Goal: Task Accomplishment & Management: Manage account settings

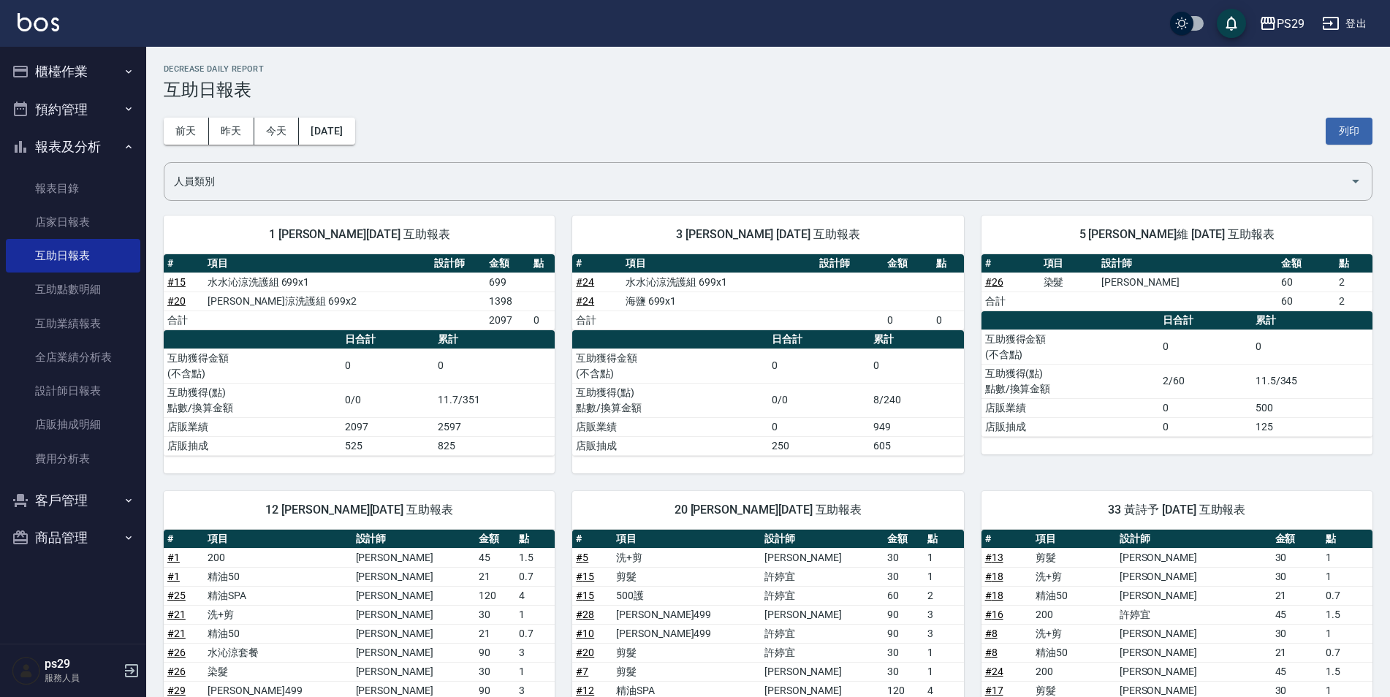
scroll to position [297, 0]
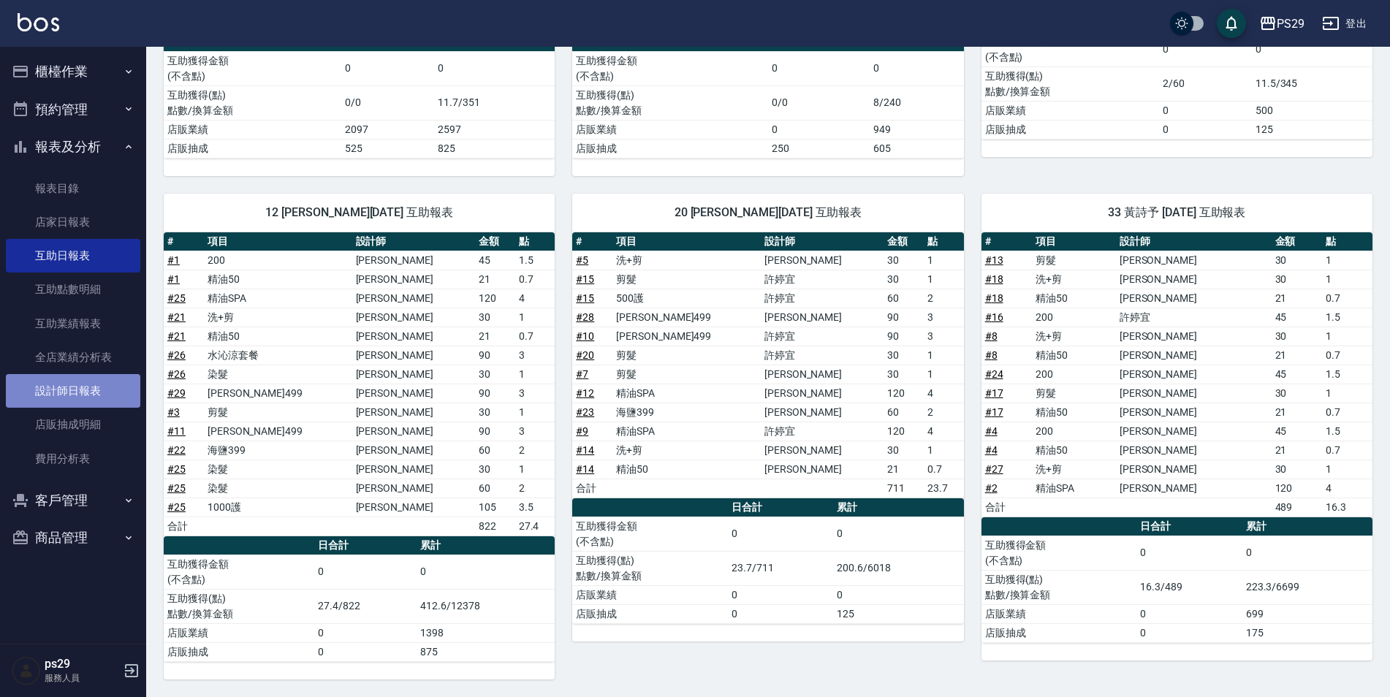
click at [82, 376] on link "設計師日報表" at bounding box center [73, 391] width 134 height 34
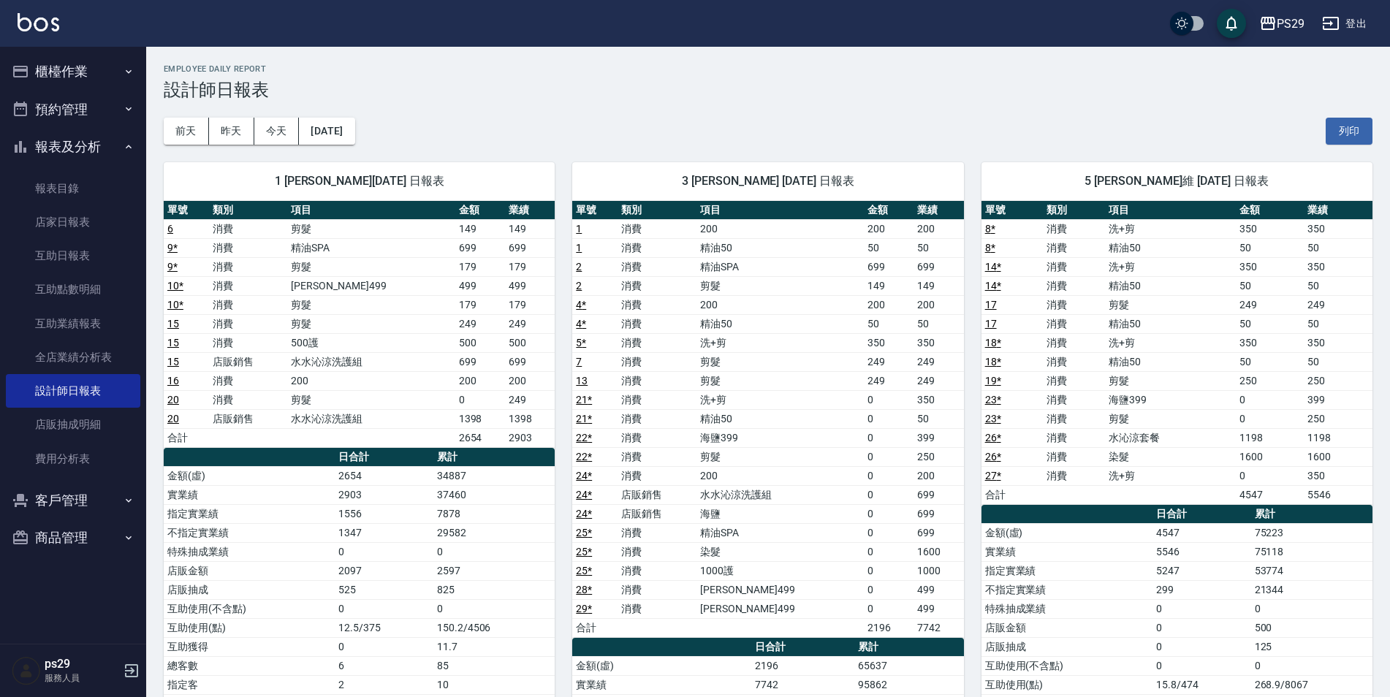
click at [69, 62] on button "櫃檯作業" at bounding box center [73, 72] width 134 height 38
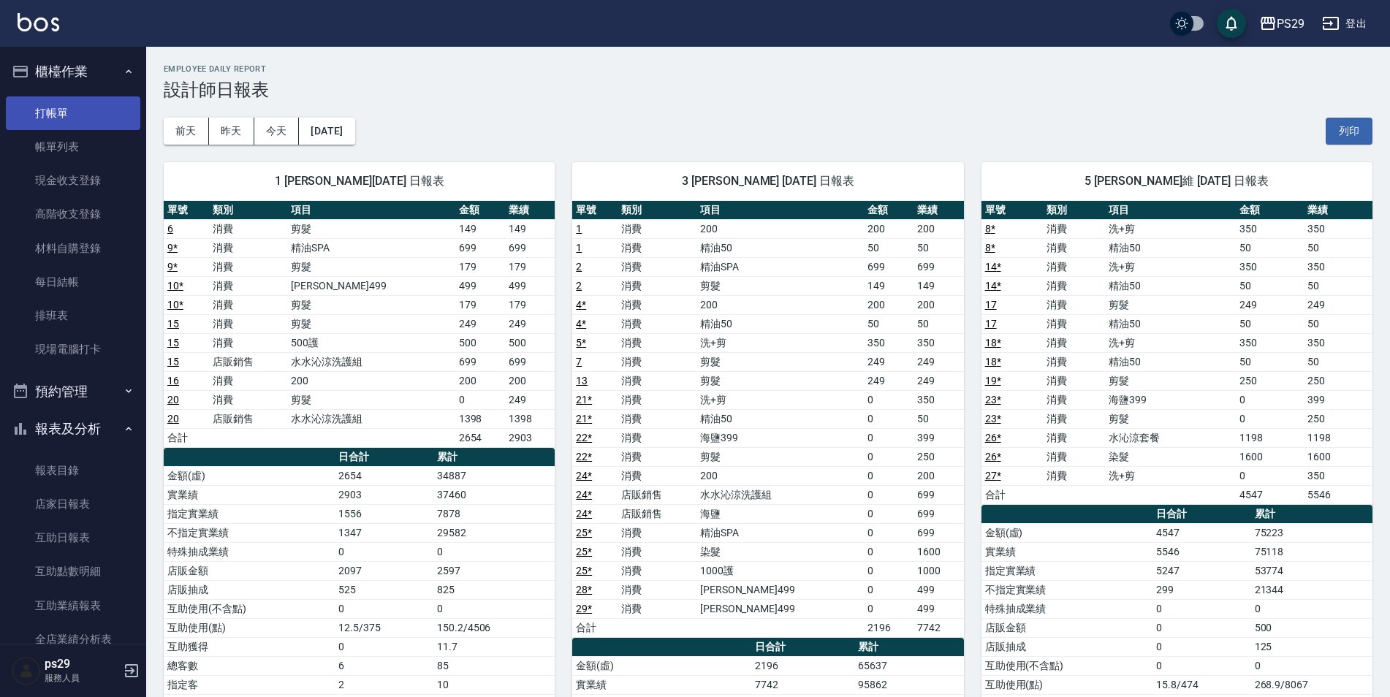
click at [73, 115] on link "打帳單" at bounding box center [73, 113] width 134 height 34
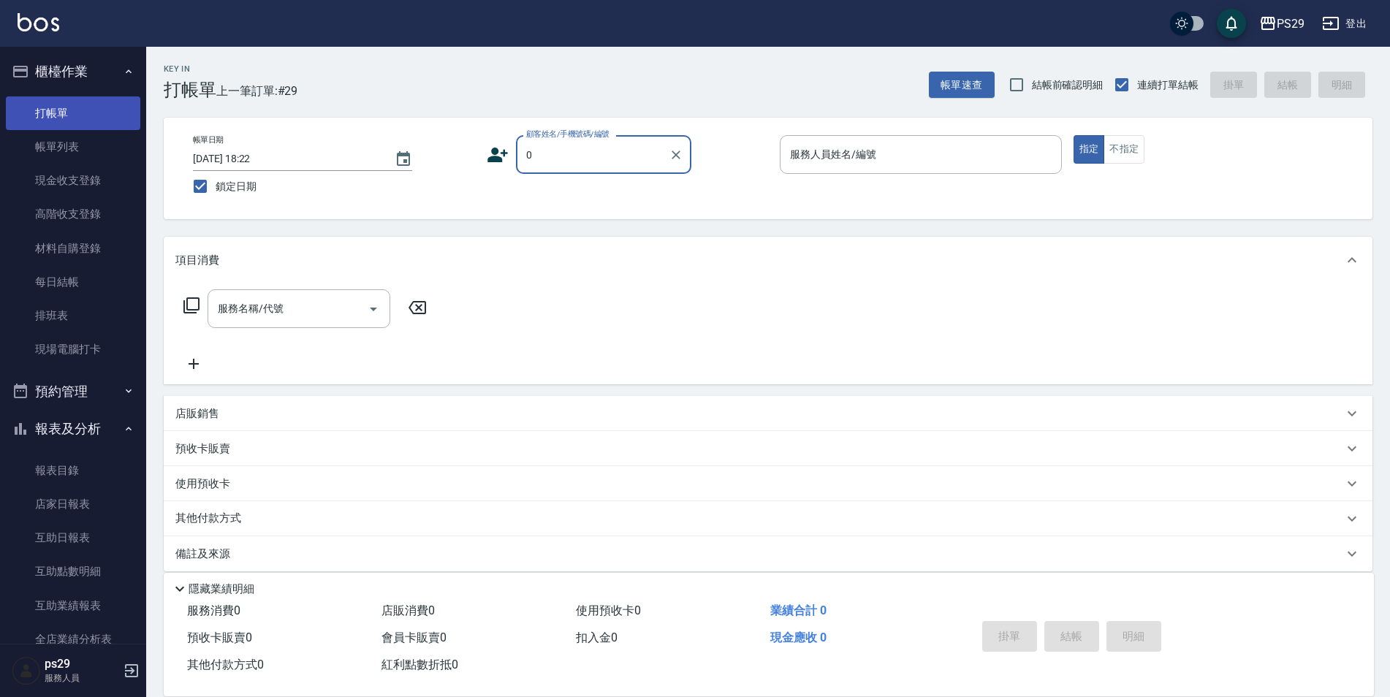
type input "新客人 姓名未設定/0/null"
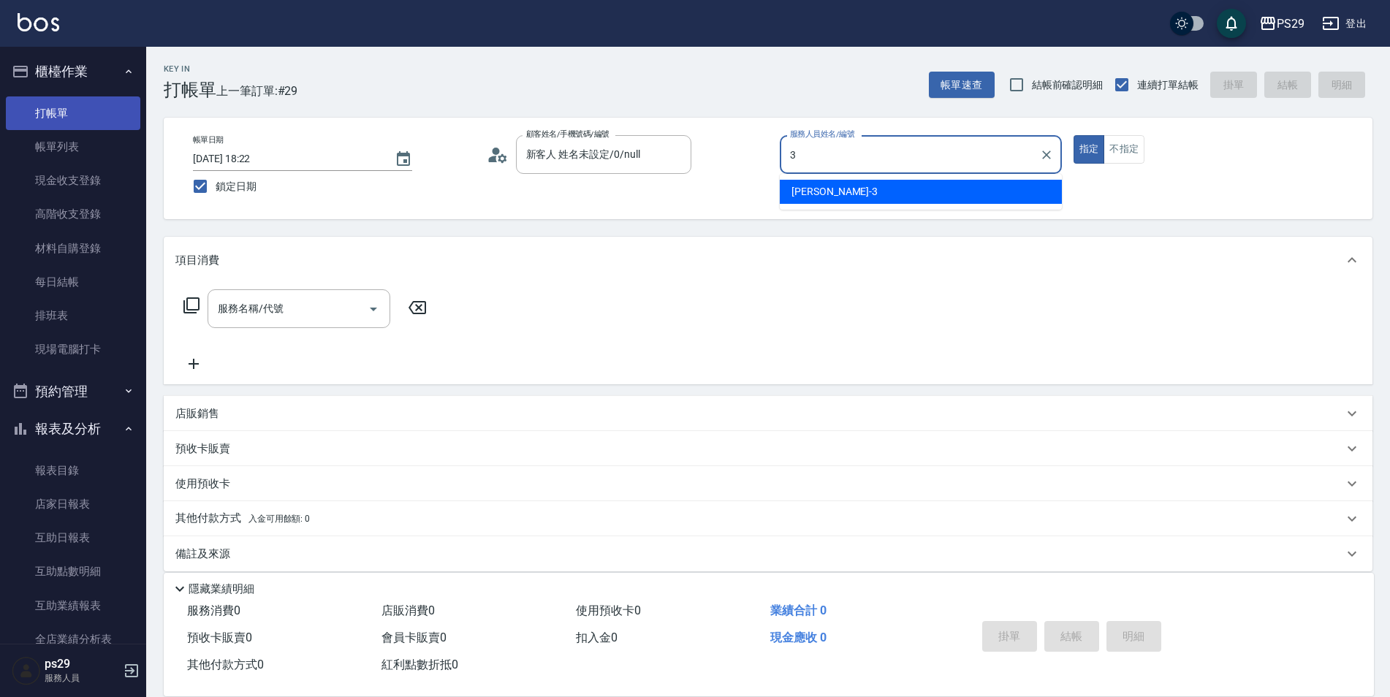
type input "[PERSON_NAME]-3"
type button "true"
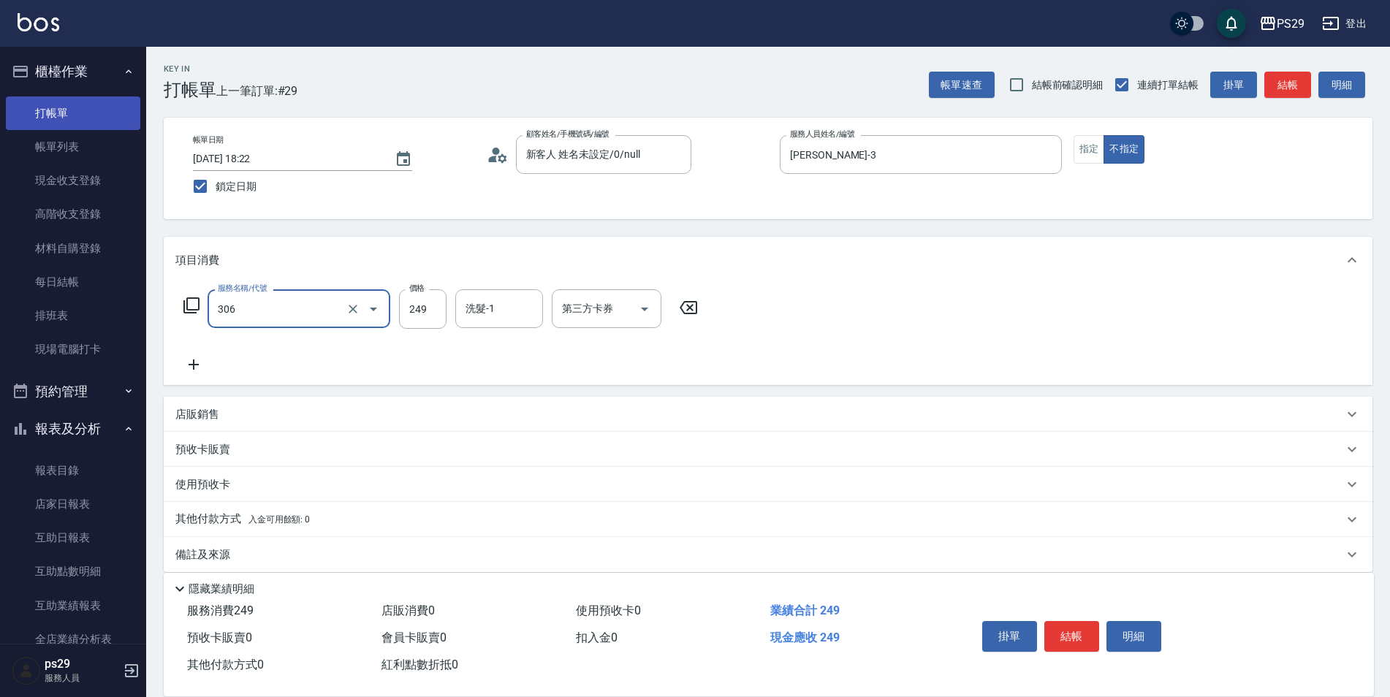
type input "剪髮(306)"
type input "[PERSON_NAME]-99"
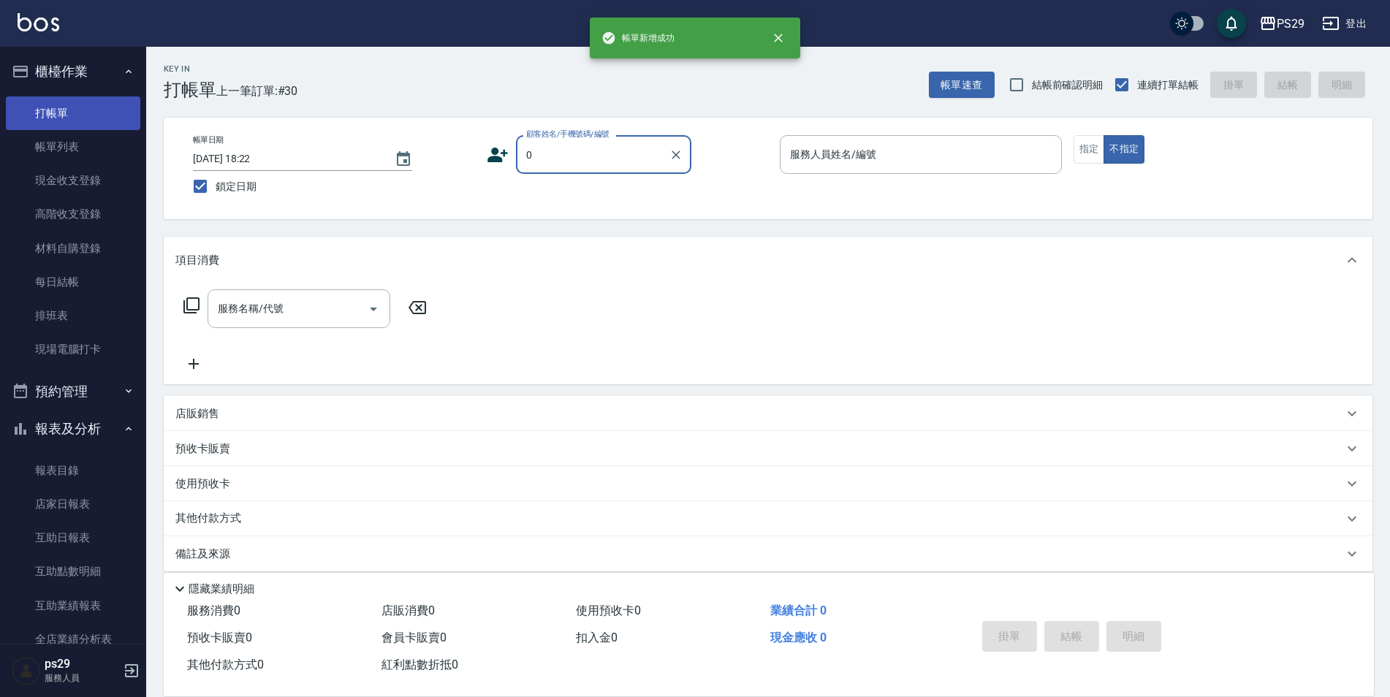
type input "新客人 姓名未設定/0/null"
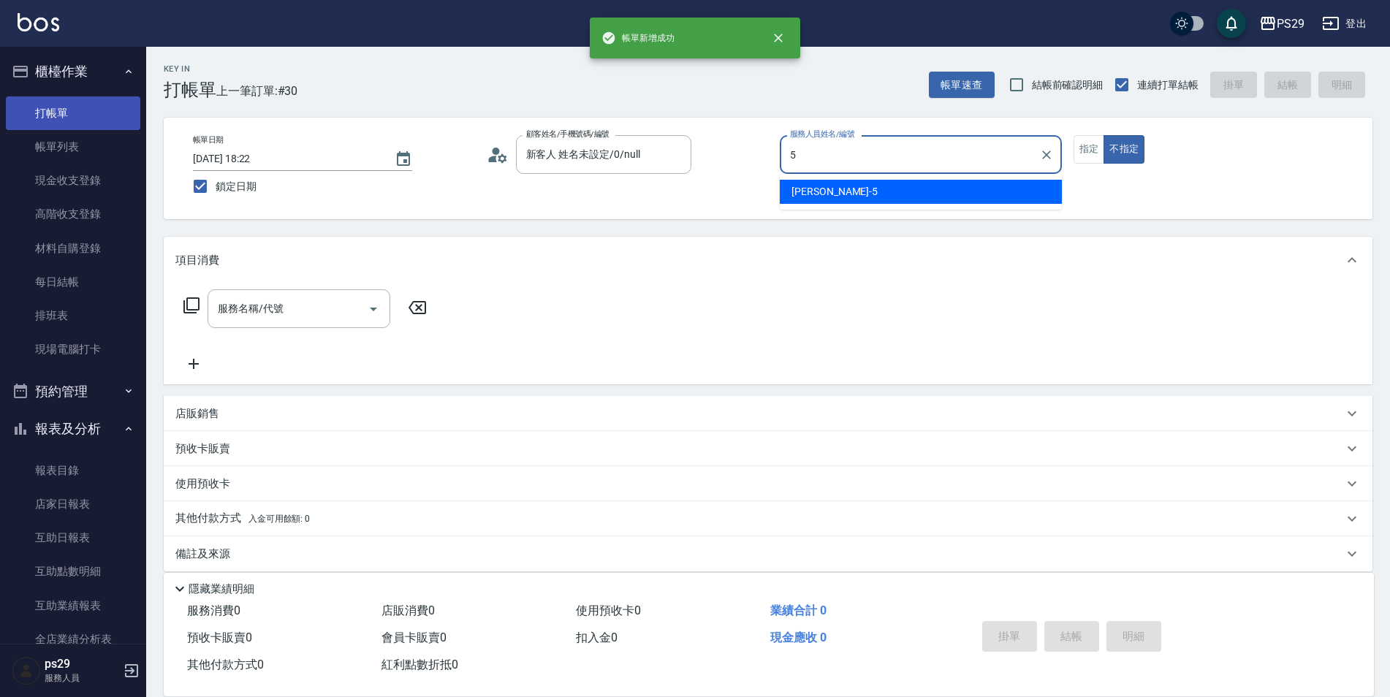
type input "[PERSON_NAME]維-5"
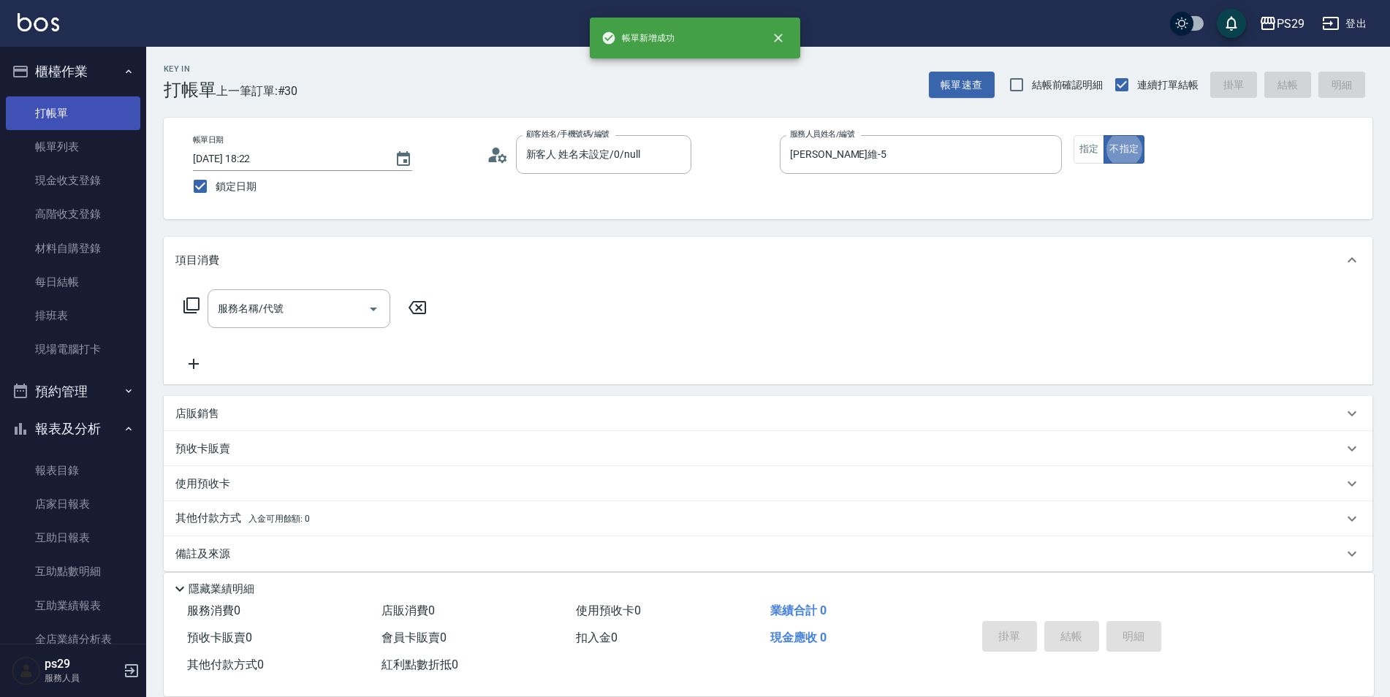
type button "false"
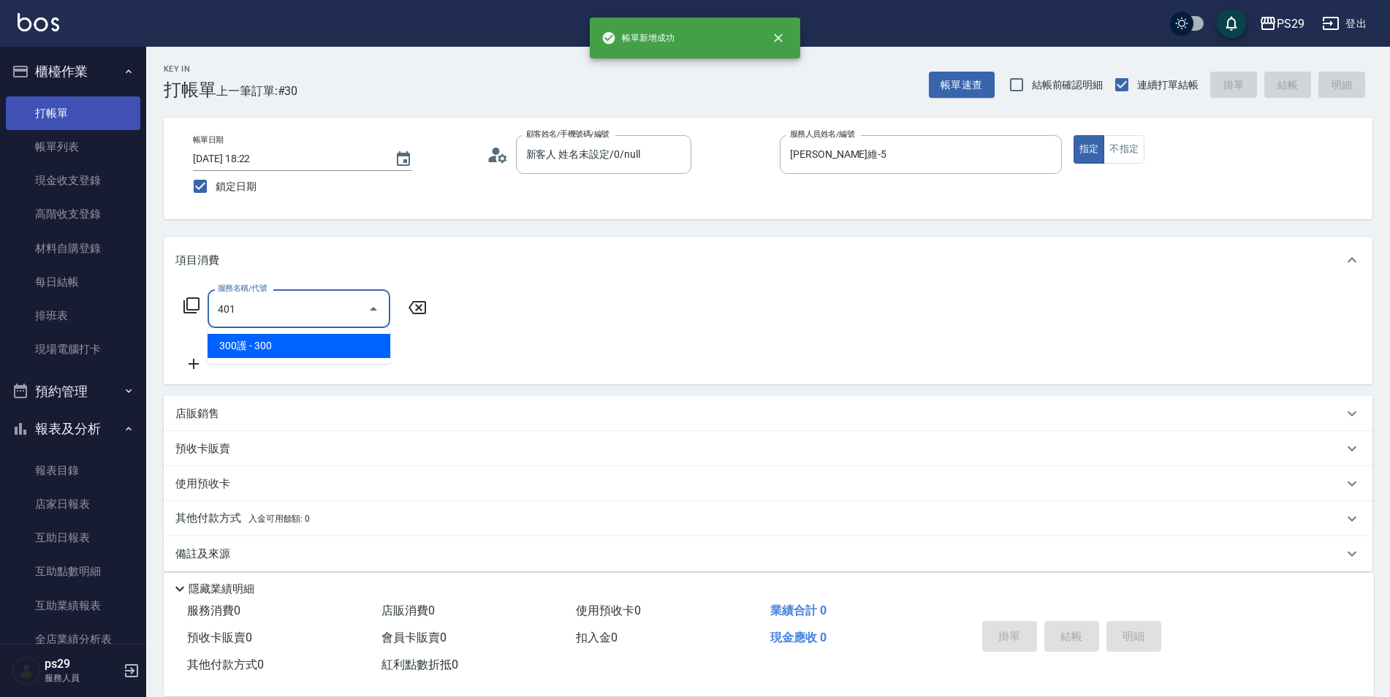
type input "300護(401)"
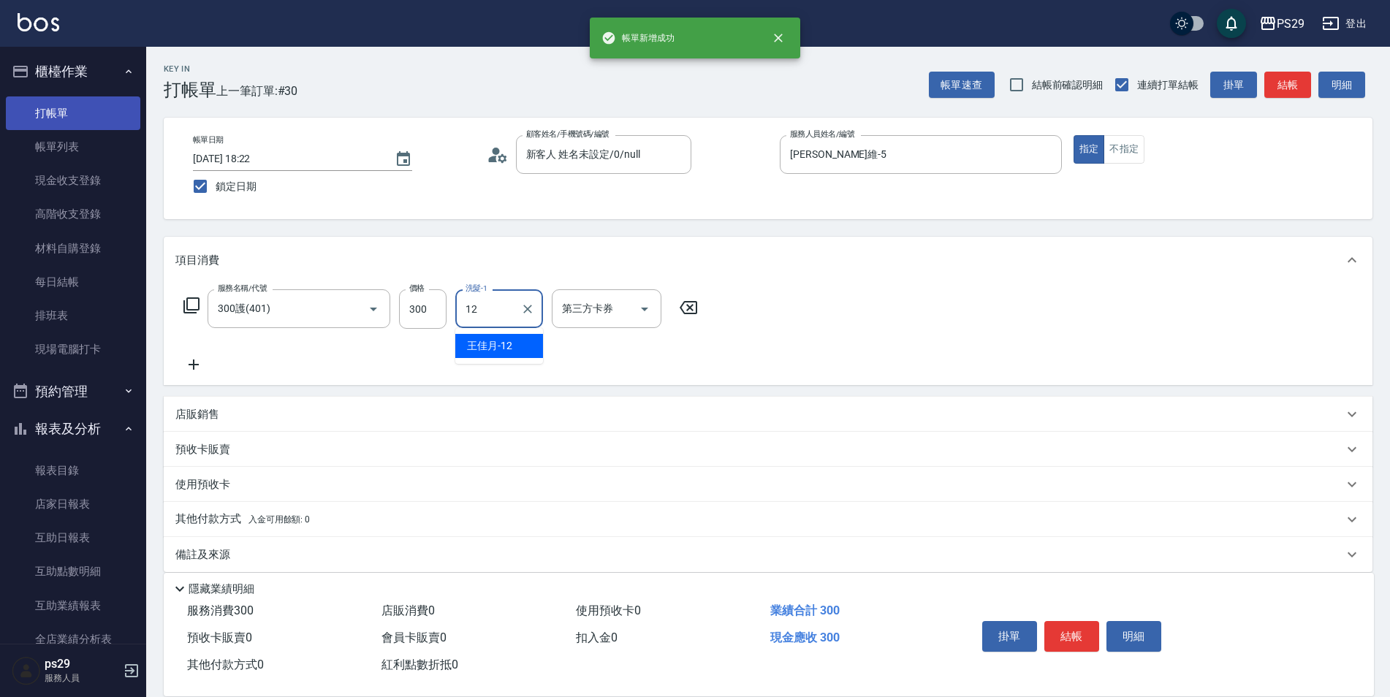
type input "[PERSON_NAME]-12"
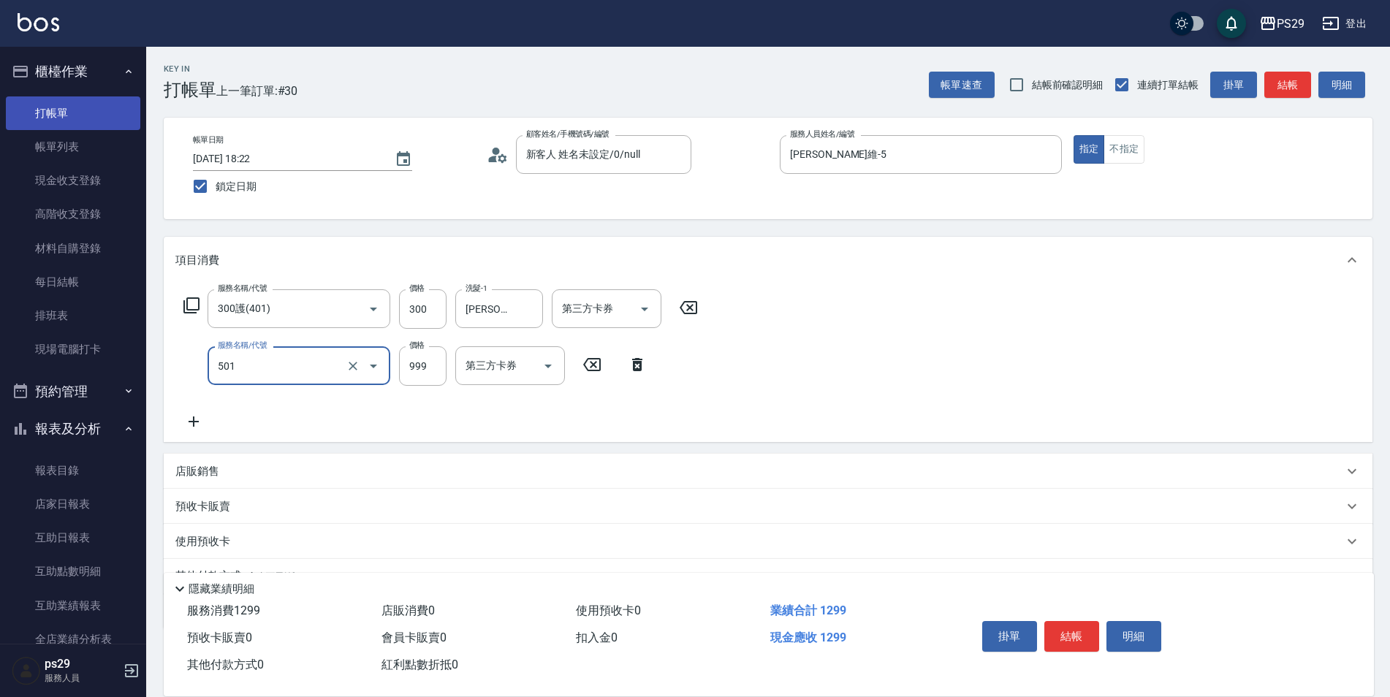
type input "染髮(501)"
type input "1200"
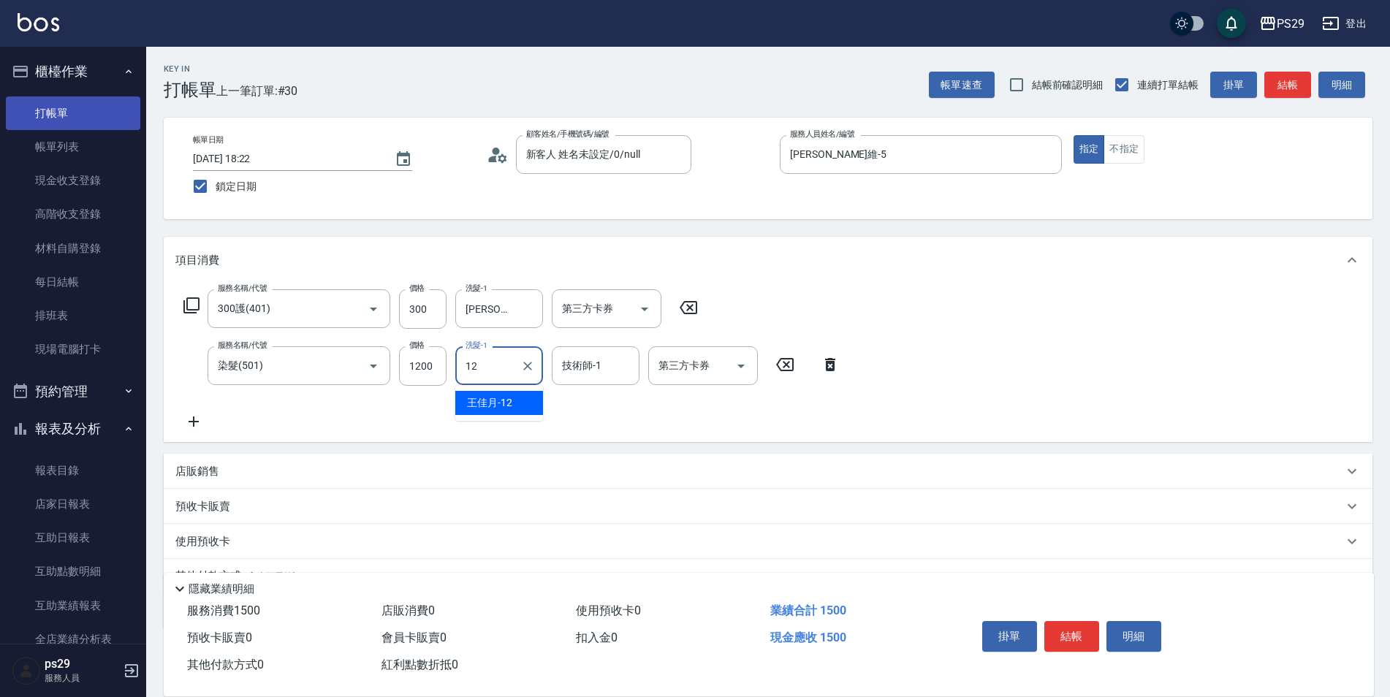
type input "[PERSON_NAME]-12"
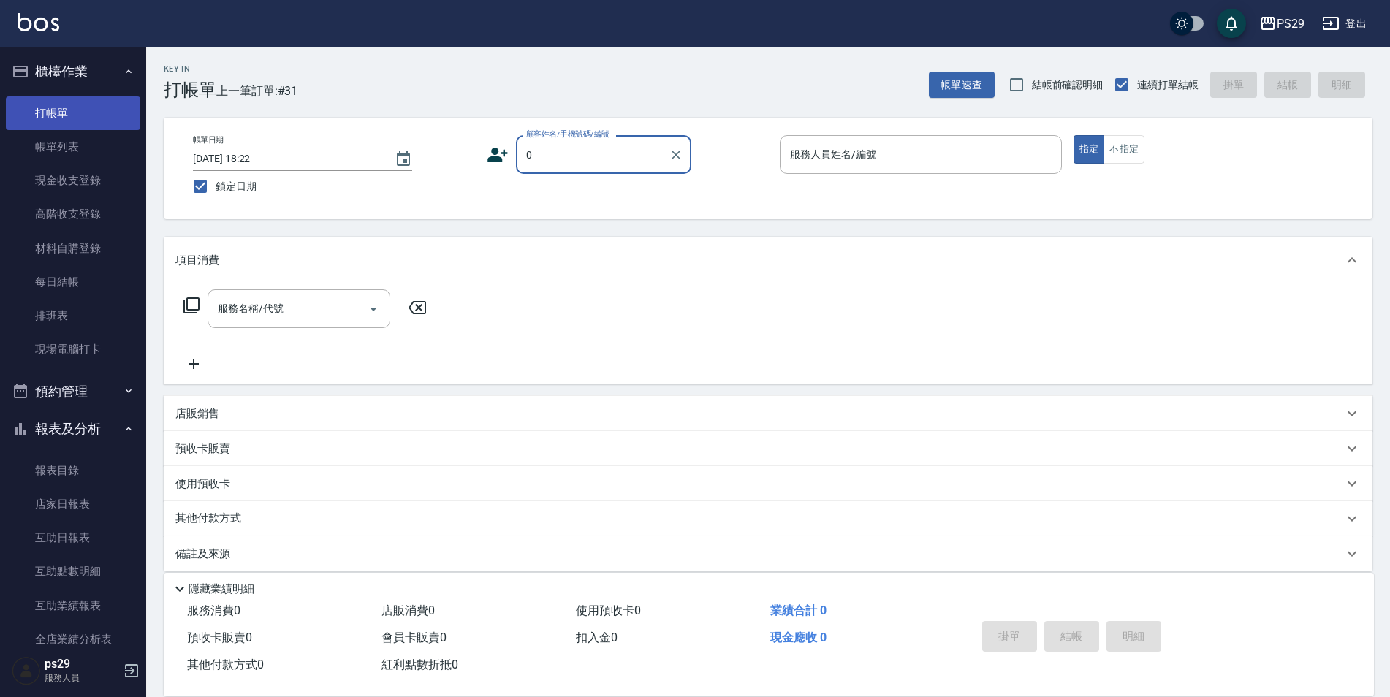
type input "新客人 姓名未設定/0/null"
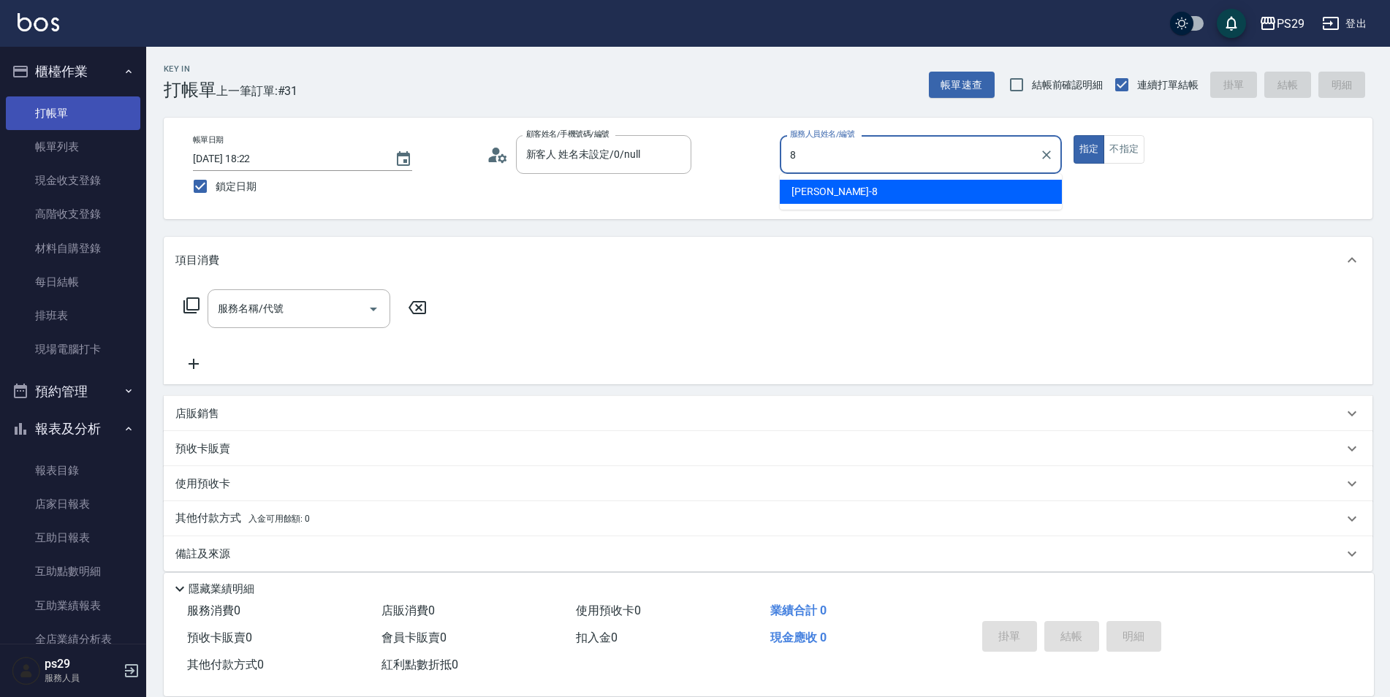
type input "[PERSON_NAME]-8"
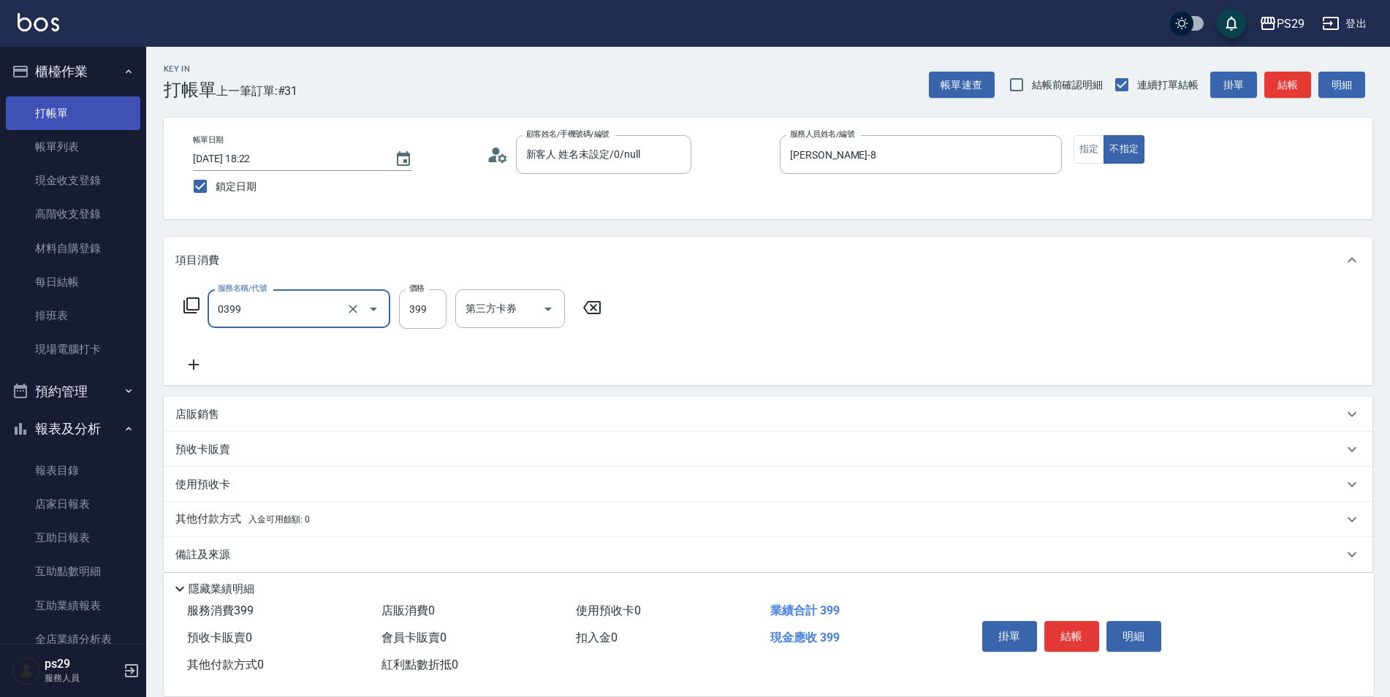
type input "海鹽399(0399)"
type input "[PERSON_NAME]-20"
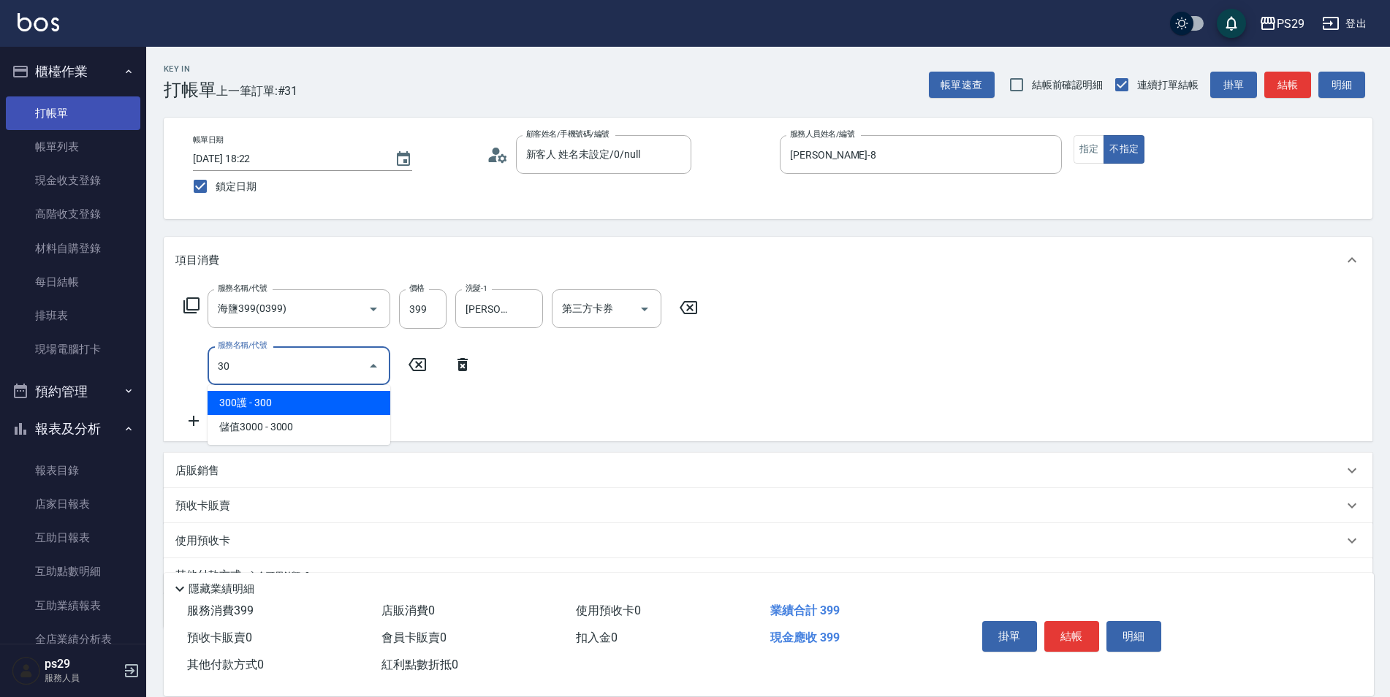
type input "304"
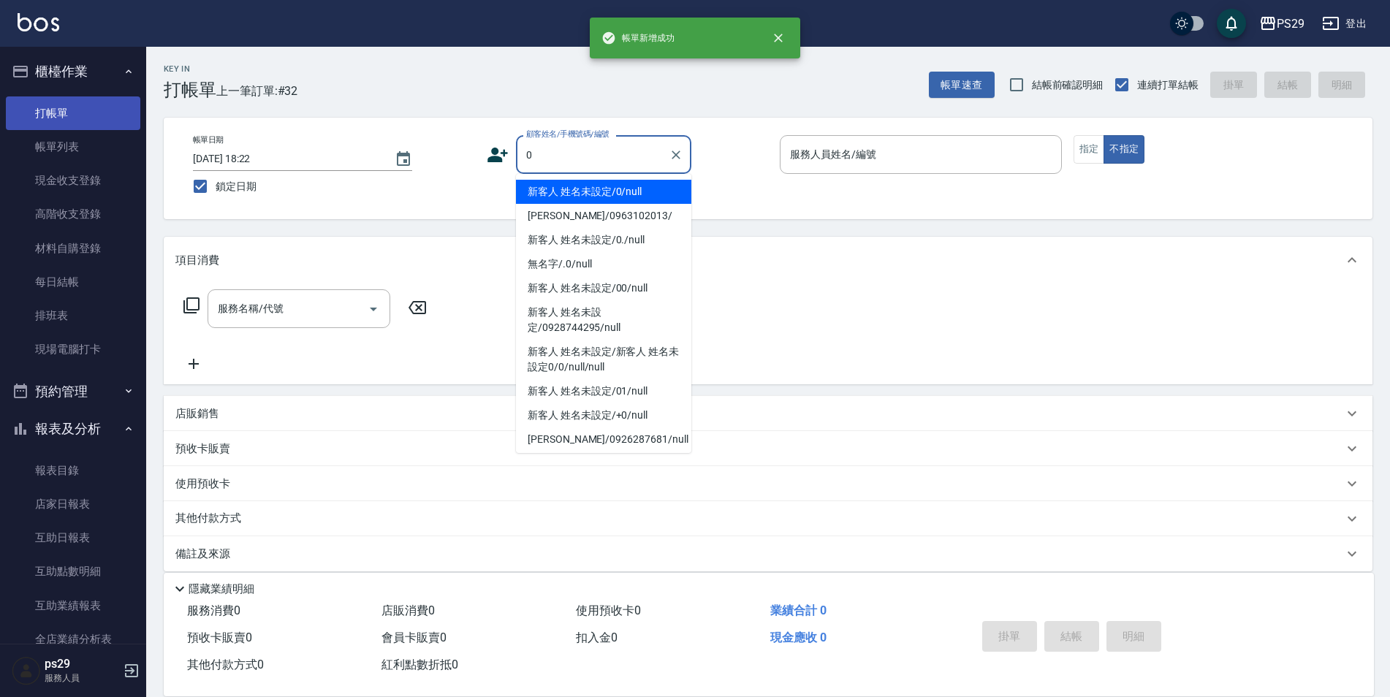
type input "新客人 姓名未設定/0/null"
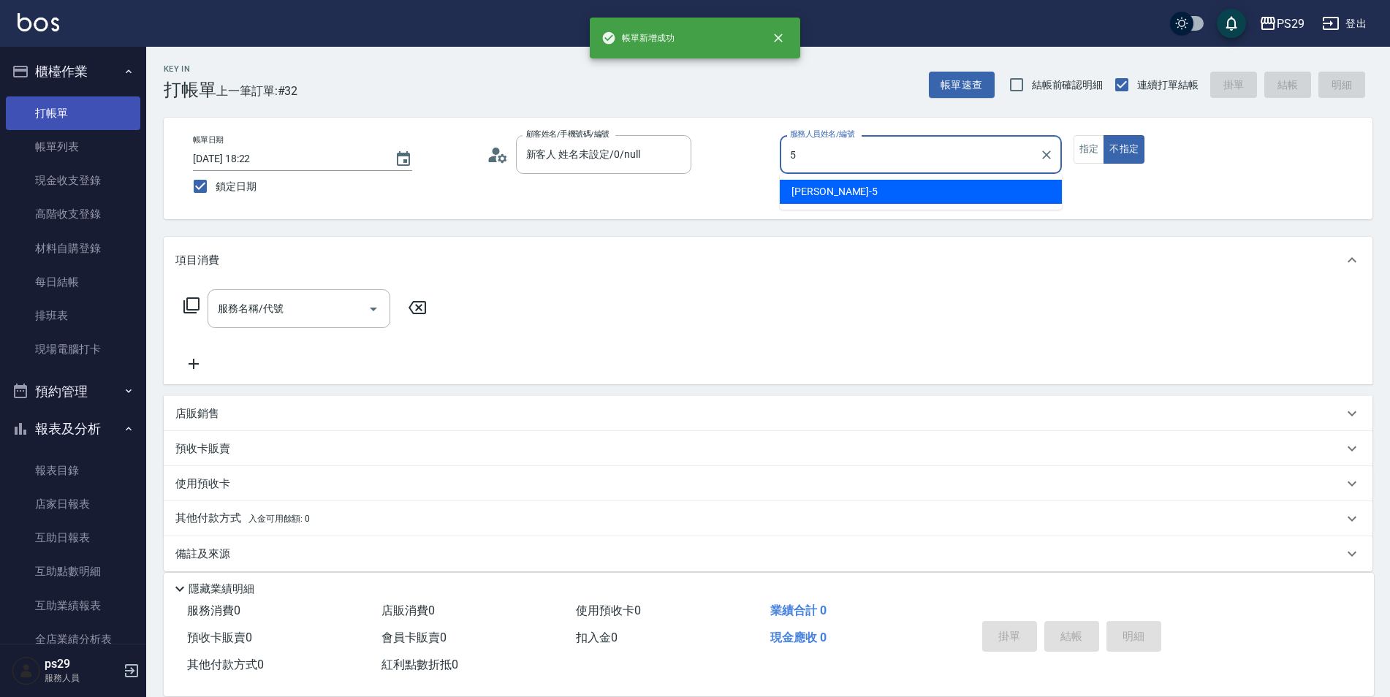
type input "[PERSON_NAME]維-5"
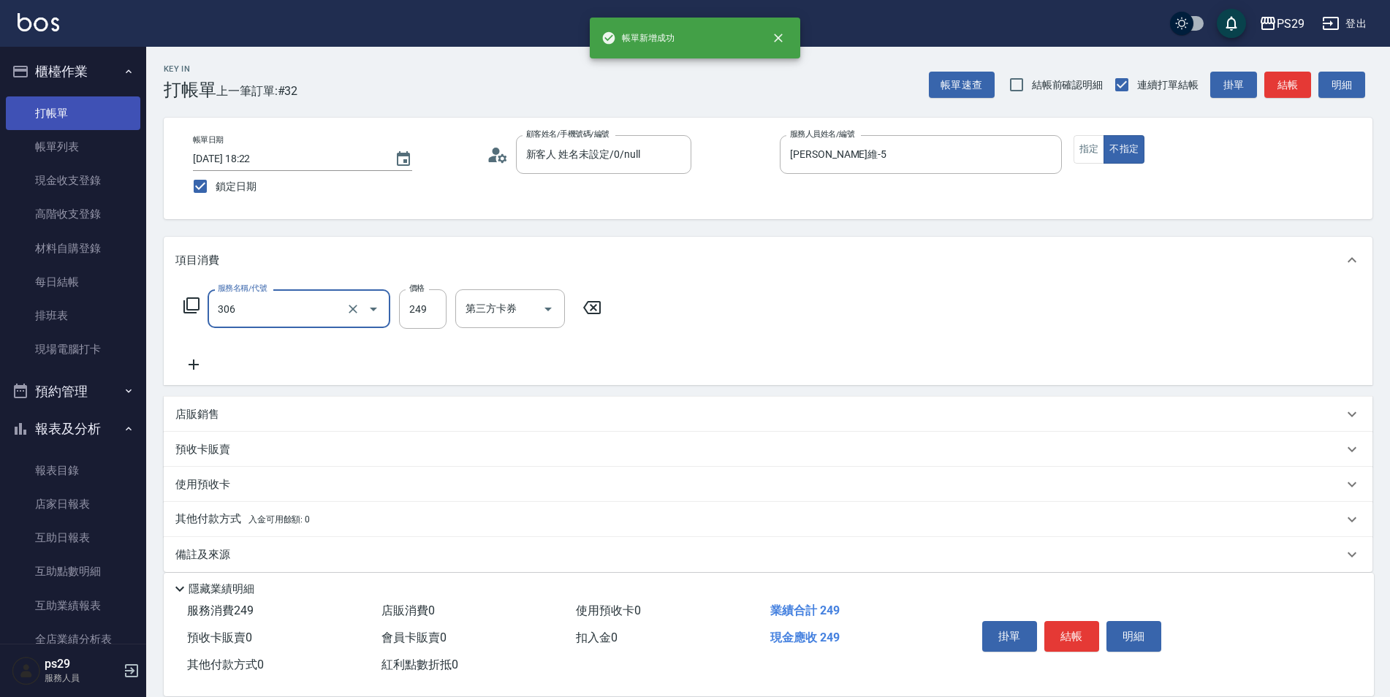
type input "剪髮(306)"
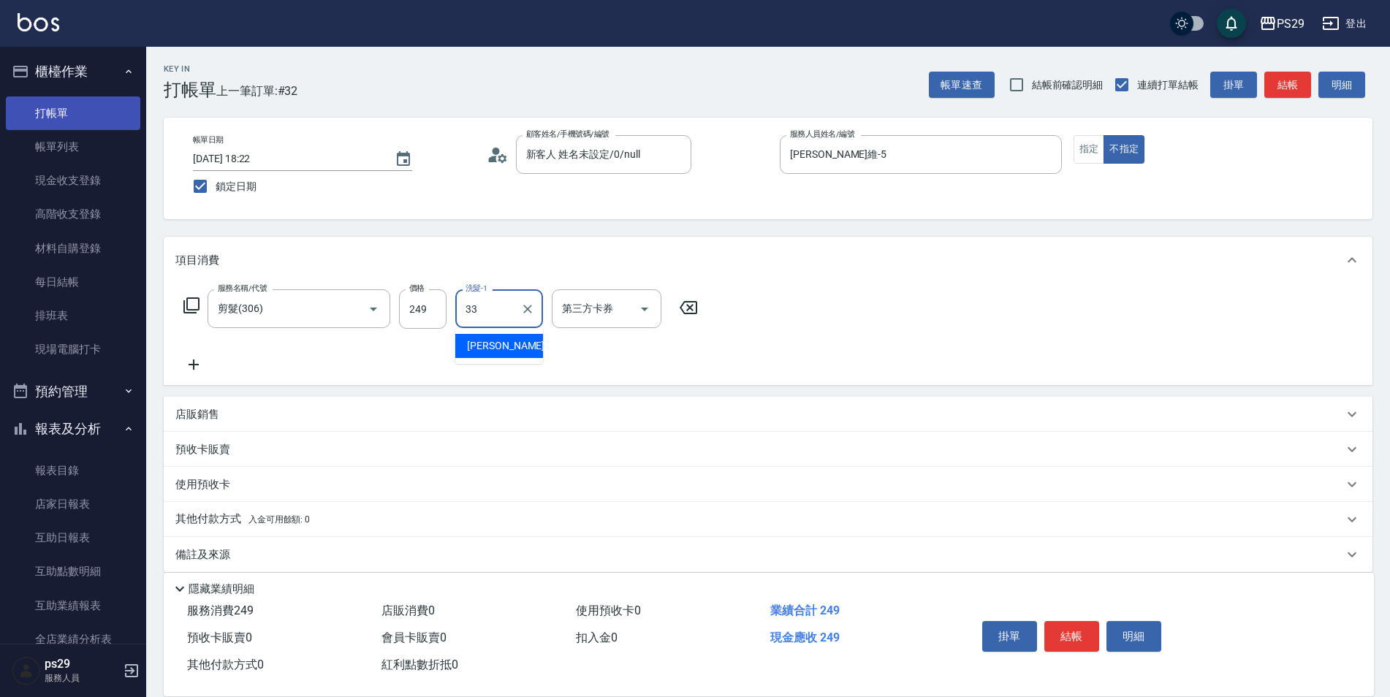
type input "黃詩予-33"
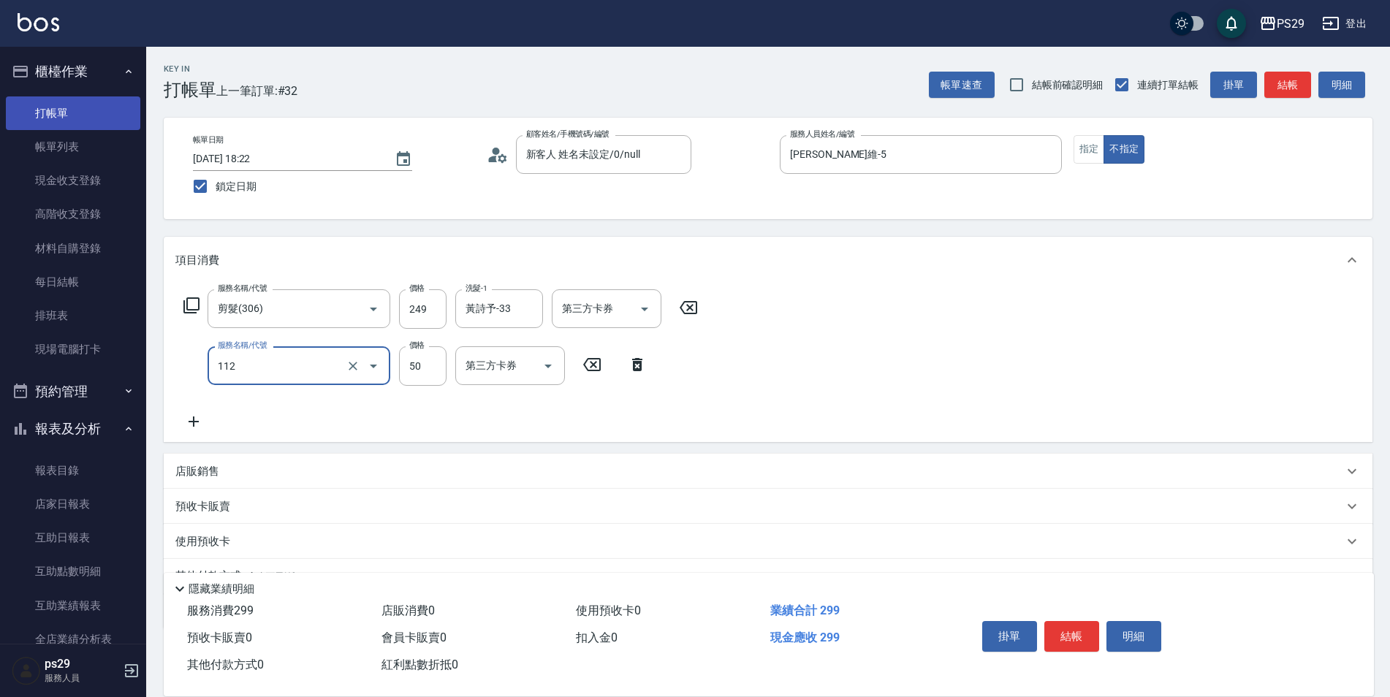
type input "精油50(112)"
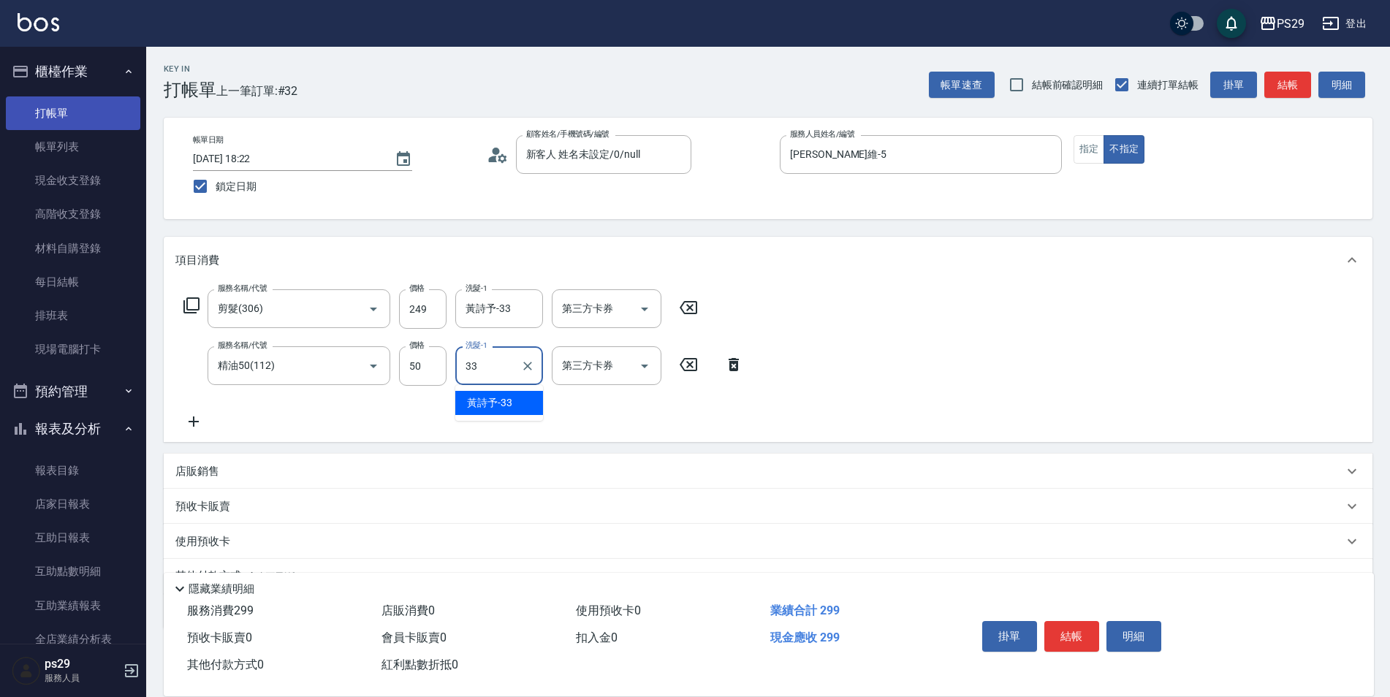
type input "黃詩予-33"
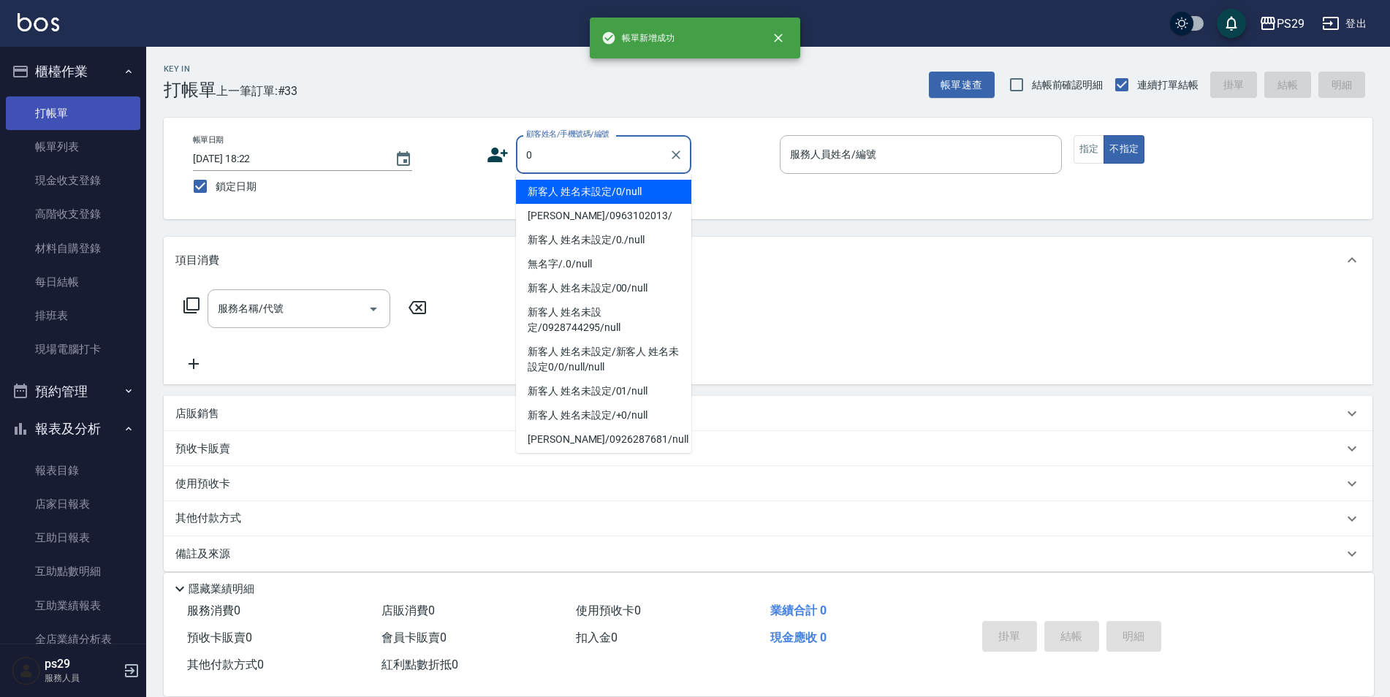
type input "新客人 姓名未設定/0/null"
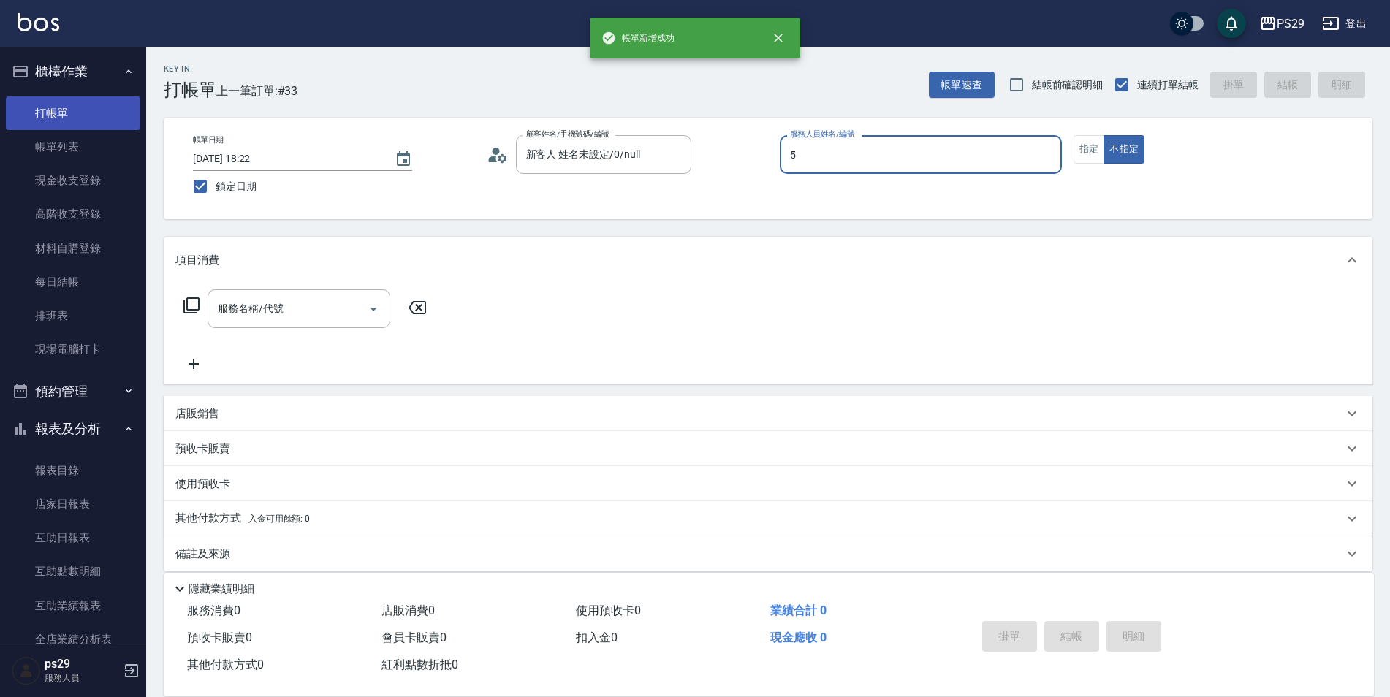
type input "[PERSON_NAME]維-5"
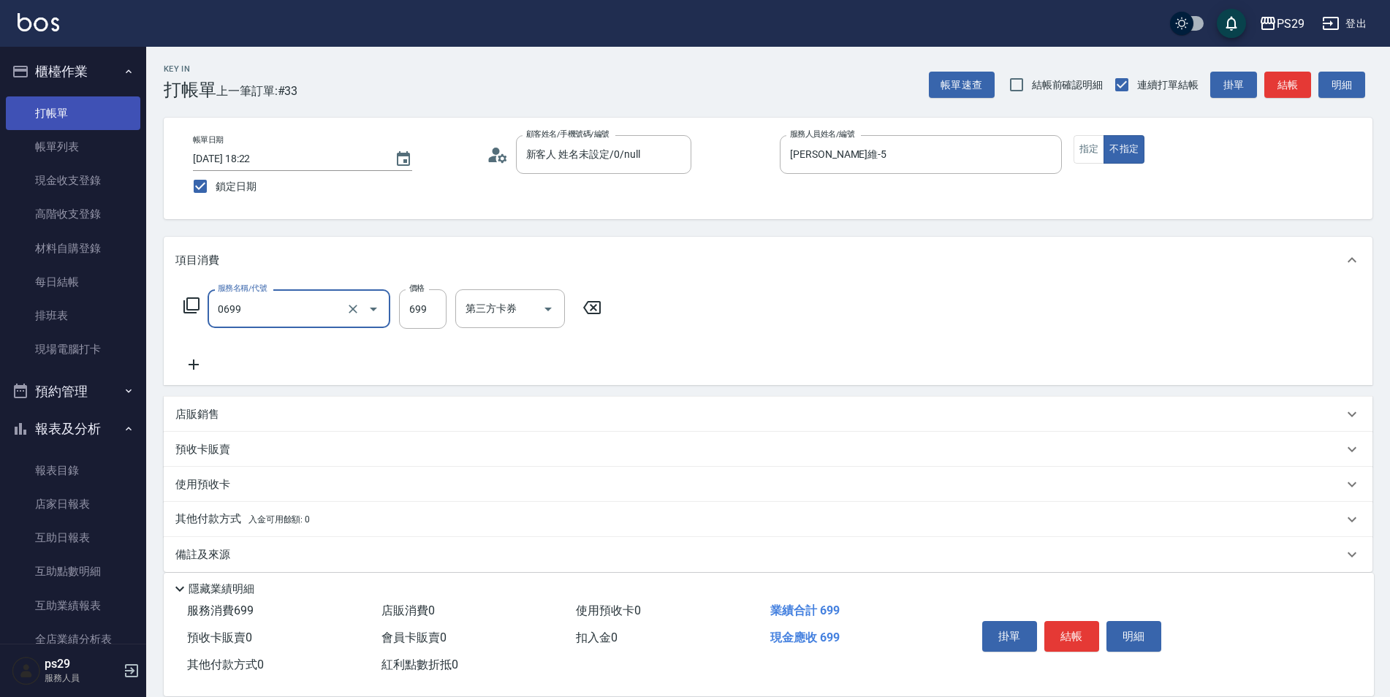
type input "精油SPA(0699)"
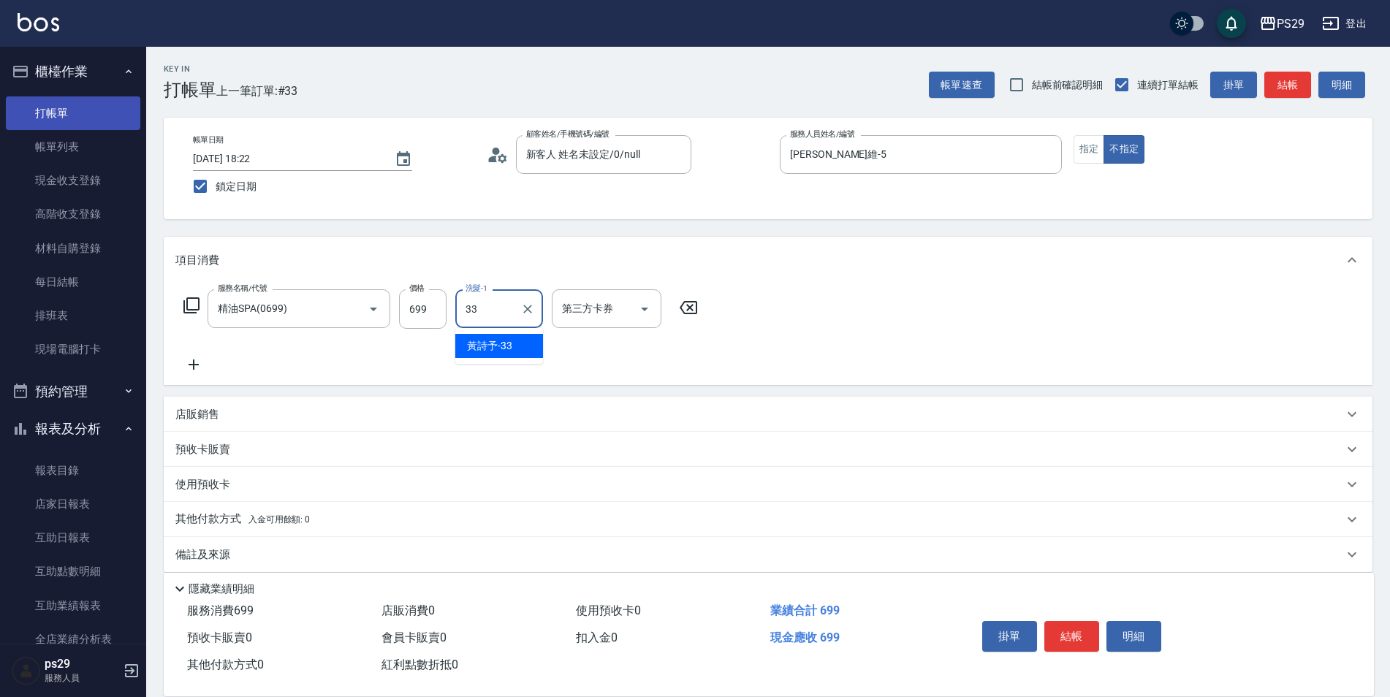
type input "黃詩予-33"
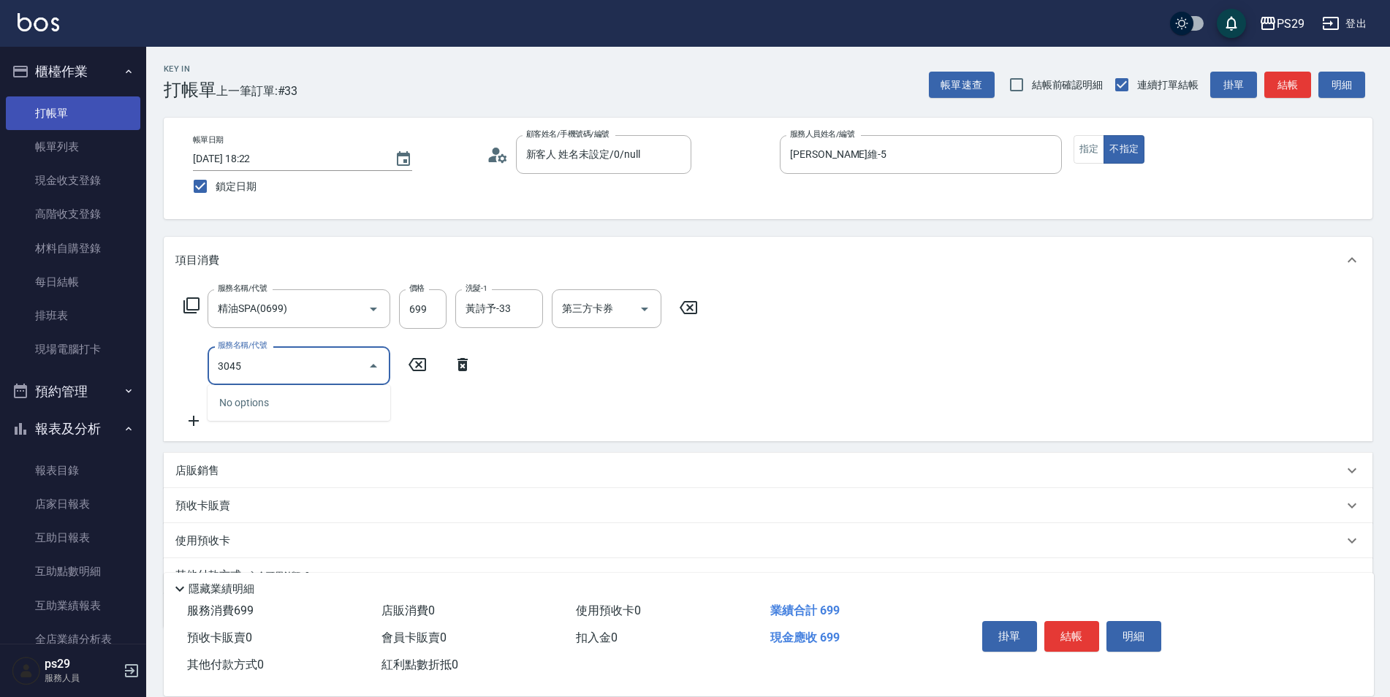
type input "304"
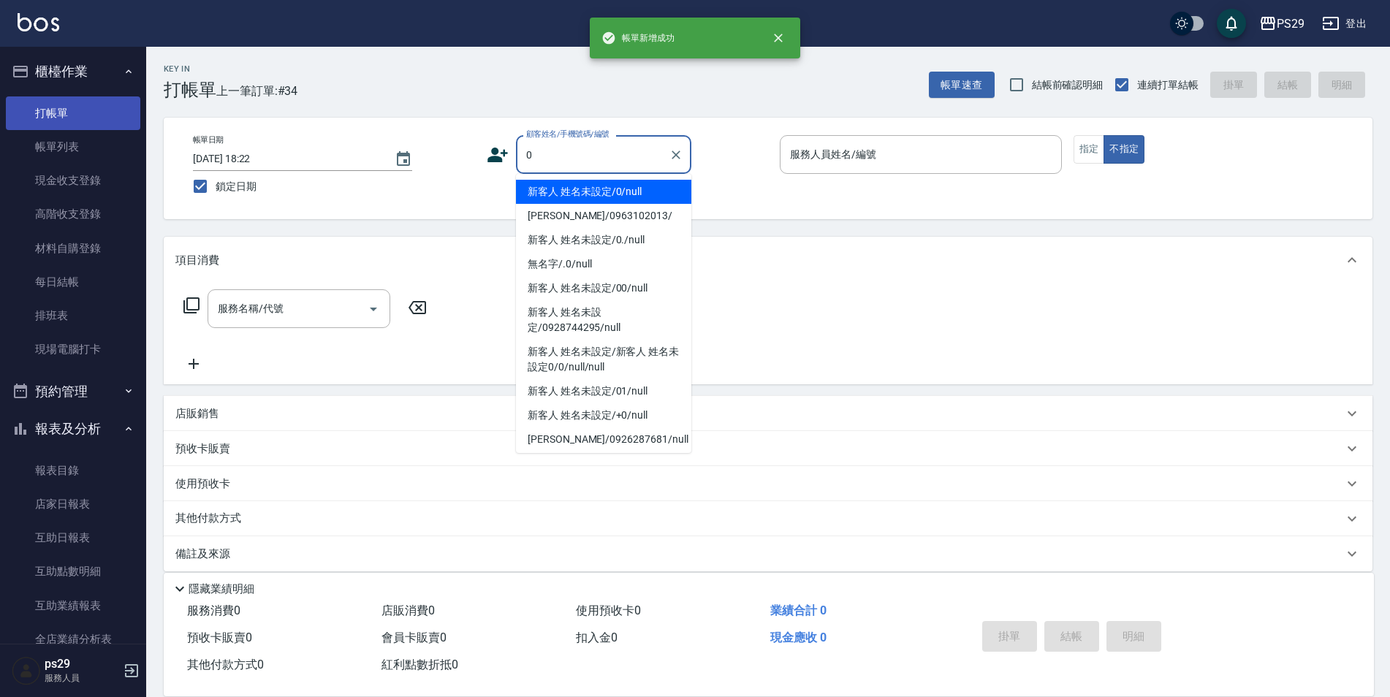
type input "新客人 姓名未設定/0/null"
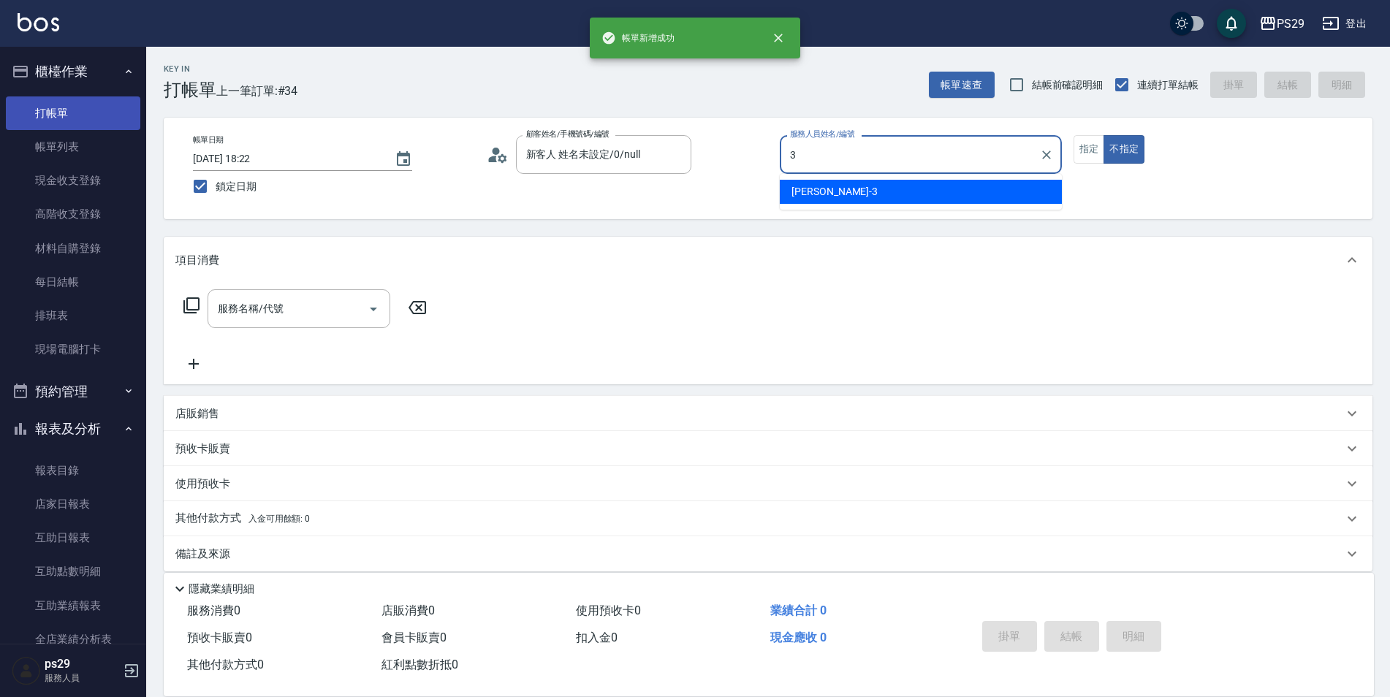
type input "[PERSON_NAME]-3"
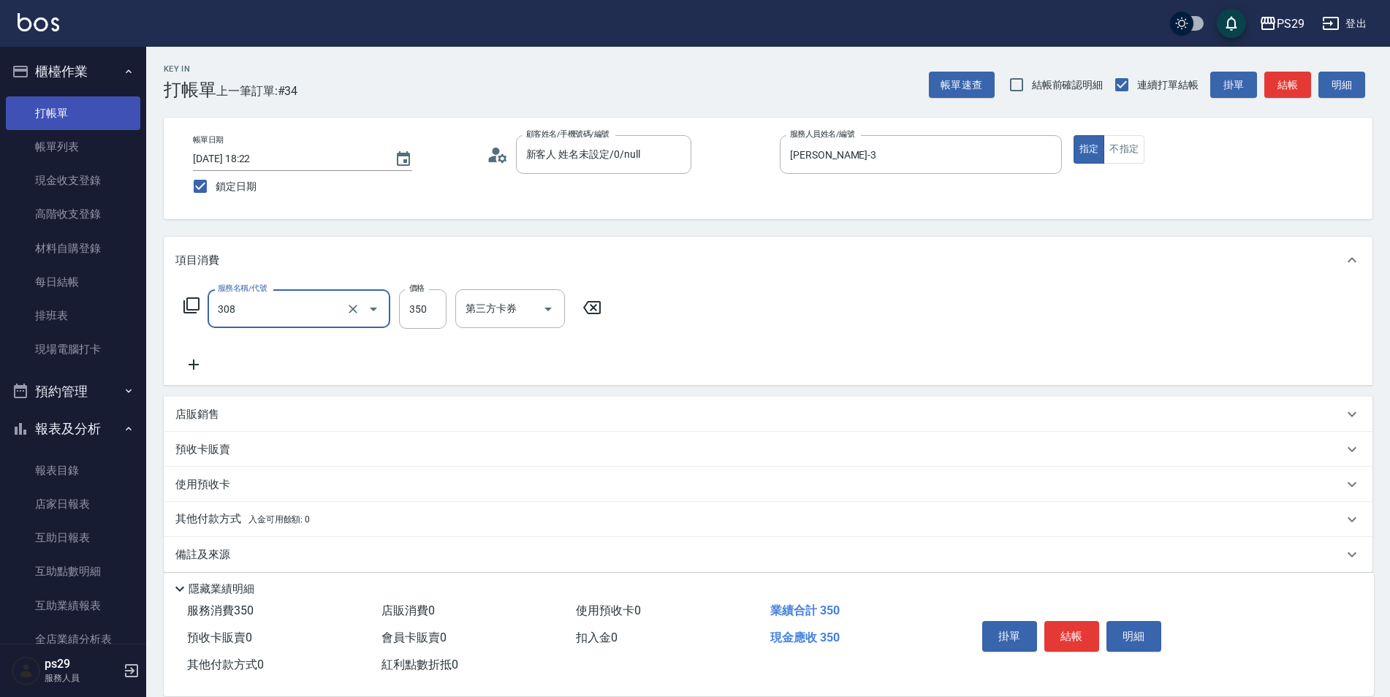
type input "洗+剪(308)"
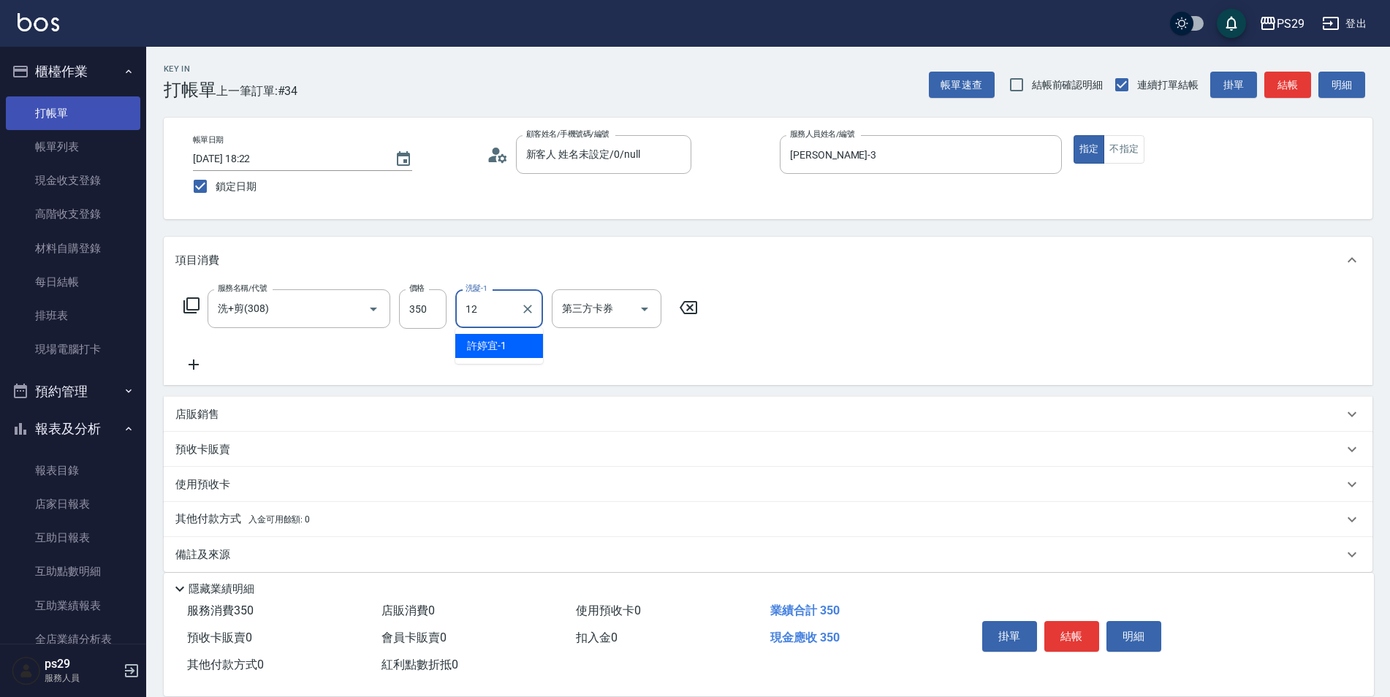
type input "[PERSON_NAME]-12"
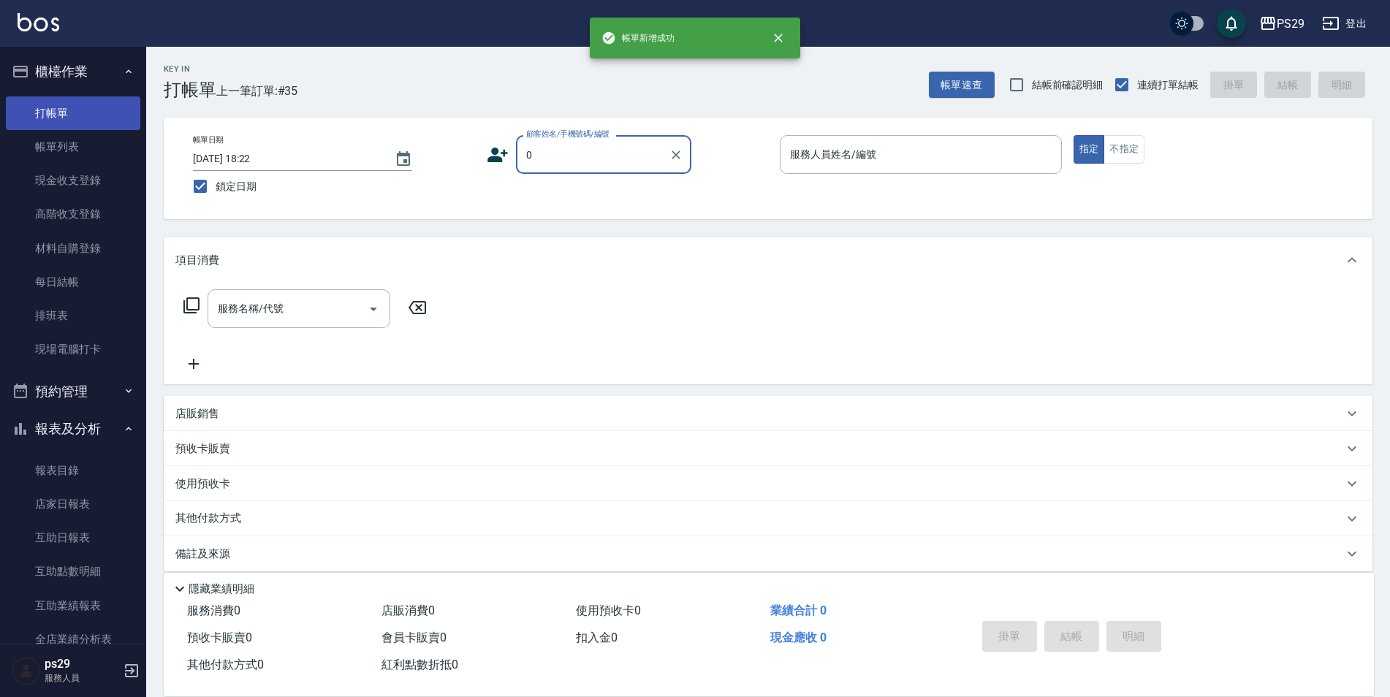
type input "新客人 姓名未設定/0/null"
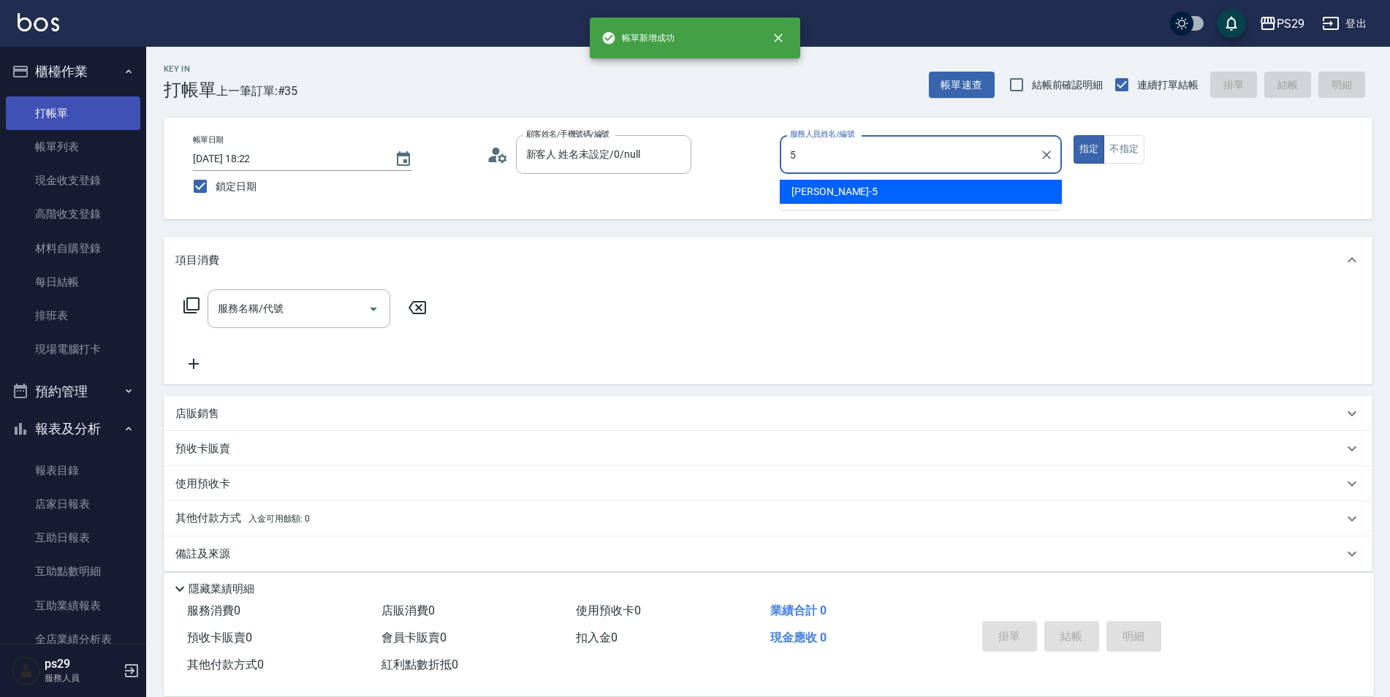
type input "[PERSON_NAME]維-5"
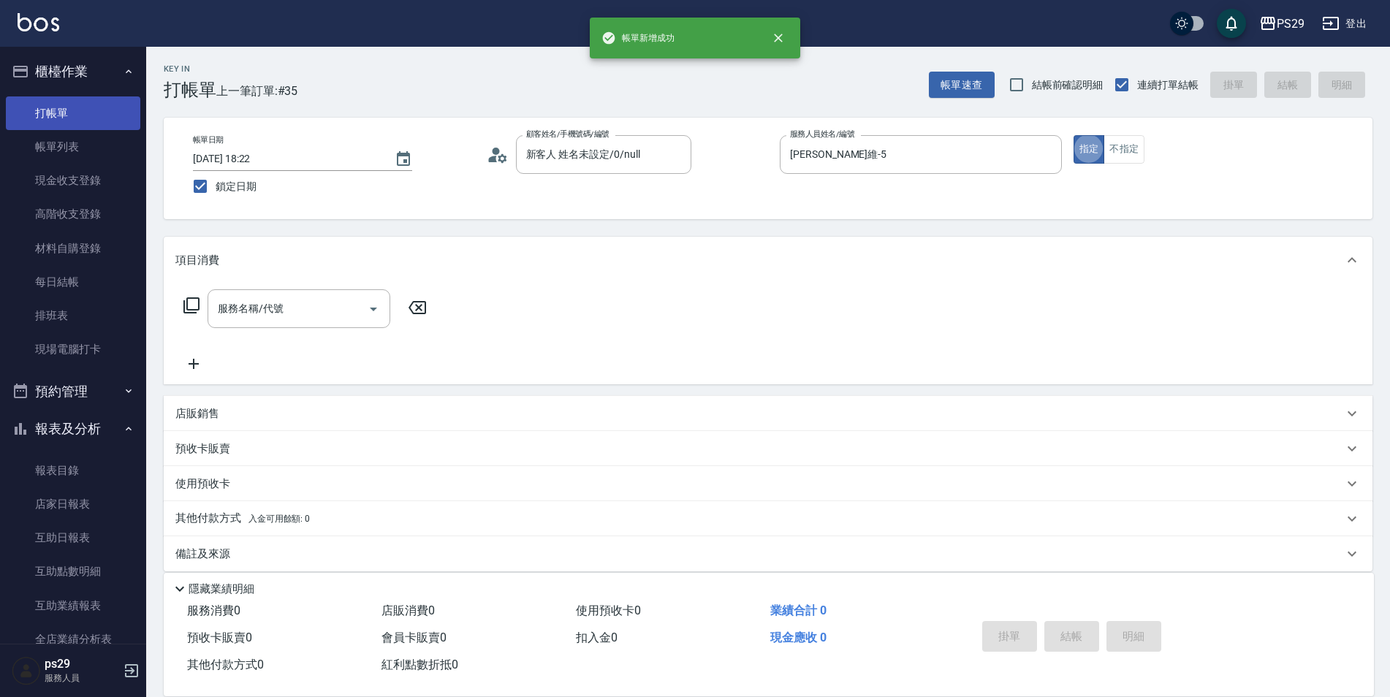
scroll to position [15, 0]
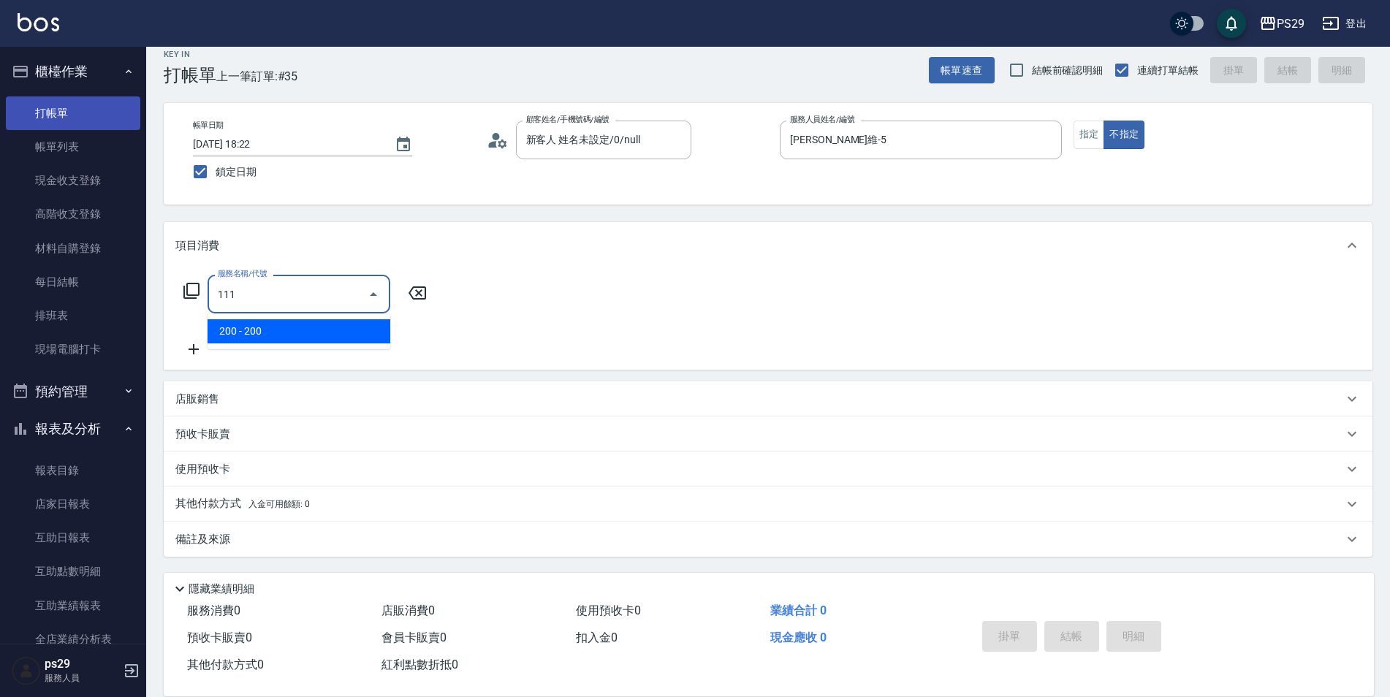
type input "200(111)"
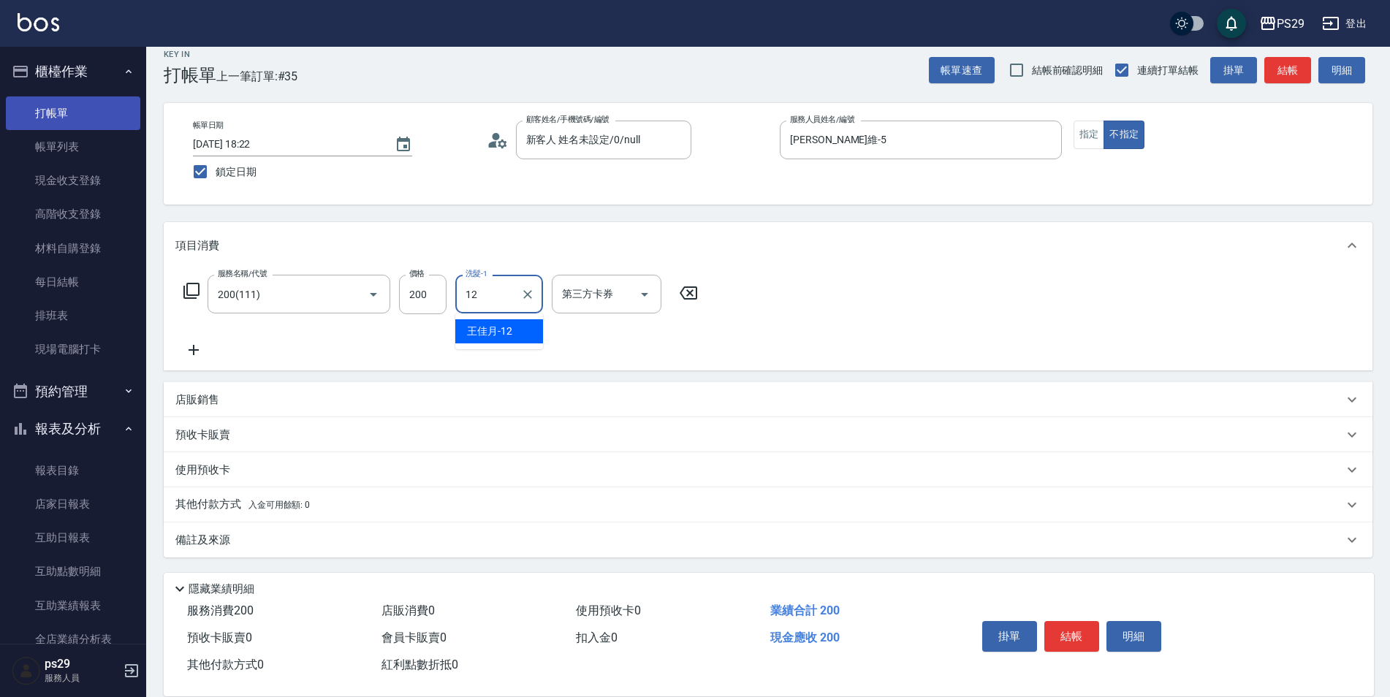
type input "[PERSON_NAME]-12"
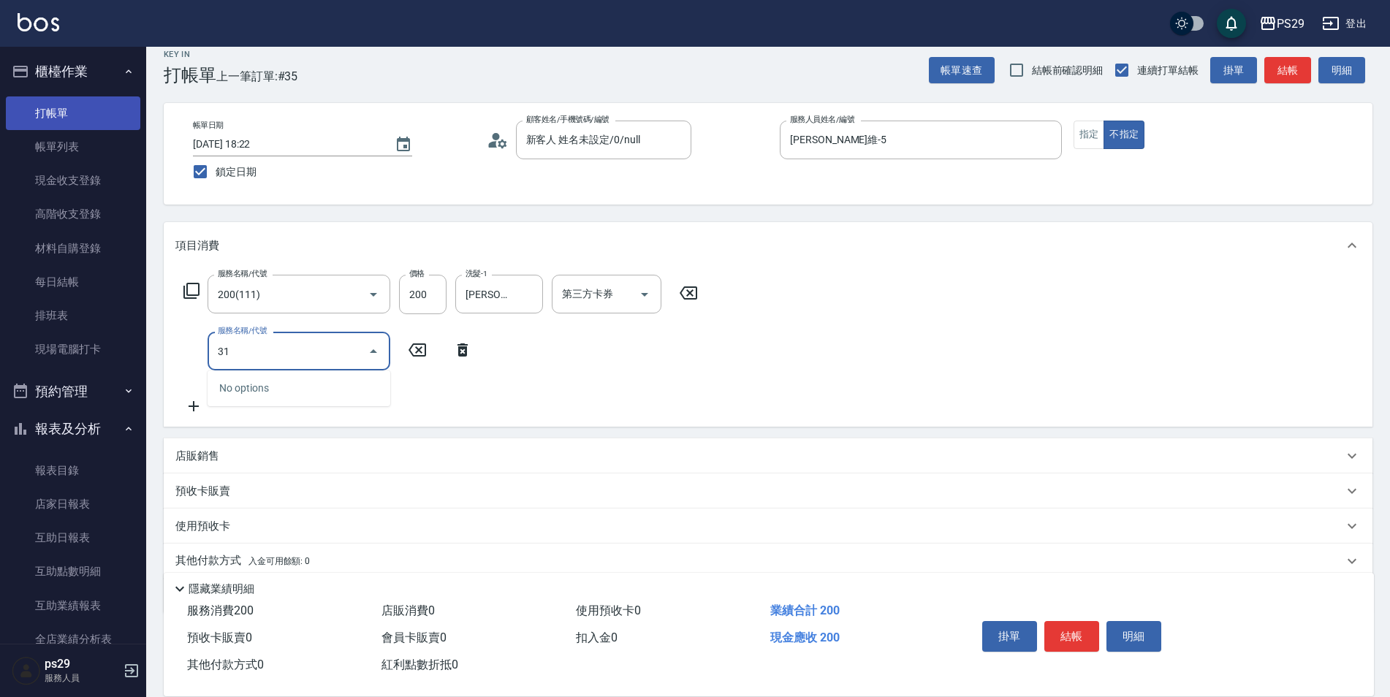
type input "310"
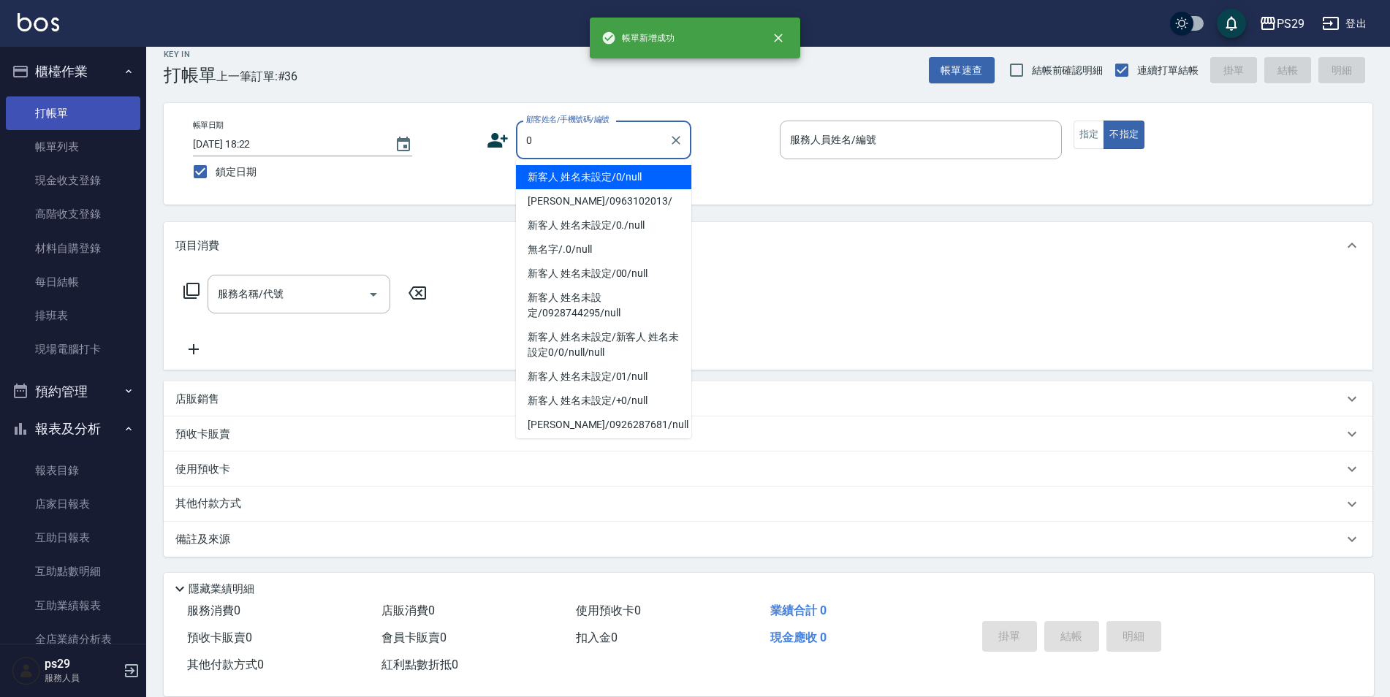
type input "新客人 姓名未設定/0/null"
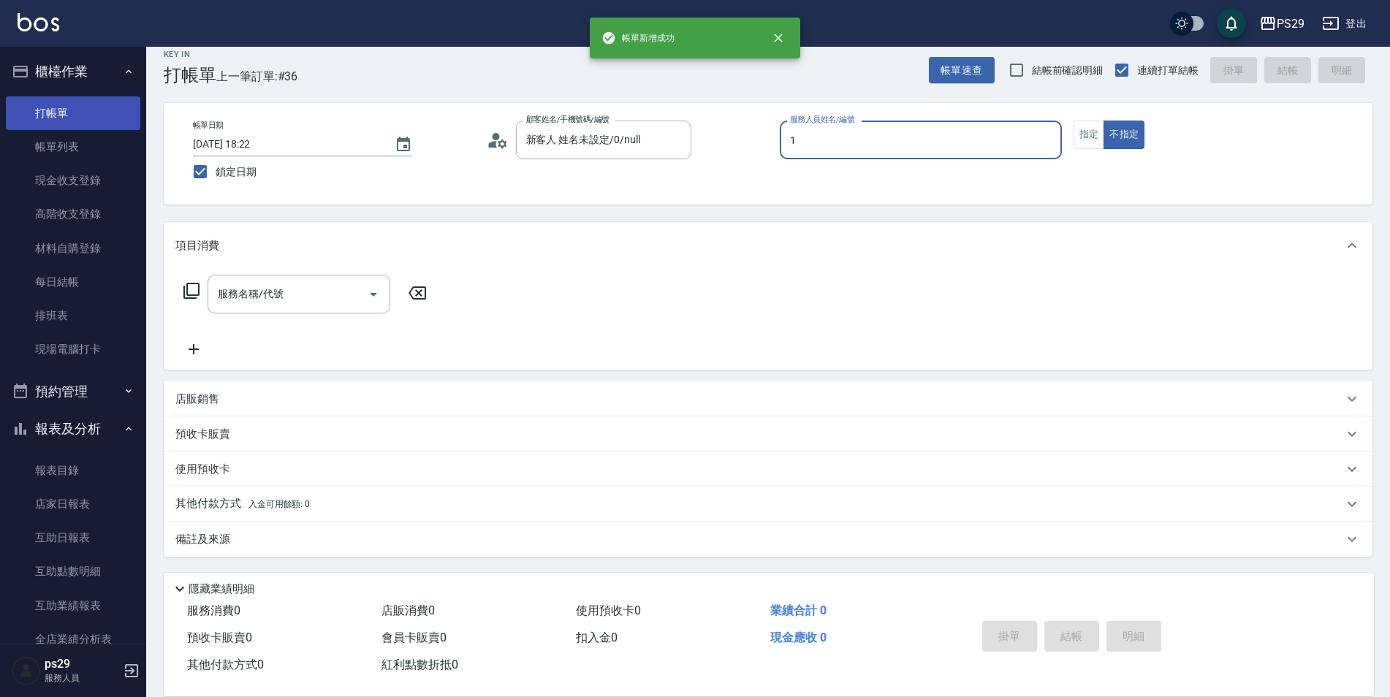
type input "[PERSON_NAME]-1"
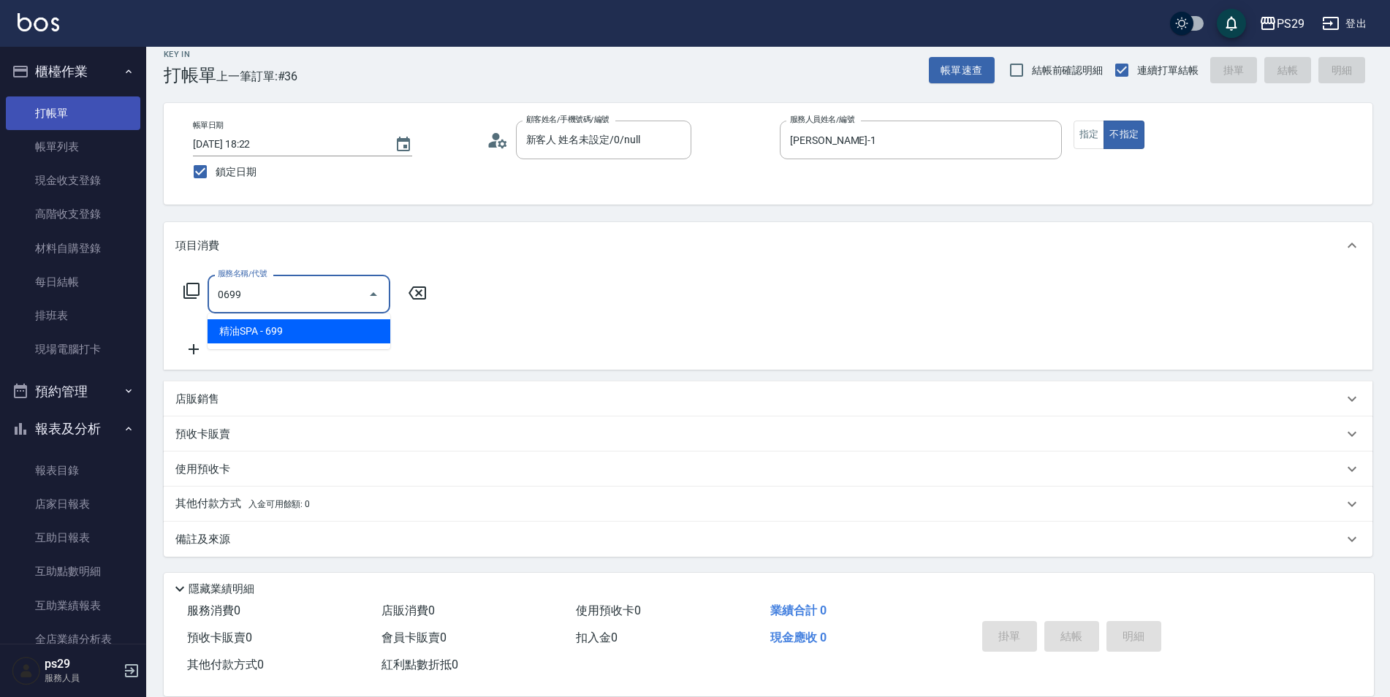
type input "精油SPA(0699)"
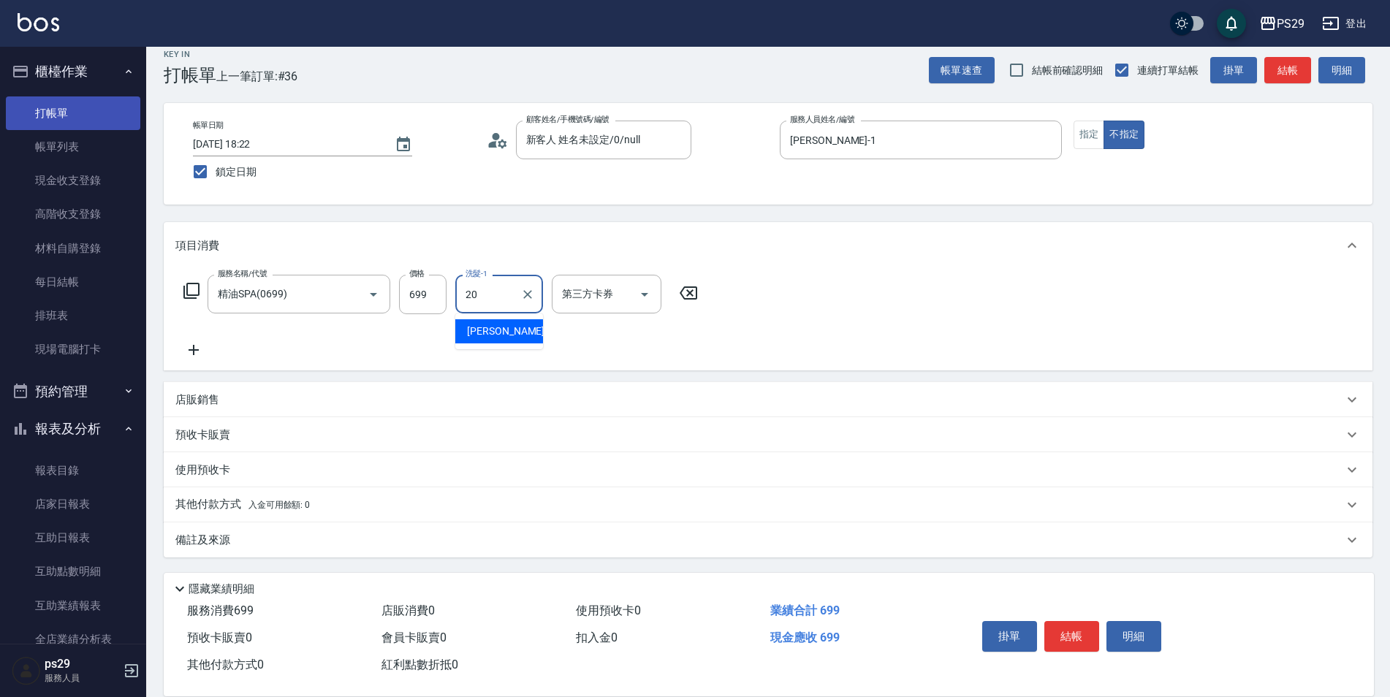
type input "[PERSON_NAME]-20"
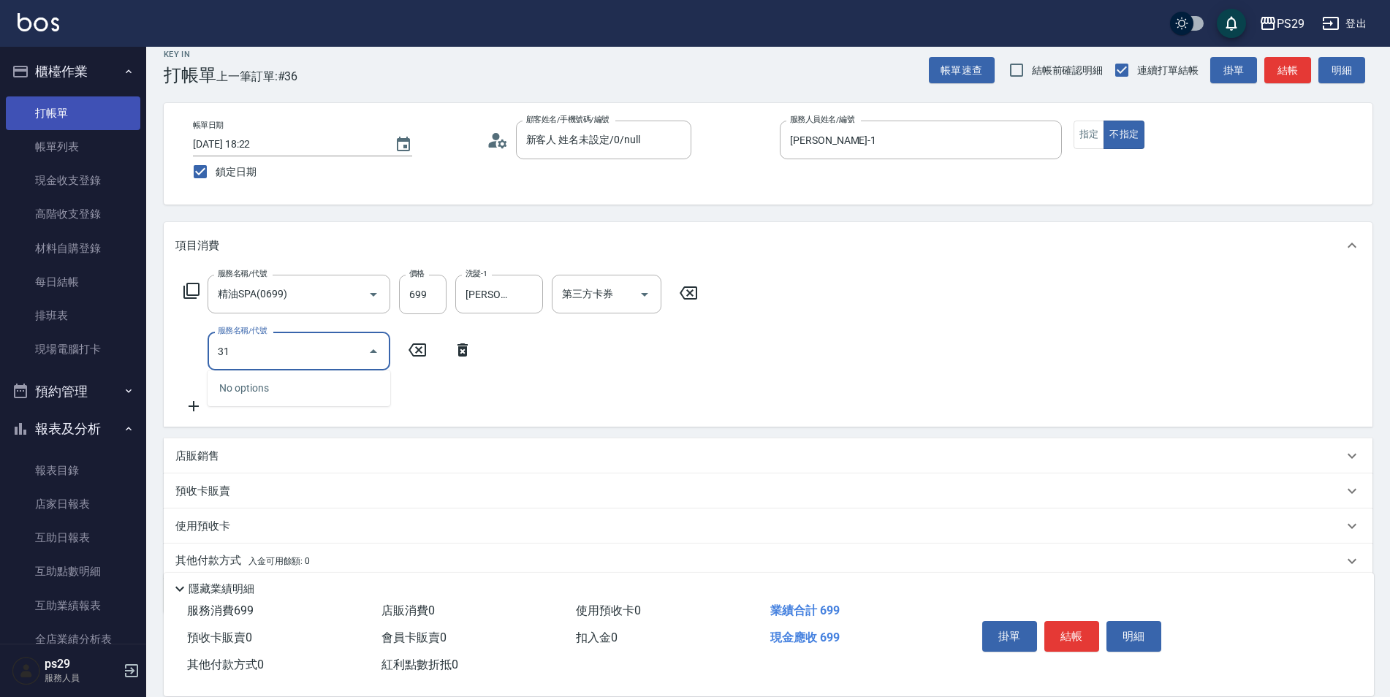
type input "310"
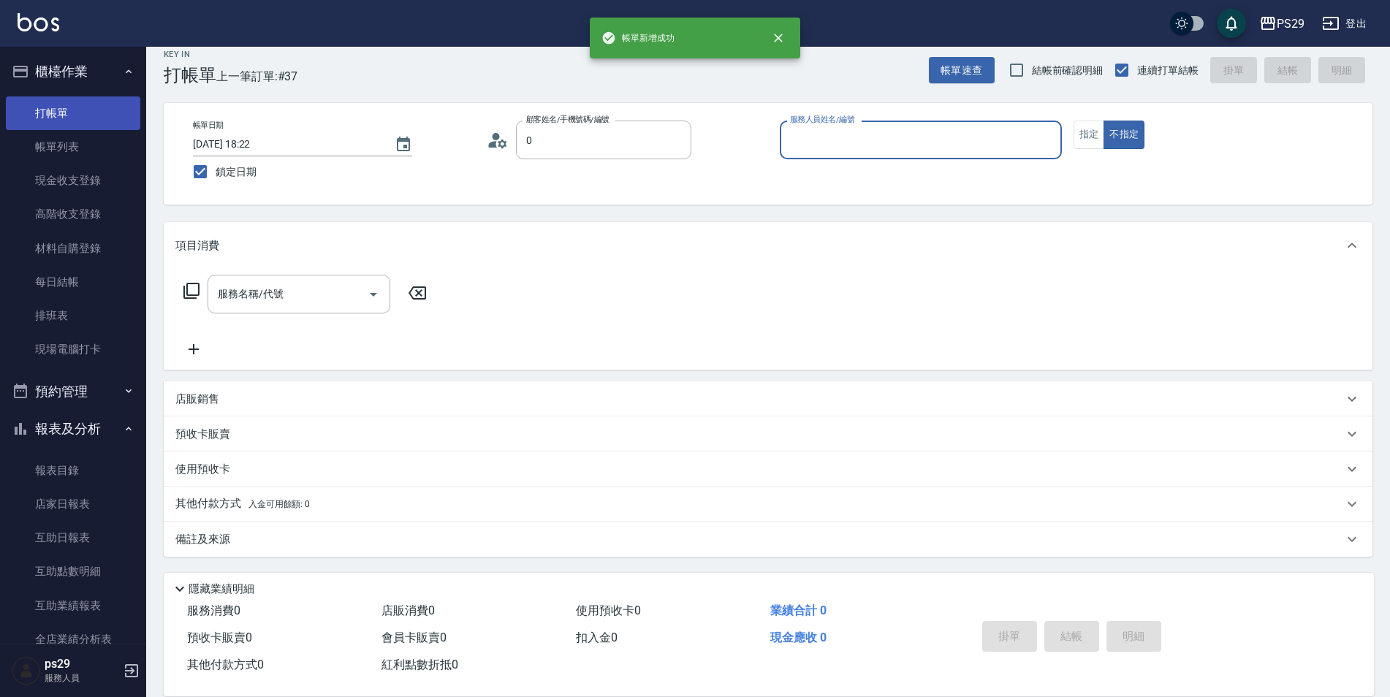
type input "新客人 姓名未設定/0/null"
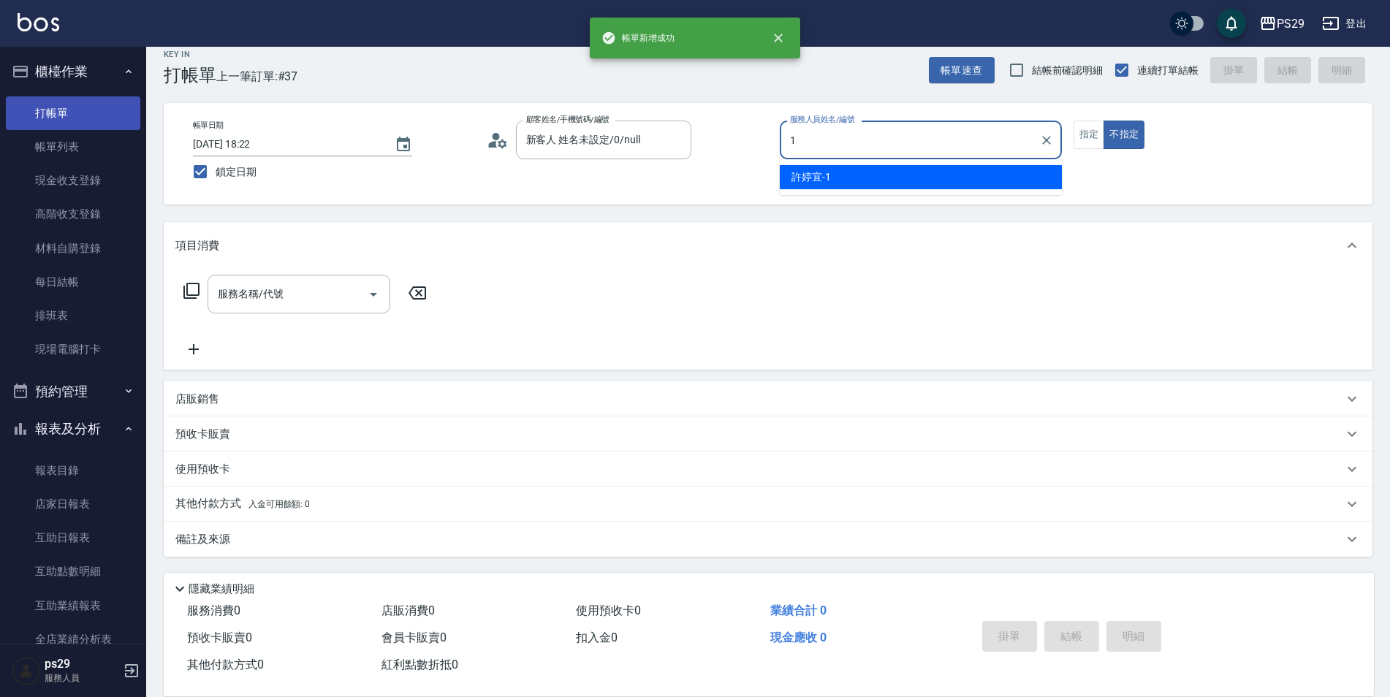
type input "[PERSON_NAME]-1"
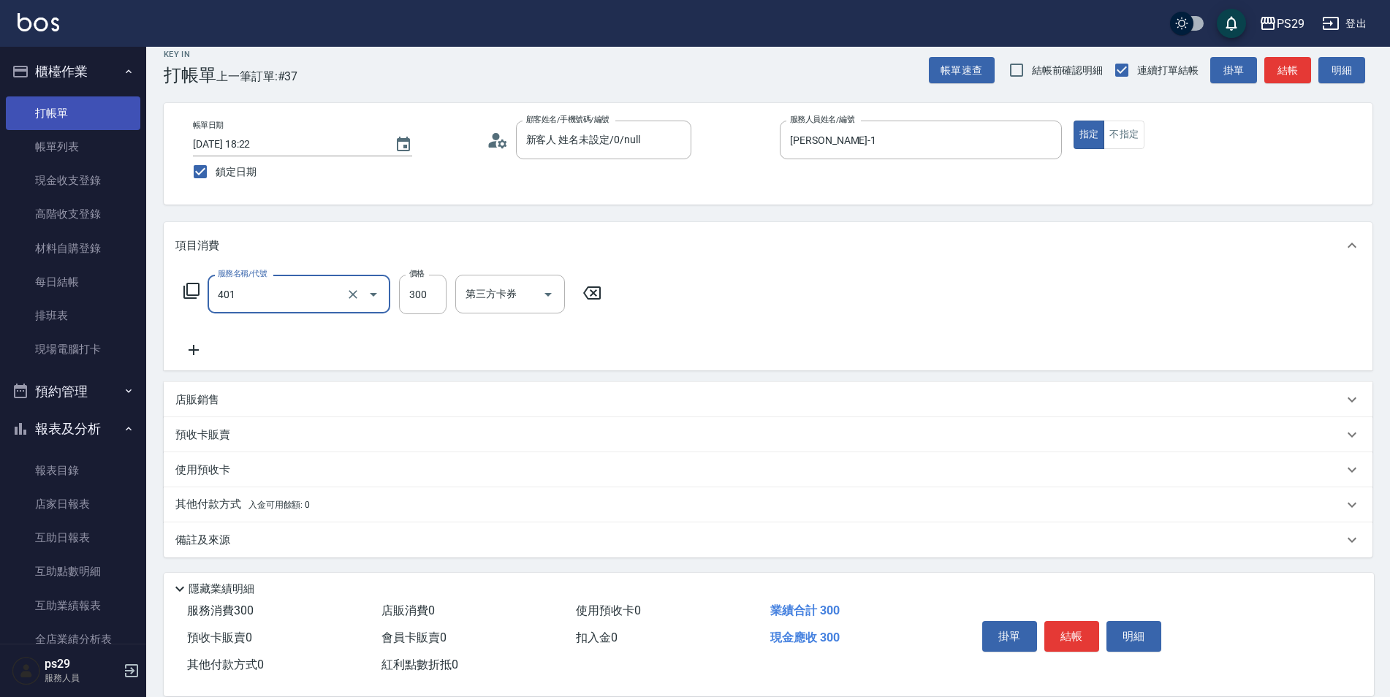
type input "300護(401)"
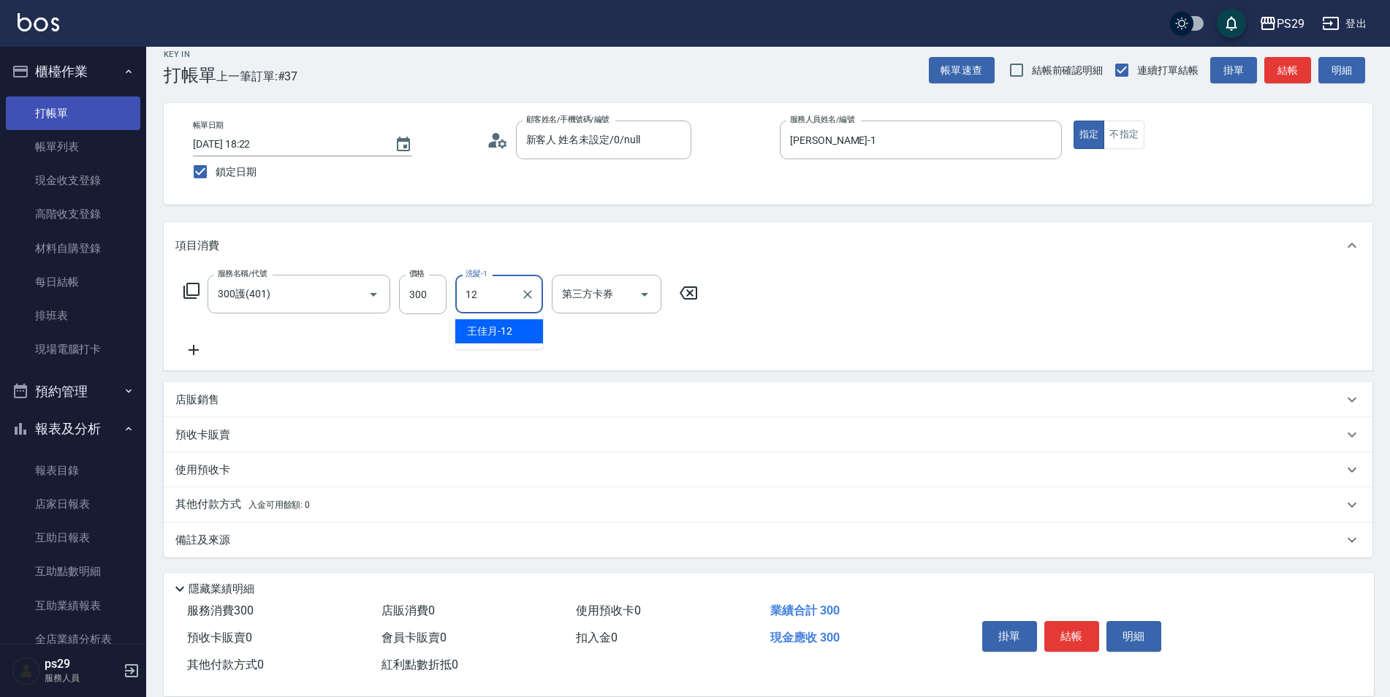
type input "[PERSON_NAME]-12"
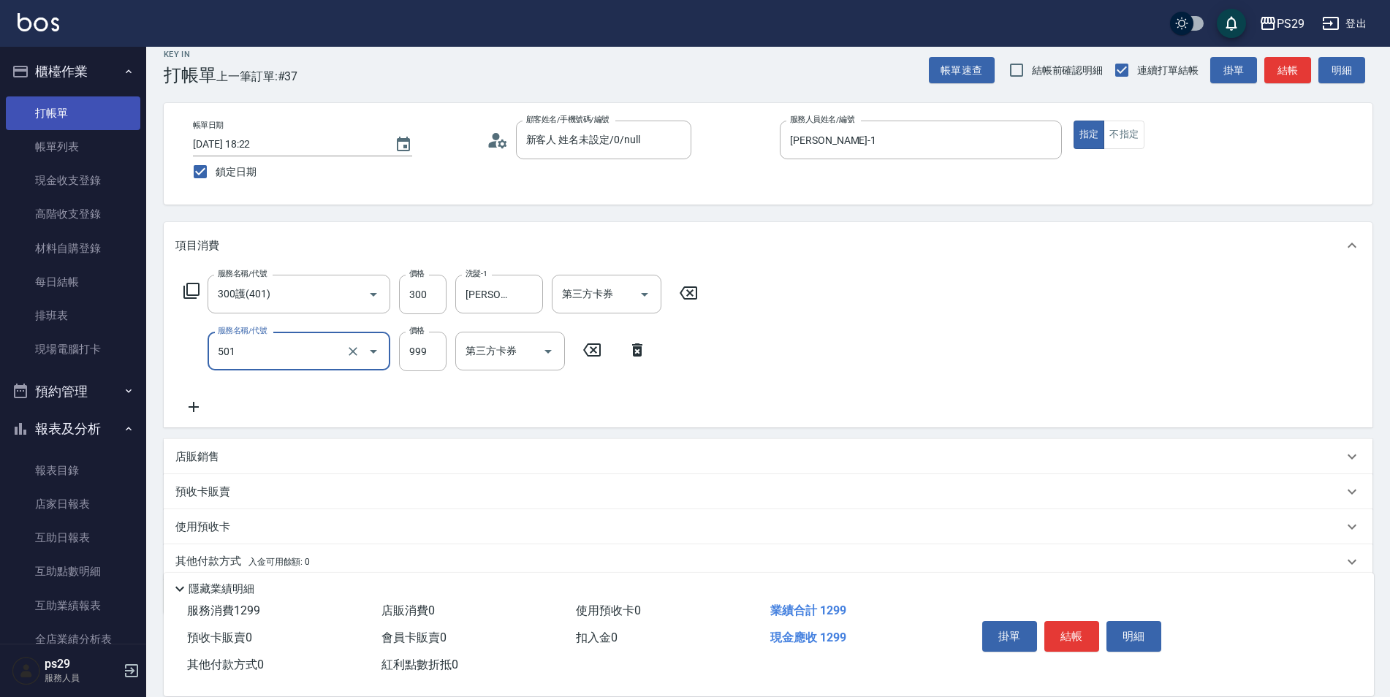
type input "染髮(501)"
type input "1299"
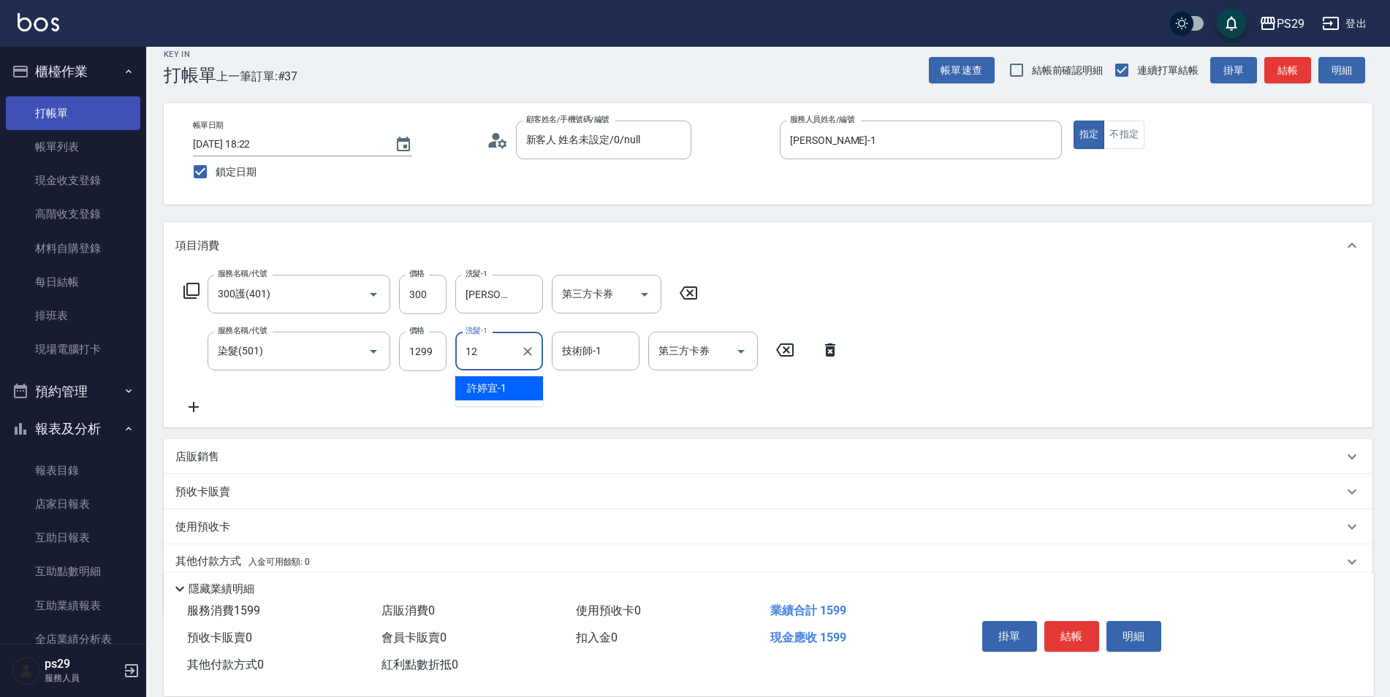
type input "[PERSON_NAME]-12"
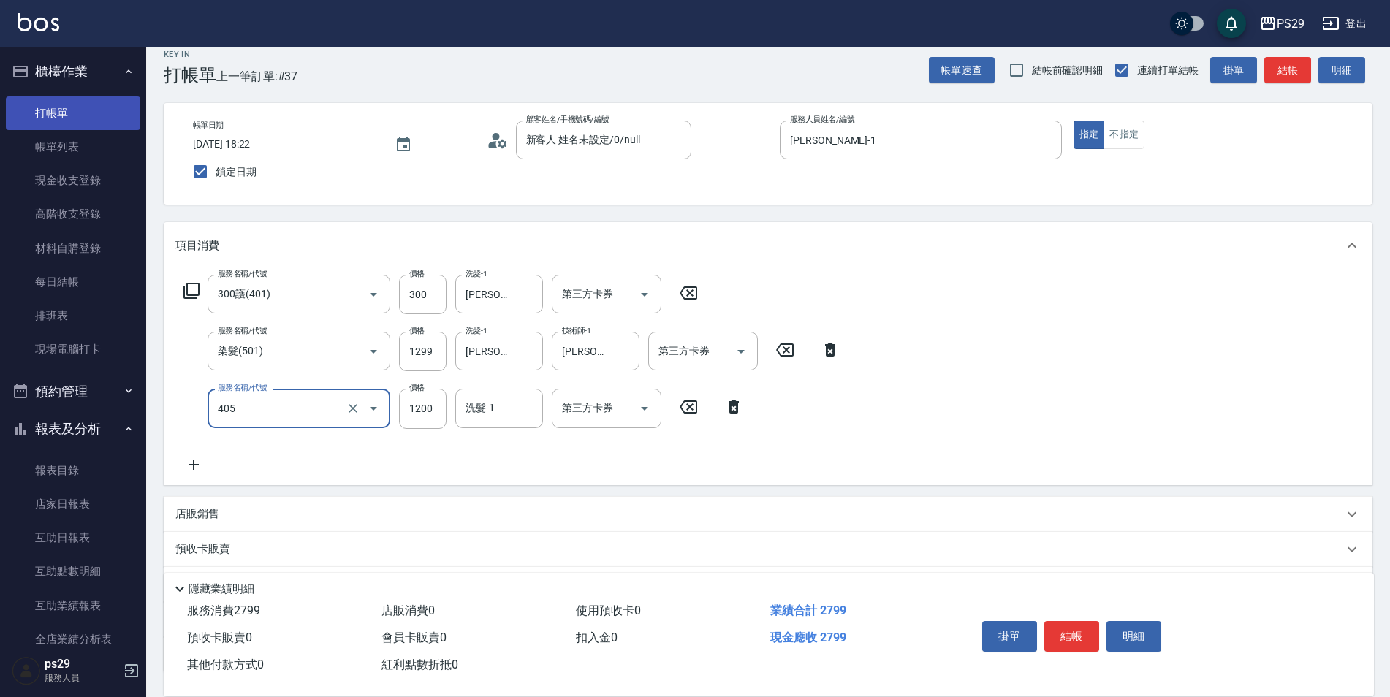
type input "1200護(405)"
type input "[PERSON_NAME]-12"
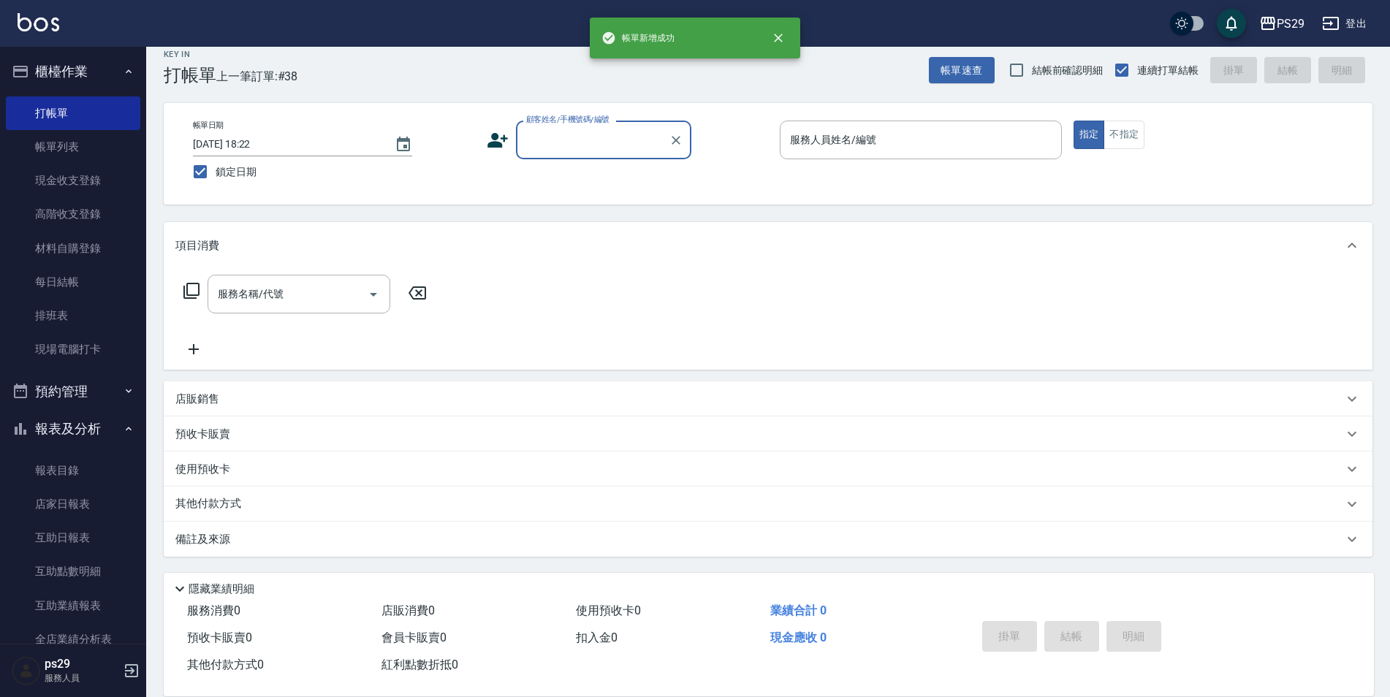
click at [113, 71] on button "櫃檯作業" at bounding box center [73, 72] width 134 height 38
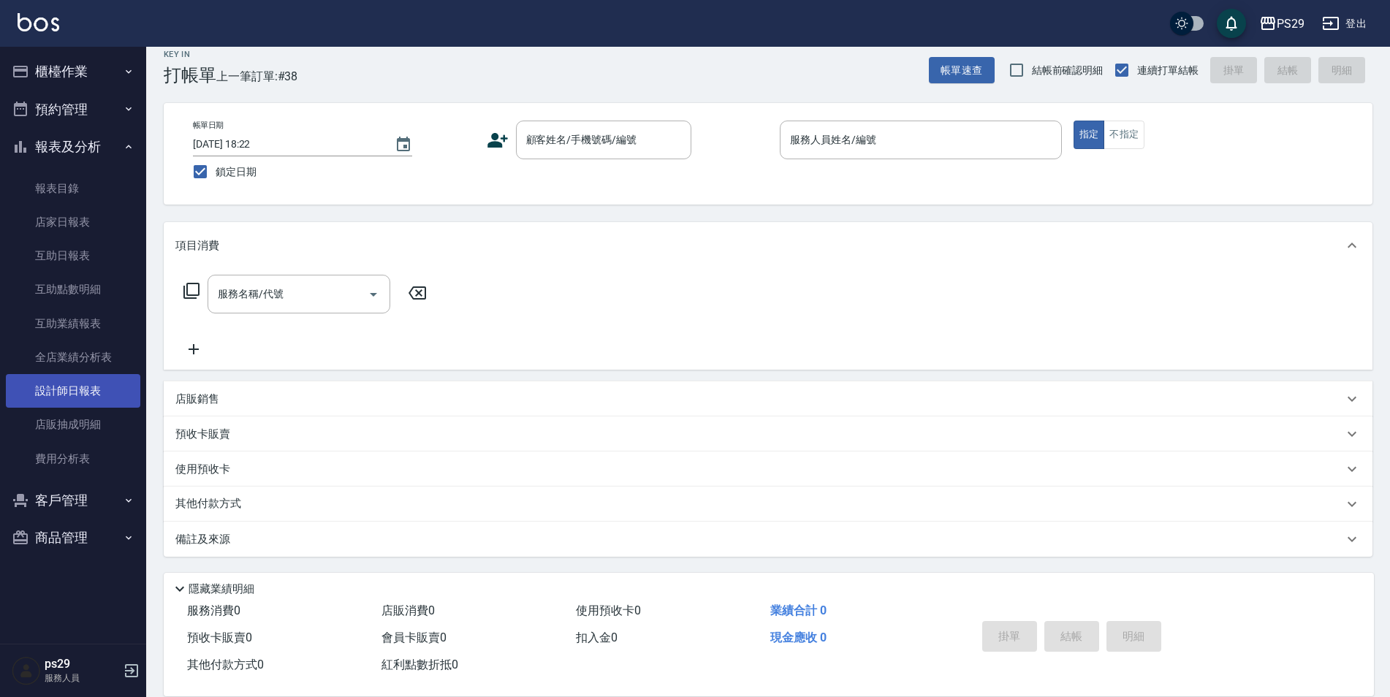
click at [76, 386] on link "設計師日報表" at bounding box center [73, 391] width 134 height 34
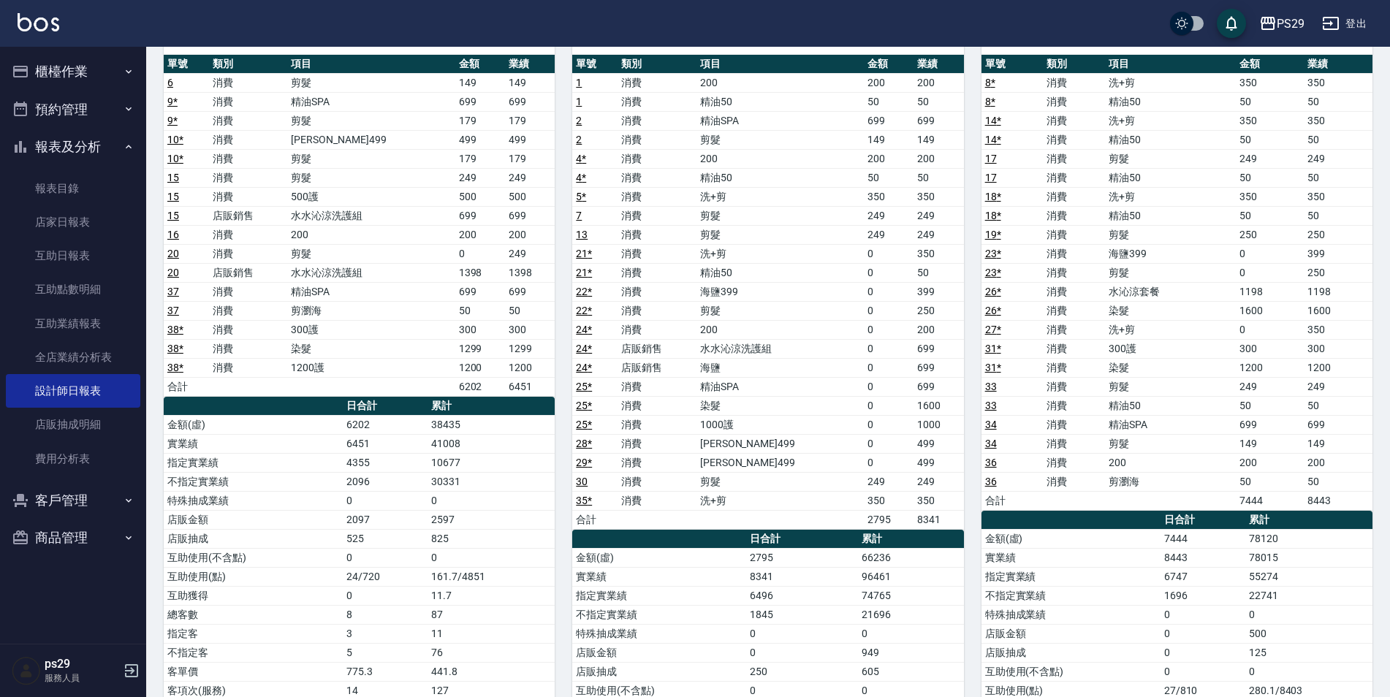
scroll to position [73, 0]
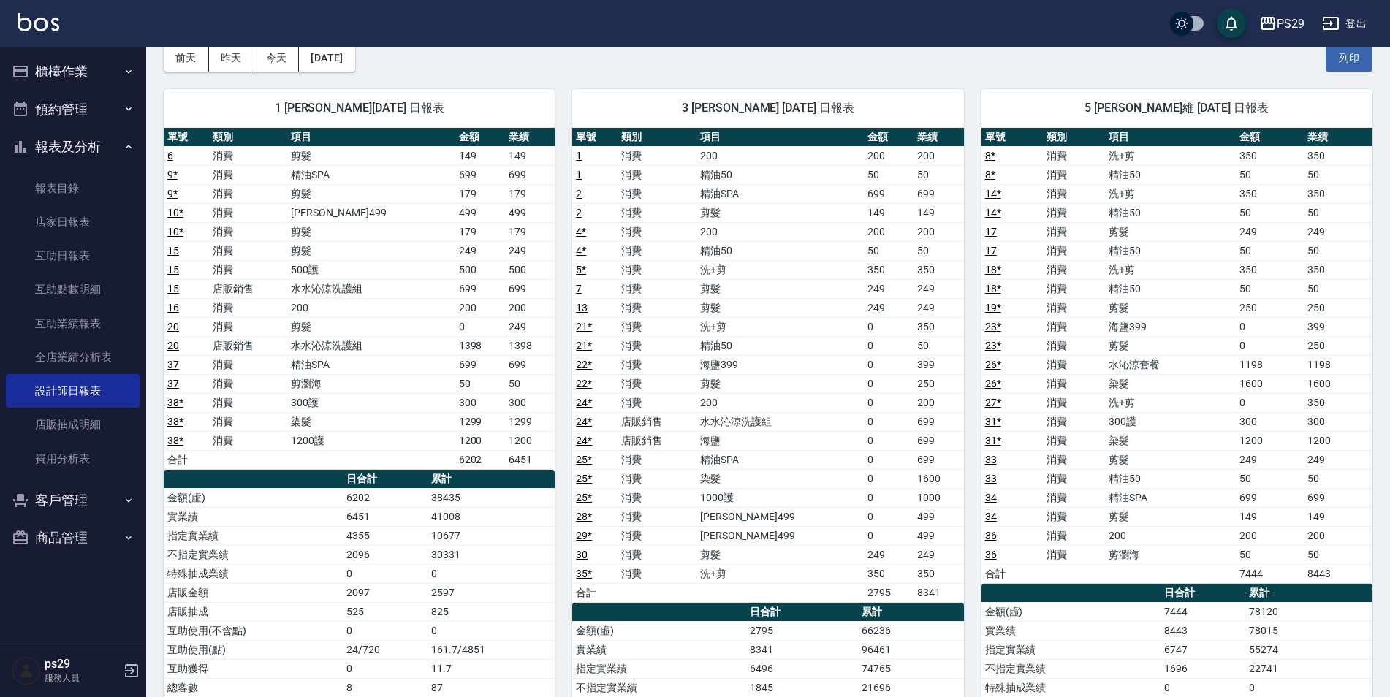
drag, startPoint x: 83, startPoint y: 94, endPoint x: 89, endPoint y: 81, distance: 13.7
click at [85, 88] on ul "櫃檯作業 打帳單 帳單列表 現金收支登錄 高階收支登錄 材料自購登錄 每日結帳 排班表 現場電腦打卡 預約管理 預約管理 單日預約紀錄 單週預約紀錄 報表及分…" at bounding box center [73, 305] width 134 height 516
click at [100, 77] on button "櫃檯作業" at bounding box center [73, 72] width 134 height 38
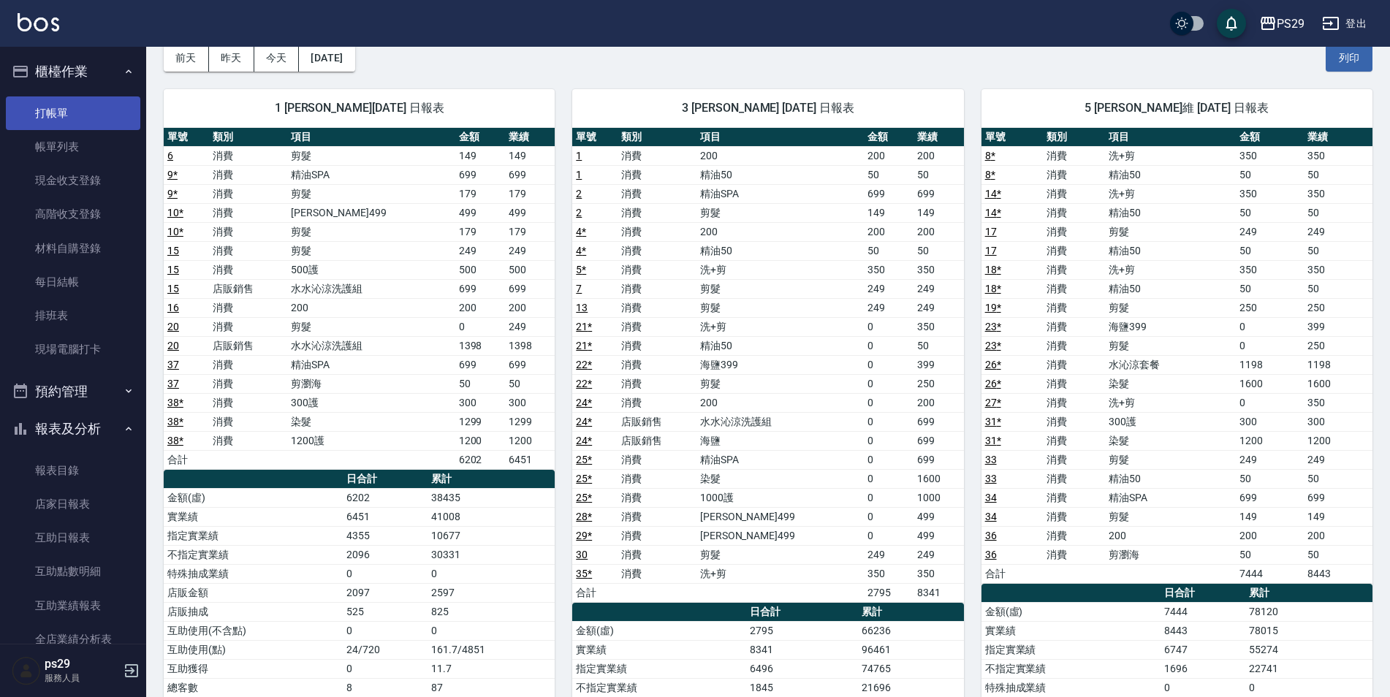
click at [72, 103] on link "打帳單" at bounding box center [73, 113] width 134 height 34
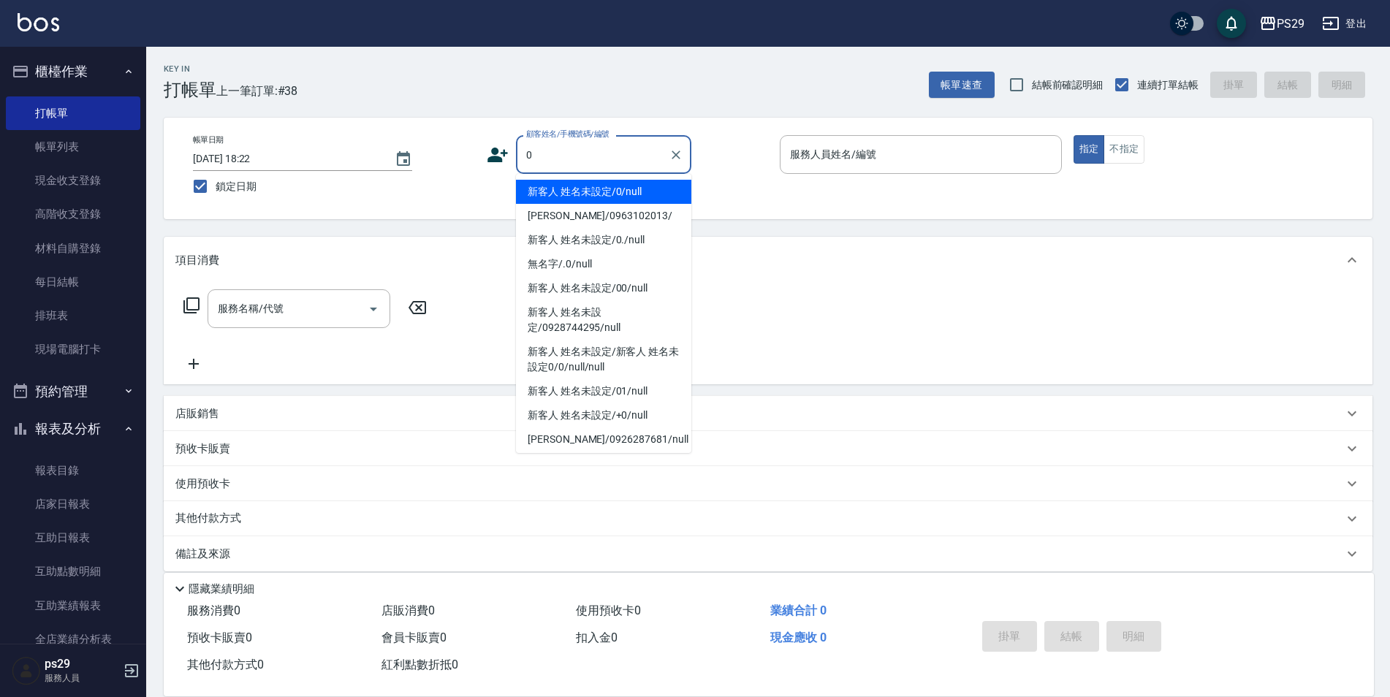
type input "新客人 姓名未設定/0/null"
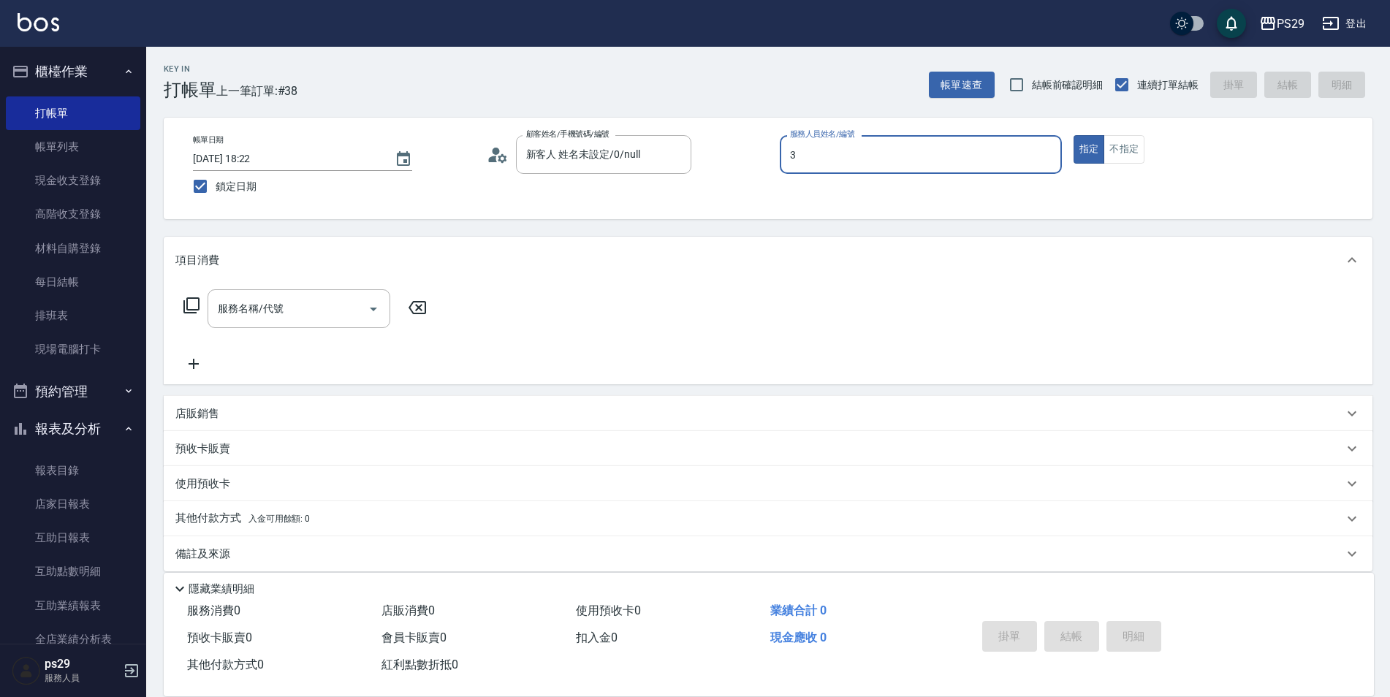
type input "[PERSON_NAME]-3"
type button "true"
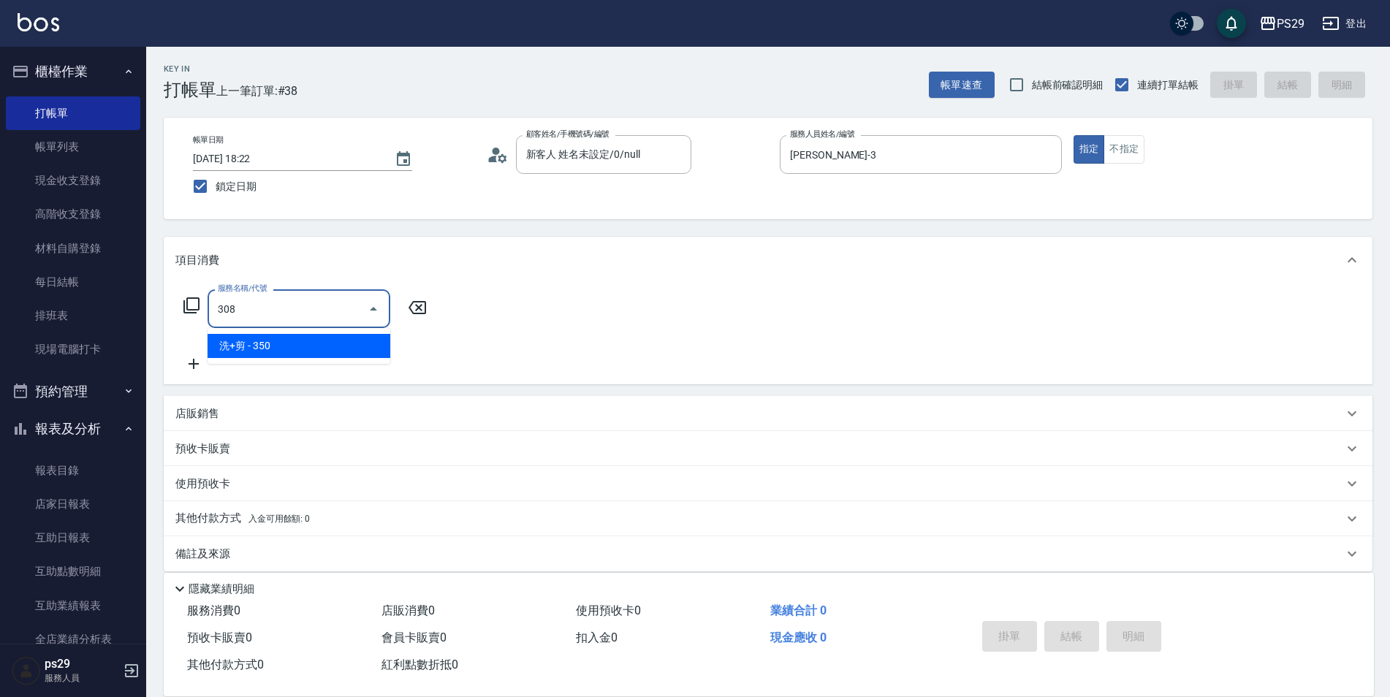
type input "洗+剪(308)"
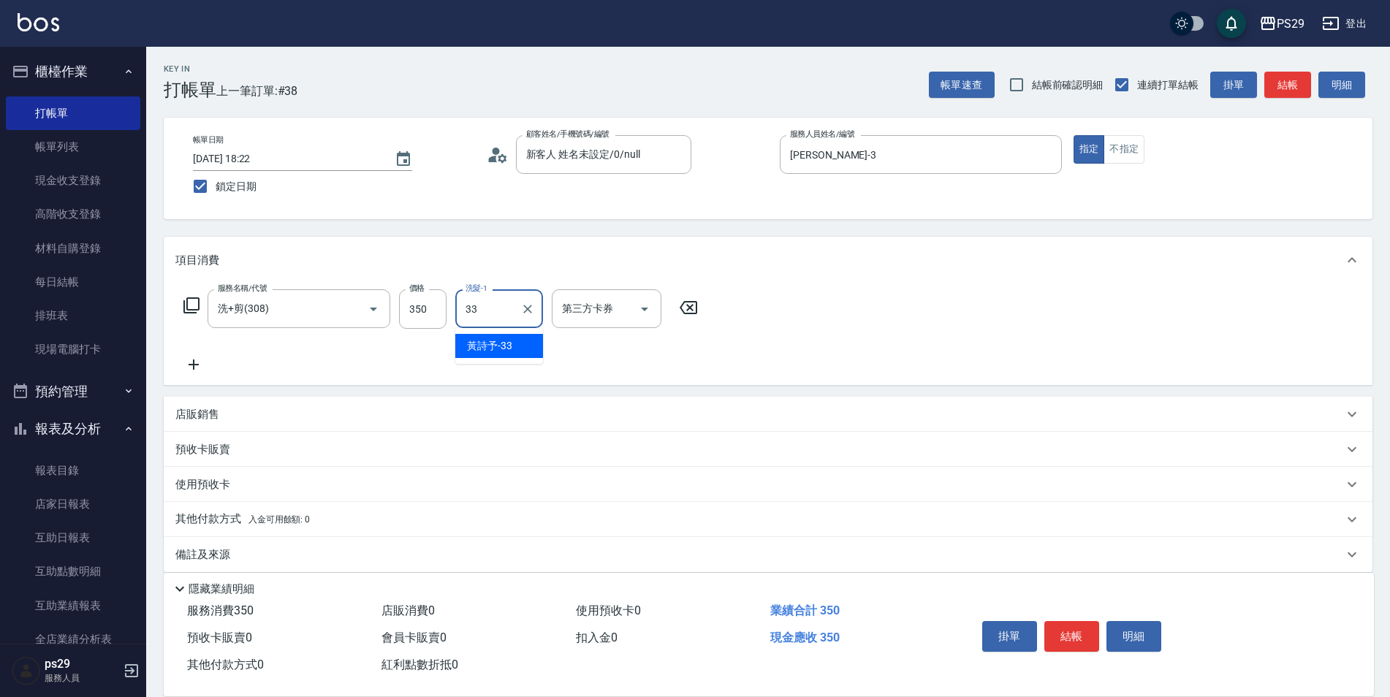
type input "黃詩予-33"
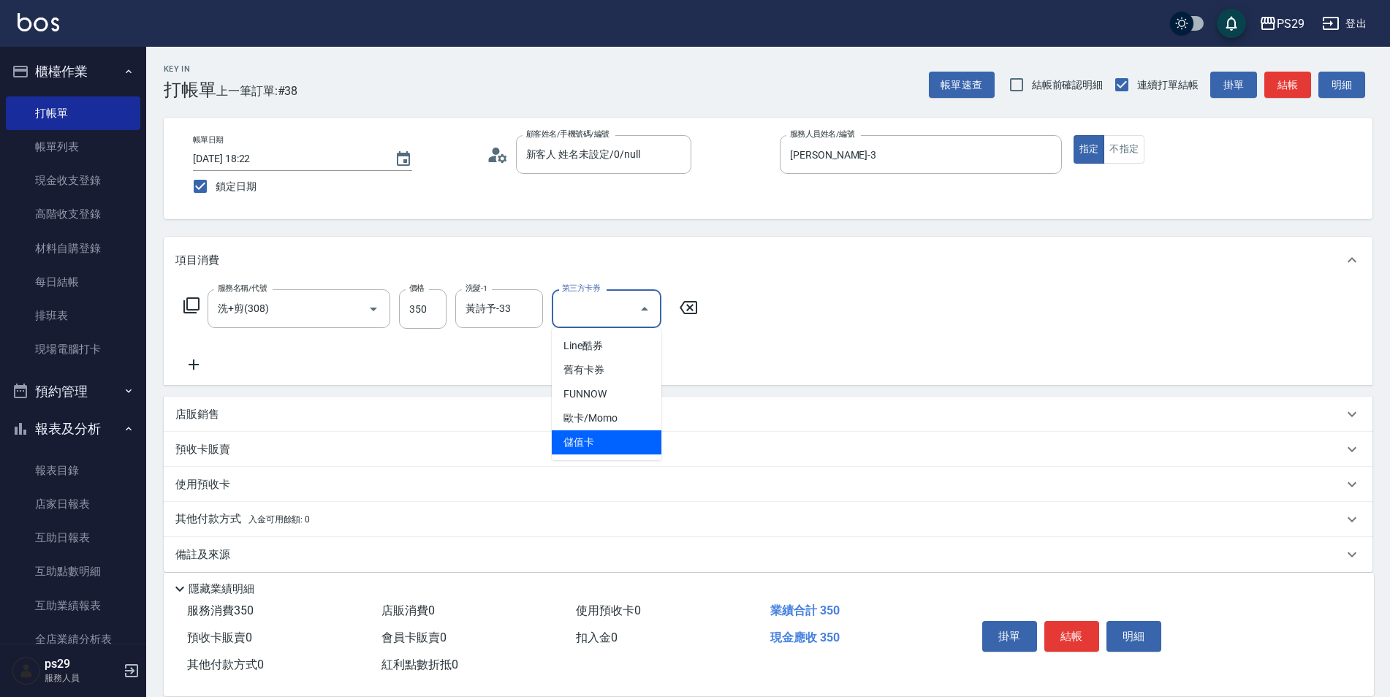
type input "儲值卡"
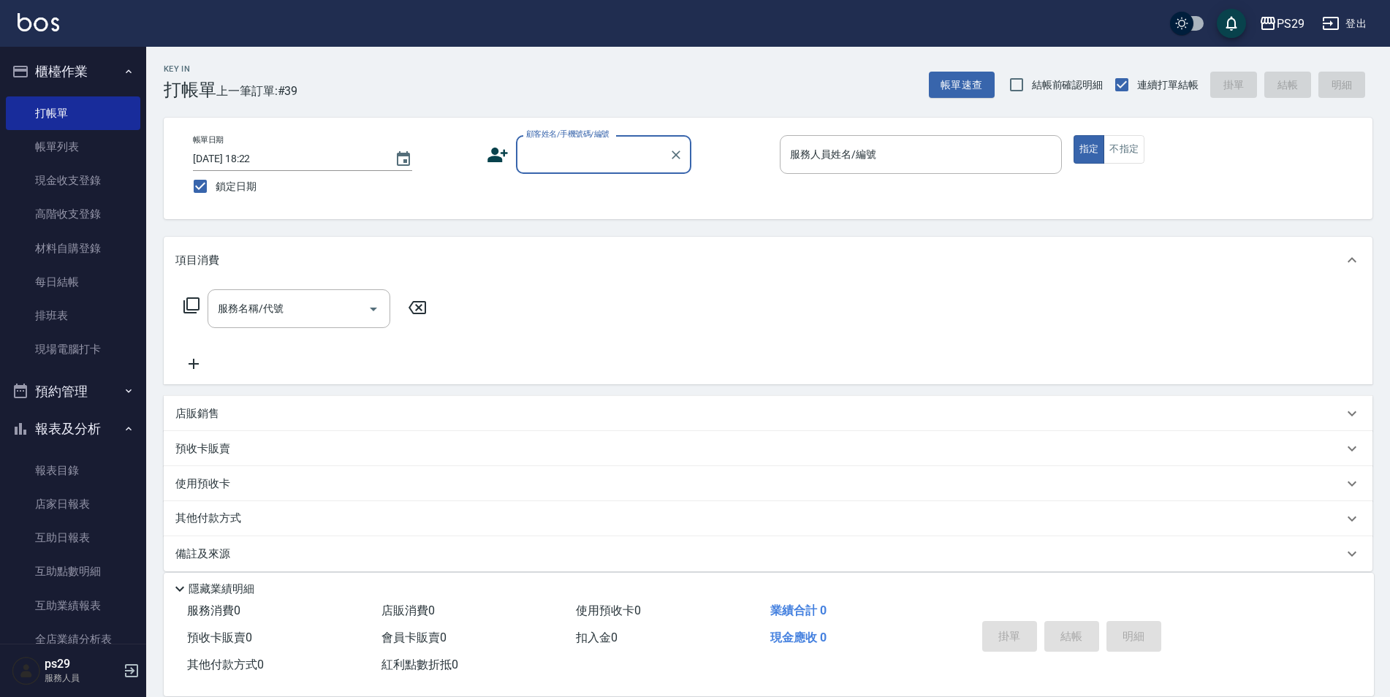
click at [99, 83] on button "櫃檯作業" at bounding box center [73, 72] width 134 height 38
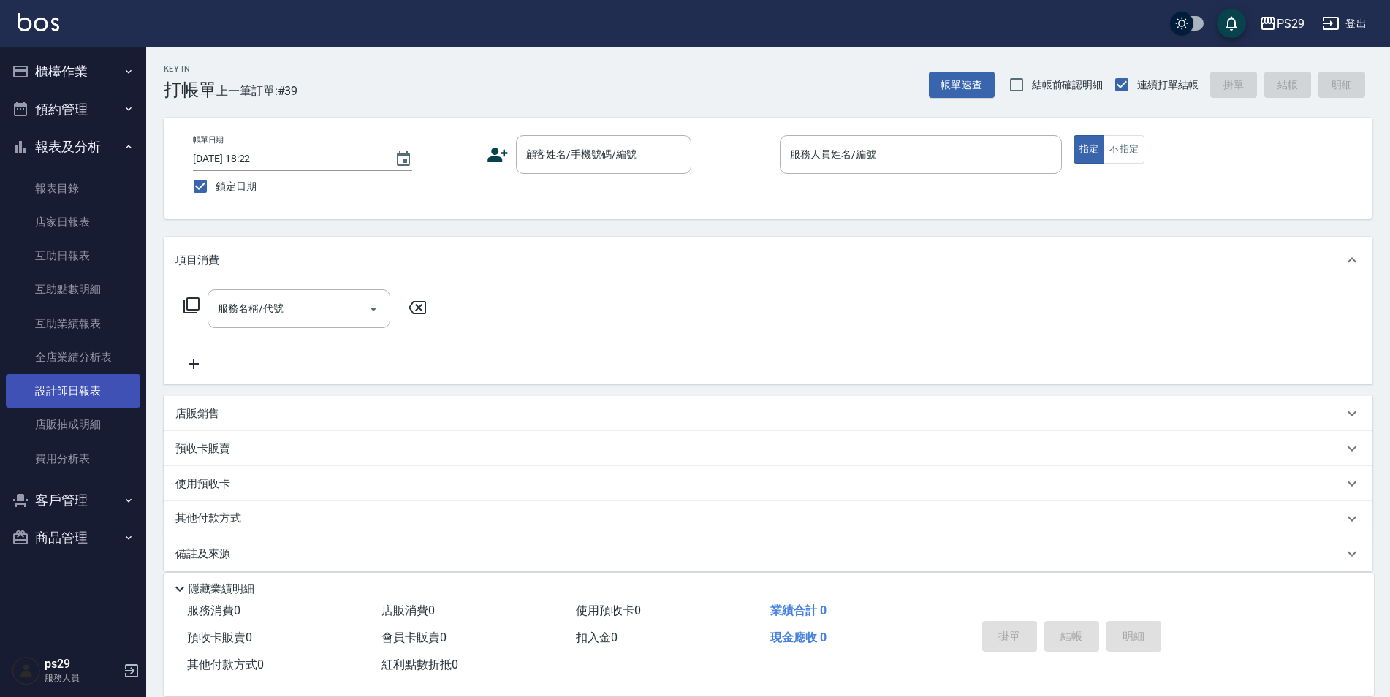
click at [63, 395] on link "設計師日報表" at bounding box center [73, 391] width 134 height 34
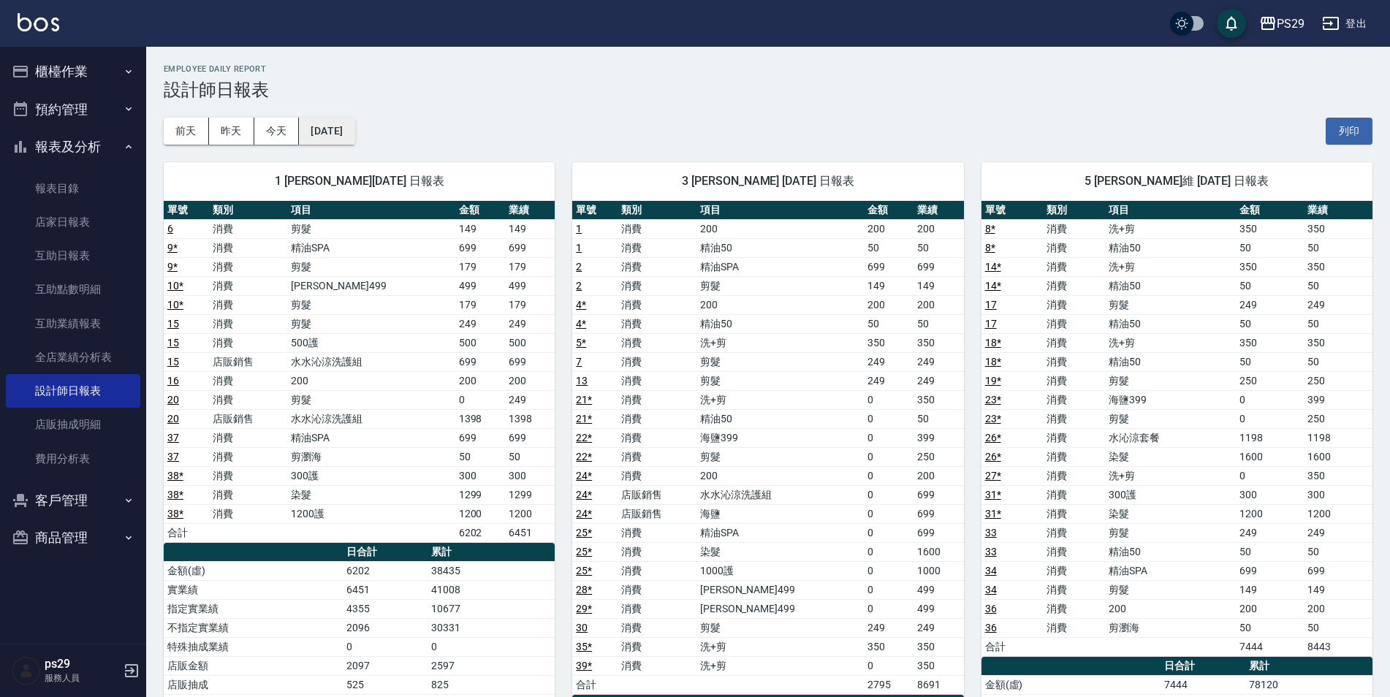
click at [354, 137] on button "[DATE]" at bounding box center [327, 131] width 56 height 27
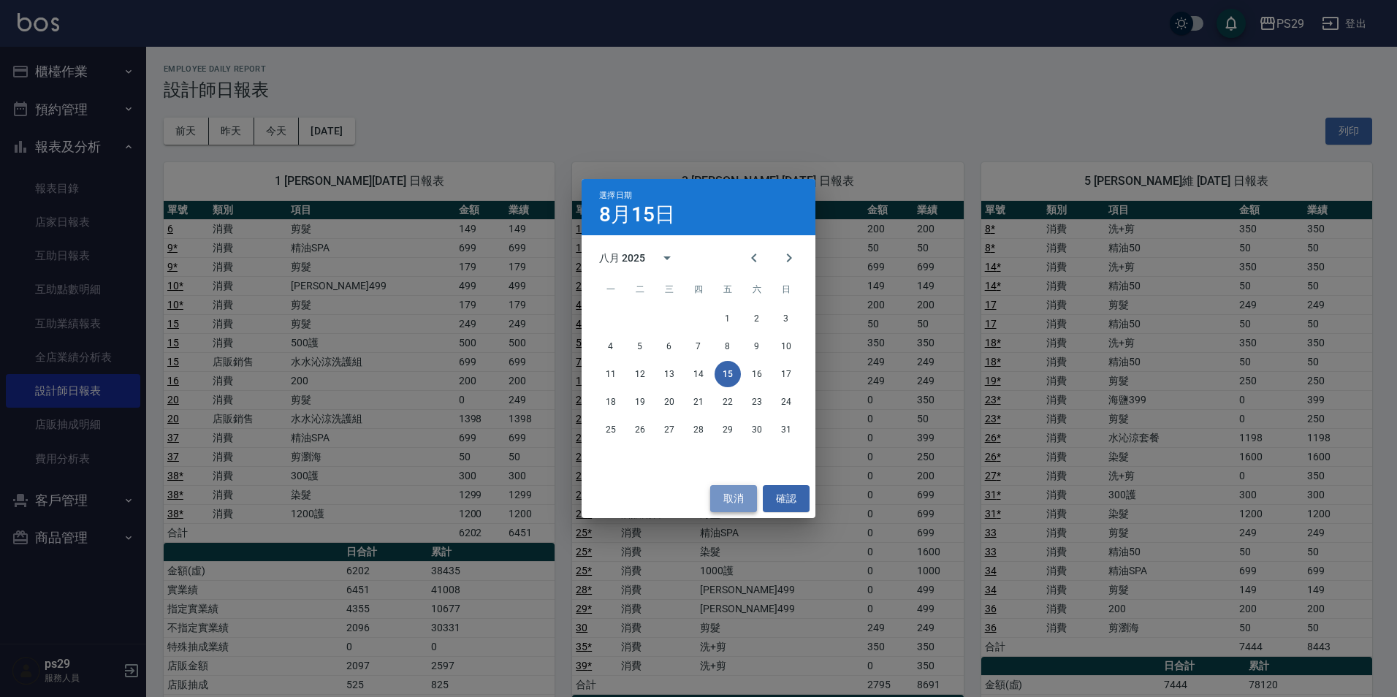
click at [742, 489] on button "取消" at bounding box center [733, 498] width 47 height 27
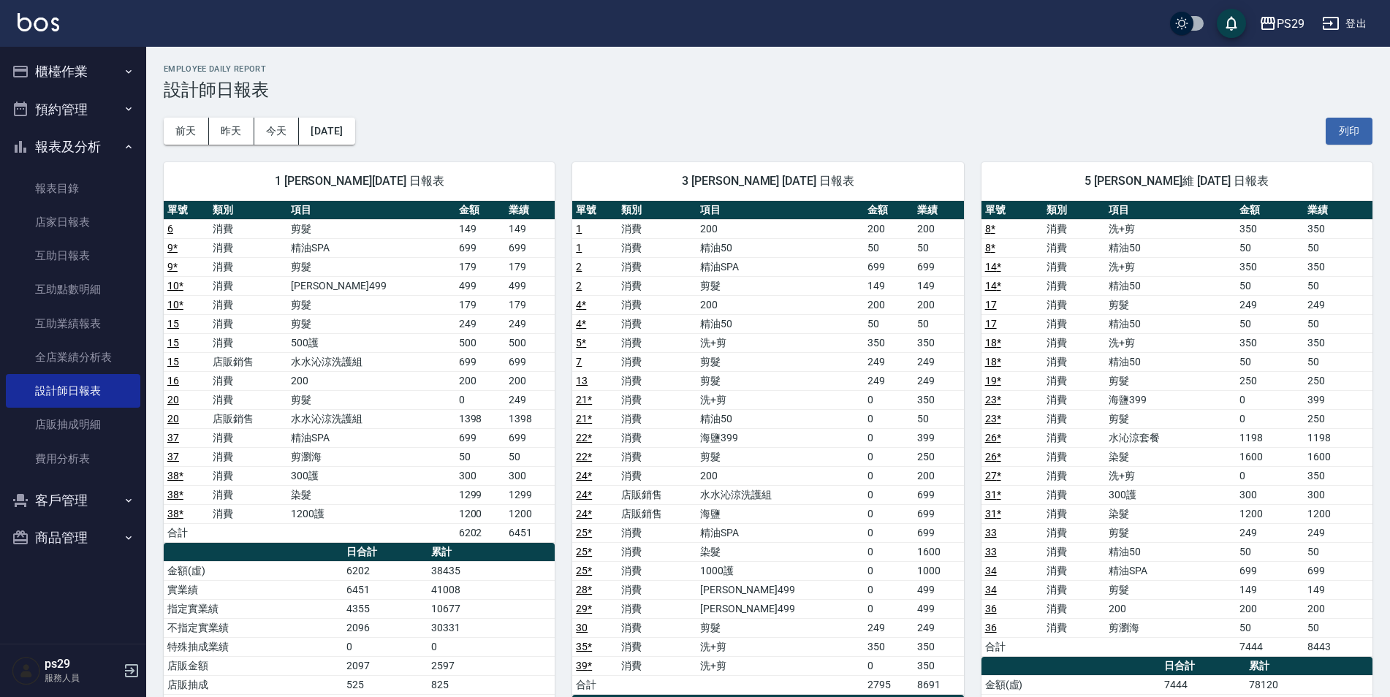
click at [358, 156] on div "1 [PERSON_NAME][DATE] 日報表 單號 類別 項目 金額 業績 6 消費 剪髮 149 149 9 * 消費 精油SPA 699 699 9…" at bounding box center [350, 590] width 408 height 891
click at [354, 111] on div "[DATE] [DATE] [DATE] [DATE] 列印" at bounding box center [768, 131] width 1208 height 62
click at [348, 121] on button "[DATE]" at bounding box center [327, 131] width 56 height 27
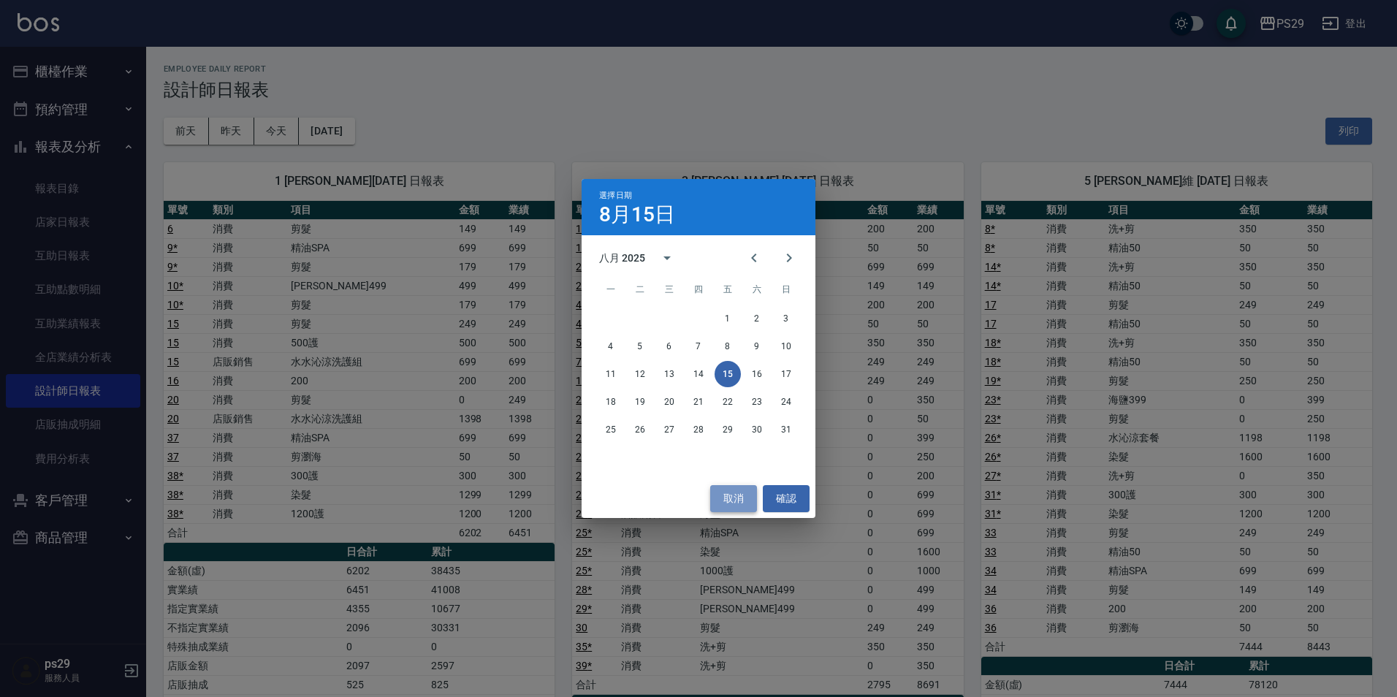
click at [712, 497] on button "取消" at bounding box center [733, 498] width 47 height 27
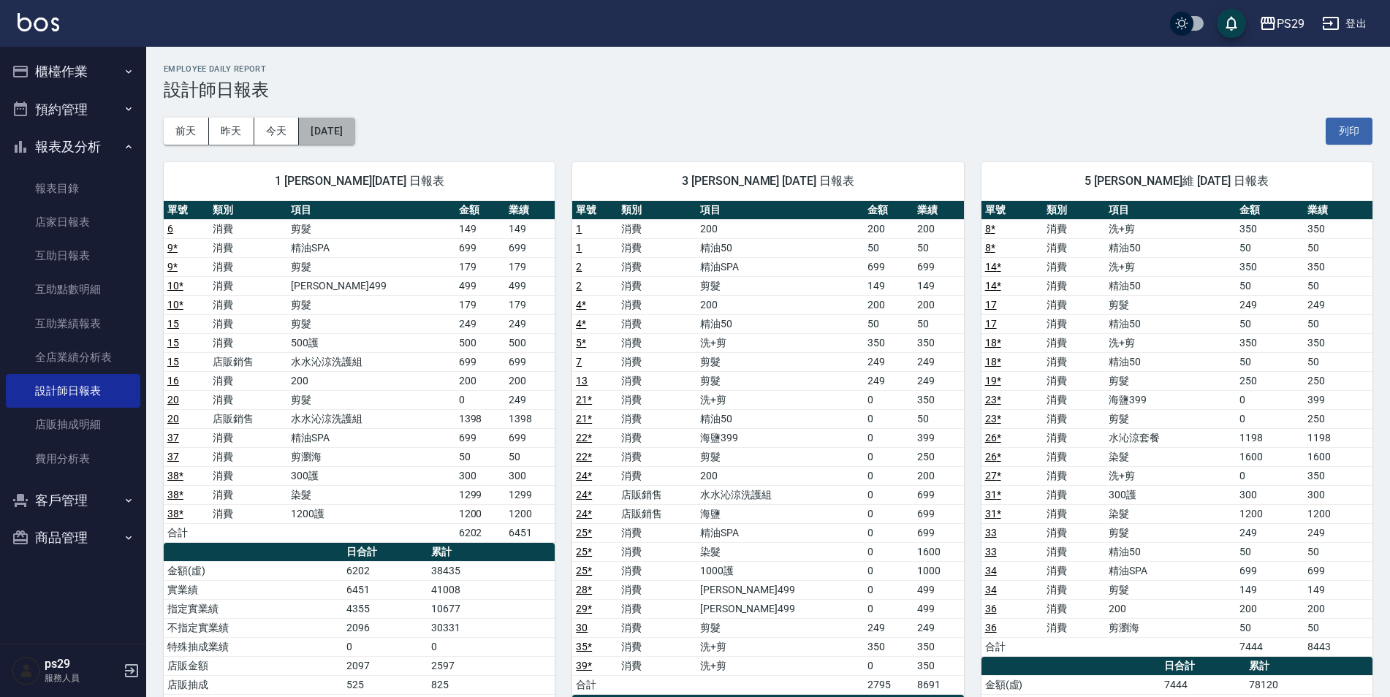
click at [343, 132] on button "[DATE]" at bounding box center [327, 131] width 56 height 27
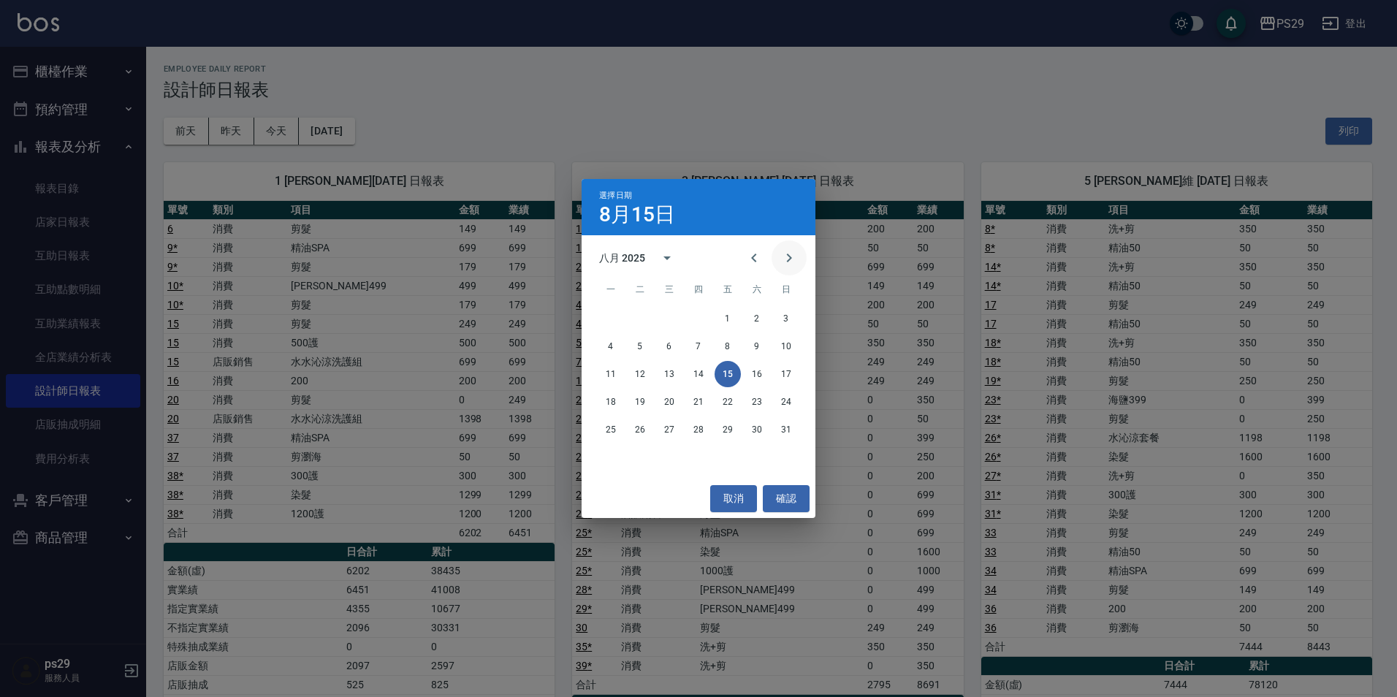
click at [776, 256] on button "Next month" at bounding box center [788, 257] width 35 height 35
click at [761, 251] on icon "Previous month" at bounding box center [754, 258] width 18 height 18
click at [759, 260] on icon "Previous month" at bounding box center [754, 258] width 18 height 18
click at [637, 374] on button "15" at bounding box center [640, 374] width 26 height 26
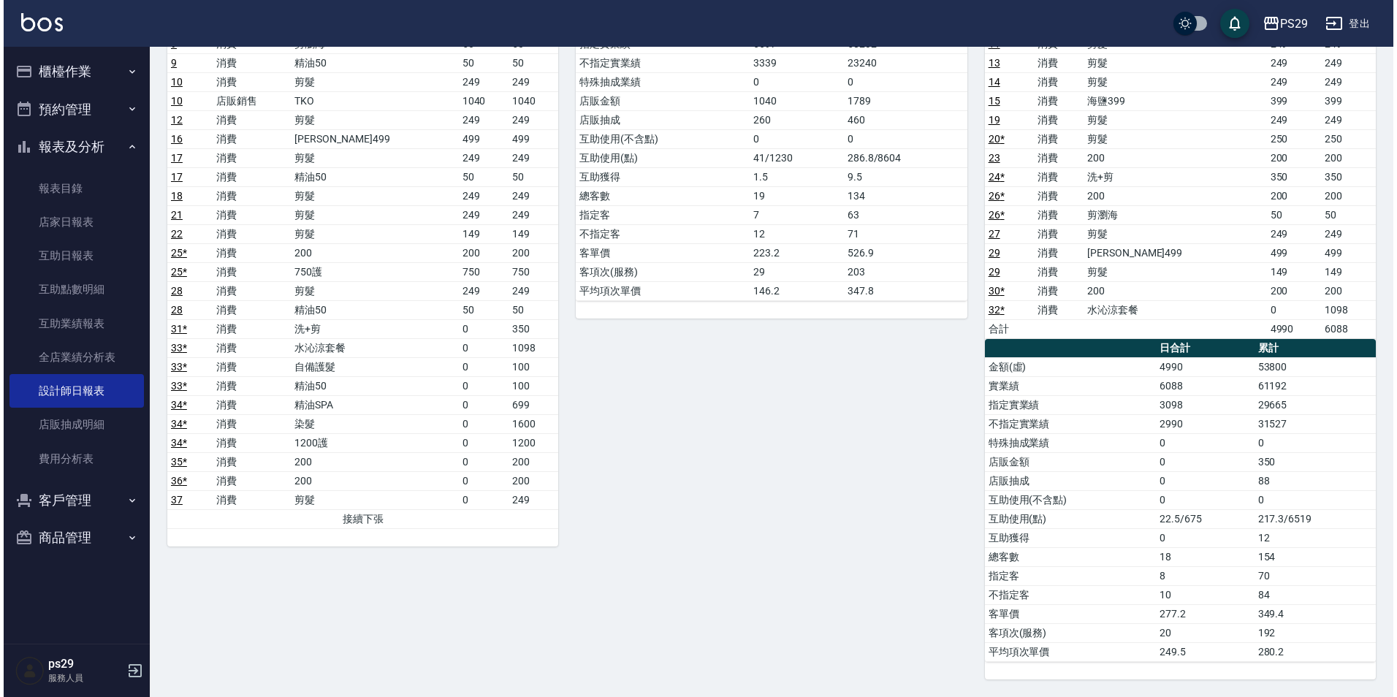
scroll to position [61, 0]
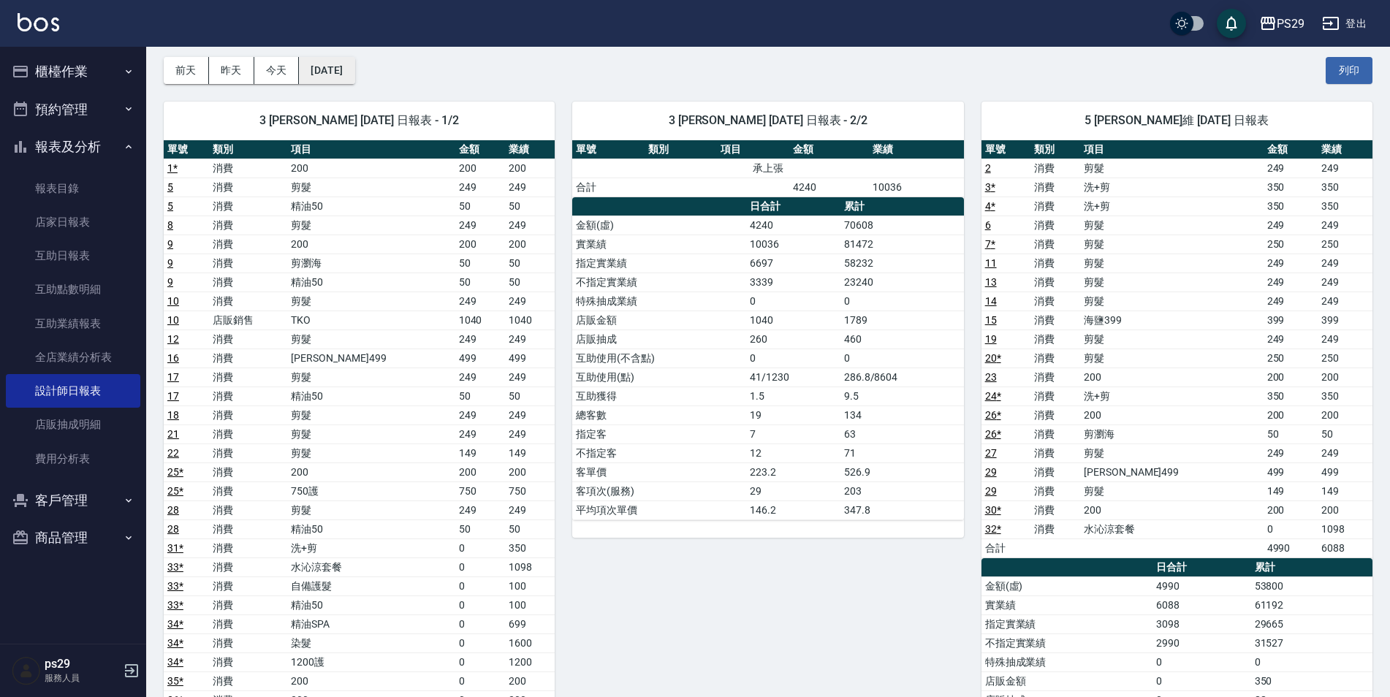
click at [319, 59] on button "[DATE]" at bounding box center [327, 70] width 56 height 27
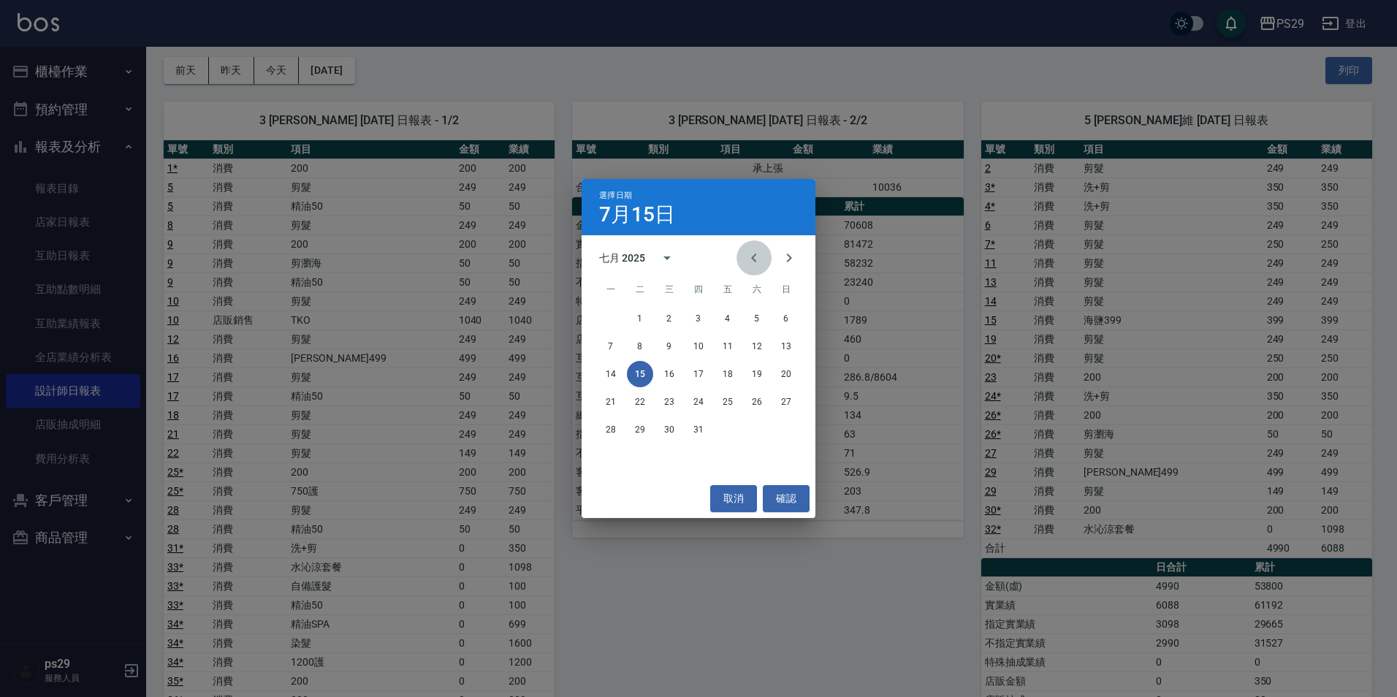
click at [752, 259] on icon "Previous month" at bounding box center [753, 258] width 5 height 9
click at [782, 371] on button "15" at bounding box center [786, 374] width 26 height 26
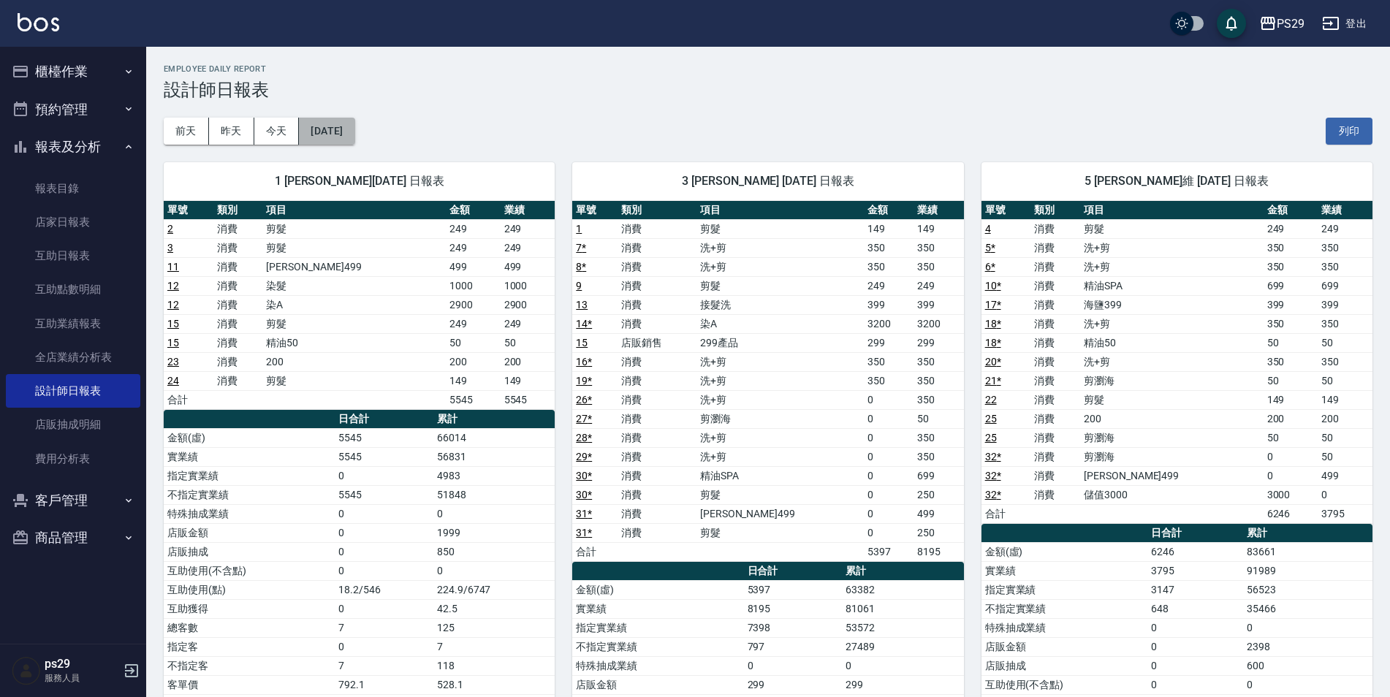
click at [346, 127] on button "[DATE]" at bounding box center [327, 131] width 56 height 27
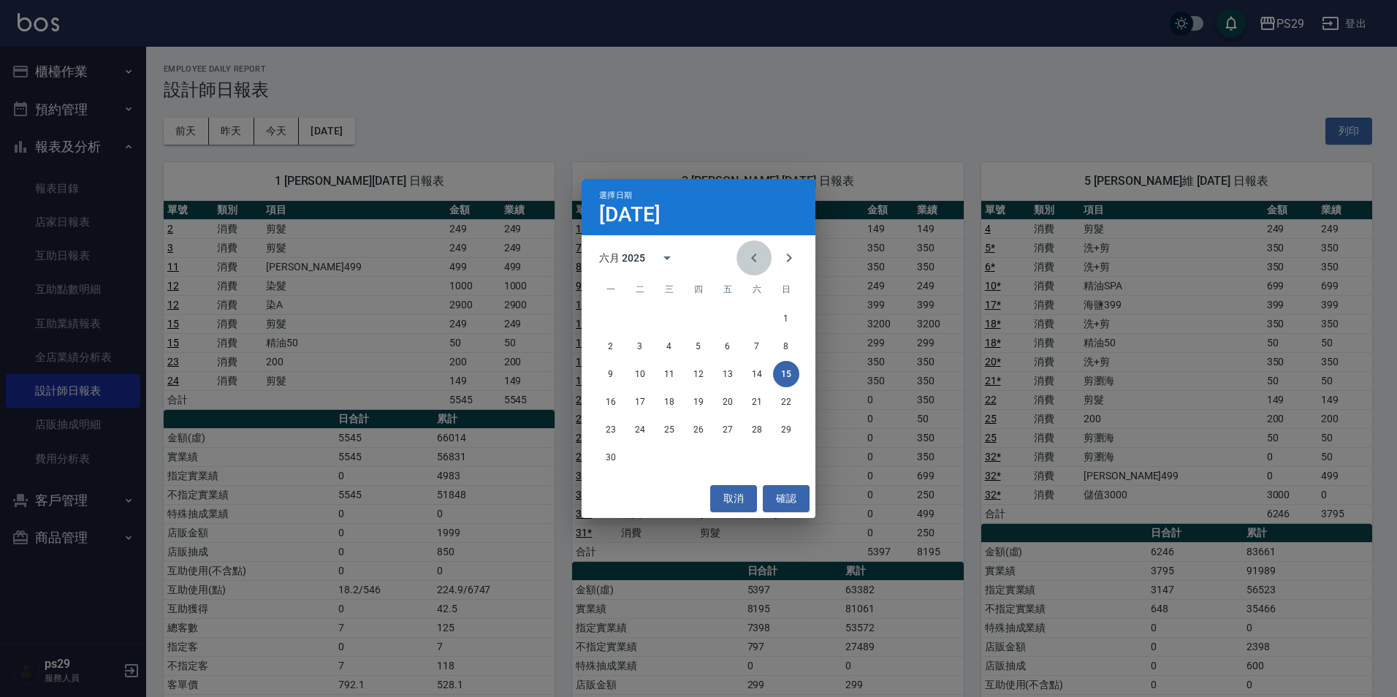
click at [746, 256] on icon "Previous month" at bounding box center [754, 258] width 18 height 18
click at [695, 375] on button "15" at bounding box center [698, 374] width 26 height 26
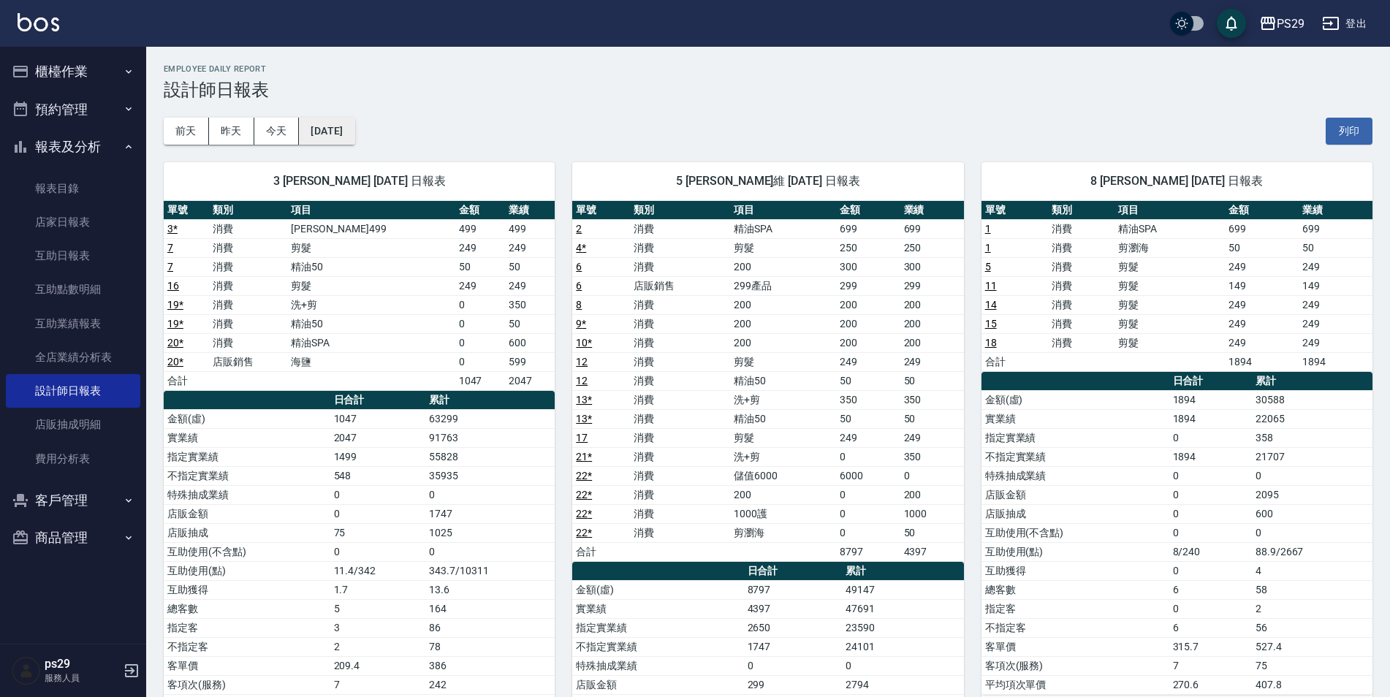
click at [336, 132] on button "[DATE]" at bounding box center [327, 131] width 56 height 27
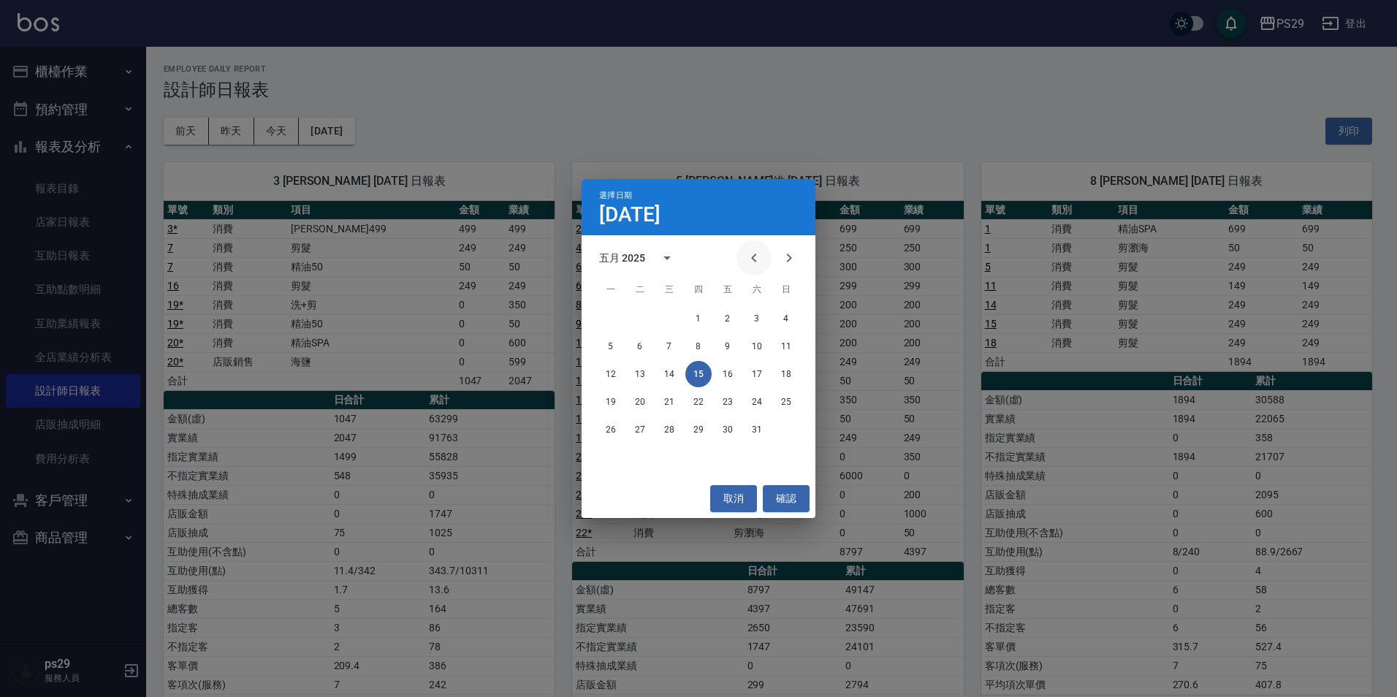
click at [758, 251] on icon "Previous month" at bounding box center [754, 258] width 18 height 18
click at [633, 375] on button "15" at bounding box center [640, 374] width 26 height 26
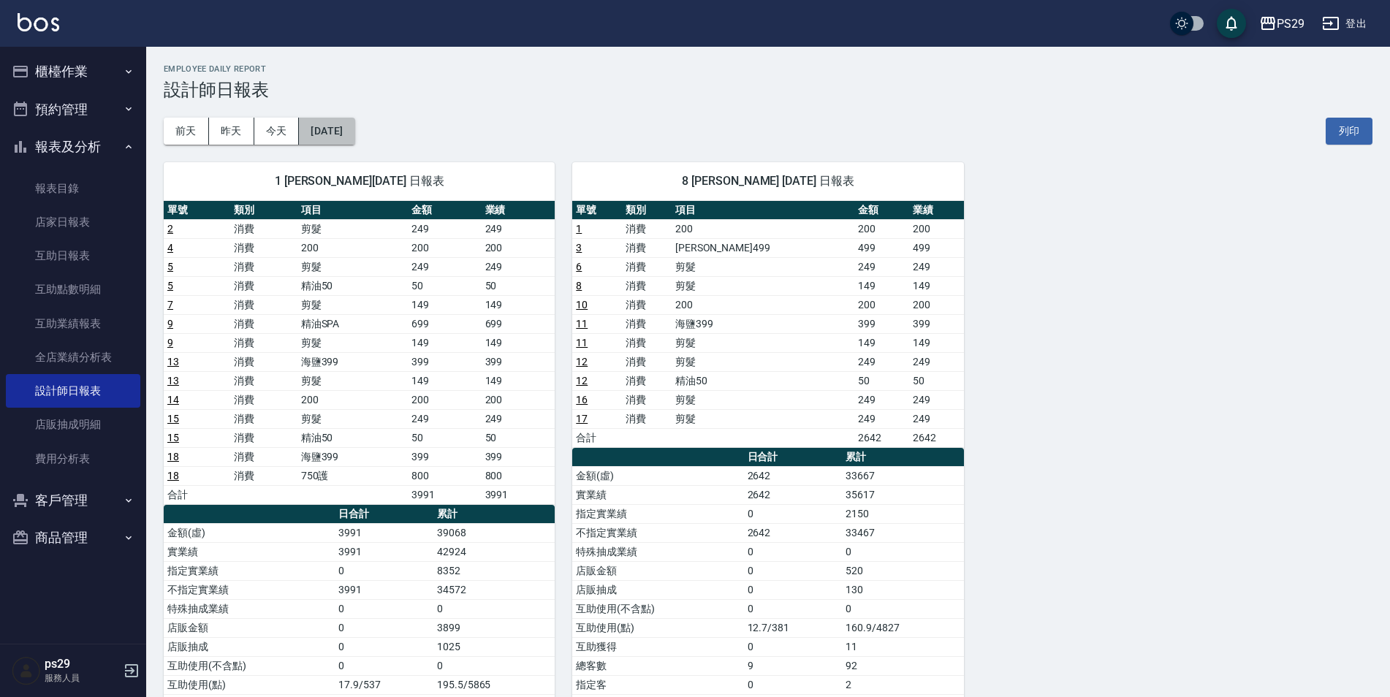
click at [338, 123] on button "[DATE]" at bounding box center [327, 131] width 56 height 27
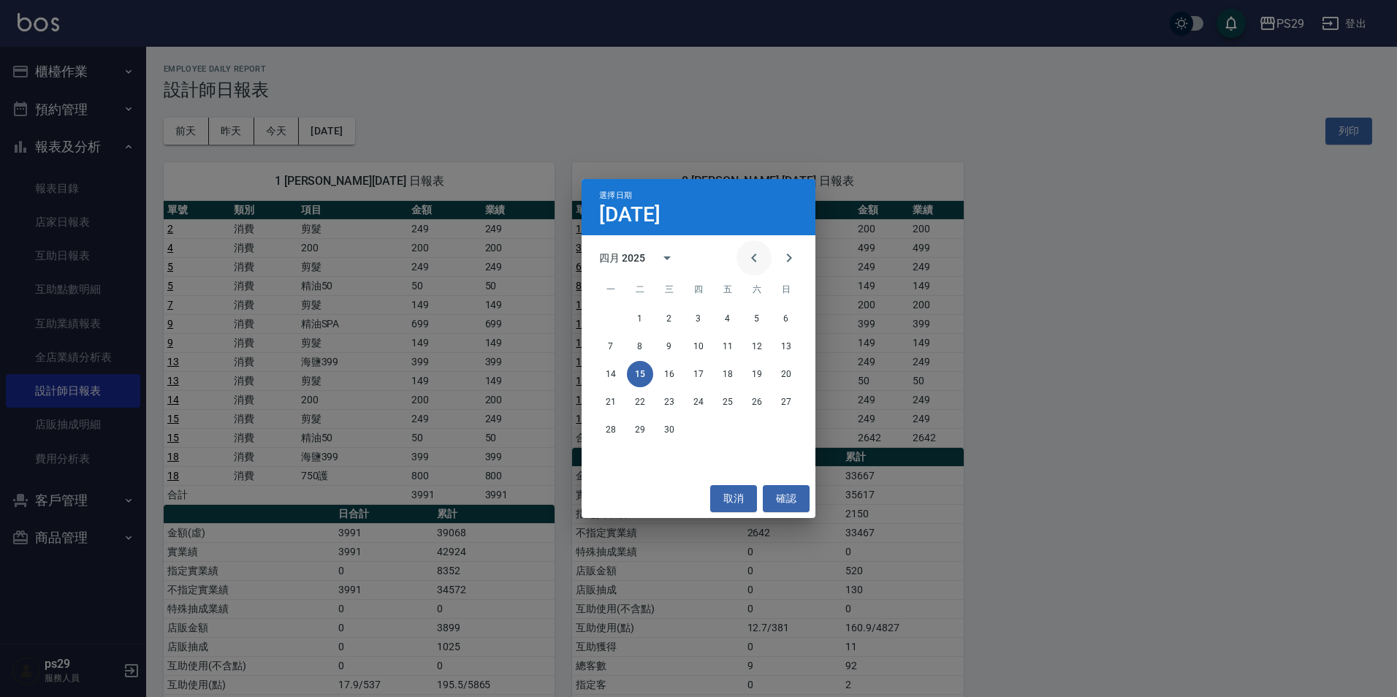
click at [746, 264] on icon "Previous month" at bounding box center [754, 258] width 18 height 18
click at [751, 376] on button "15" at bounding box center [757, 374] width 26 height 26
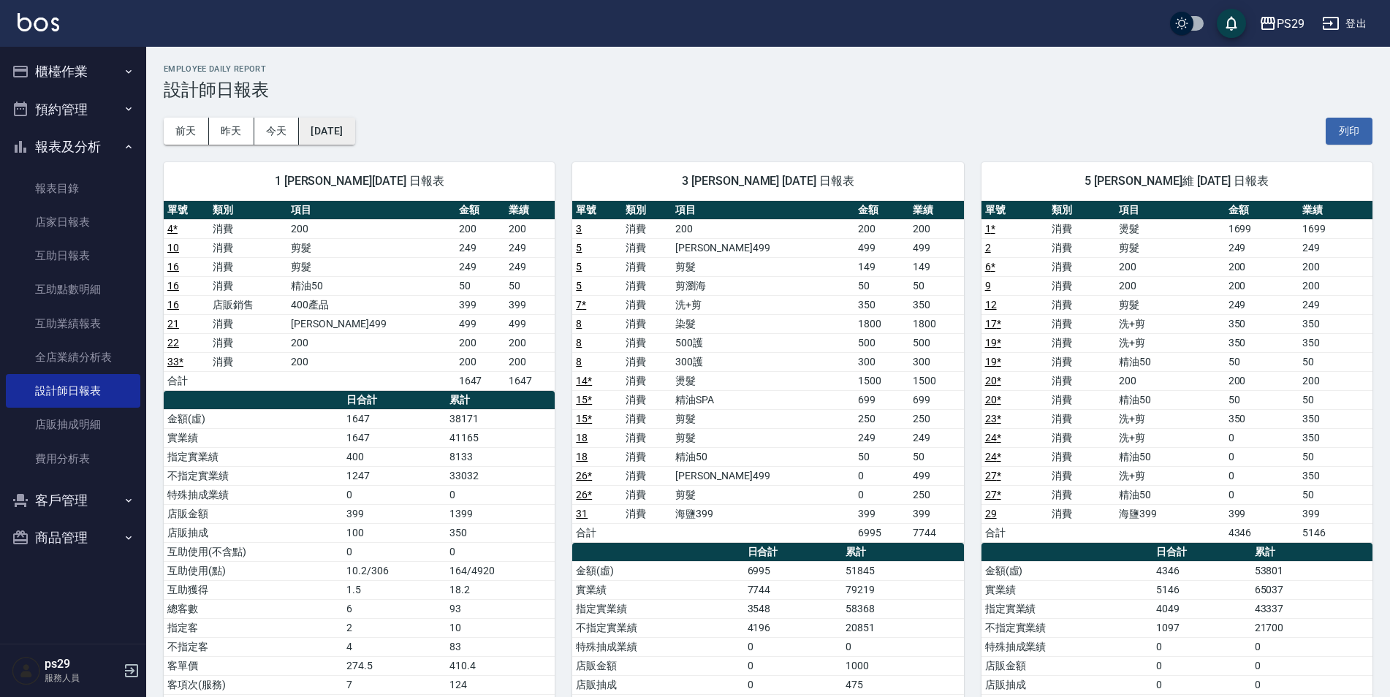
click at [336, 131] on button "[DATE]" at bounding box center [327, 131] width 56 height 27
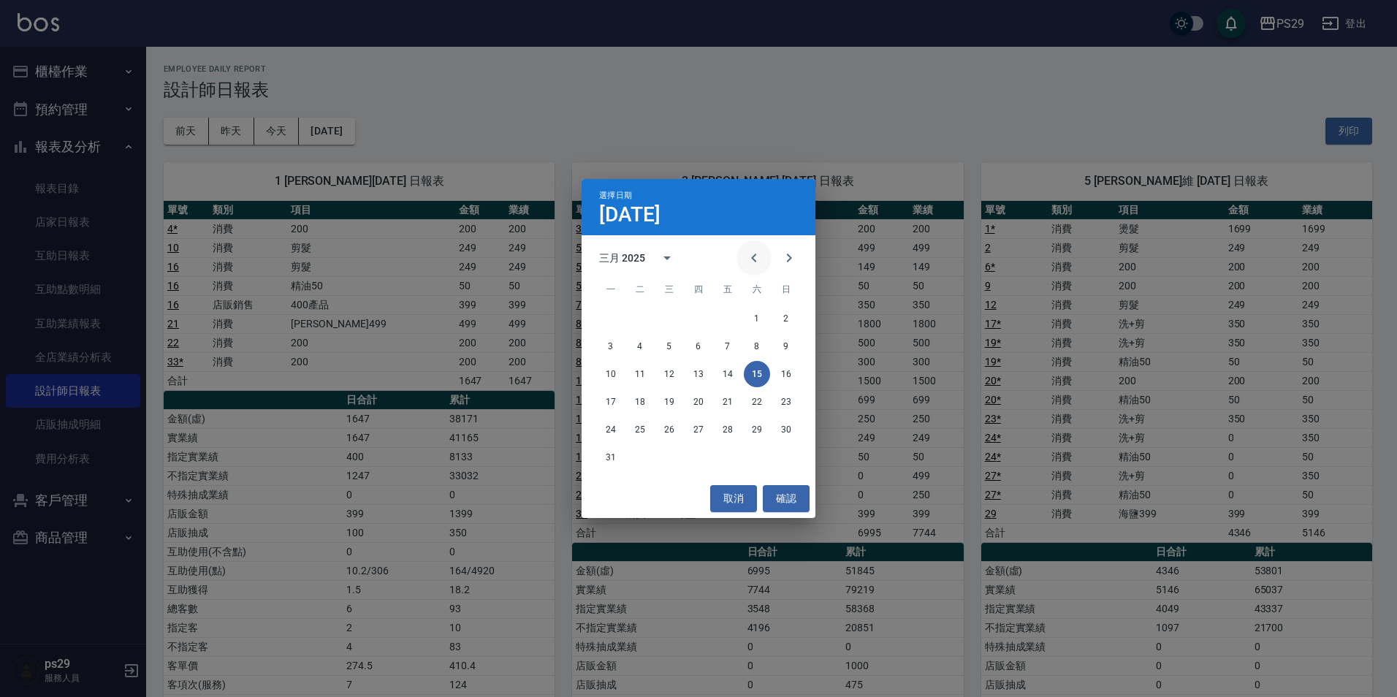
click at [750, 257] on icon "Previous month" at bounding box center [754, 258] width 18 height 18
click at [748, 372] on button "15" at bounding box center [757, 374] width 26 height 26
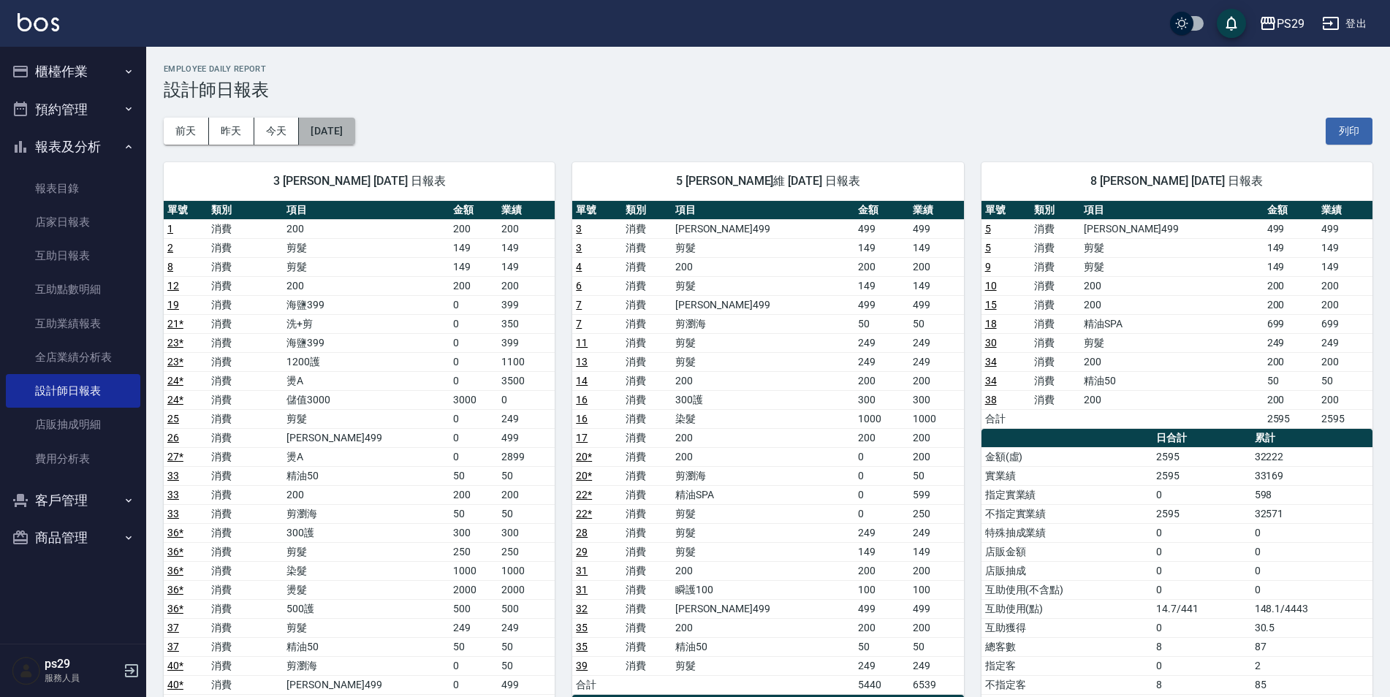
click at [354, 129] on button "[DATE]" at bounding box center [327, 131] width 56 height 27
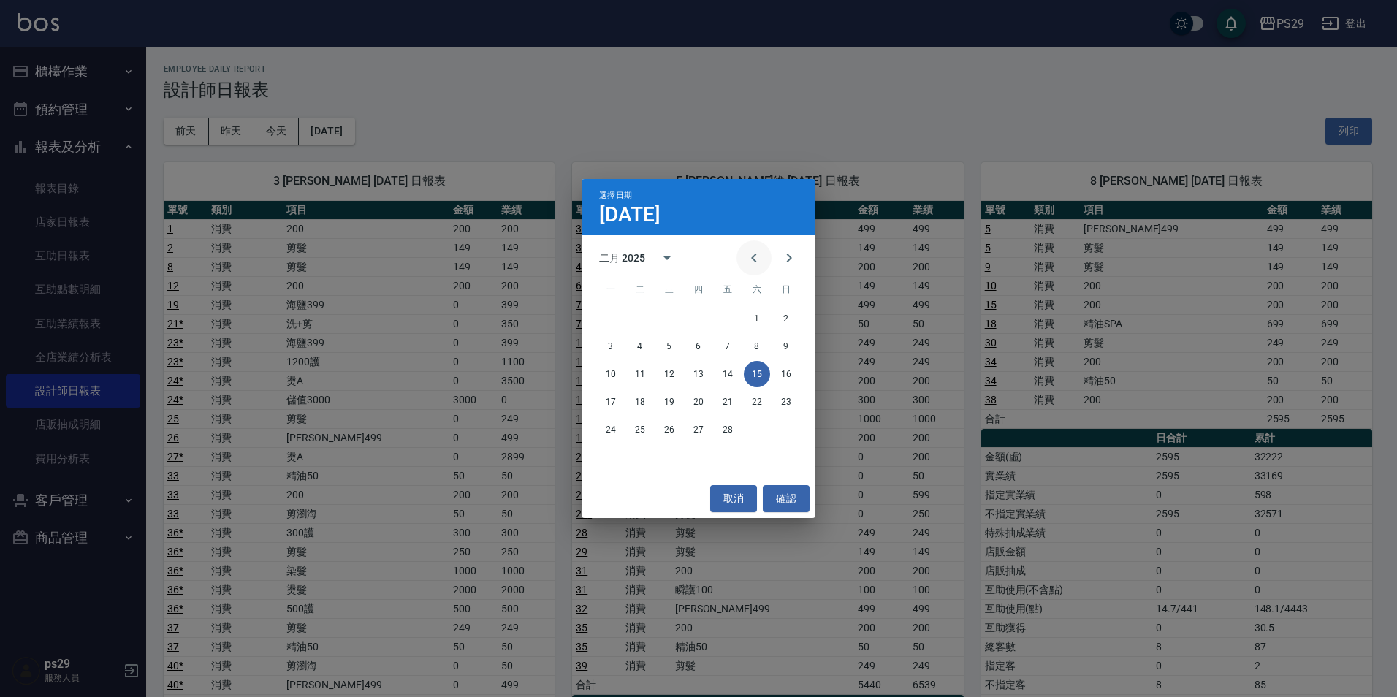
click at [742, 252] on button "Previous month" at bounding box center [753, 257] width 35 height 35
click at [676, 374] on button "15" at bounding box center [669, 374] width 26 height 26
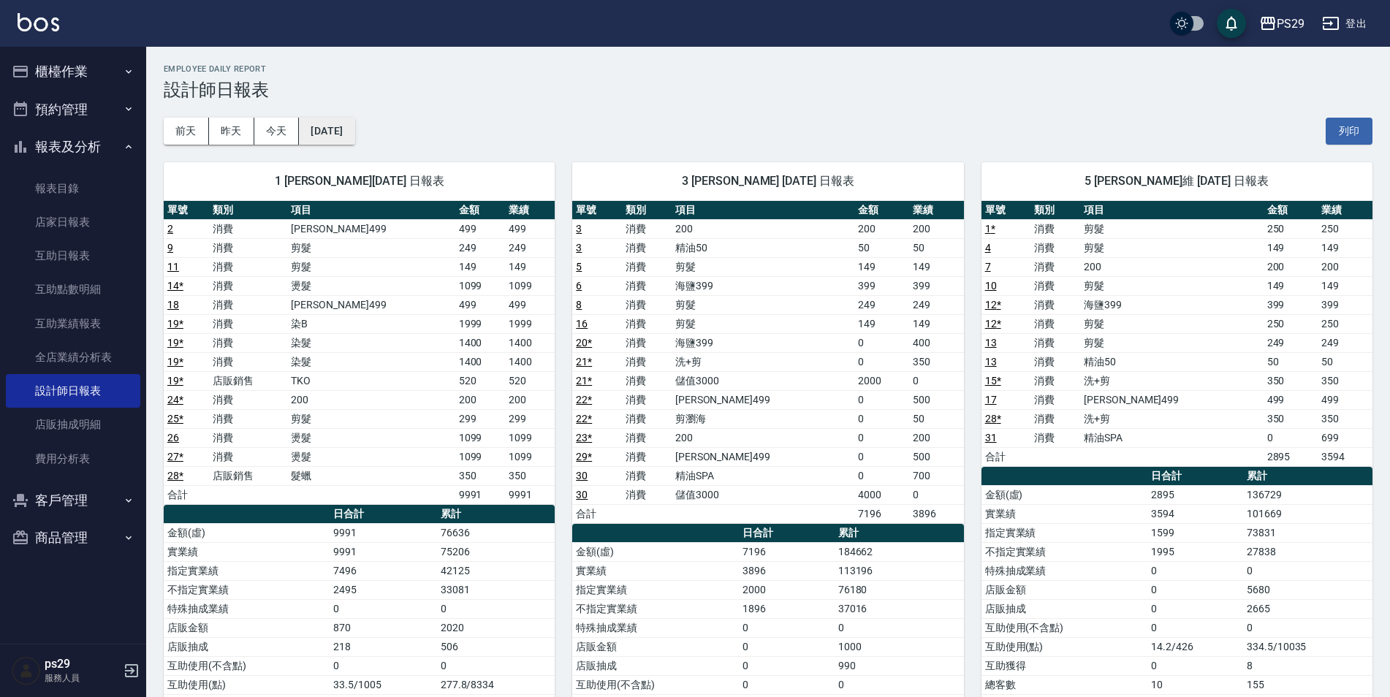
click at [324, 132] on button "[DATE]" at bounding box center [327, 131] width 56 height 27
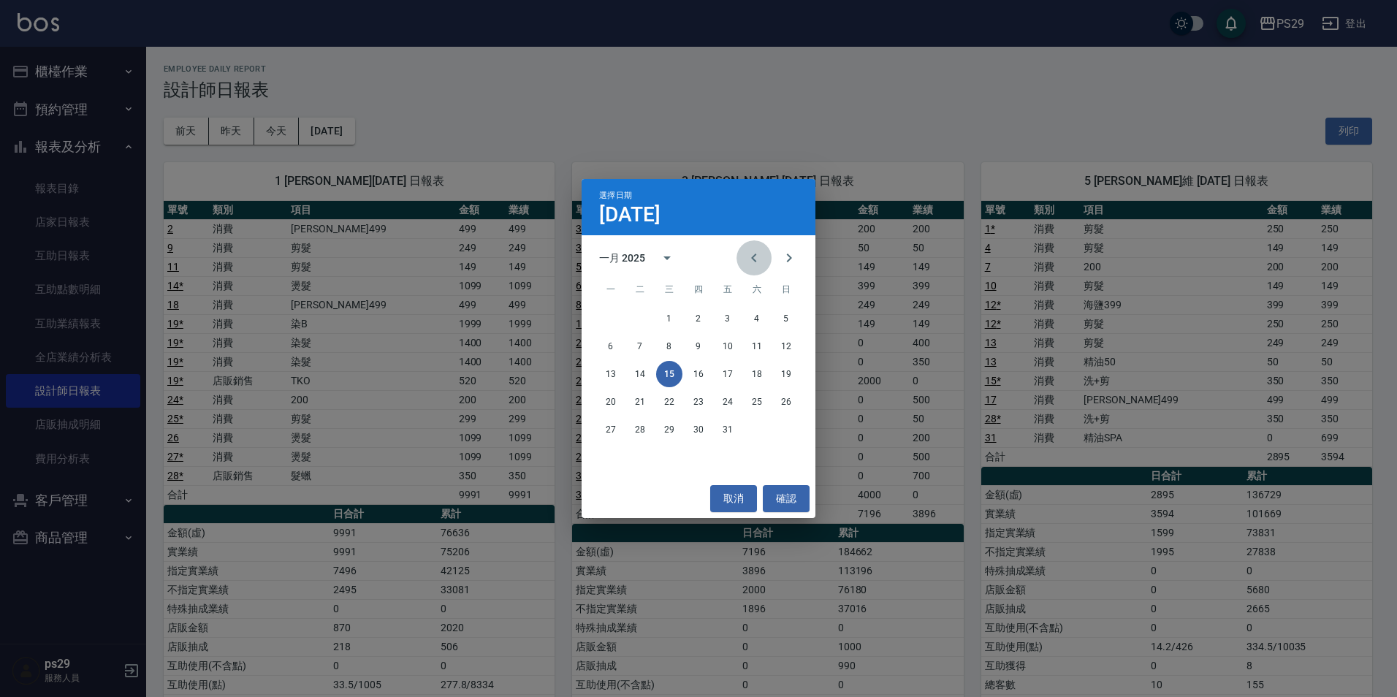
click at [760, 251] on icon "Previous month" at bounding box center [754, 258] width 18 height 18
click at [780, 368] on button "15" at bounding box center [786, 374] width 26 height 26
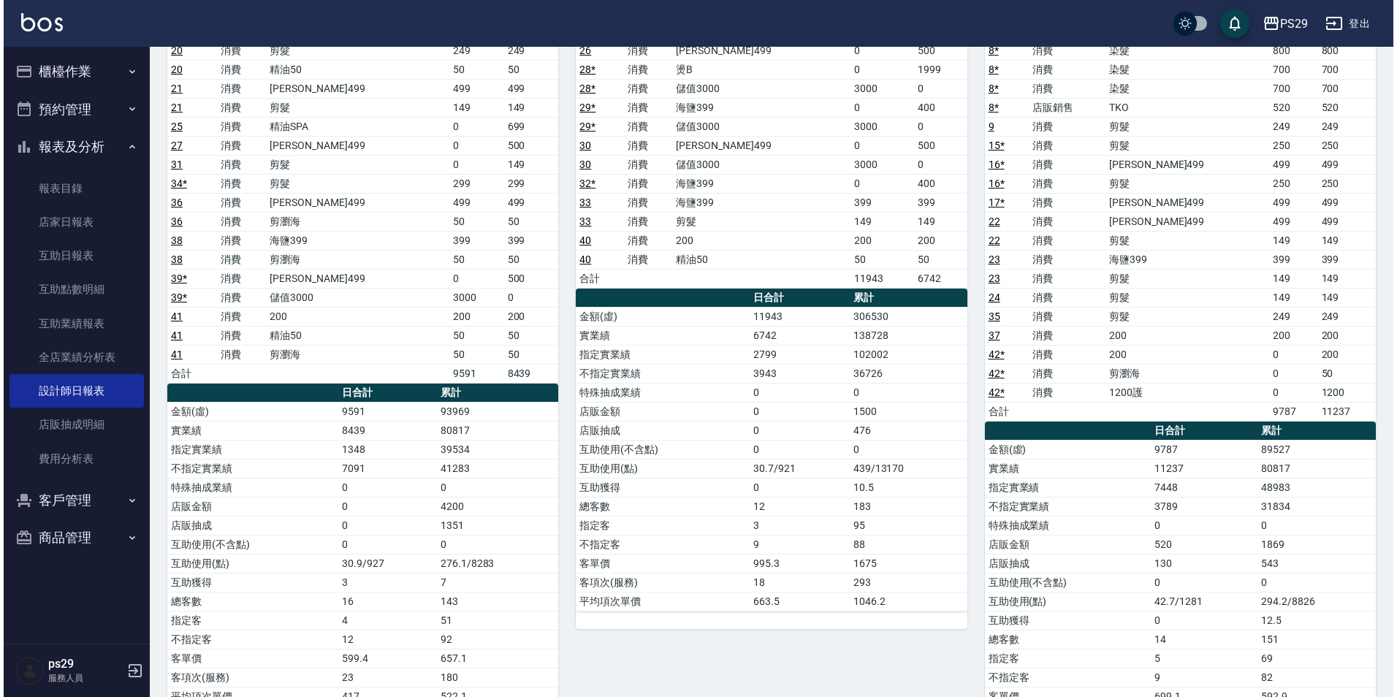
scroll to position [73, 0]
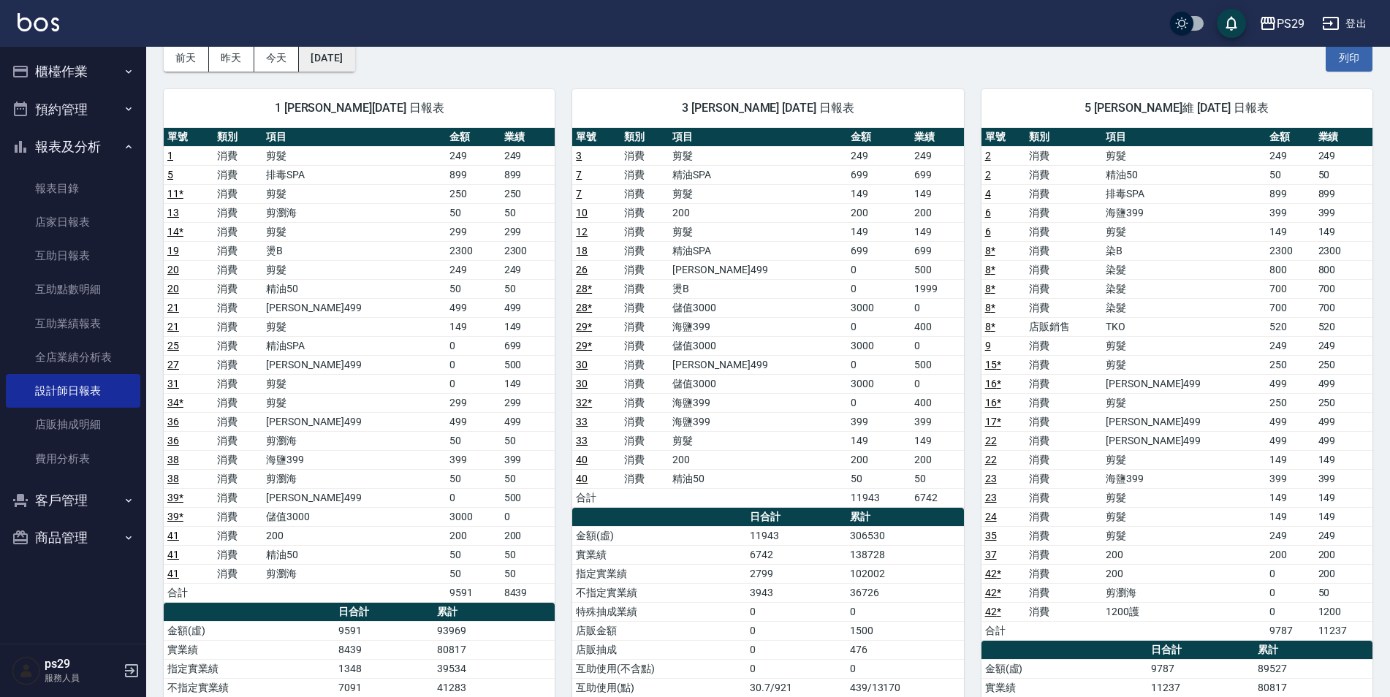
click at [351, 69] on button "[DATE]" at bounding box center [327, 58] width 56 height 27
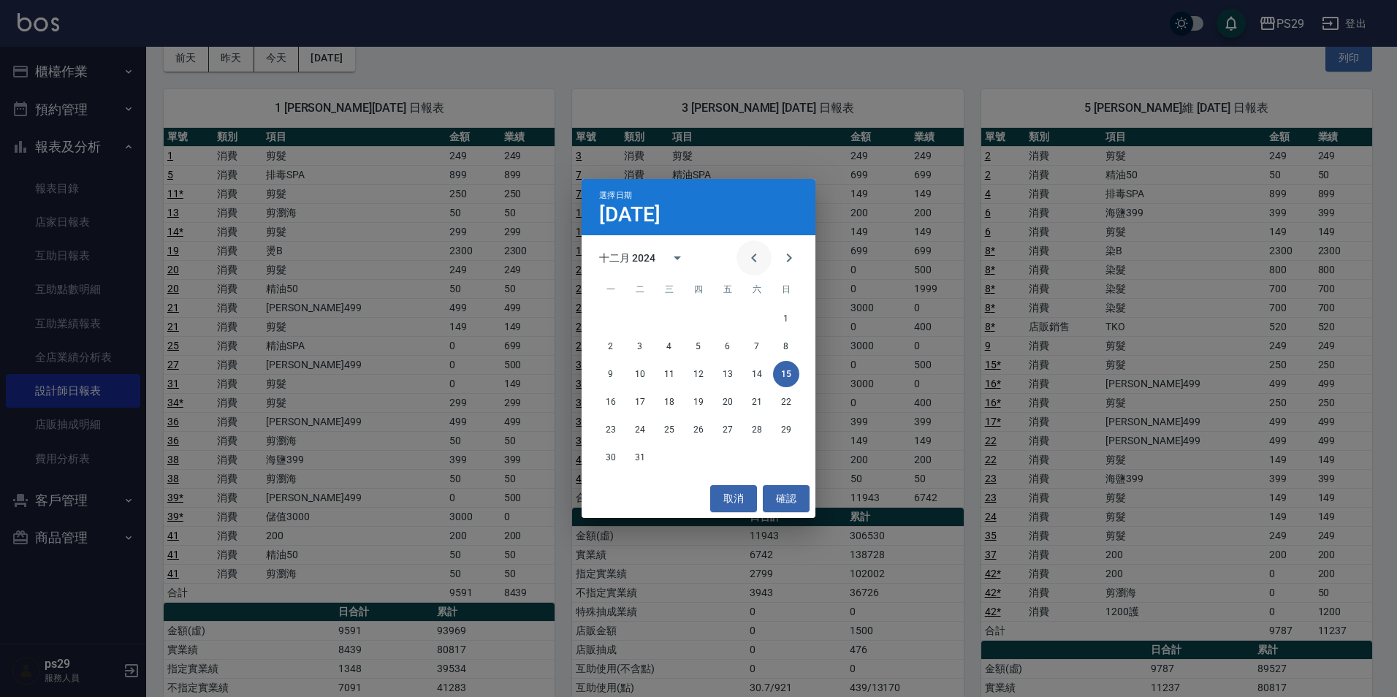
click at [761, 256] on icon "Previous month" at bounding box center [754, 258] width 18 height 18
click at [727, 373] on button "15" at bounding box center [727, 374] width 26 height 26
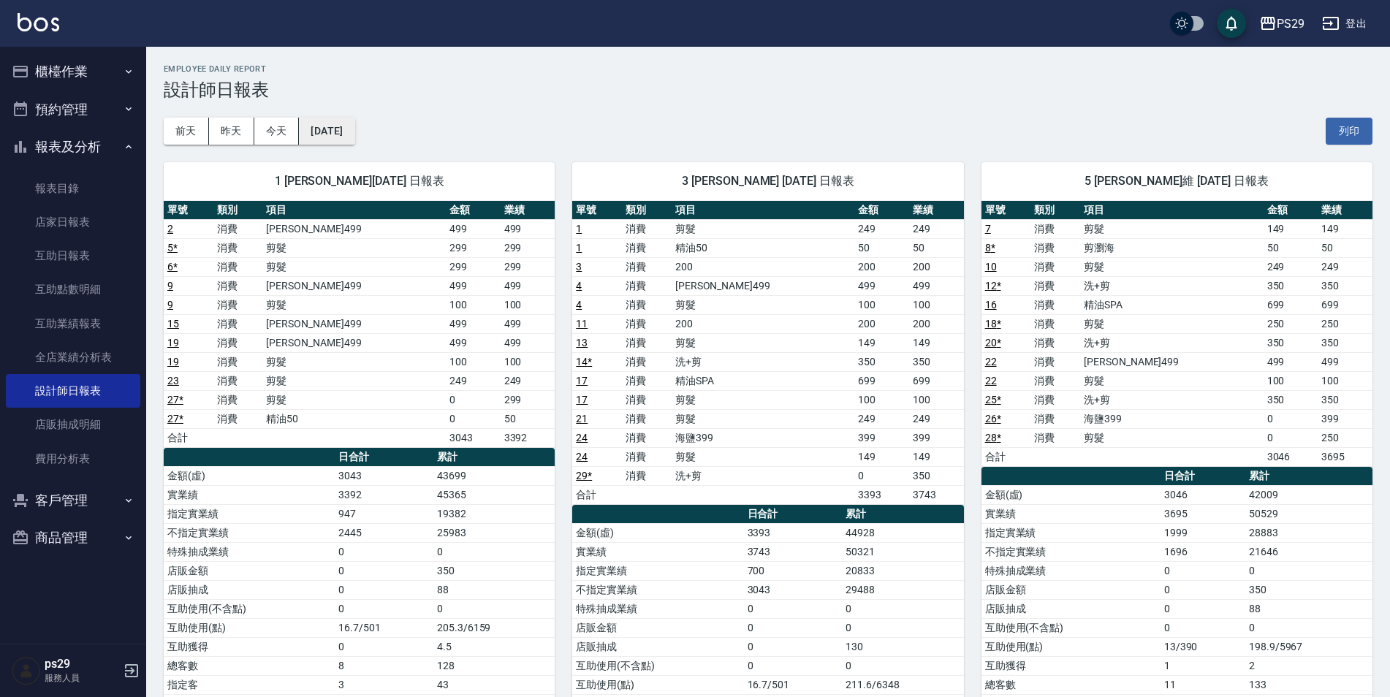
click at [334, 122] on button "[DATE]" at bounding box center [327, 131] width 56 height 27
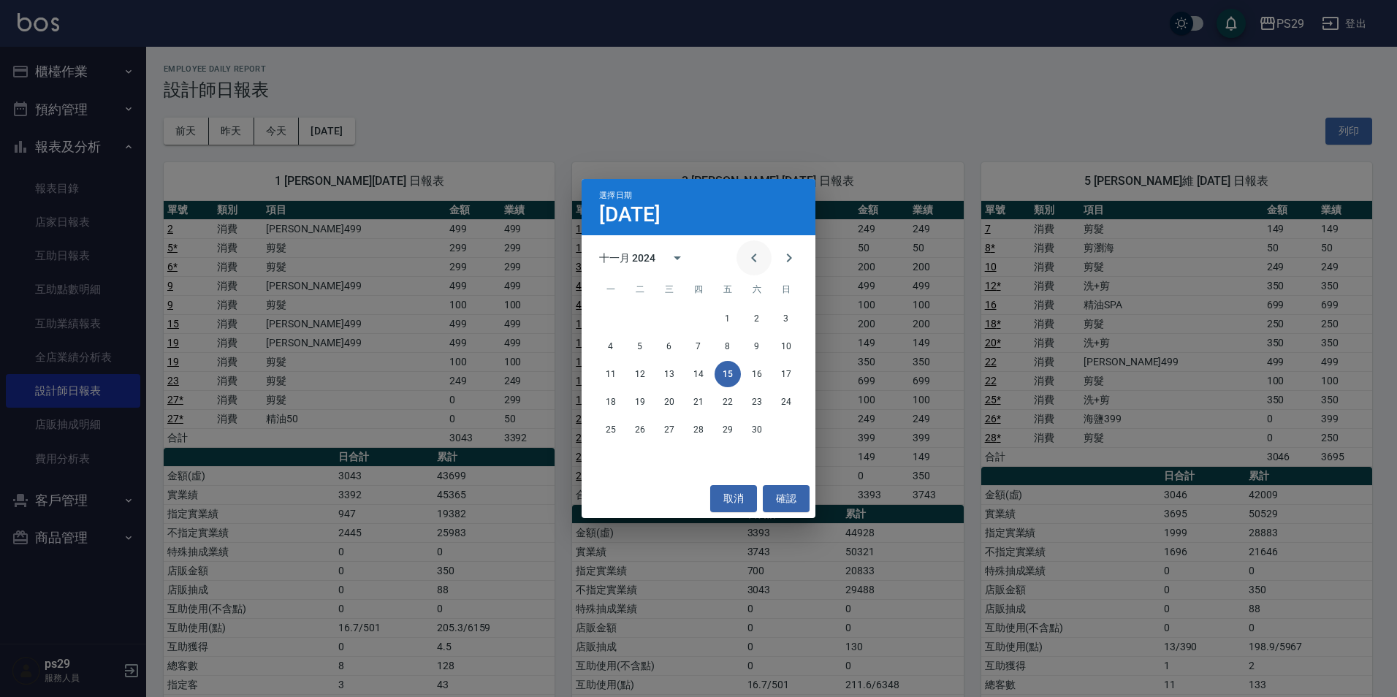
click at [740, 258] on button "Previous month" at bounding box center [753, 257] width 35 height 35
click at [640, 371] on button "15" at bounding box center [640, 374] width 26 height 26
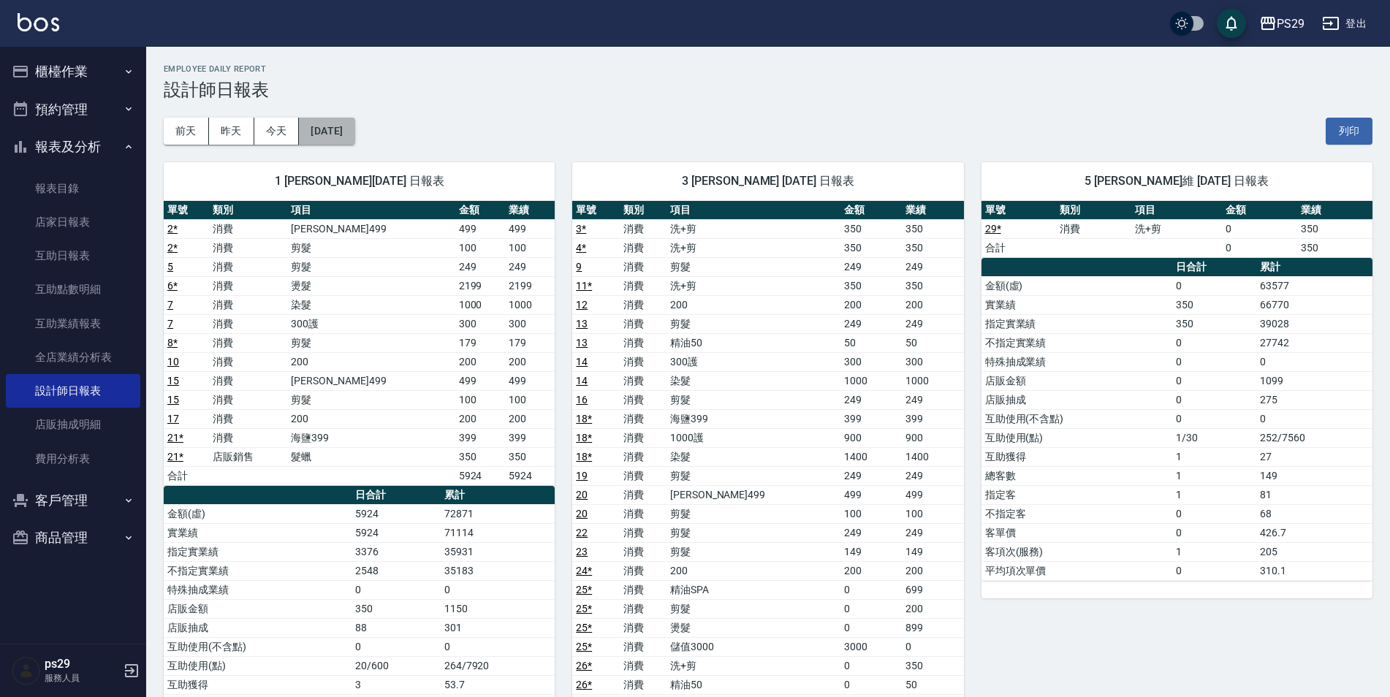
click at [354, 124] on button "[DATE]" at bounding box center [327, 131] width 56 height 27
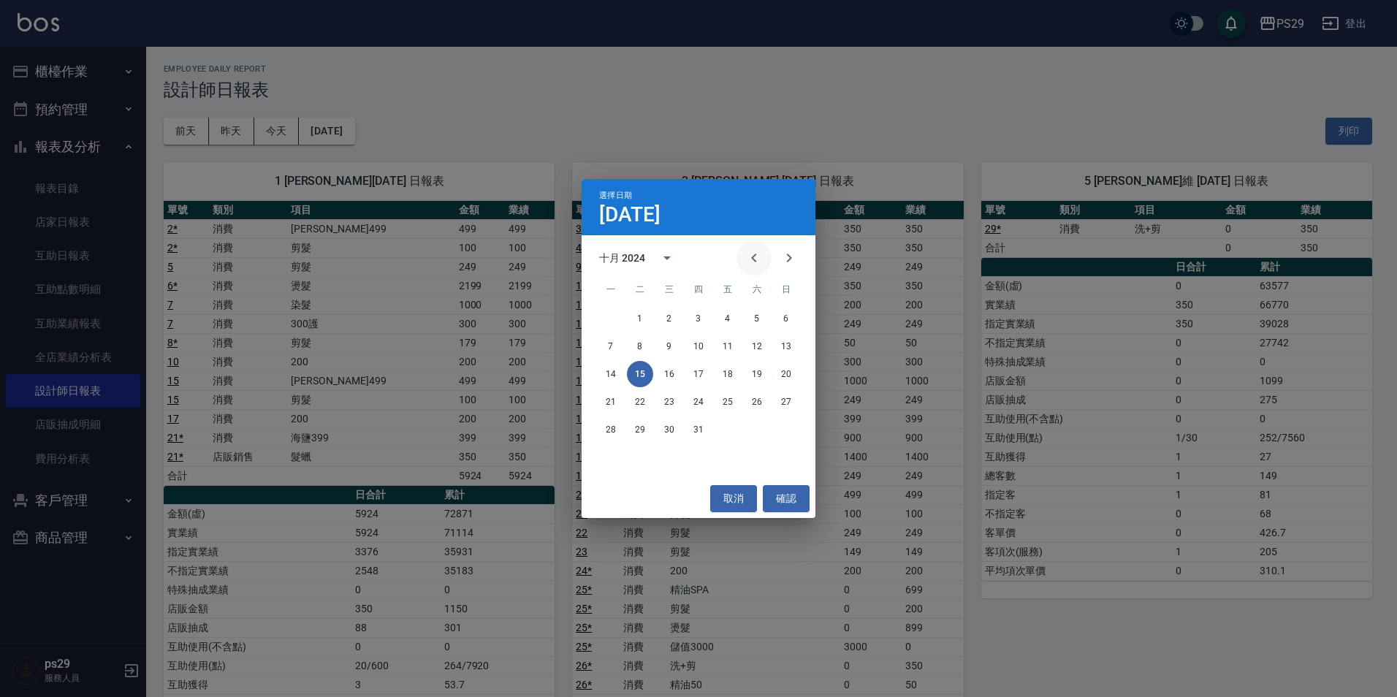
click at [756, 264] on icon "Previous month" at bounding box center [754, 258] width 18 height 18
click at [797, 366] on div "9 10 11 12 13 14 15" at bounding box center [699, 374] width 234 height 26
click at [782, 377] on button "15" at bounding box center [786, 374] width 26 height 26
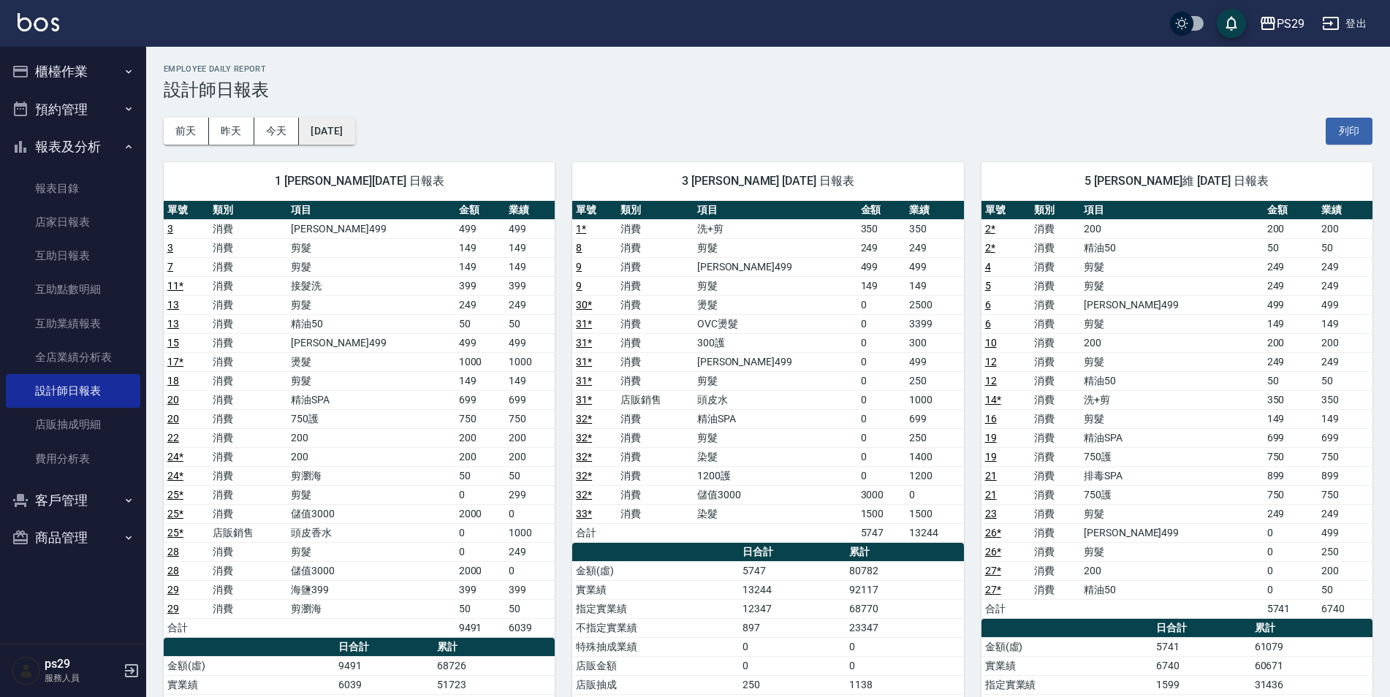
click at [354, 142] on button "[DATE]" at bounding box center [327, 131] width 56 height 27
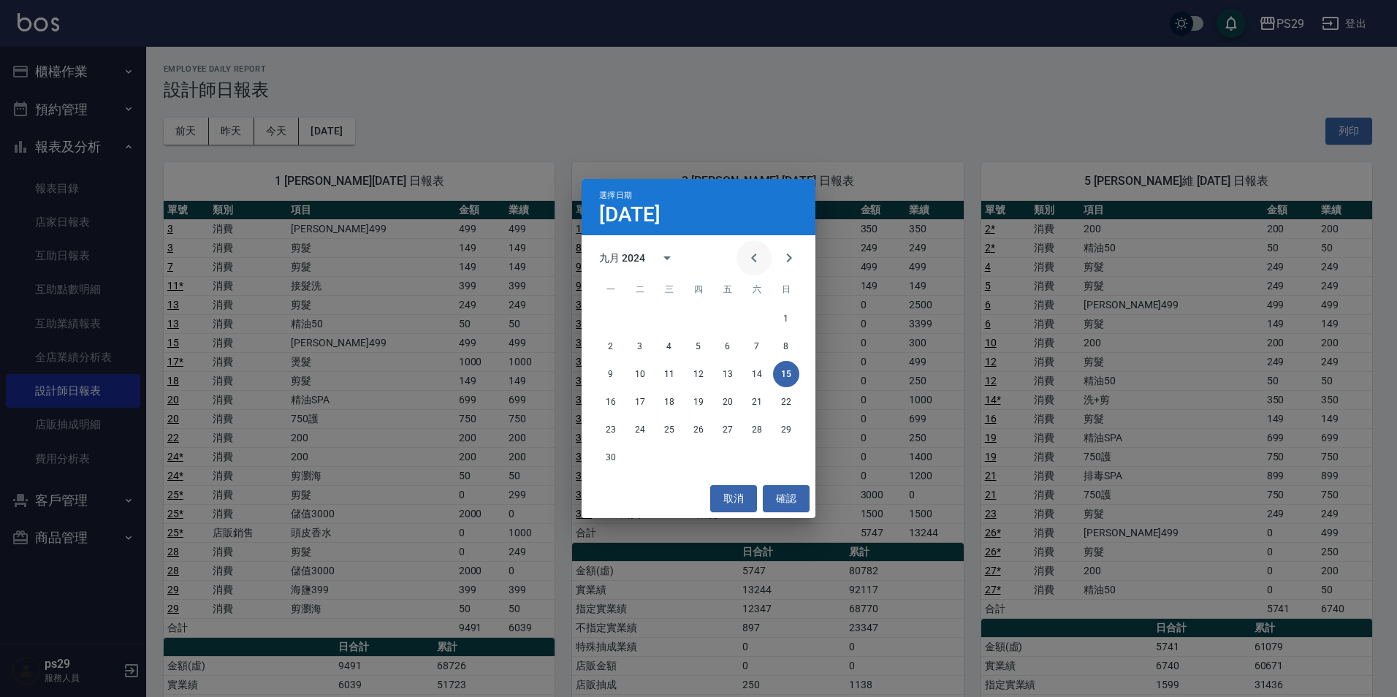
click at [762, 268] on button "Previous month" at bounding box center [753, 257] width 35 height 35
click at [693, 373] on button "15" at bounding box center [698, 374] width 26 height 26
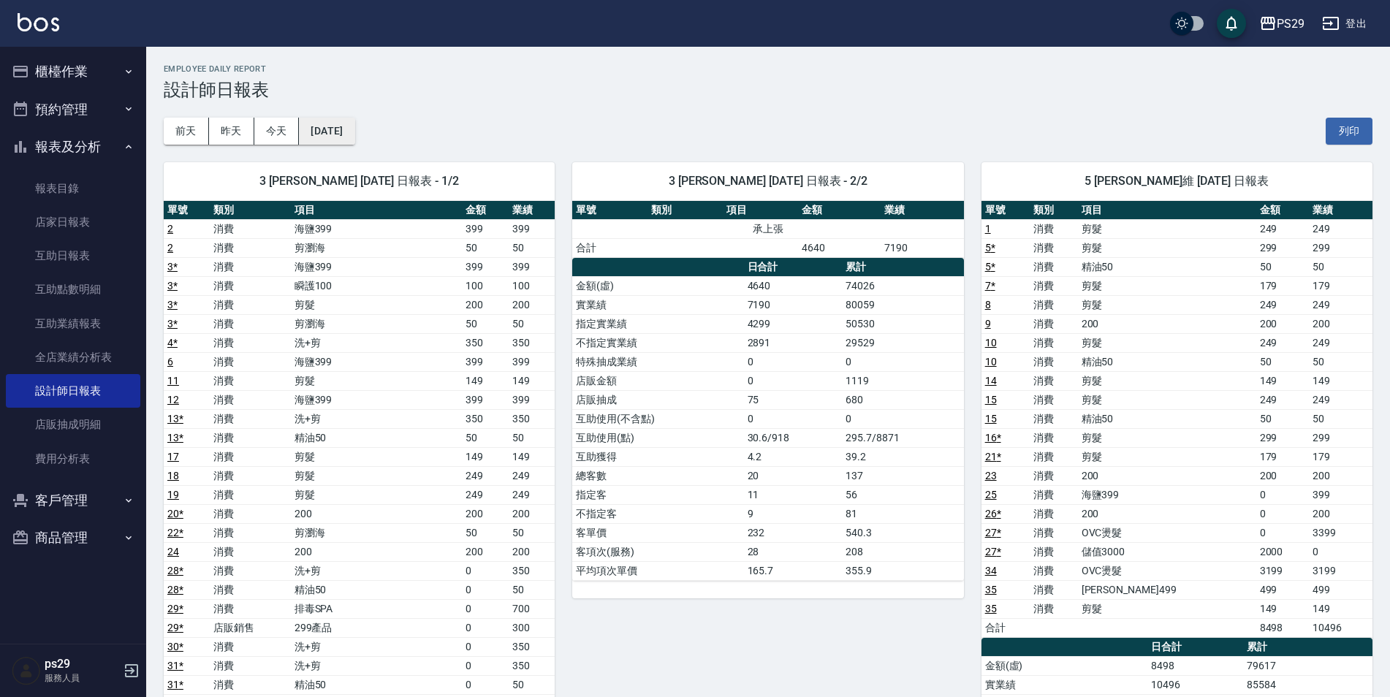
click at [344, 118] on button "[DATE]" at bounding box center [327, 131] width 56 height 27
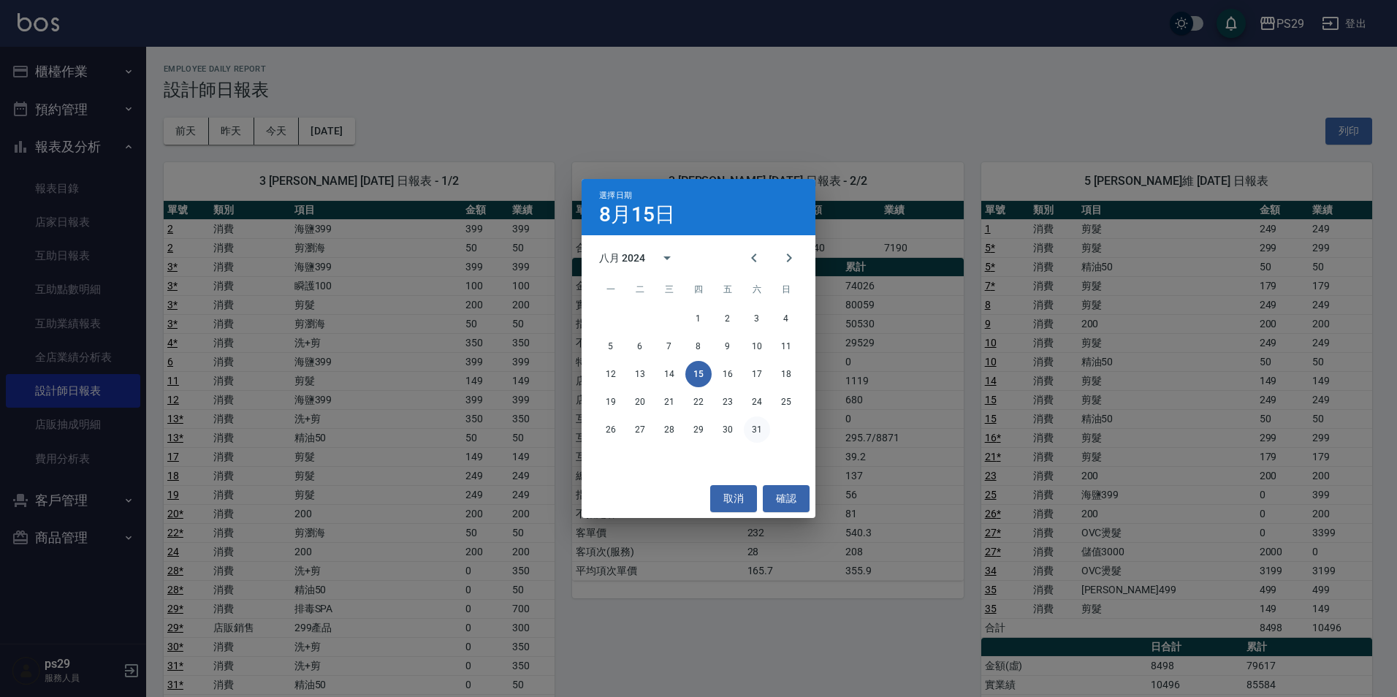
click at [750, 424] on button "31" at bounding box center [757, 429] width 26 height 26
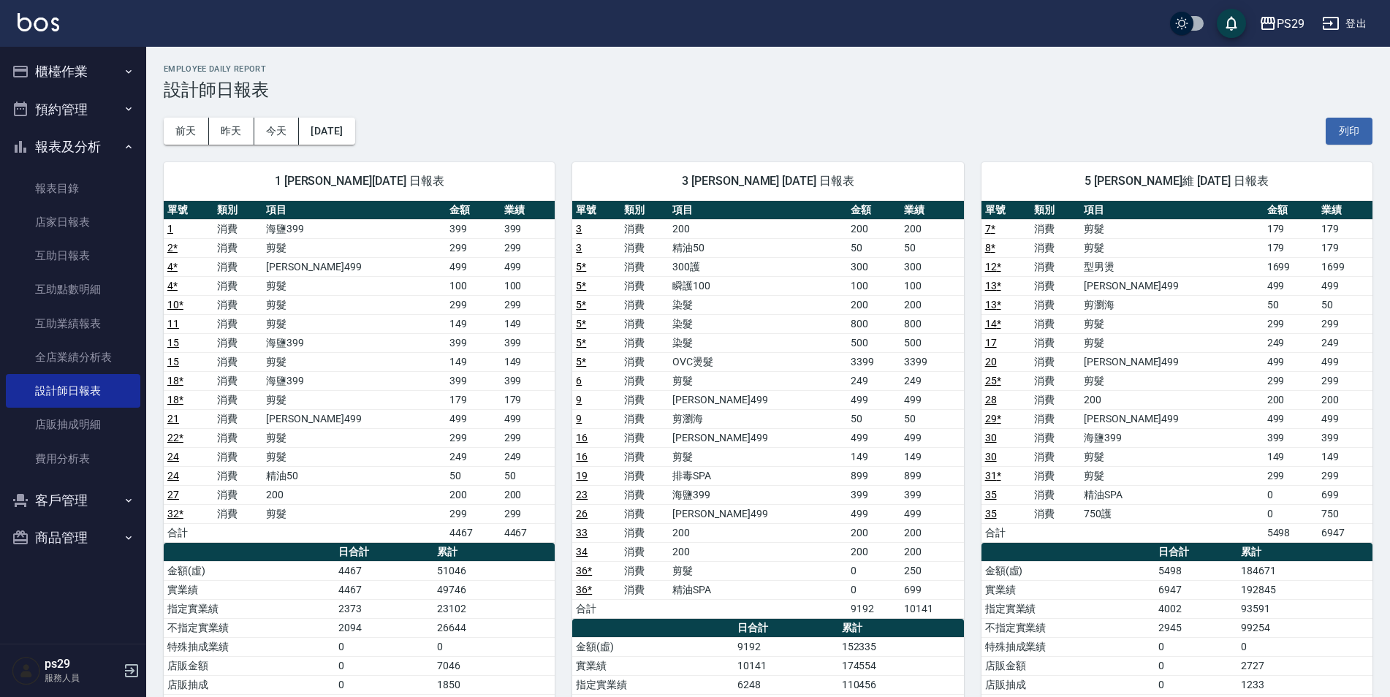
scroll to position [73, 0]
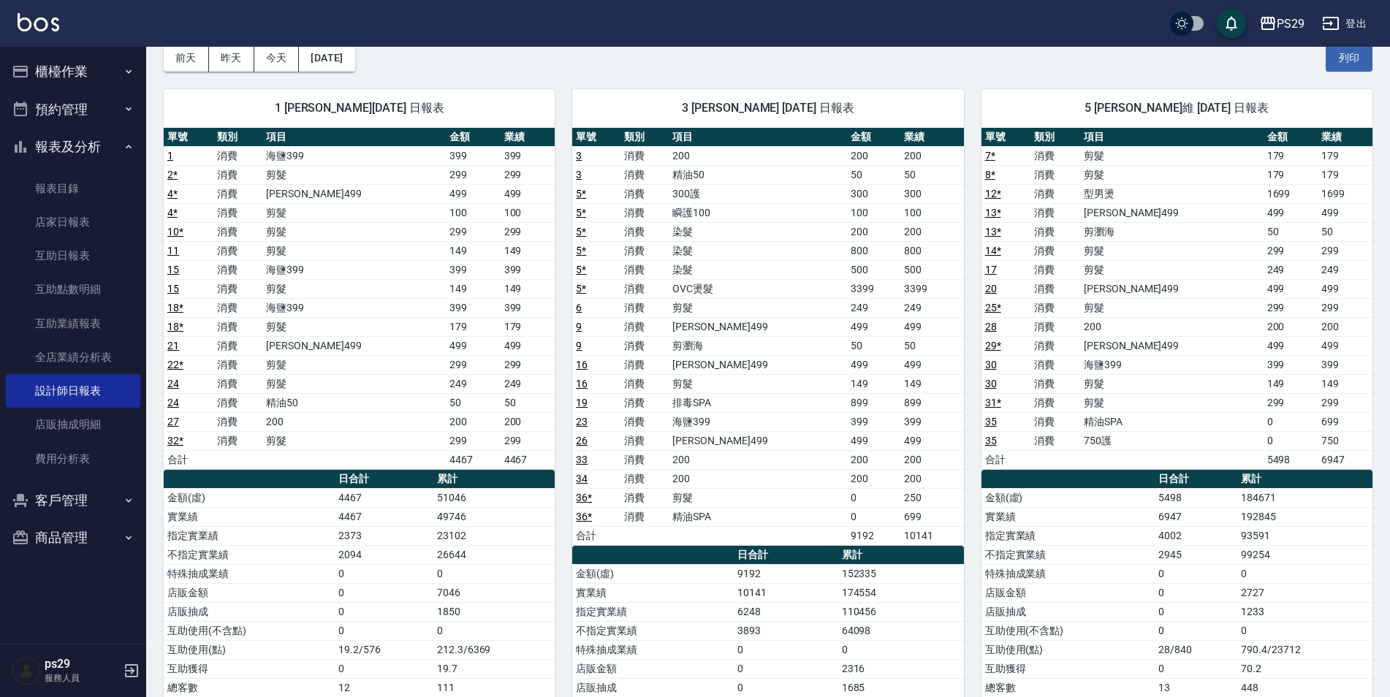
click at [69, 66] on button "櫃檯作業" at bounding box center [73, 72] width 134 height 38
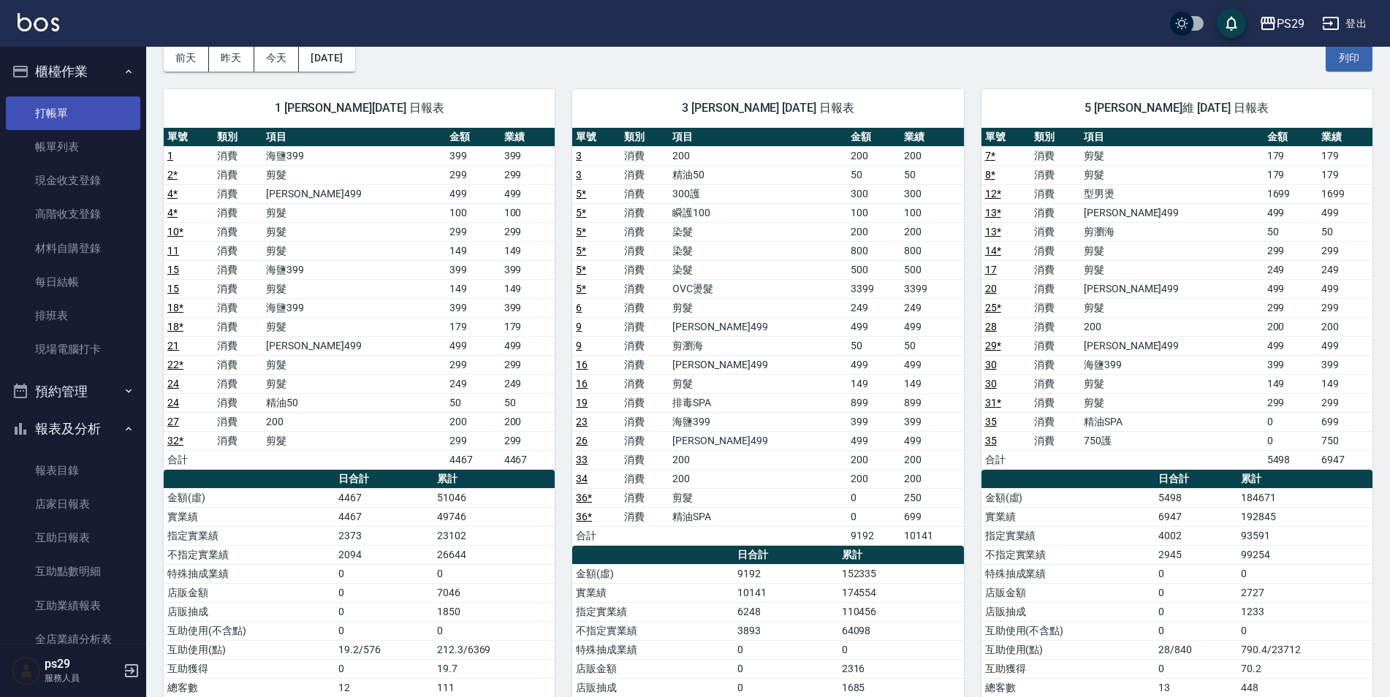
drag, startPoint x: 57, startPoint y: 130, endPoint x: 71, endPoint y: 111, distance: 23.5
click at [57, 130] on link "帳單列表" at bounding box center [73, 147] width 134 height 34
click at [71, 111] on link "打帳單" at bounding box center [73, 113] width 134 height 34
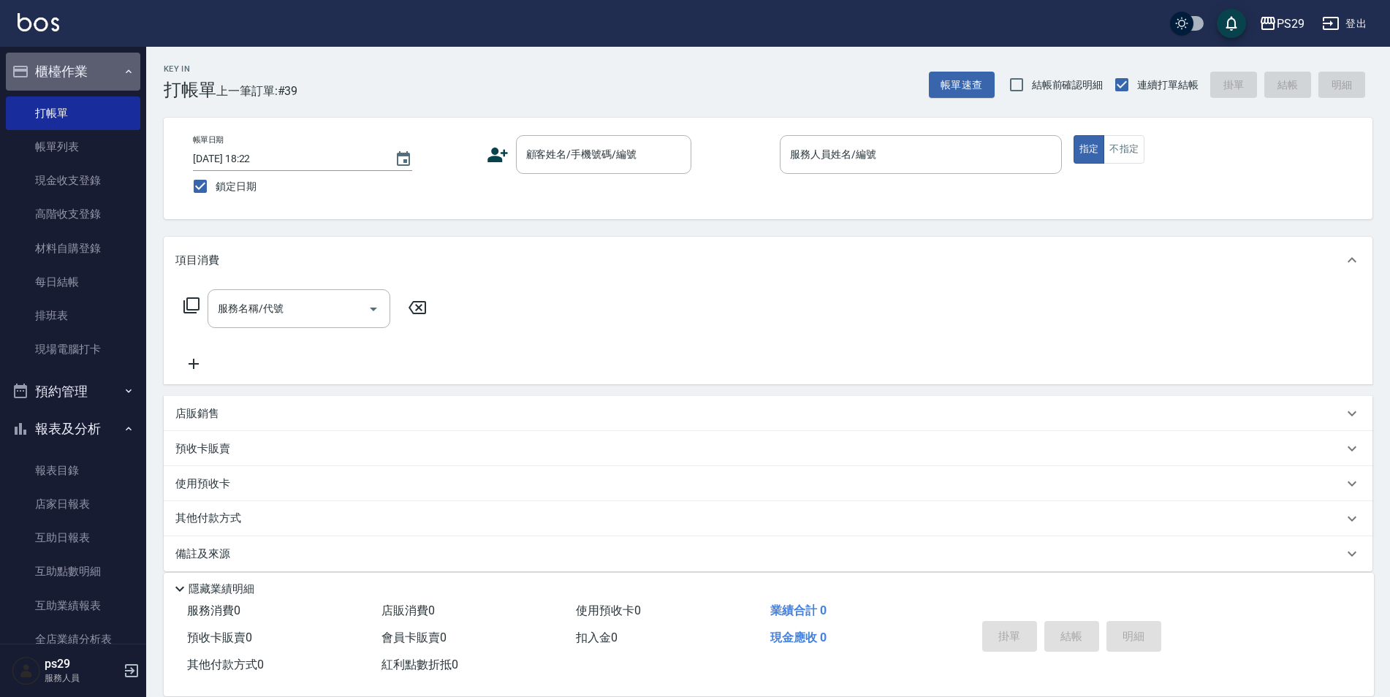
click at [99, 61] on button "櫃檯作業" at bounding box center [73, 72] width 134 height 38
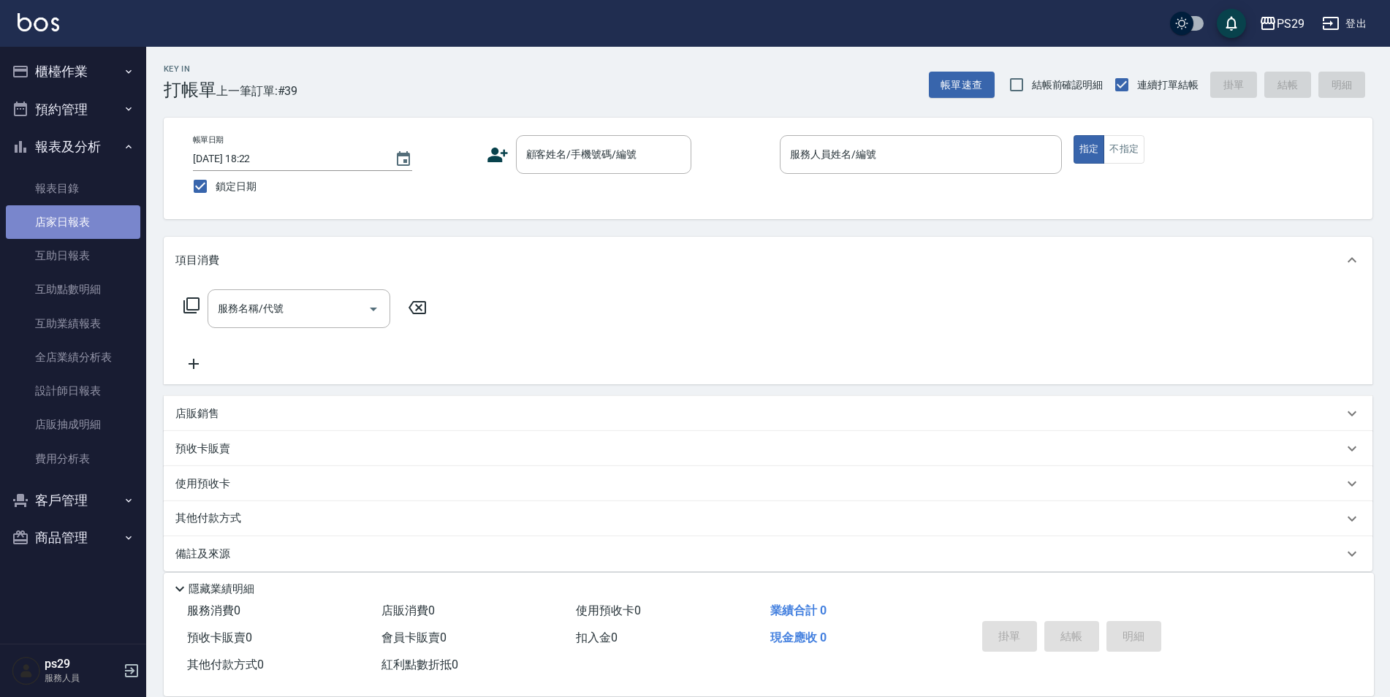
click at [72, 235] on link "店家日報表" at bounding box center [73, 222] width 134 height 34
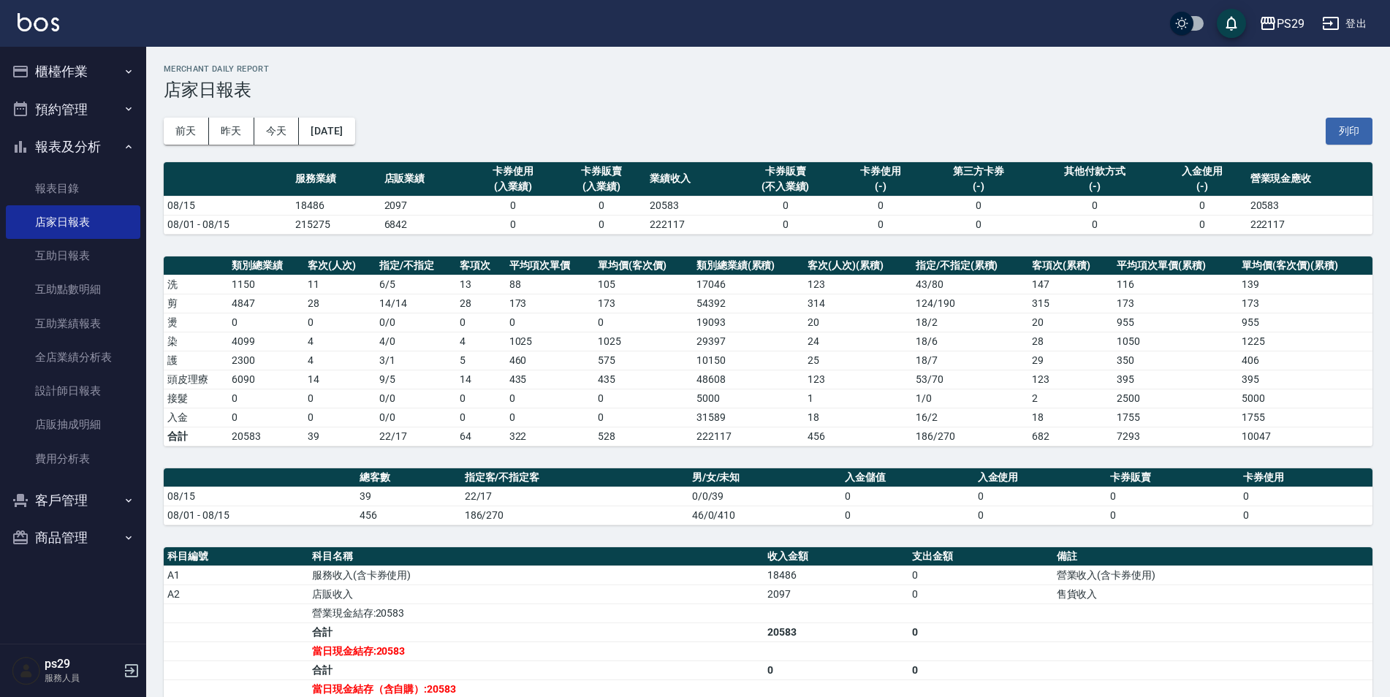
scroll to position [193, 0]
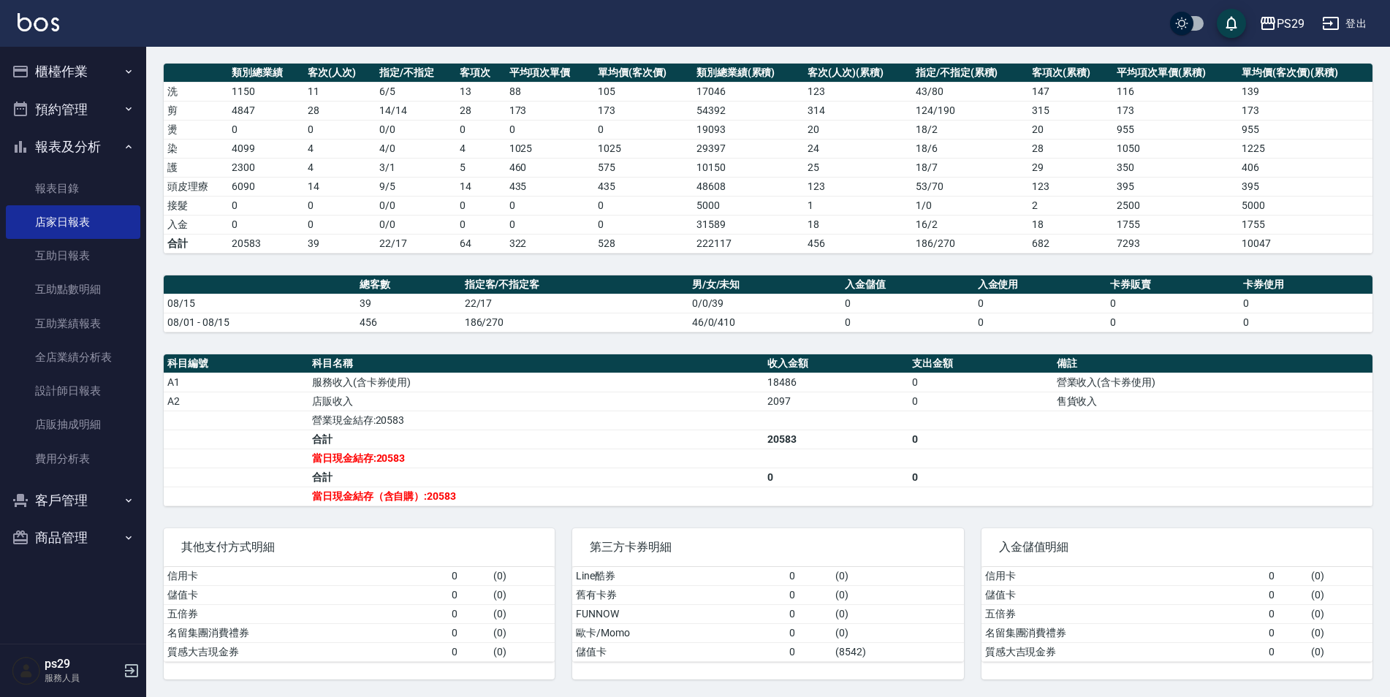
click at [78, 85] on button "櫃檯作業" at bounding box center [73, 72] width 134 height 38
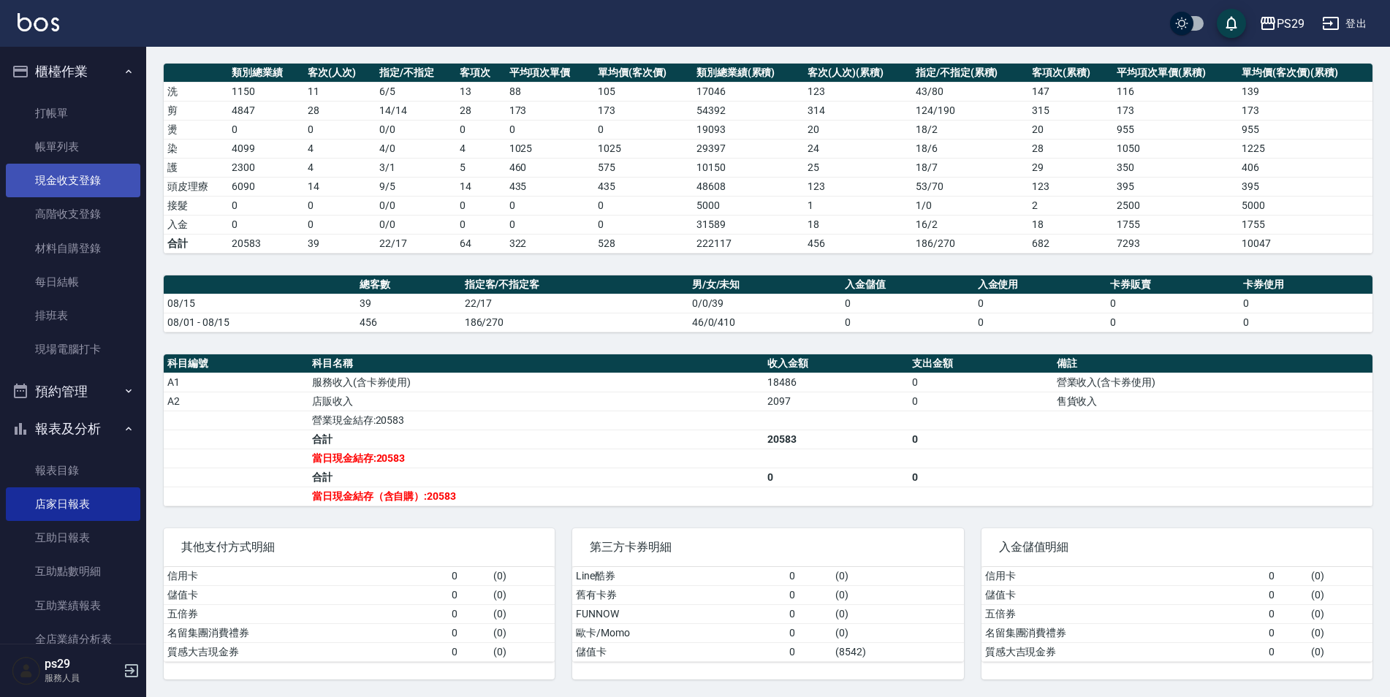
click at [80, 171] on link "現金收支登錄" at bounding box center [73, 181] width 134 height 34
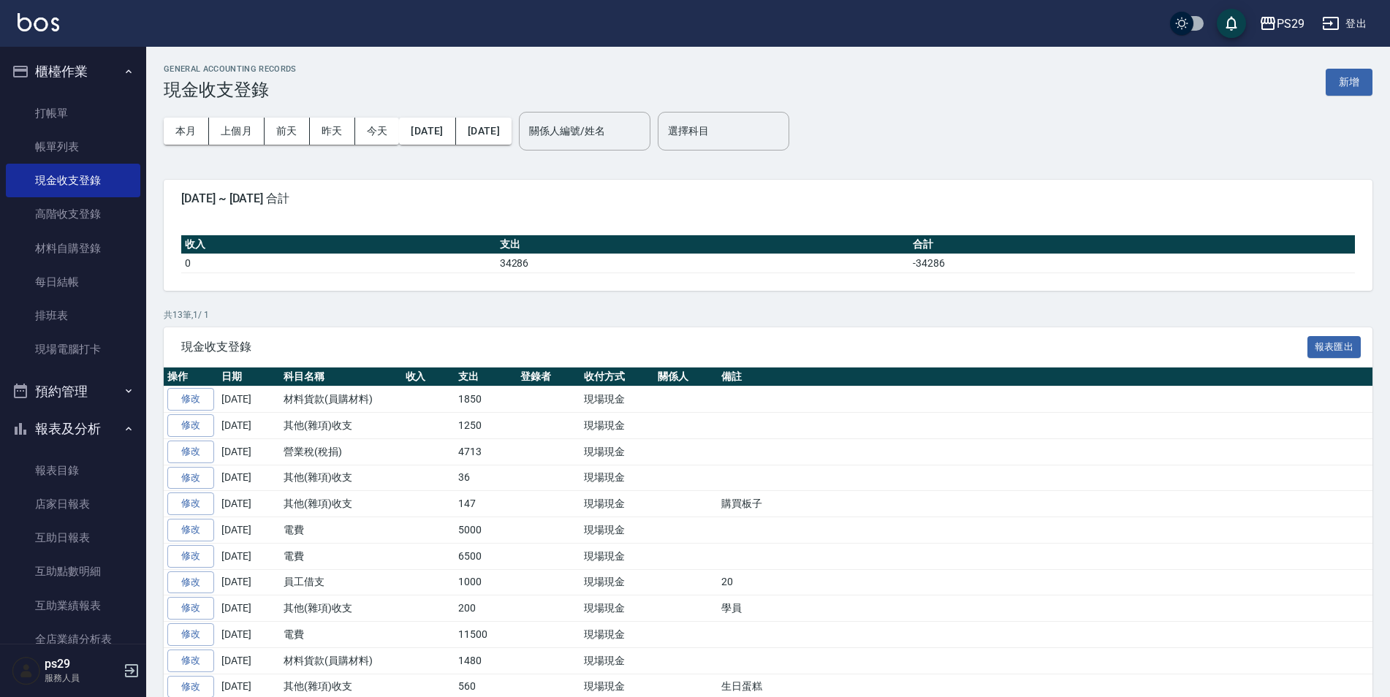
click at [845, 301] on div "GENERAL ACCOUNTING RECORDS 現金收支登錄 新增 本月 上個月 [DATE] [DATE] [DATE] [DATE] [DATE] …" at bounding box center [767, 415] width 1243 height 736
click at [69, 103] on link "打帳單" at bounding box center [73, 113] width 134 height 34
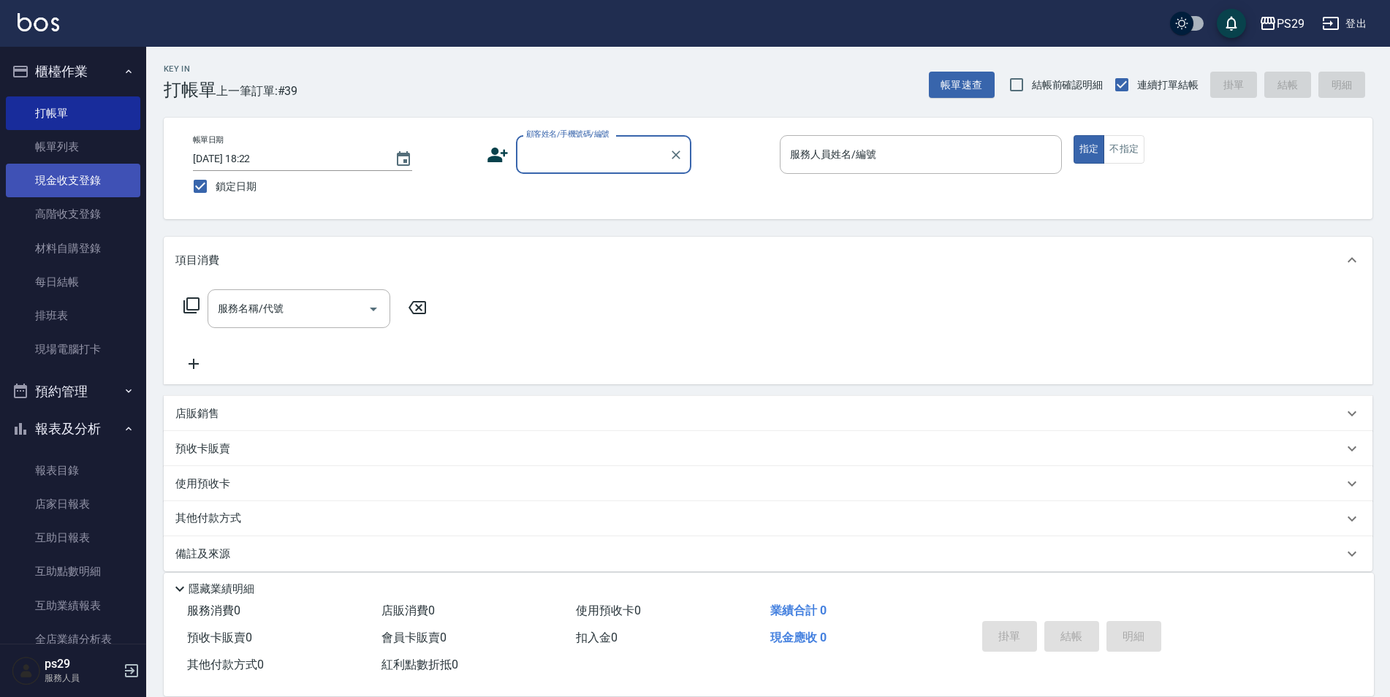
click at [86, 191] on link "現金收支登錄" at bounding box center [73, 181] width 134 height 34
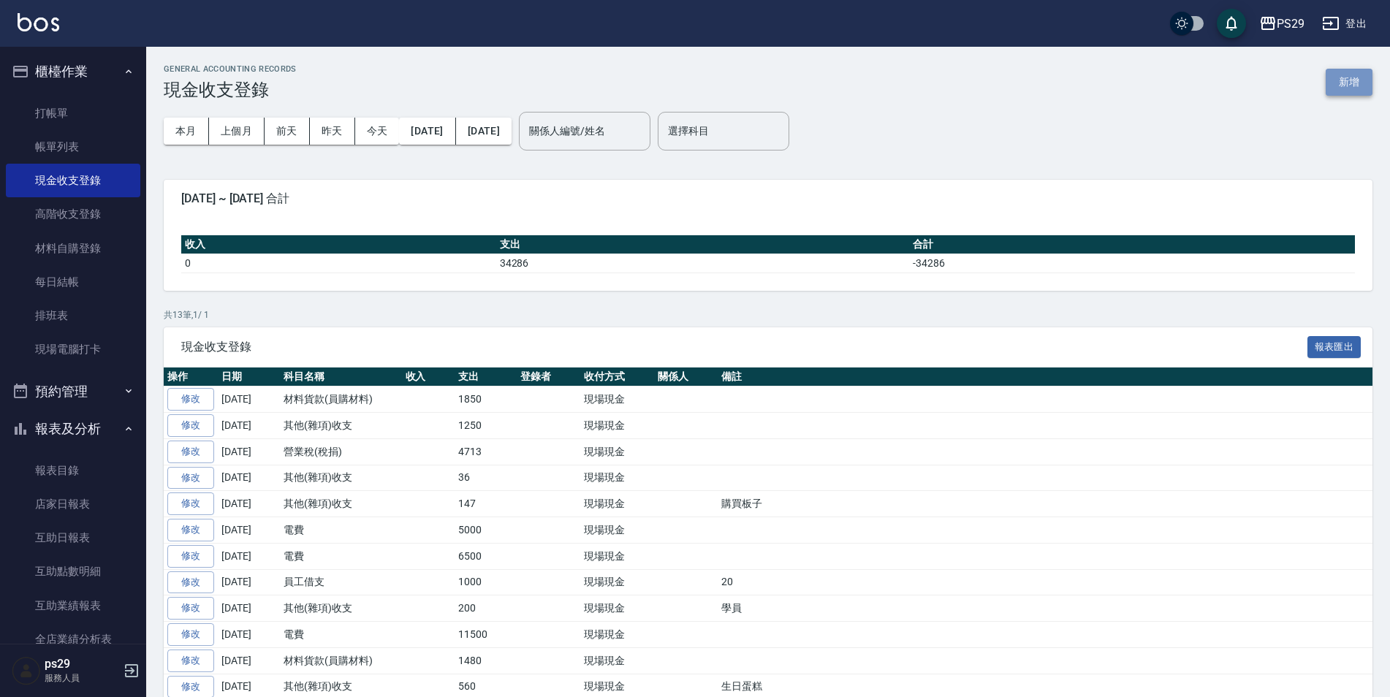
click at [1352, 85] on button "新增" at bounding box center [1348, 82] width 47 height 27
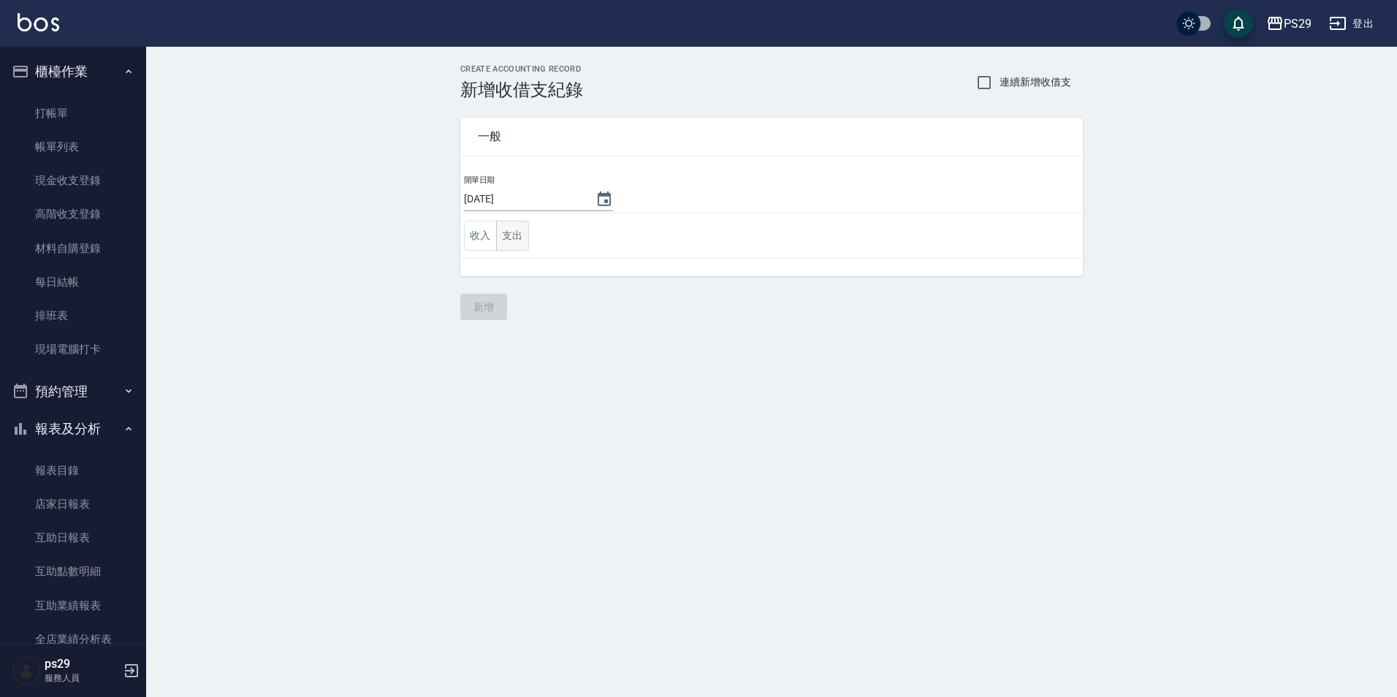
click at [512, 229] on button "支出" at bounding box center [512, 236] width 33 height 30
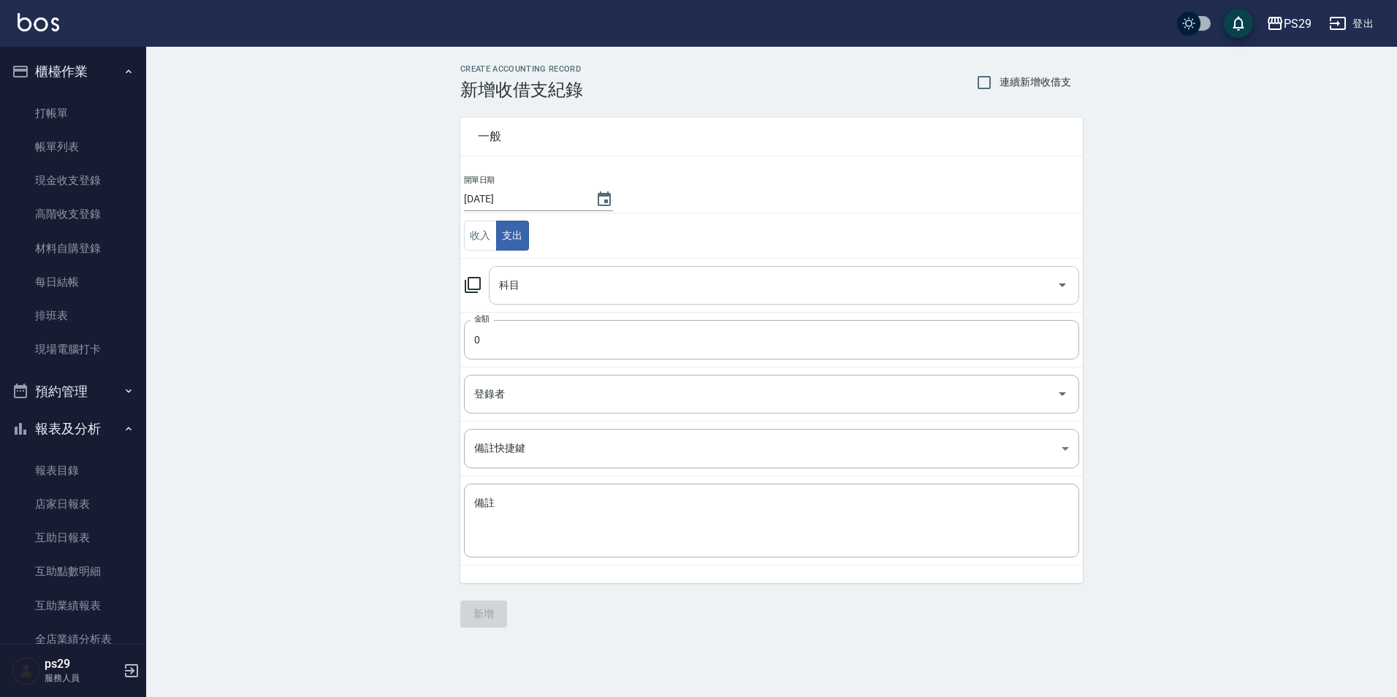
click at [590, 291] on input "科目" at bounding box center [772, 285] width 555 height 26
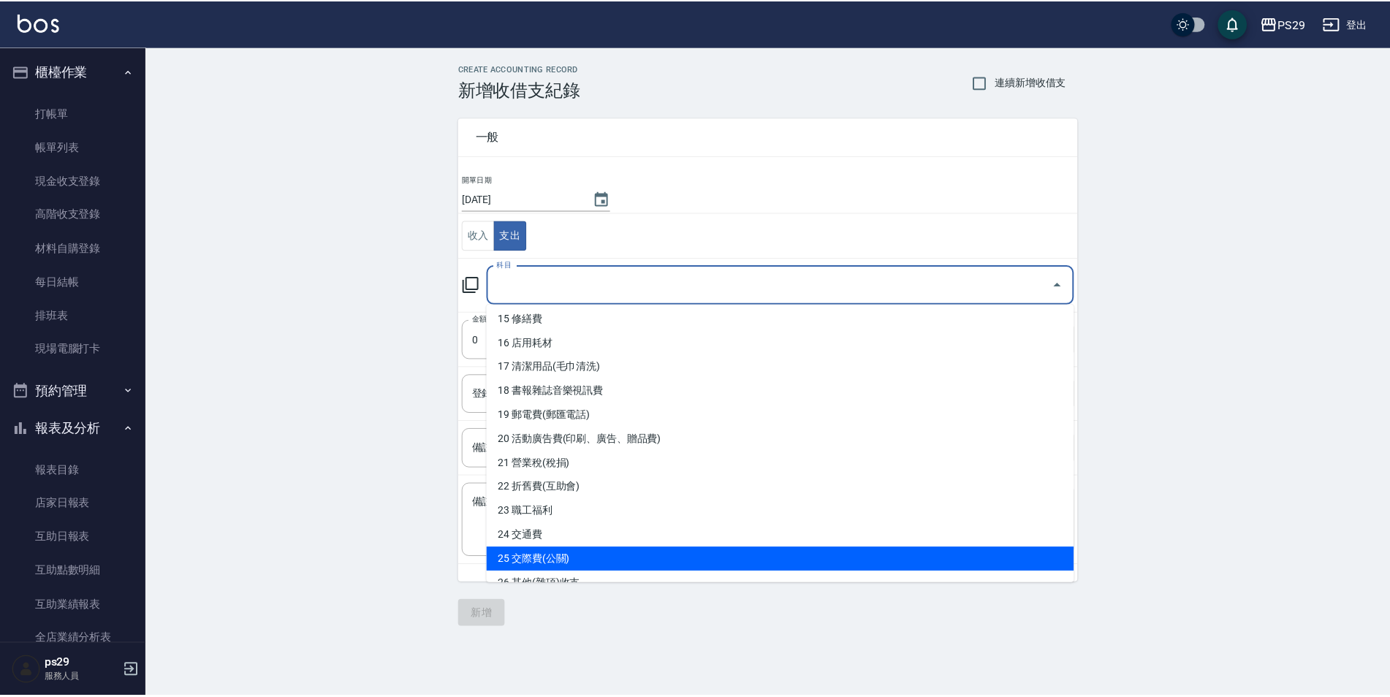
scroll to position [584, 0]
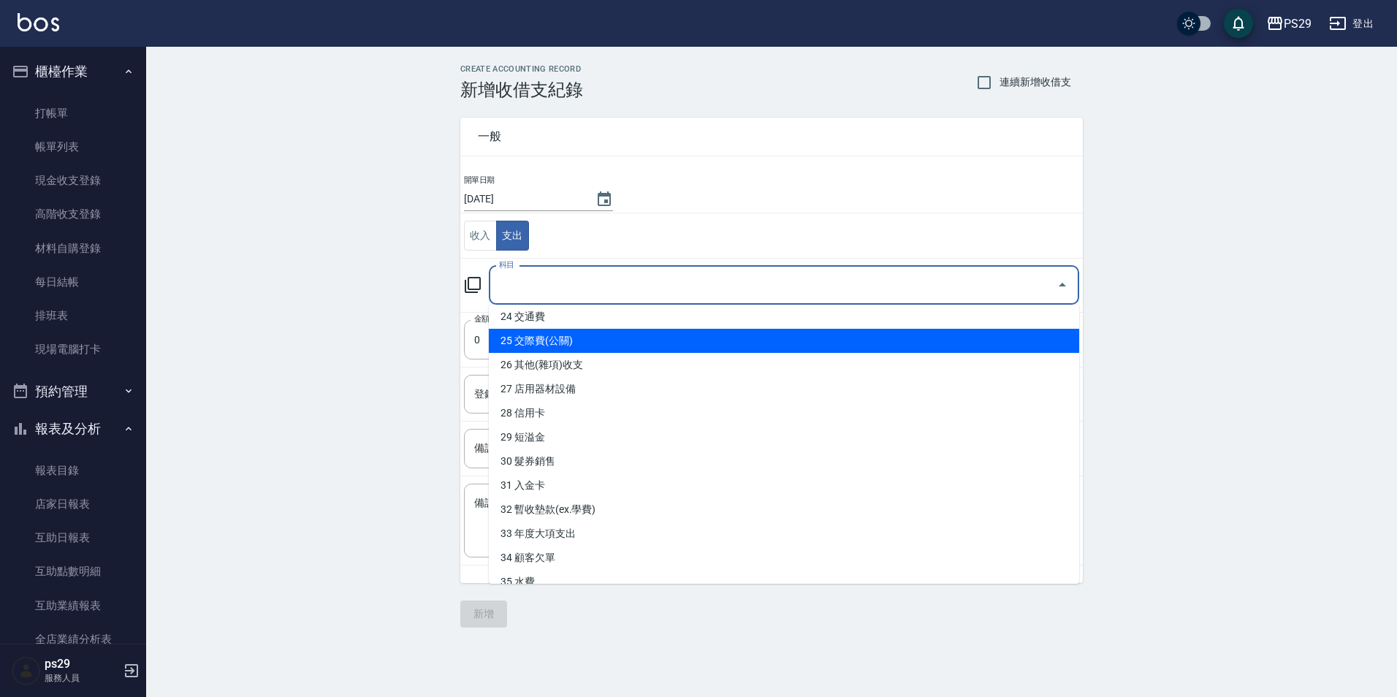
click at [560, 371] on li "26 其他(雜項)收支" at bounding box center [784, 365] width 590 height 24
type input "26 其他(雜項)收支"
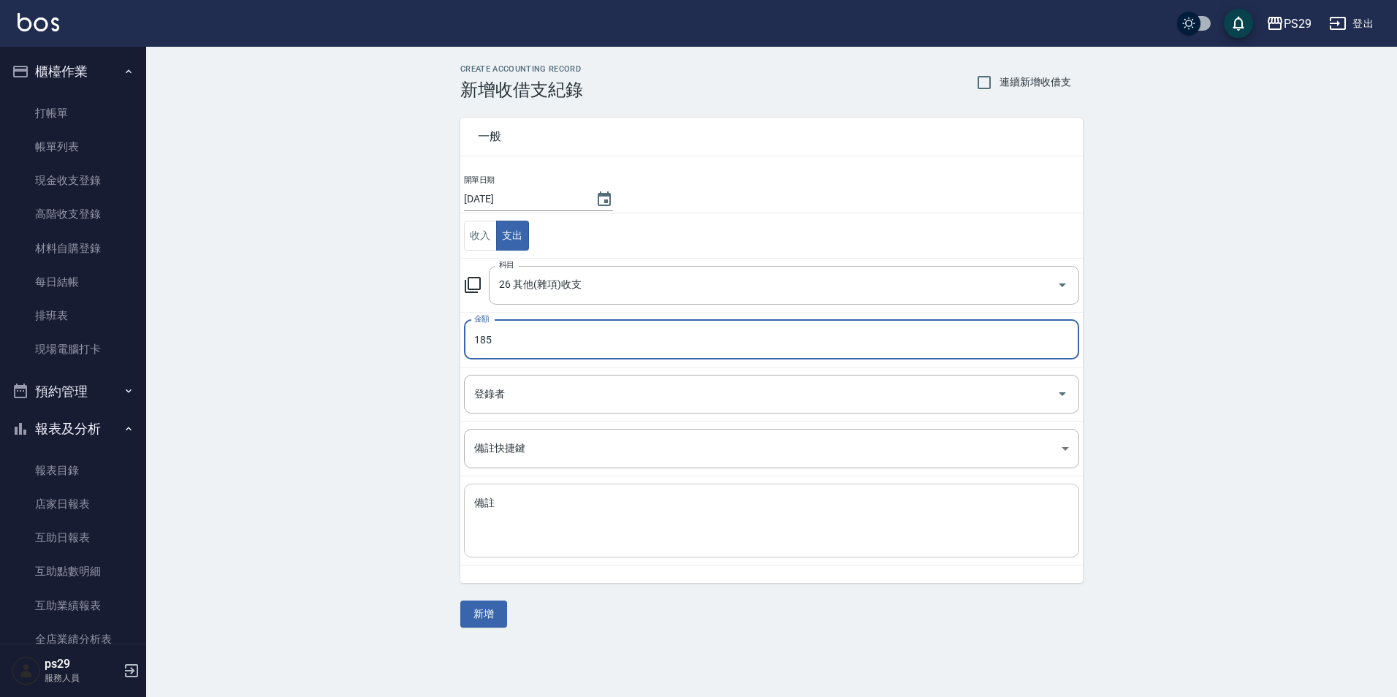
type input "185"
click at [563, 528] on textarea "備註" at bounding box center [771, 521] width 595 height 50
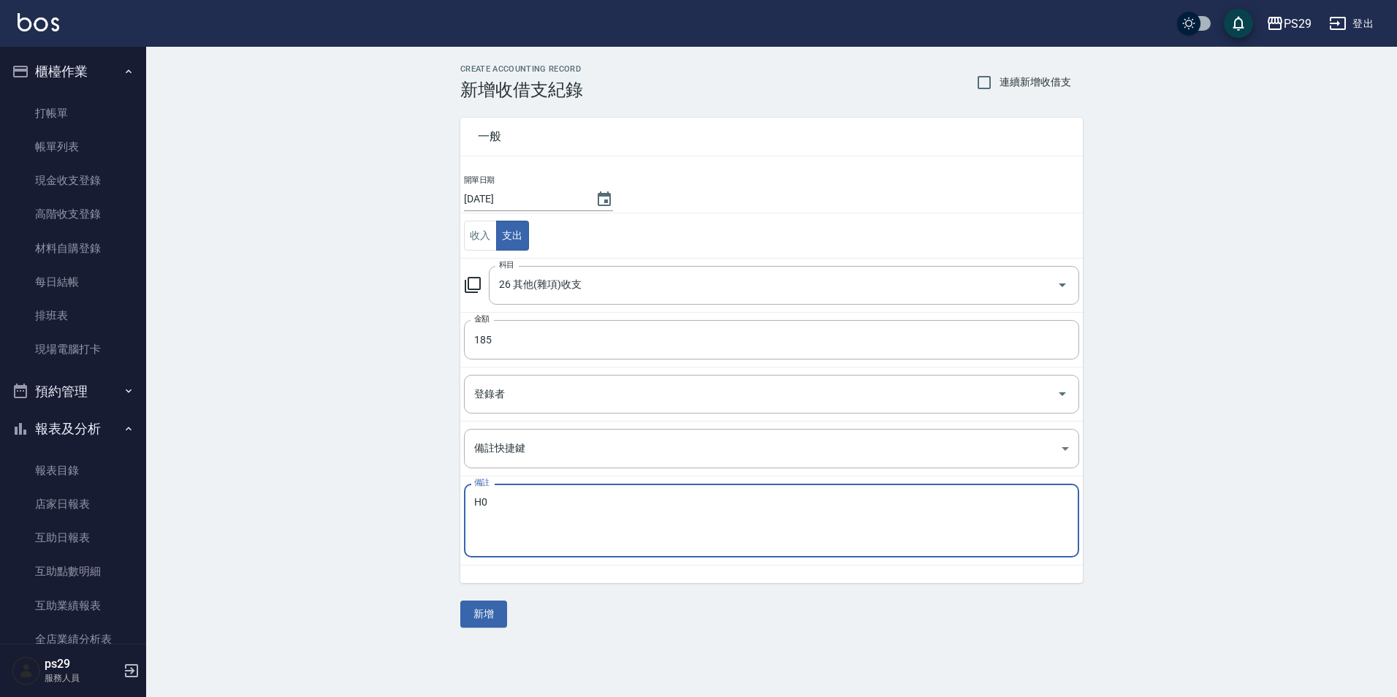
type textarea "H"
type textarea "餐費"
click at [478, 611] on button "新增" at bounding box center [483, 614] width 47 height 27
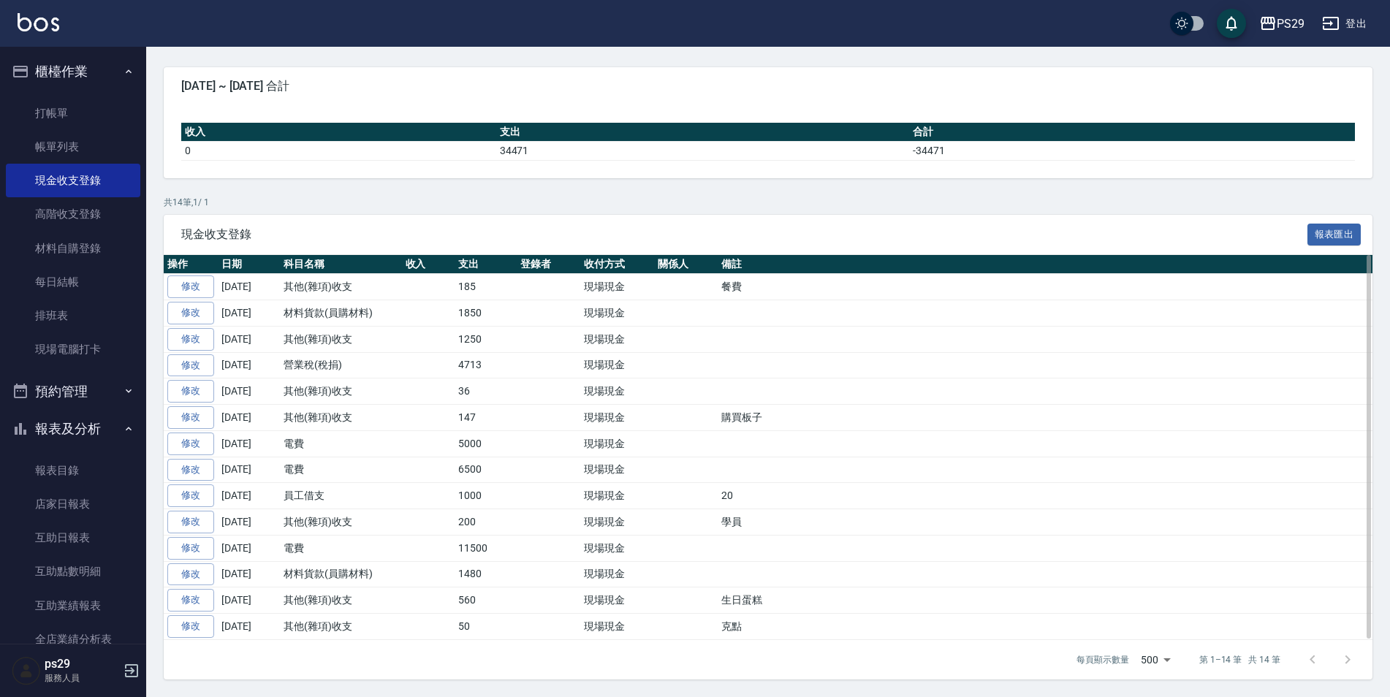
scroll to position [39, 0]
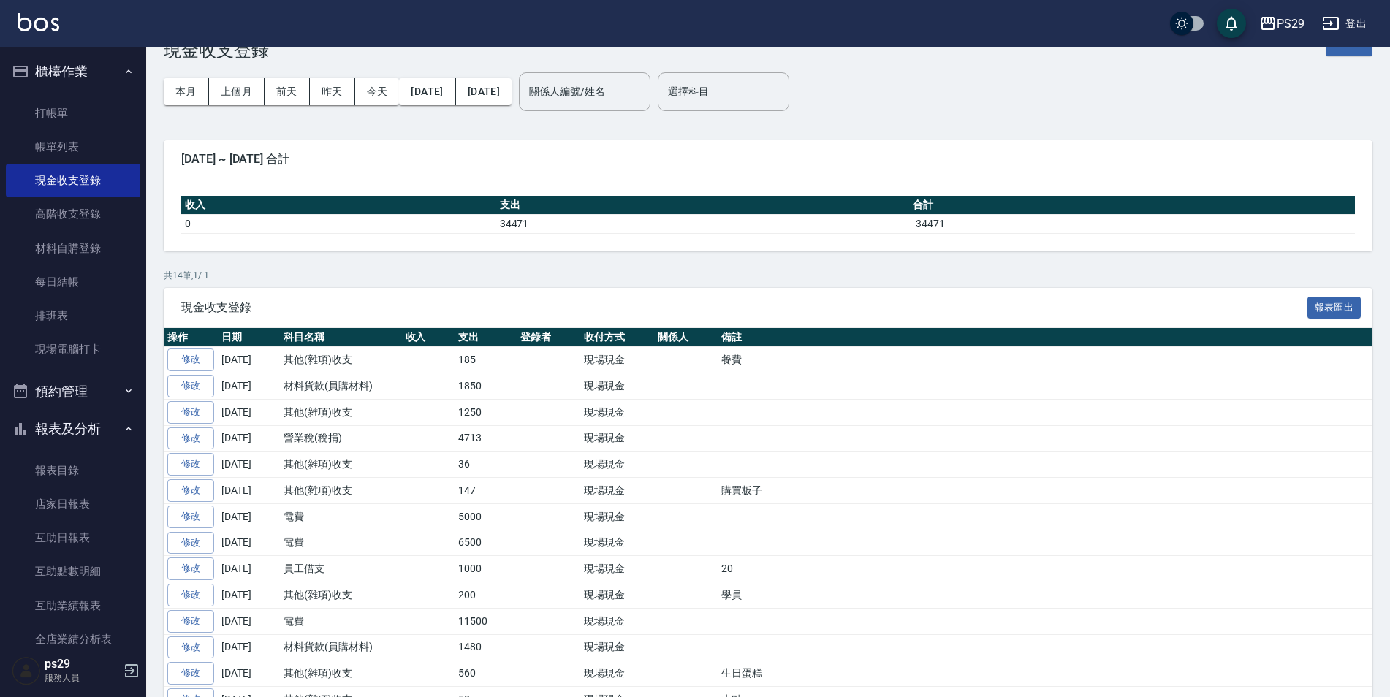
click at [123, 70] on icon "button" at bounding box center [129, 72] width 12 height 12
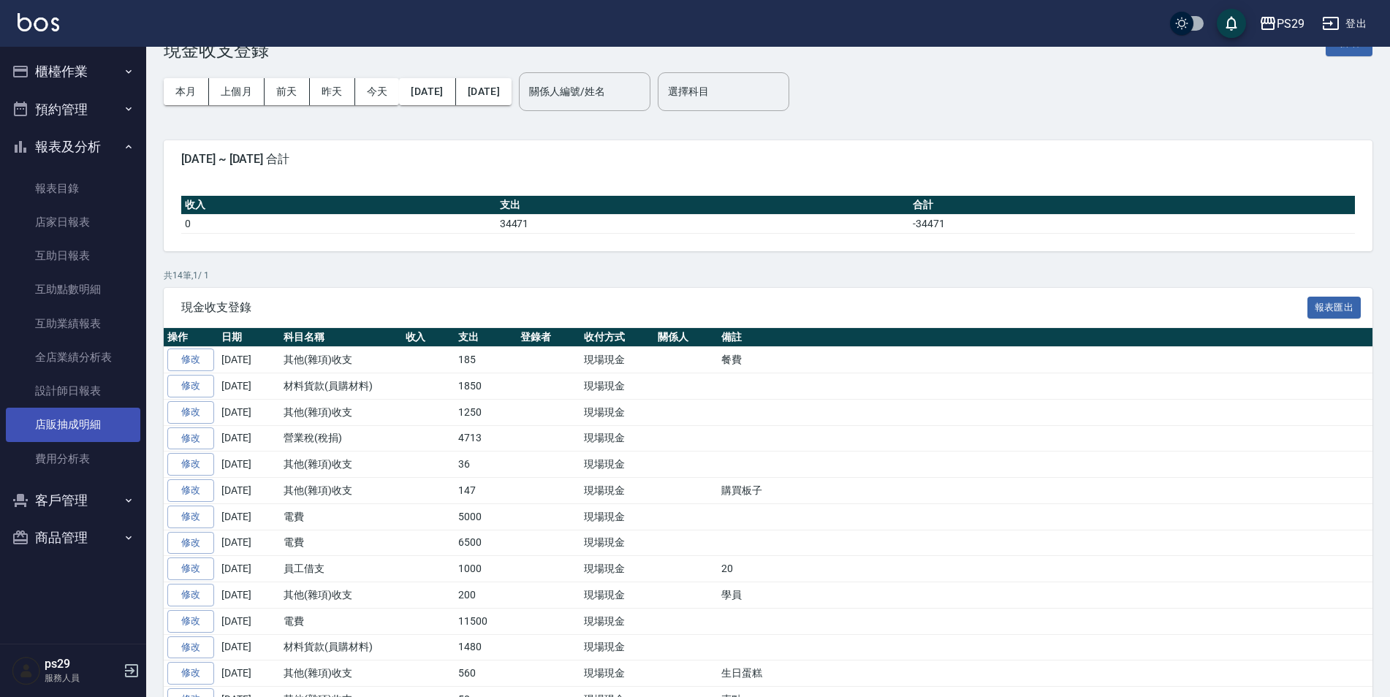
click at [81, 409] on link "店販抽成明細" at bounding box center [73, 425] width 134 height 34
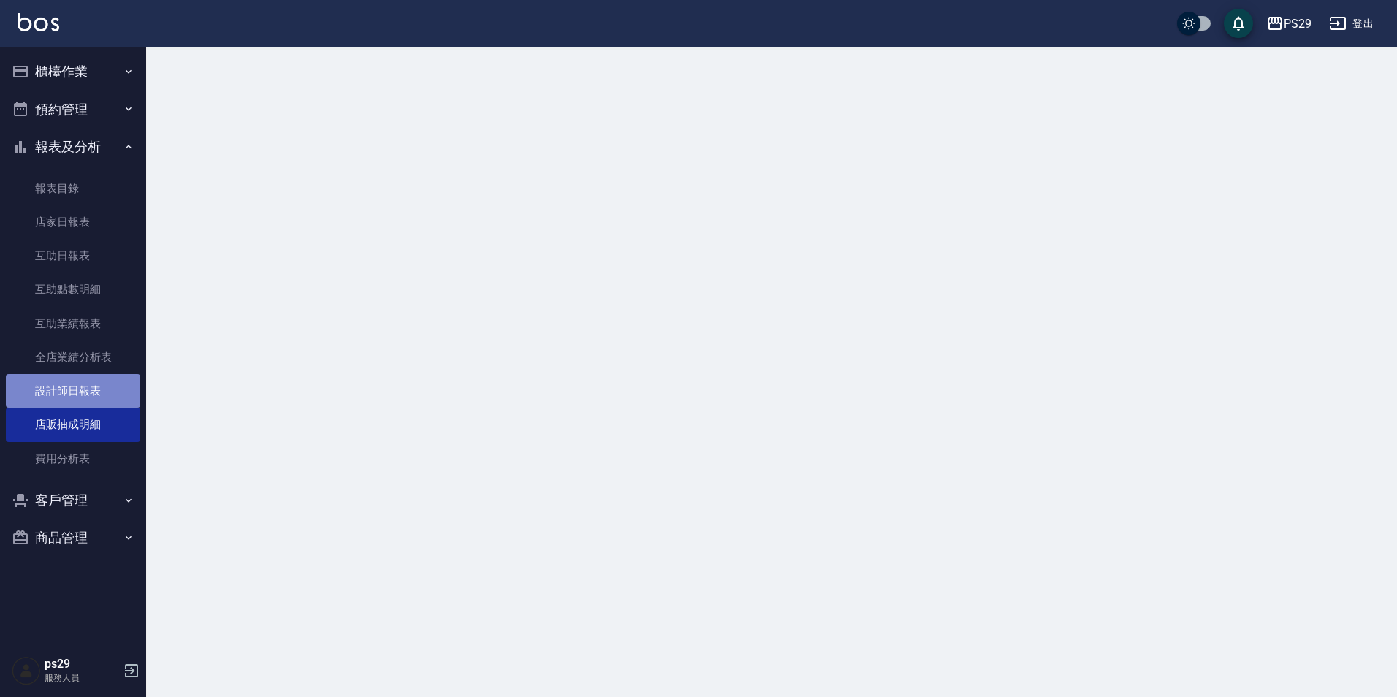
click at [85, 393] on link "設計師日報表" at bounding box center [73, 391] width 134 height 34
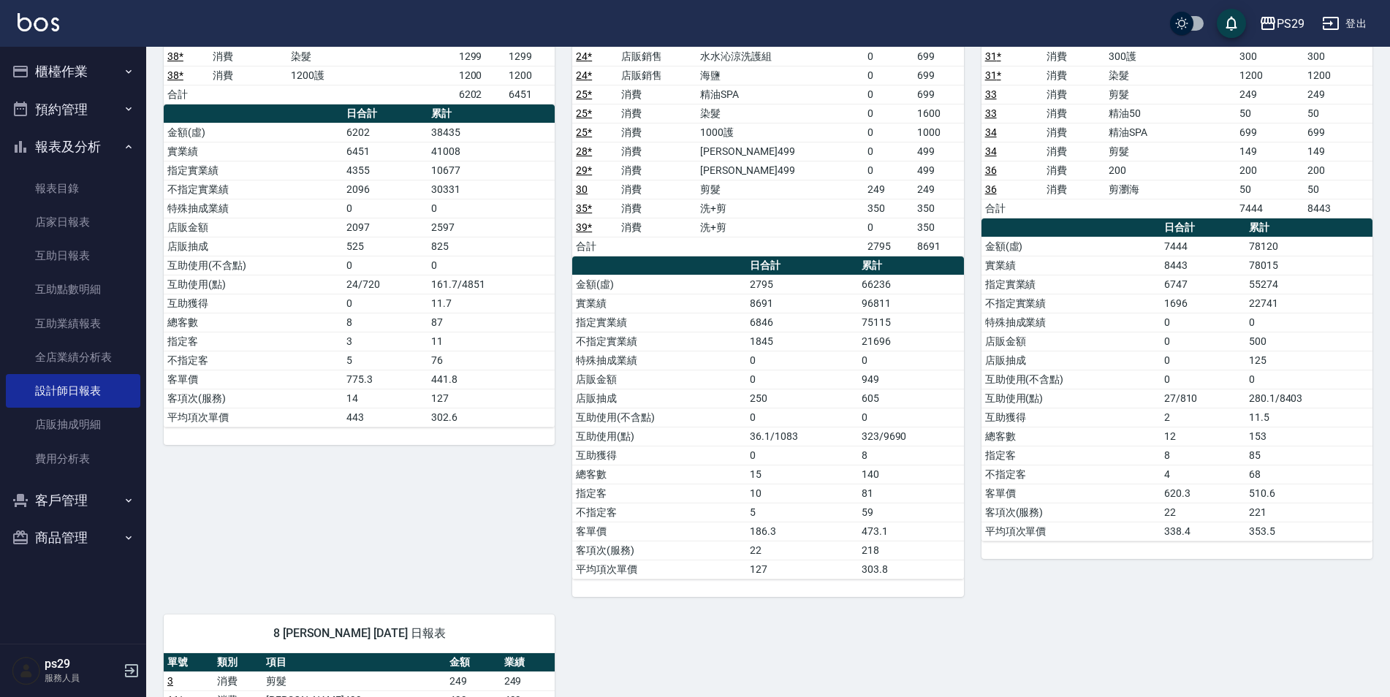
scroll to position [219, 0]
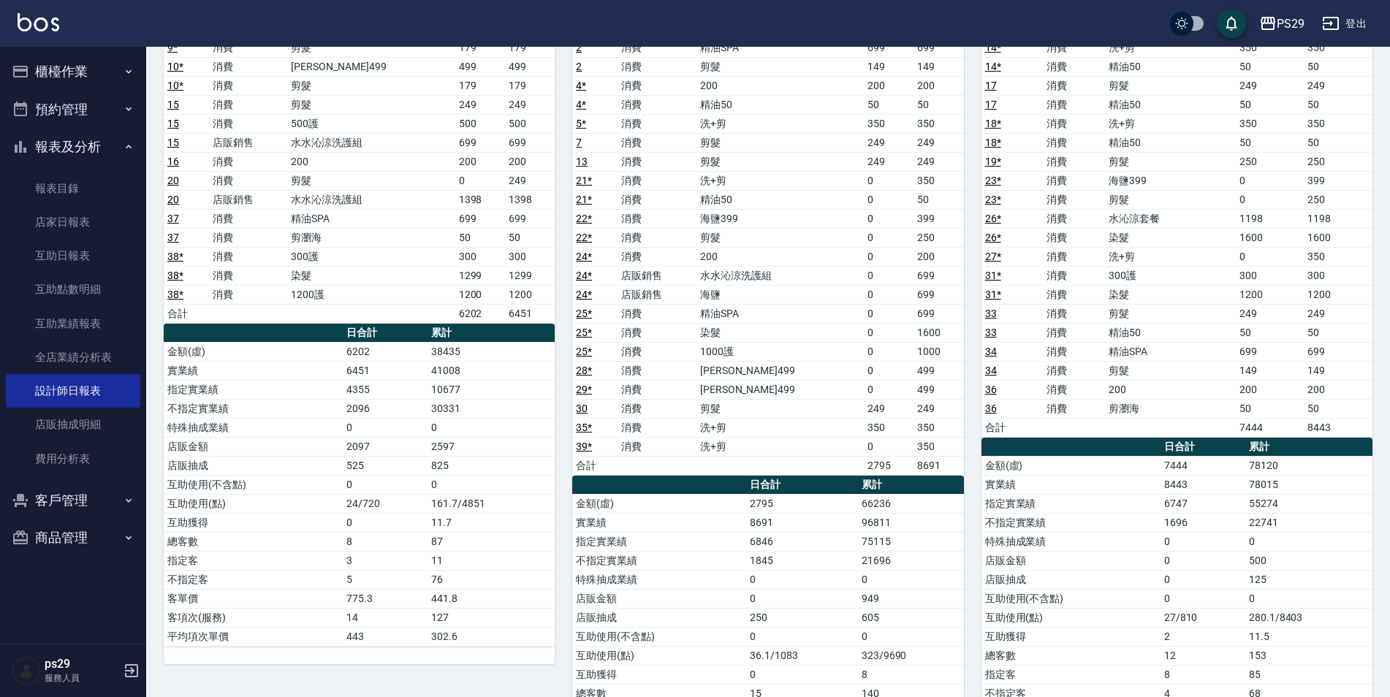
click at [50, 54] on button "櫃檯作業" at bounding box center [73, 72] width 134 height 38
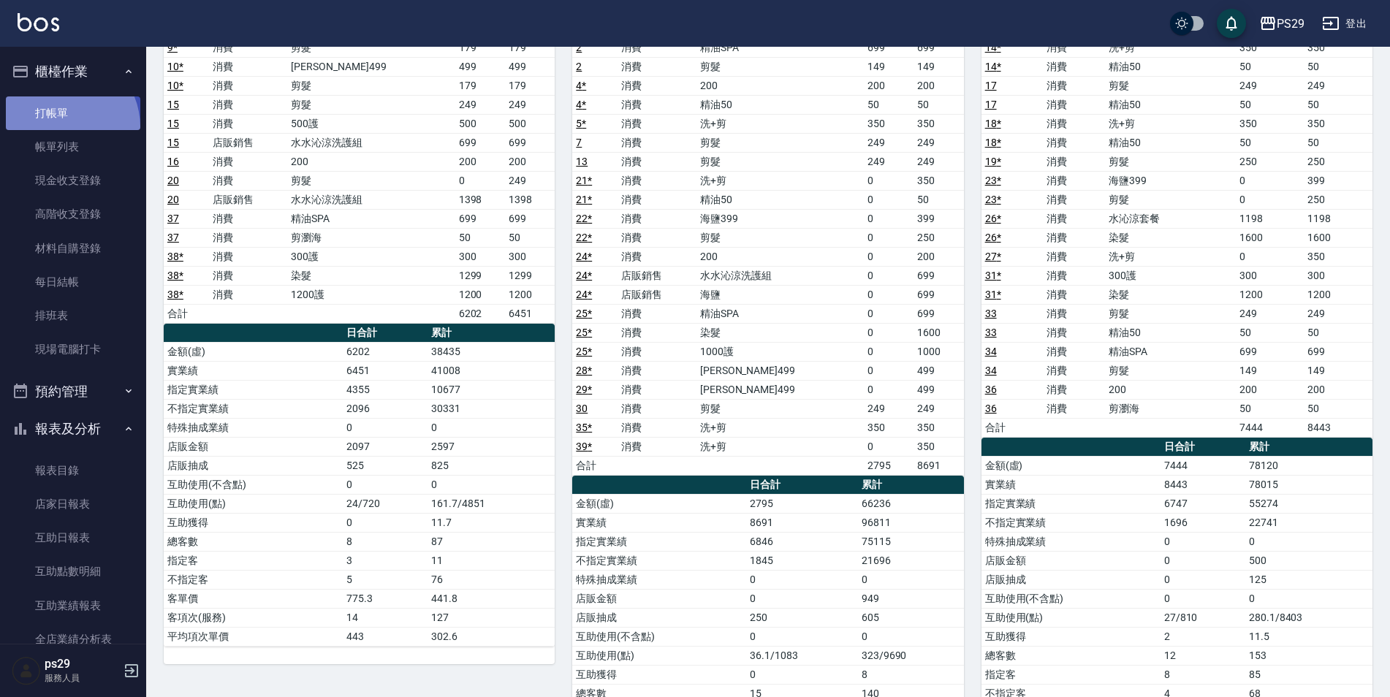
click at [60, 126] on link "打帳單" at bounding box center [73, 113] width 134 height 34
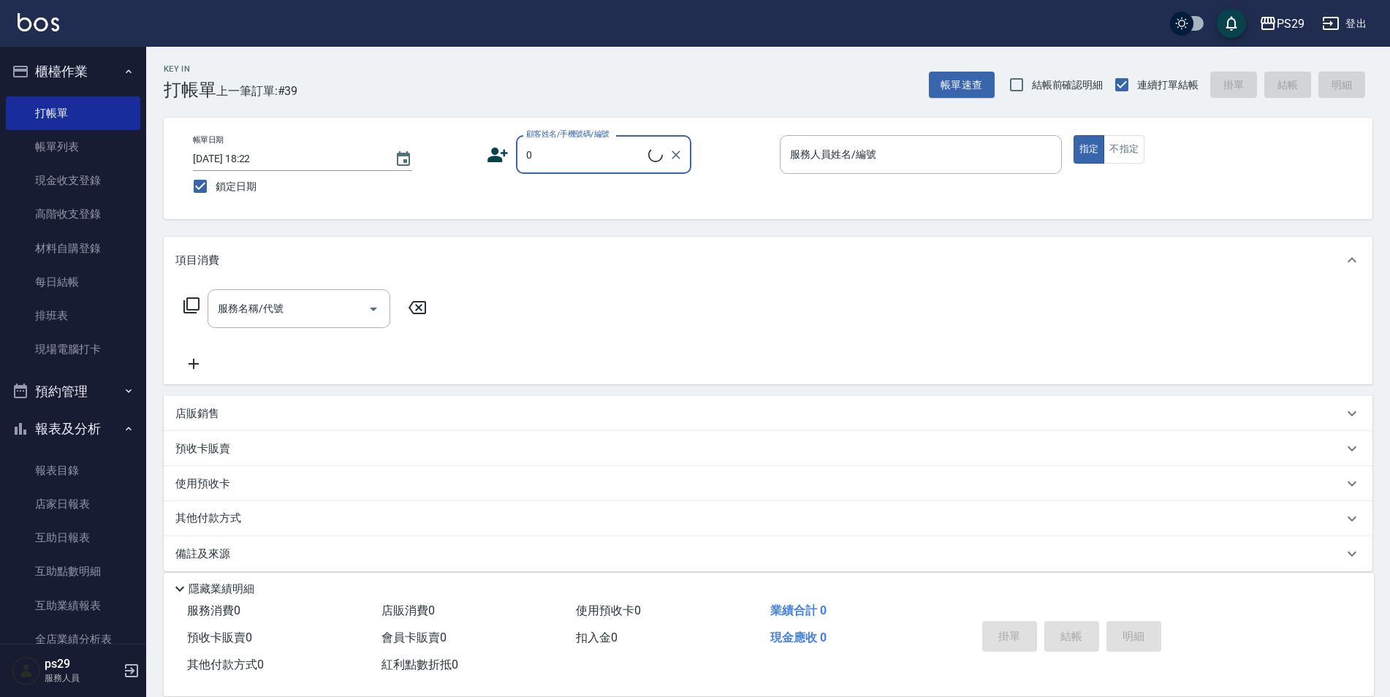
type input "新客人 姓名未設定/0/null"
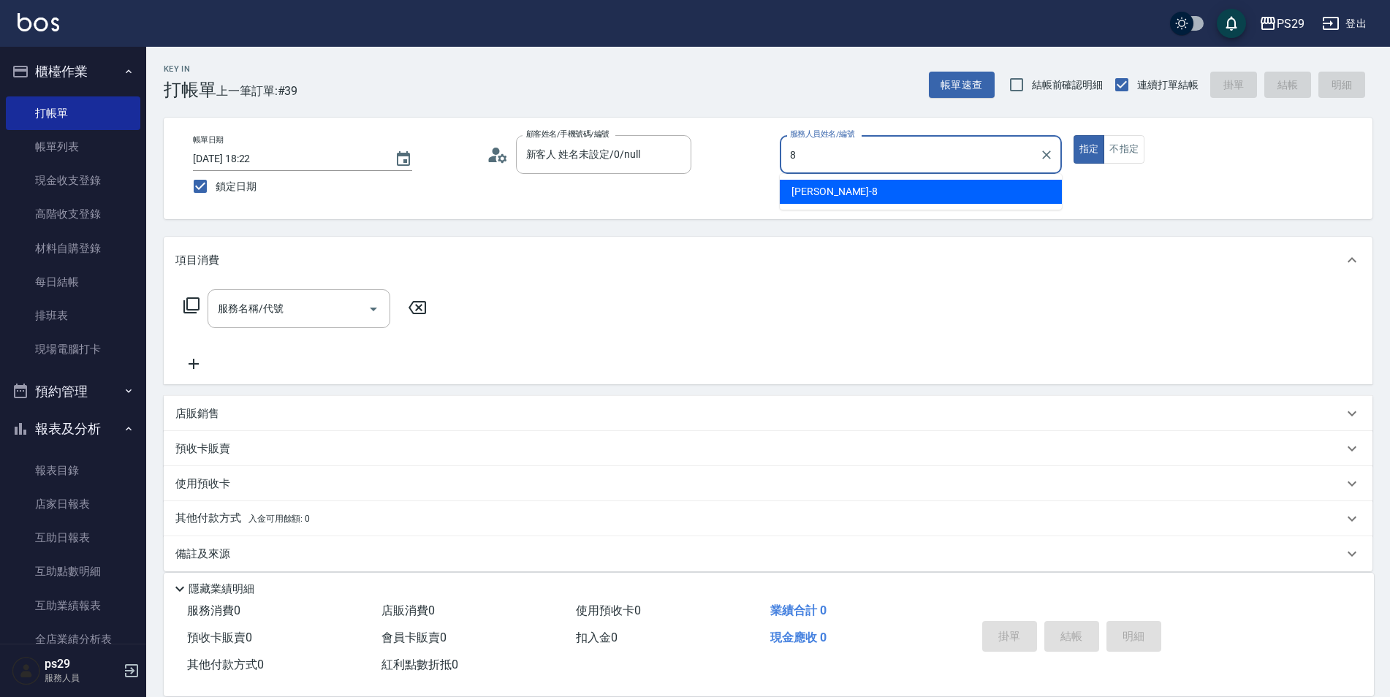
type input "[PERSON_NAME]-8"
type button "true"
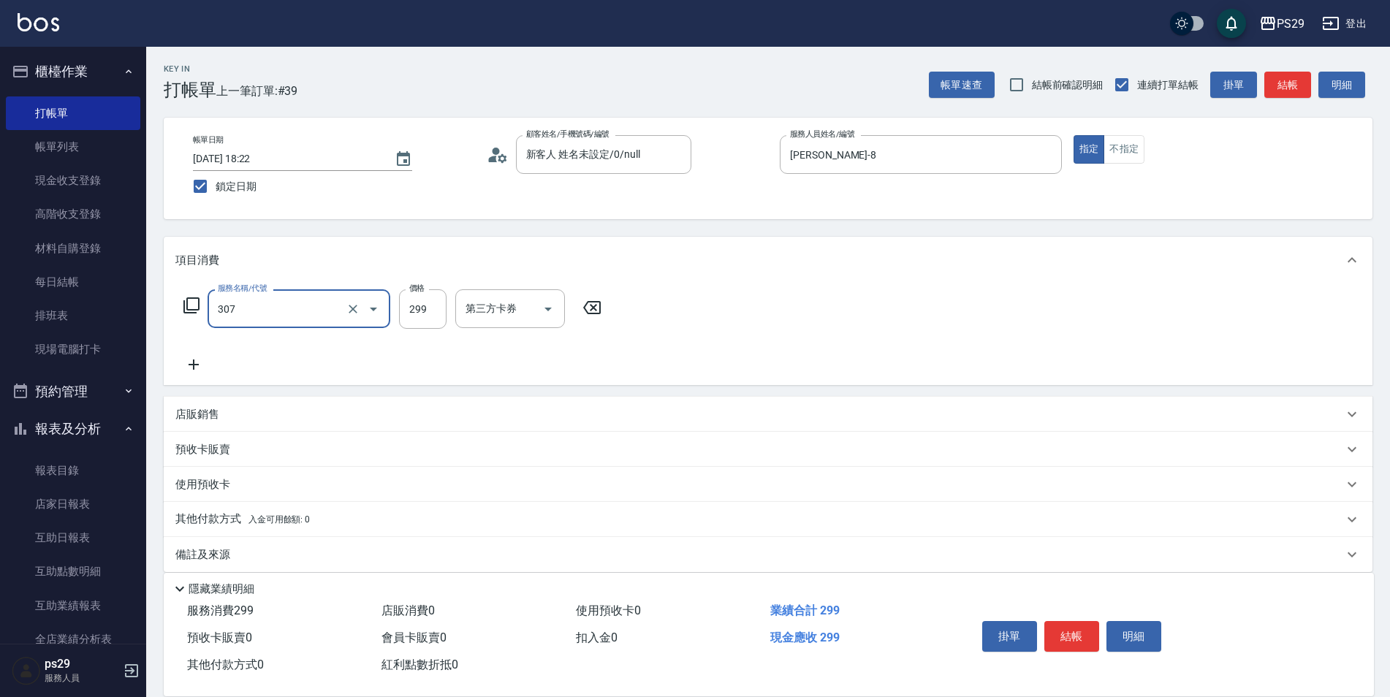
type input "剪髮(307)"
type input "[PERSON_NAME]-20"
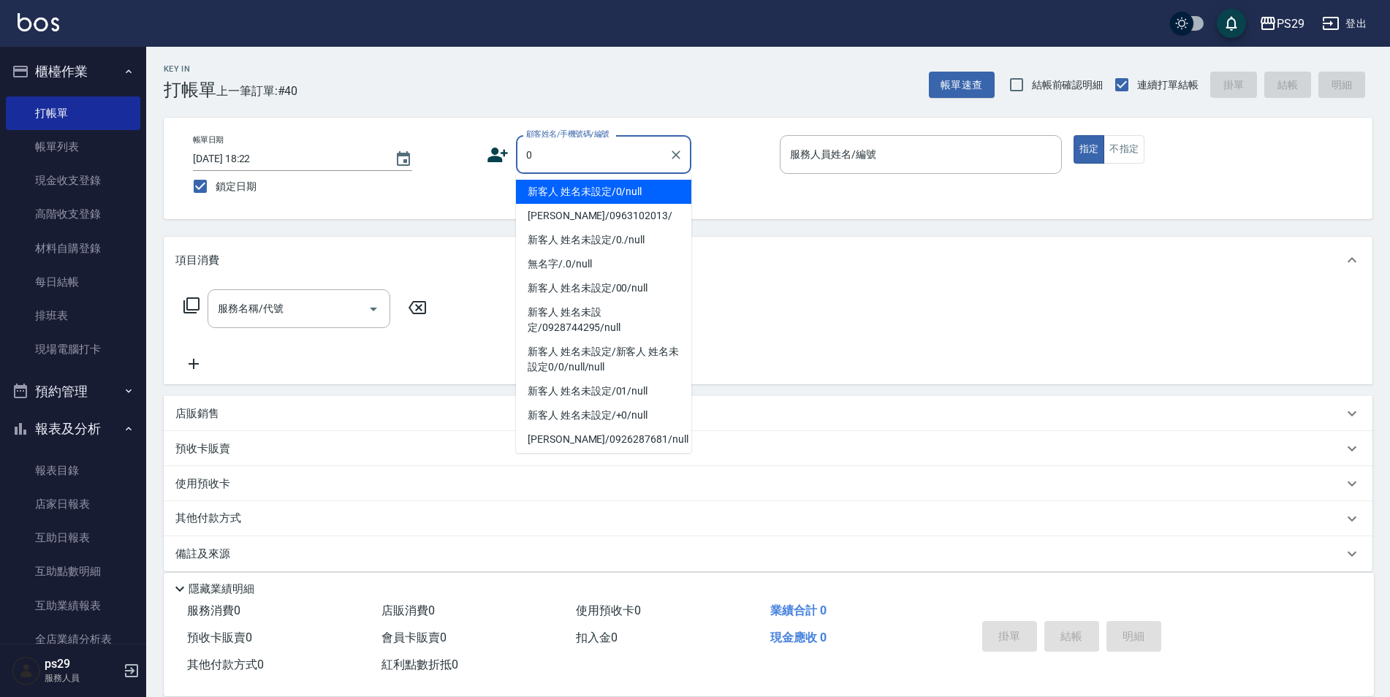
type input "新客人 姓名未設定/0/null"
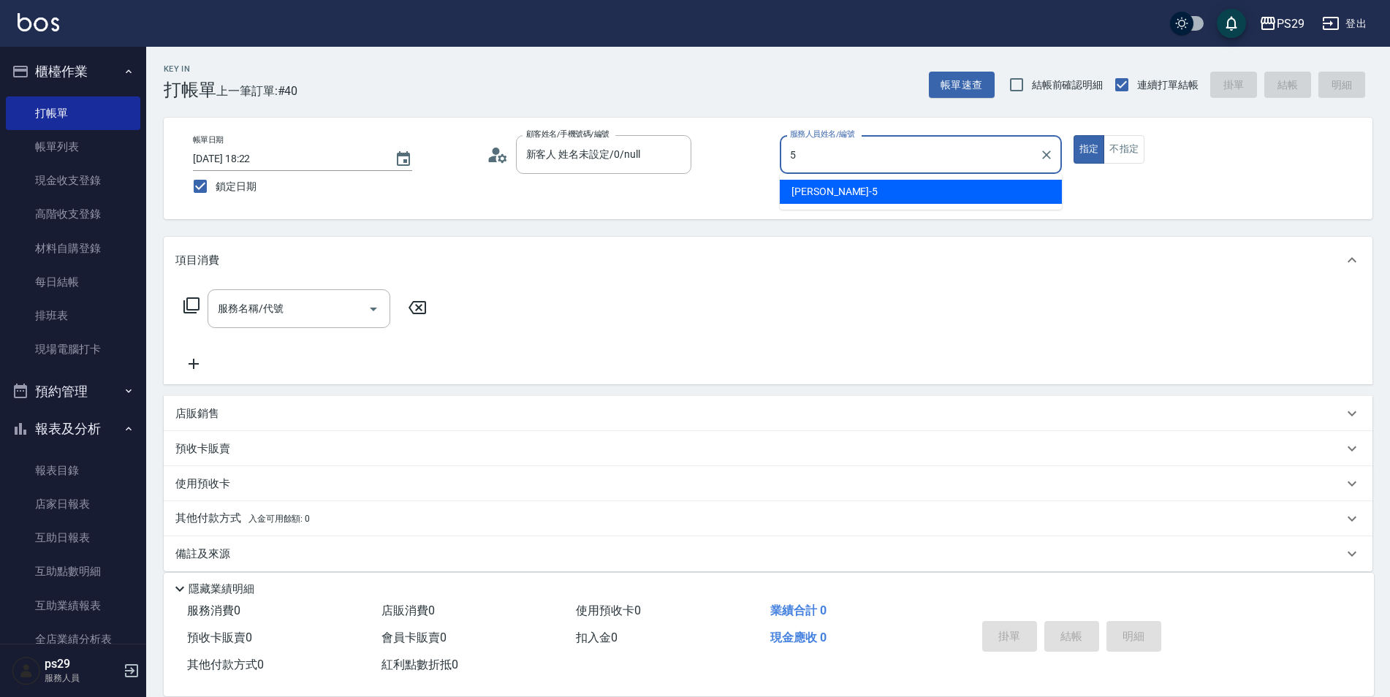
type input "[PERSON_NAME]維-5"
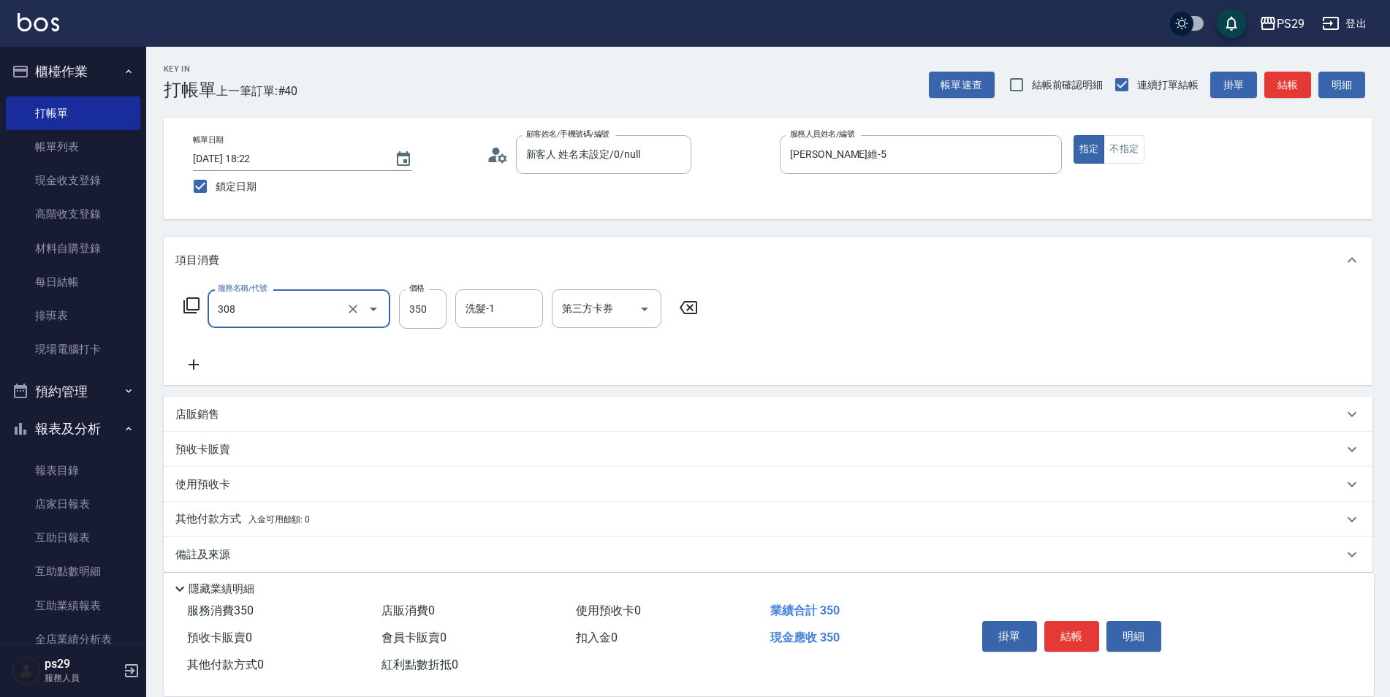
type input "洗+剪(308)"
type input "[PERSON_NAME]維-5"
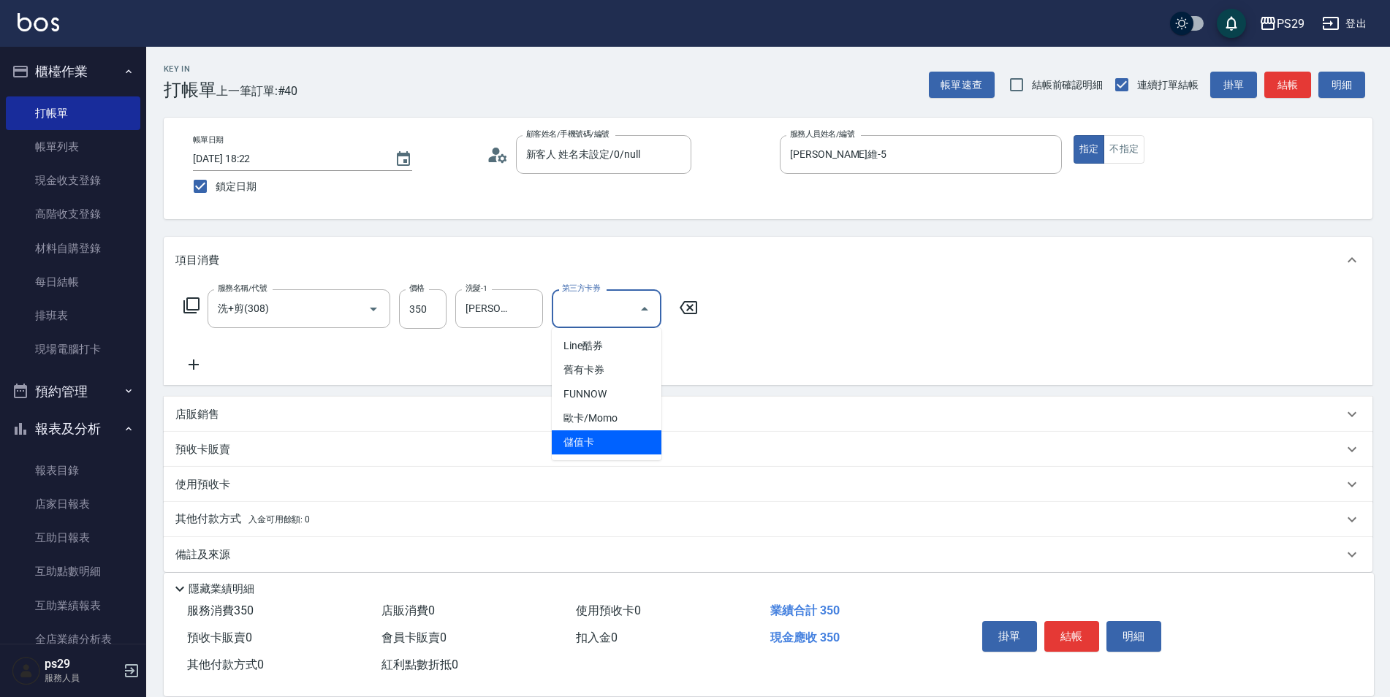
type input "儲值卡"
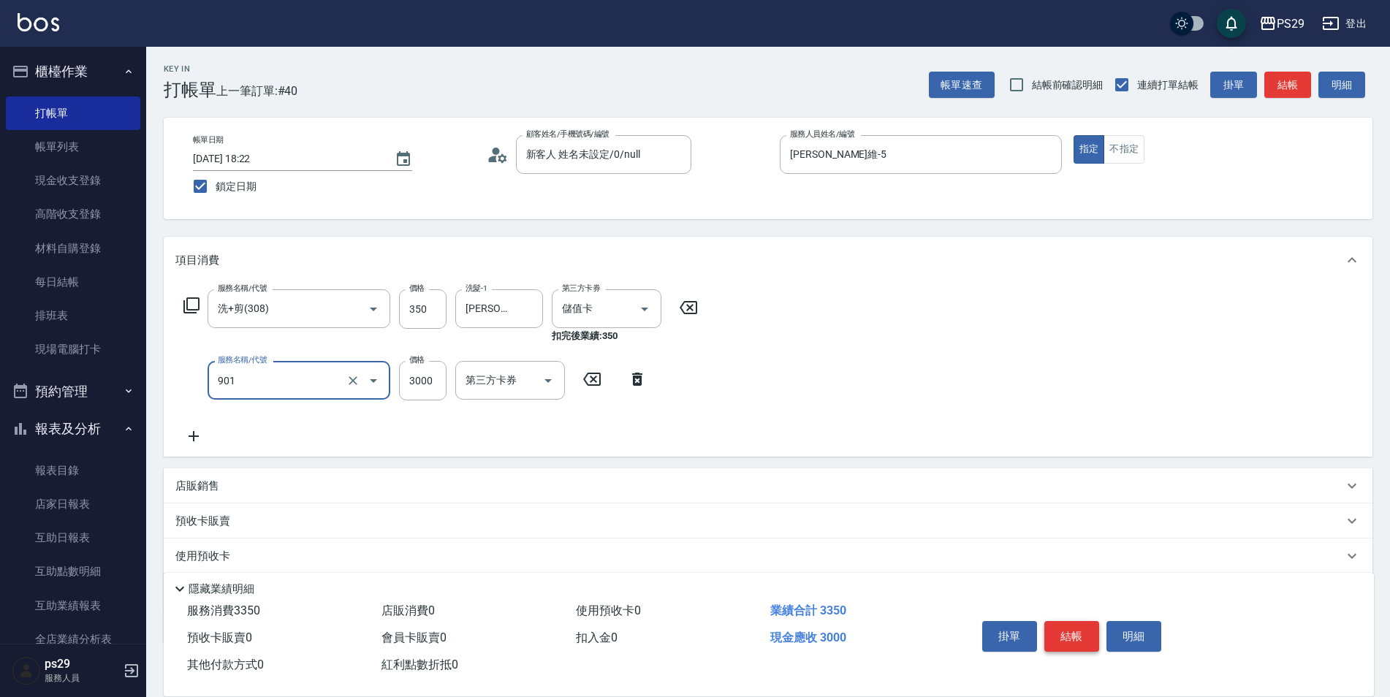
type input "儲值3000(901)"
click at [1078, 630] on button "結帳" at bounding box center [1071, 636] width 55 height 31
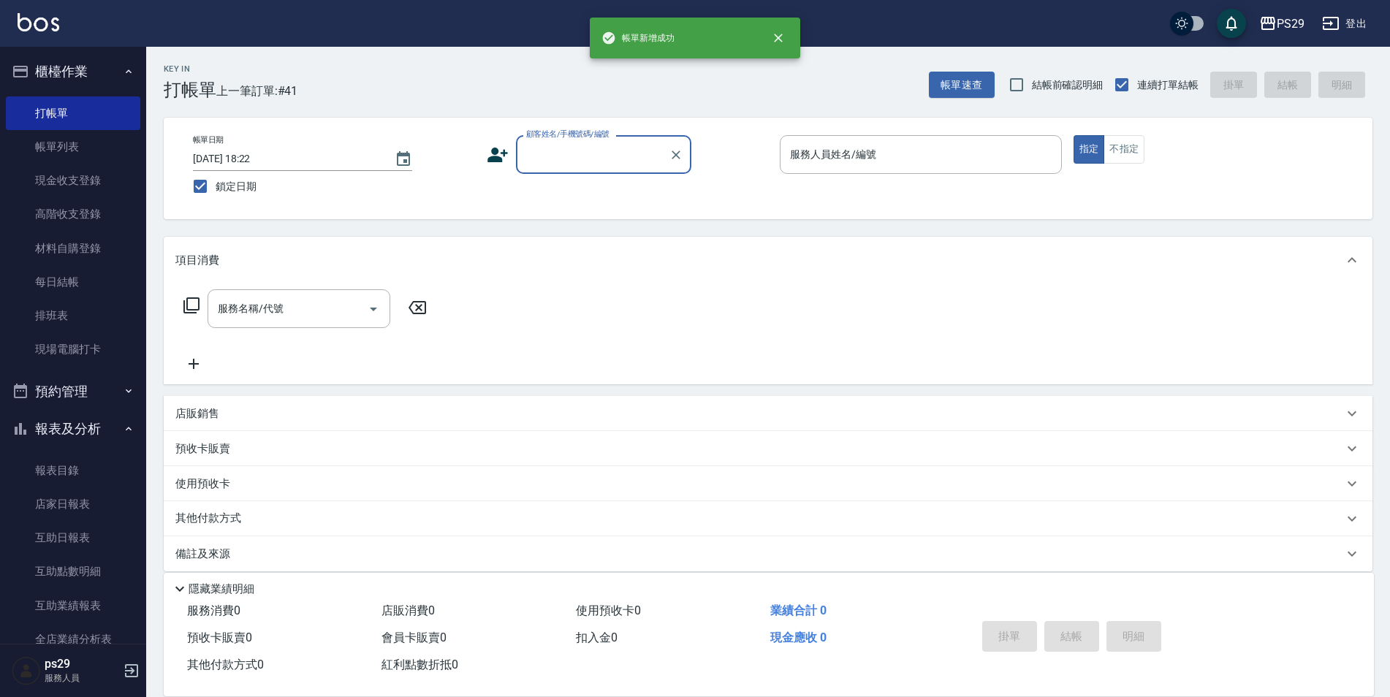
click at [115, 60] on button "櫃檯作業" at bounding box center [73, 72] width 134 height 38
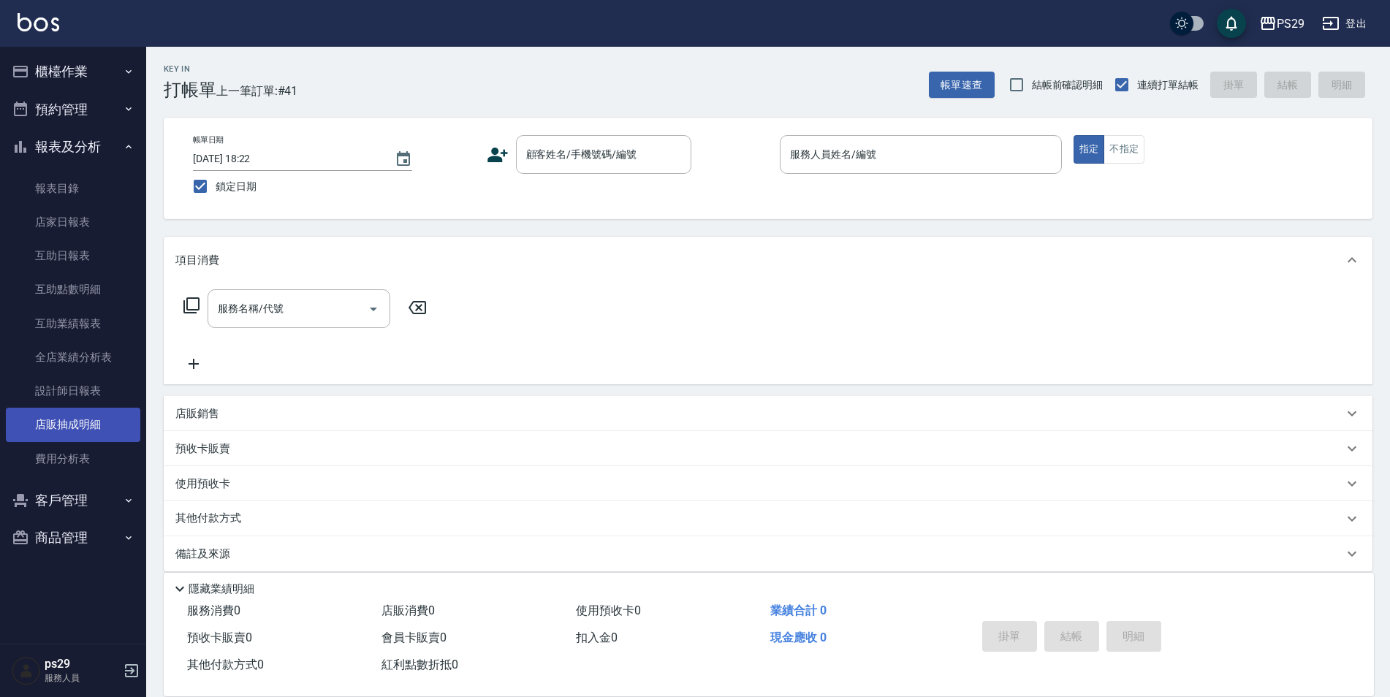
click at [74, 408] on link "店販抽成明細" at bounding box center [73, 425] width 134 height 34
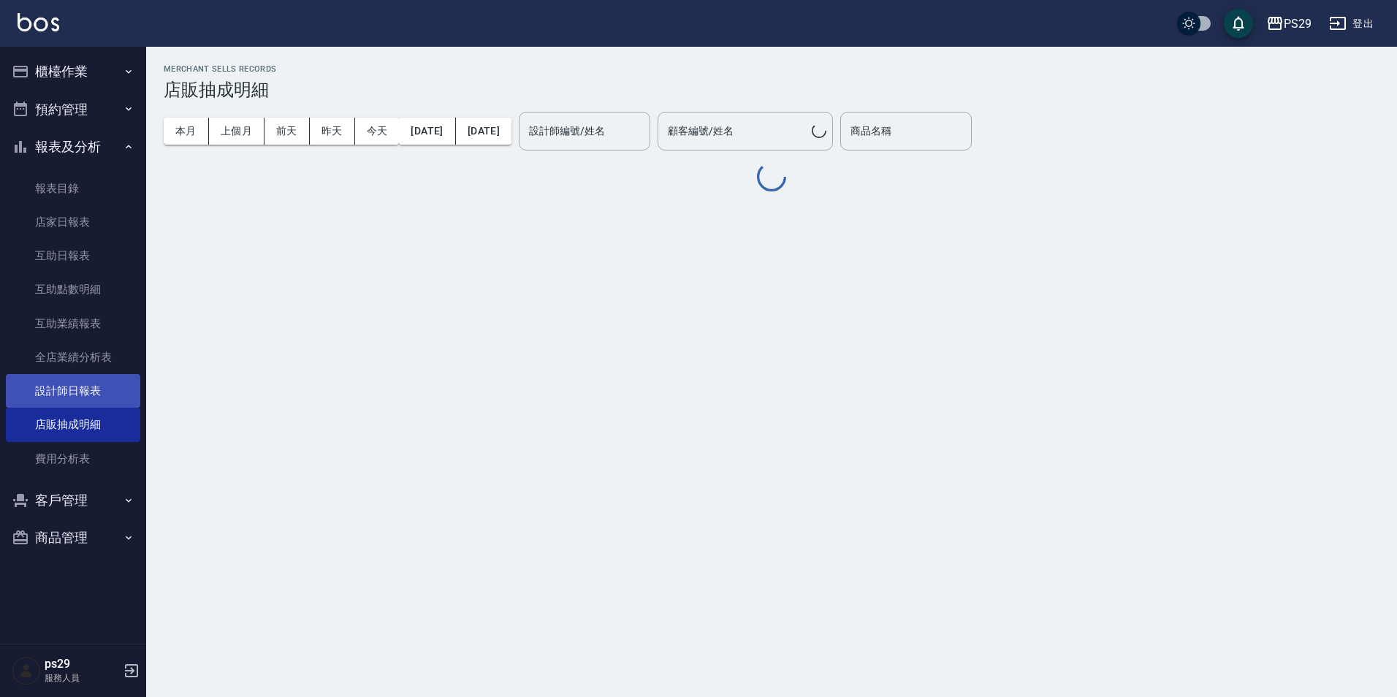
click at [75, 389] on link "設計師日報表" at bounding box center [73, 391] width 134 height 34
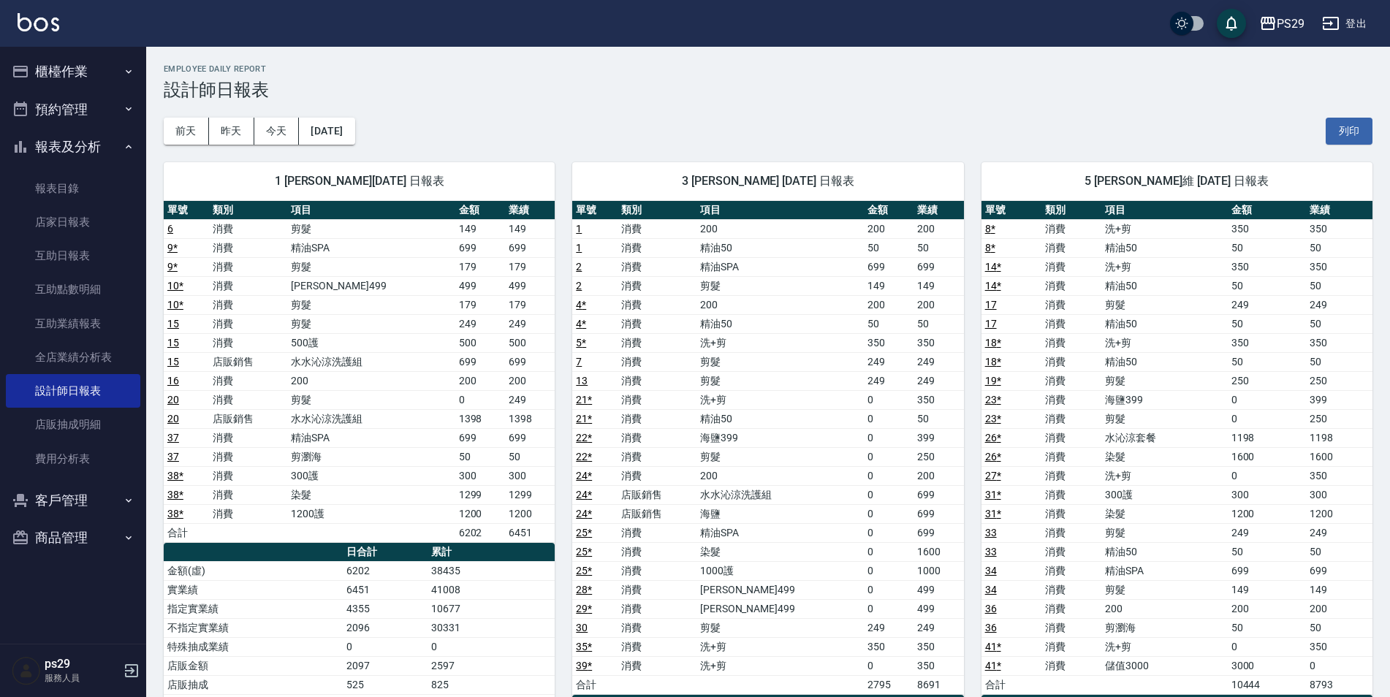
click at [438, 359] on td "水水沁涼洗護組" at bounding box center [370, 361] width 167 height 19
click at [402, 425] on td "水水沁涼洗護組" at bounding box center [370, 418] width 167 height 19
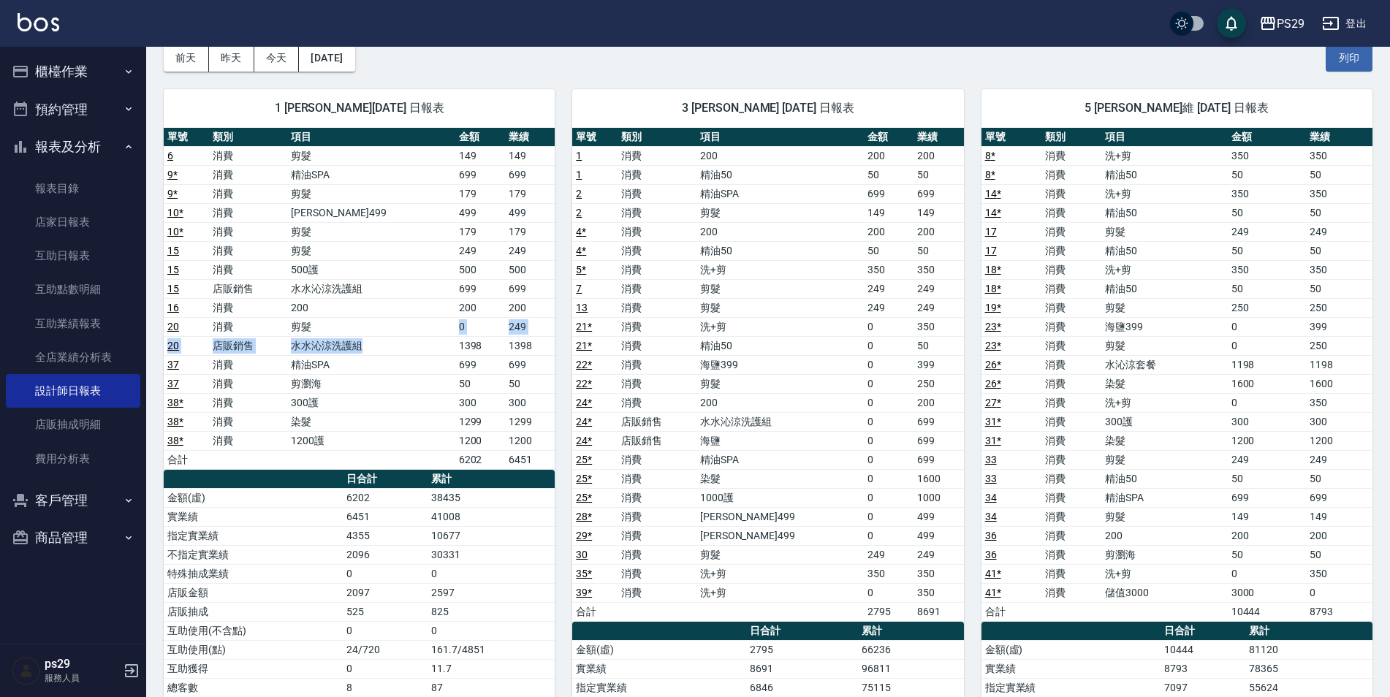
drag, startPoint x: 365, startPoint y: 335, endPoint x: 413, endPoint y: 346, distance: 49.3
click at [413, 346] on tbody "6 消費 剪髮 149 149 9 * 消費 精油SPA 699 699 9 * 消費 剪髮 179 179 10 * 消費 伊黛莉499 499 499 1…" at bounding box center [359, 307] width 391 height 323
drag, startPoint x: 413, startPoint y: 346, endPoint x: 439, endPoint y: 354, distance: 27.5
click at [439, 354] on td "水水沁涼洗護組" at bounding box center [370, 345] width 167 height 19
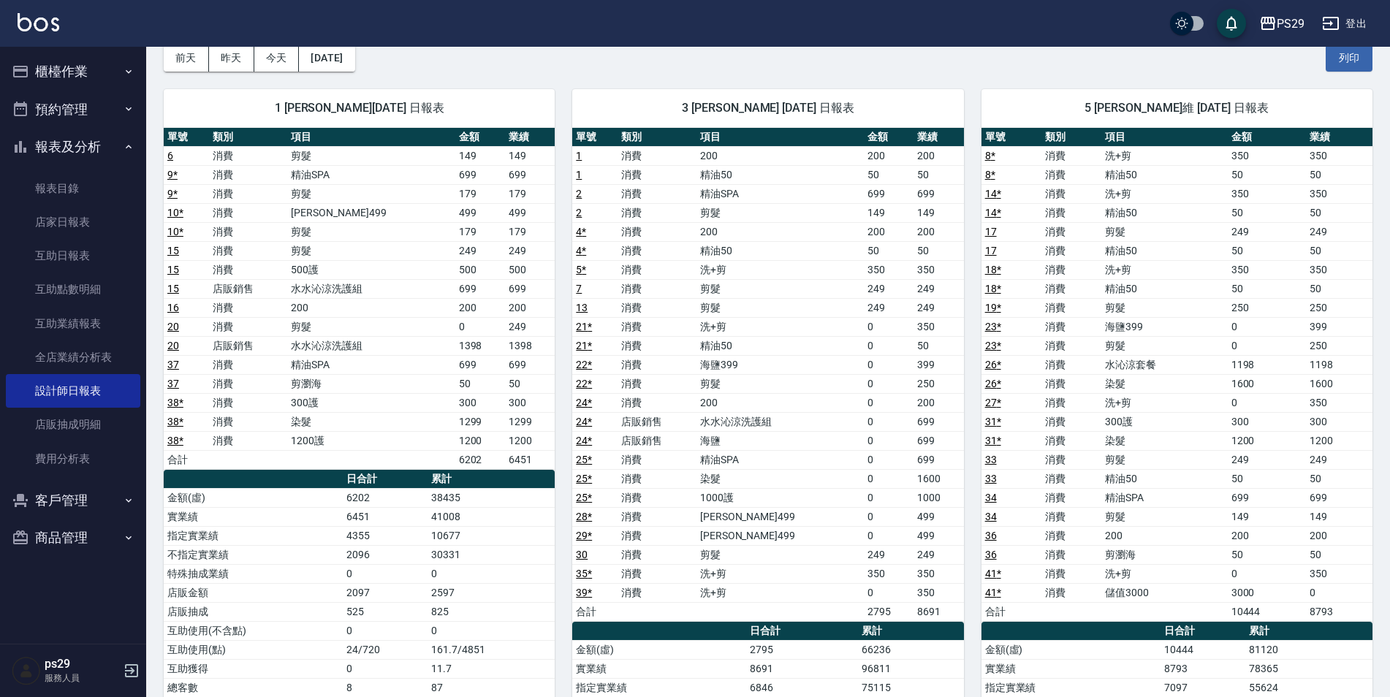
drag, startPoint x: 478, startPoint y: 329, endPoint x: 533, endPoint y: 329, distance: 55.5
click at [533, 329] on tbody "6 消費 剪髮 149 149 9 * 消費 精油SPA 699 699 9 * 消費 剪髮 179 179 10 * 消費 伊黛莉499 499 499 1…" at bounding box center [359, 307] width 391 height 323
drag, startPoint x: 533, startPoint y: 329, endPoint x: 499, endPoint y: 357, distance: 44.6
click at [505, 359] on td "699" at bounding box center [530, 364] width 50 height 19
click at [455, 347] on td "1398" at bounding box center [480, 345] width 50 height 19
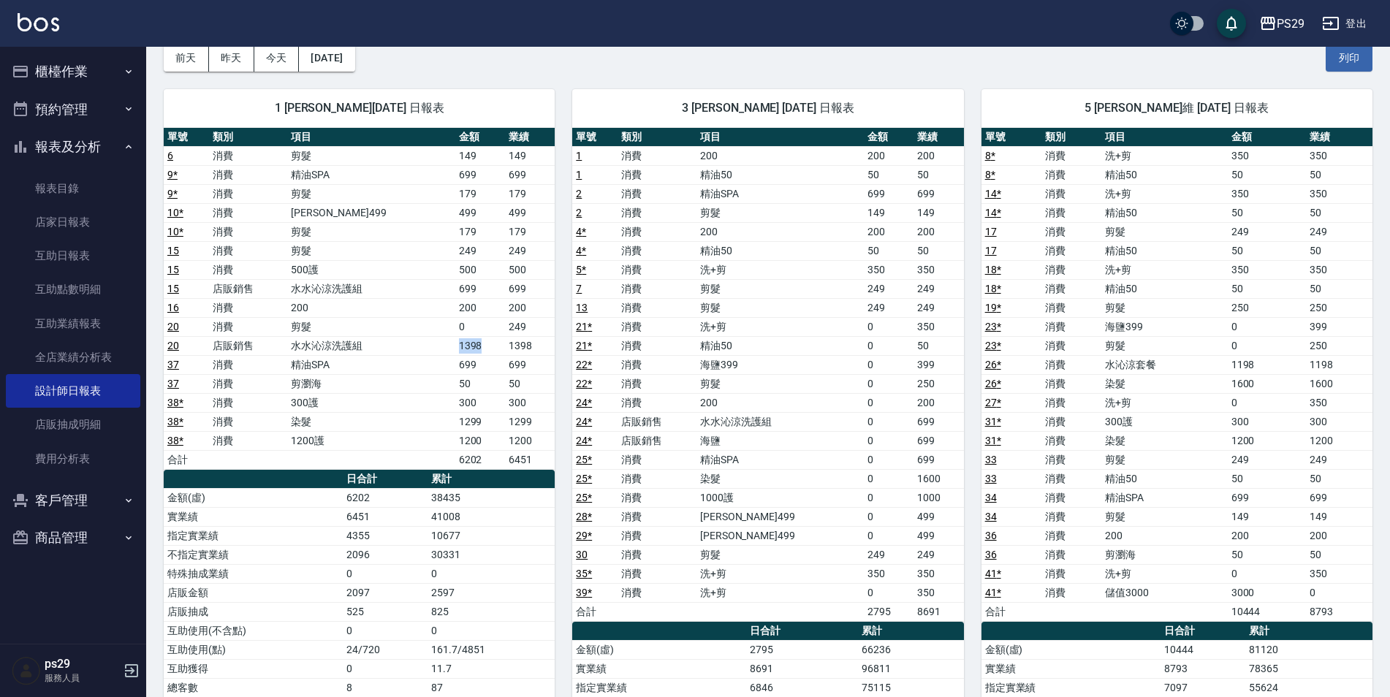
drag, startPoint x: 449, startPoint y: 347, endPoint x: 413, endPoint y: 348, distance: 35.8
click at [413, 348] on tr "20 店販銷售 水水沁涼洗護組 1398 1398" at bounding box center [359, 345] width 391 height 19
click at [413, 348] on td "水水沁涼洗護組" at bounding box center [370, 345] width 167 height 19
click at [394, 332] on td "剪髮" at bounding box center [370, 326] width 167 height 19
click at [421, 280] on td "水水沁涼洗護組" at bounding box center [370, 288] width 167 height 19
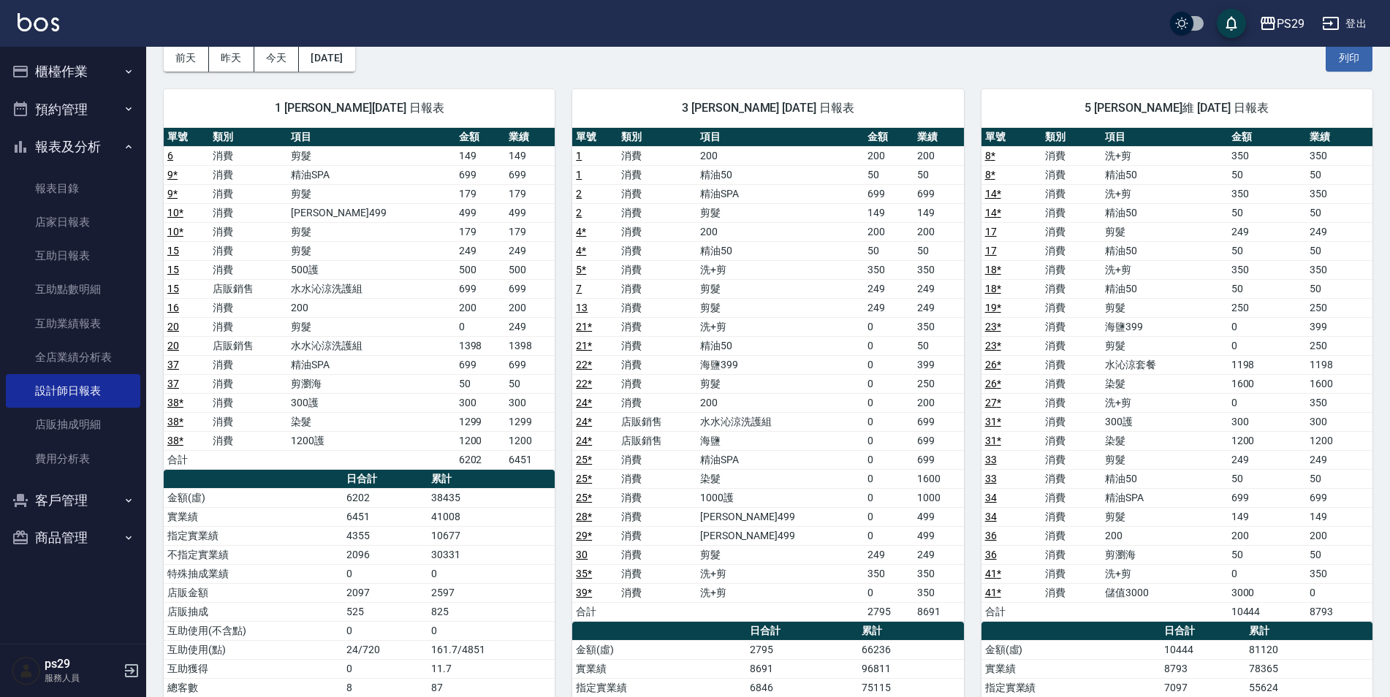
drag, startPoint x: 412, startPoint y: 325, endPoint x: 412, endPoint y: 357, distance: 31.4
click at [412, 357] on tbody "6 消費 剪髮 149 149 9 * 消費 精油SPA 699 699 9 * 消費 剪髮 179 179 10 * 消費 伊黛莉499 499 499 1…" at bounding box center [359, 307] width 391 height 323
click at [412, 361] on td "精油SPA" at bounding box center [370, 364] width 167 height 19
click at [403, 356] on td "精油SPA" at bounding box center [370, 364] width 167 height 19
drag, startPoint x: 387, startPoint y: 343, endPoint x: 455, endPoint y: 334, distance: 68.6
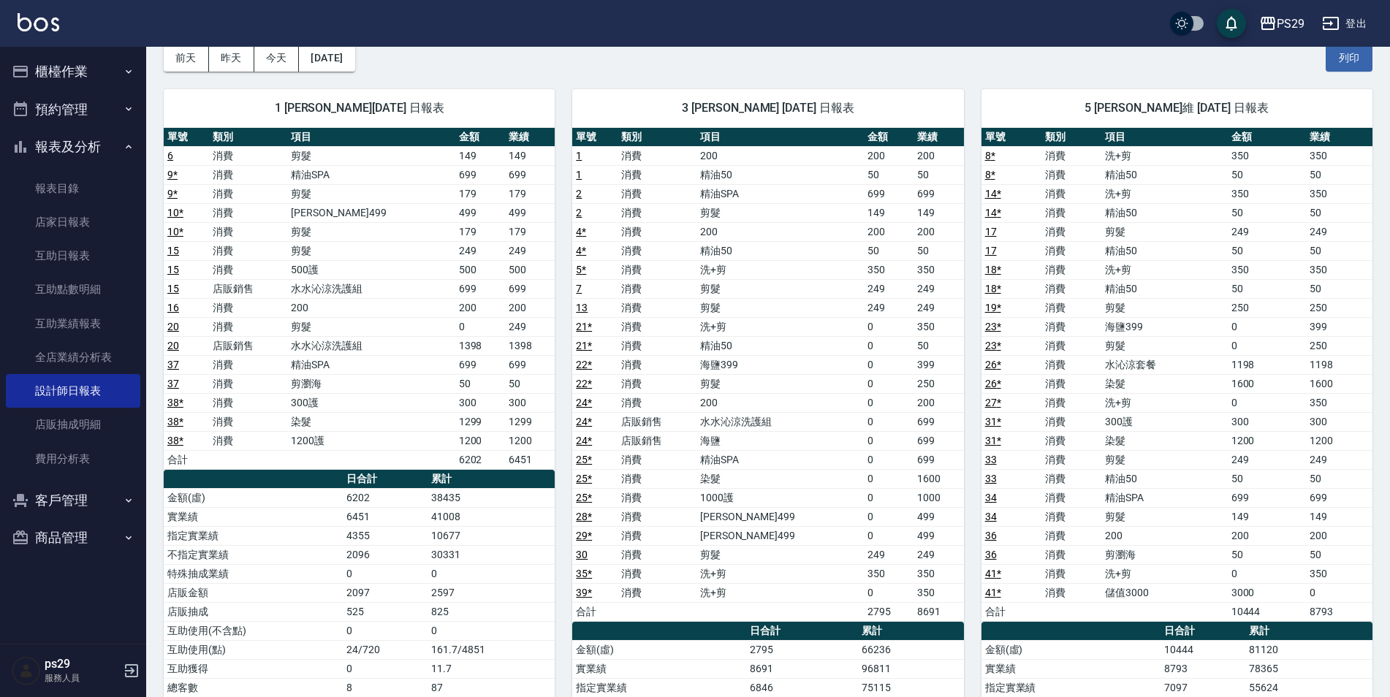
click at [431, 337] on td "水水沁涼洗護組" at bounding box center [370, 345] width 167 height 19
drag, startPoint x: 424, startPoint y: 355, endPoint x: 446, endPoint y: 354, distance: 22.7
click at [446, 354] on tbody "6 消費 剪髮 149 149 9 * 消費 精油SPA 699 699 9 * 消費 剪髮 179 179 10 * 消費 伊黛莉499 499 499 1…" at bounding box center [359, 307] width 391 height 323
drag, startPoint x: 446, startPoint y: 354, endPoint x: 461, endPoint y: 354, distance: 14.6
click at [462, 353] on td "1398" at bounding box center [480, 345] width 50 height 19
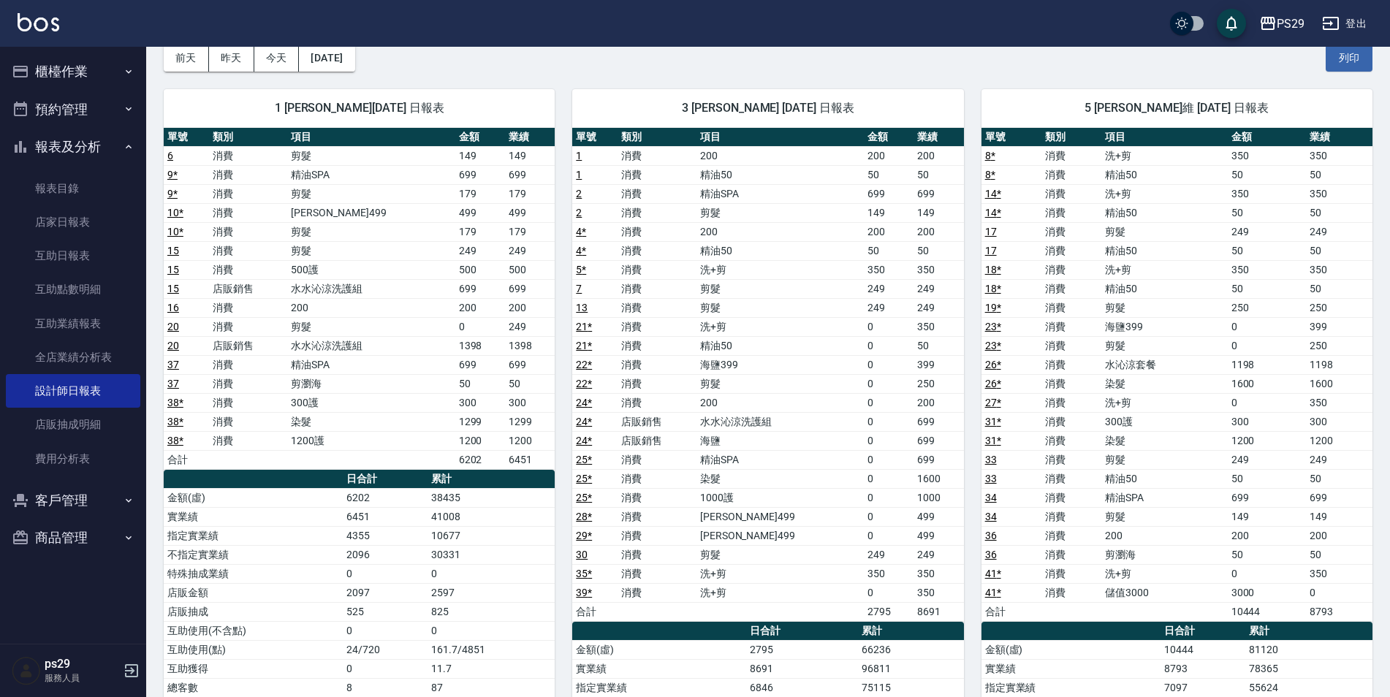
drag, startPoint x: 411, startPoint y: 351, endPoint x: 463, endPoint y: 348, distance: 52.7
click at [448, 351] on tr "20 店販銷售 水水沁涼洗護組 1398 1398" at bounding box center [359, 345] width 391 height 19
drag, startPoint x: 469, startPoint y: 345, endPoint x: 441, endPoint y: 349, distance: 28.8
click at [443, 348] on tr "20 店販銷售 水水沁涼洗護組 1398 1398" at bounding box center [359, 345] width 391 height 19
click at [441, 349] on td "水水沁涼洗護組" at bounding box center [370, 345] width 167 height 19
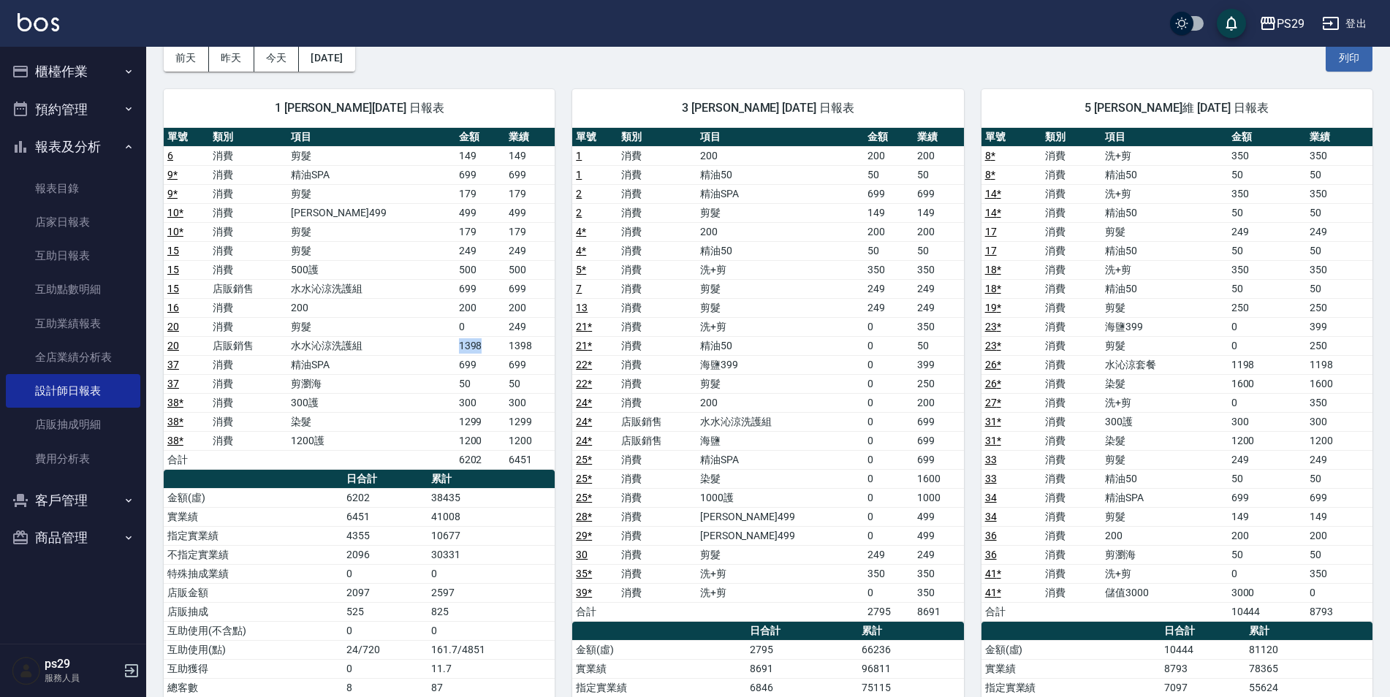
click at [426, 350] on td "水水沁涼洗護組" at bounding box center [370, 345] width 167 height 19
drag, startPoint x: 422, startPoint y: 349, endPoint x: 541, endPoint y: 348, distance: 118.4
click at [541, 348] on tr "20 店販銷售 水水沁涼洗護組 1398 1398" at bounding box center [359, 345] width 391 height 19
drag, startPoint x: 541, startPoint y: 348, endPoint x: 460, endPoint y: 359, distance: 81.1
click at [460, 359] on td "699" at bounding box center [480, 364] width 50 height 19
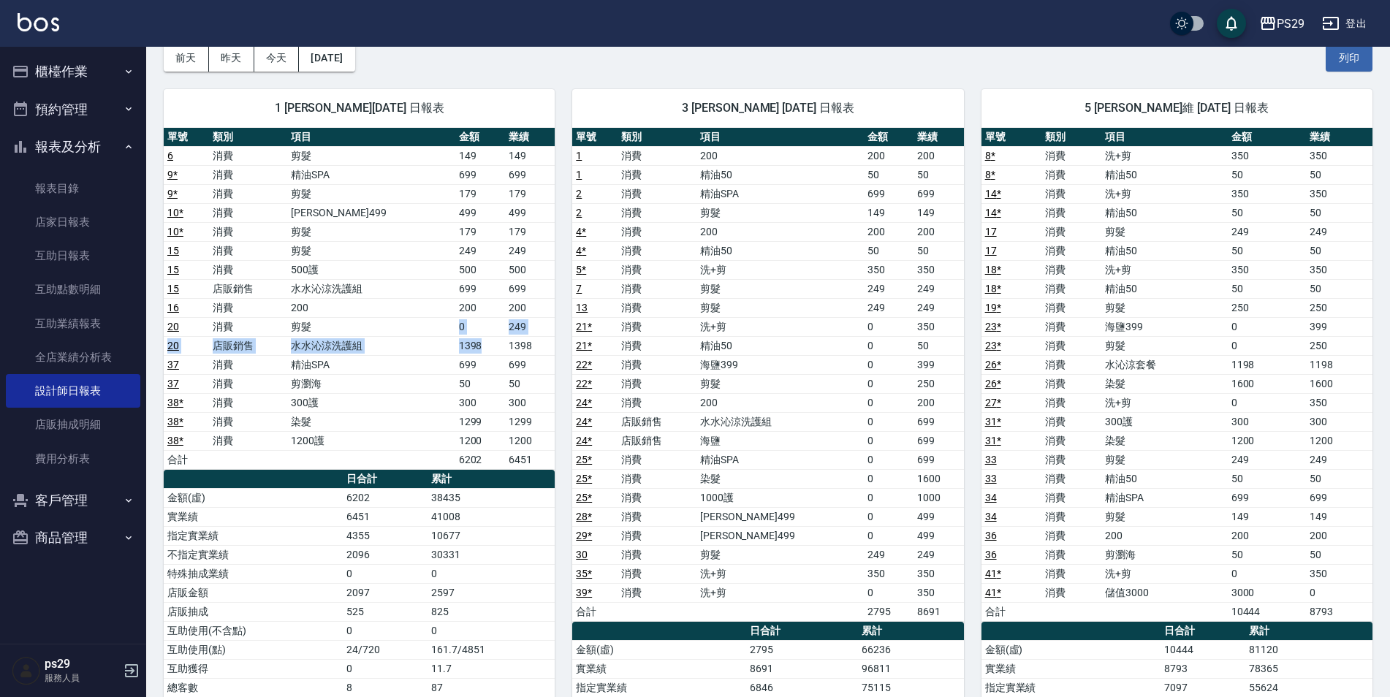
drag, startPoint x: 460, startPoint y: 340, endPoint x: 492, endPoint y: 344, distance: 32.4
click at [492, 344] on tbody "6 消費 剪髮 149 149 9 * 消費 精油SPA 699 699 9 * 消費 剪髮 179 179 10 * 消費 伊黛莉499 499 499 1…" at bounding box center [359, 307] width 391 height 323
drag, startPoint x: 492, startPoint y: 344, endPoint x: 473, endPoint y: 373, distance: 34.5
click at [473, 385] on td "50" at bounding box center [480, 383] width 50 height 19
click at [21, 7] on div "PS29 登出" at bounding box center [695, 23] width 1390 height 47
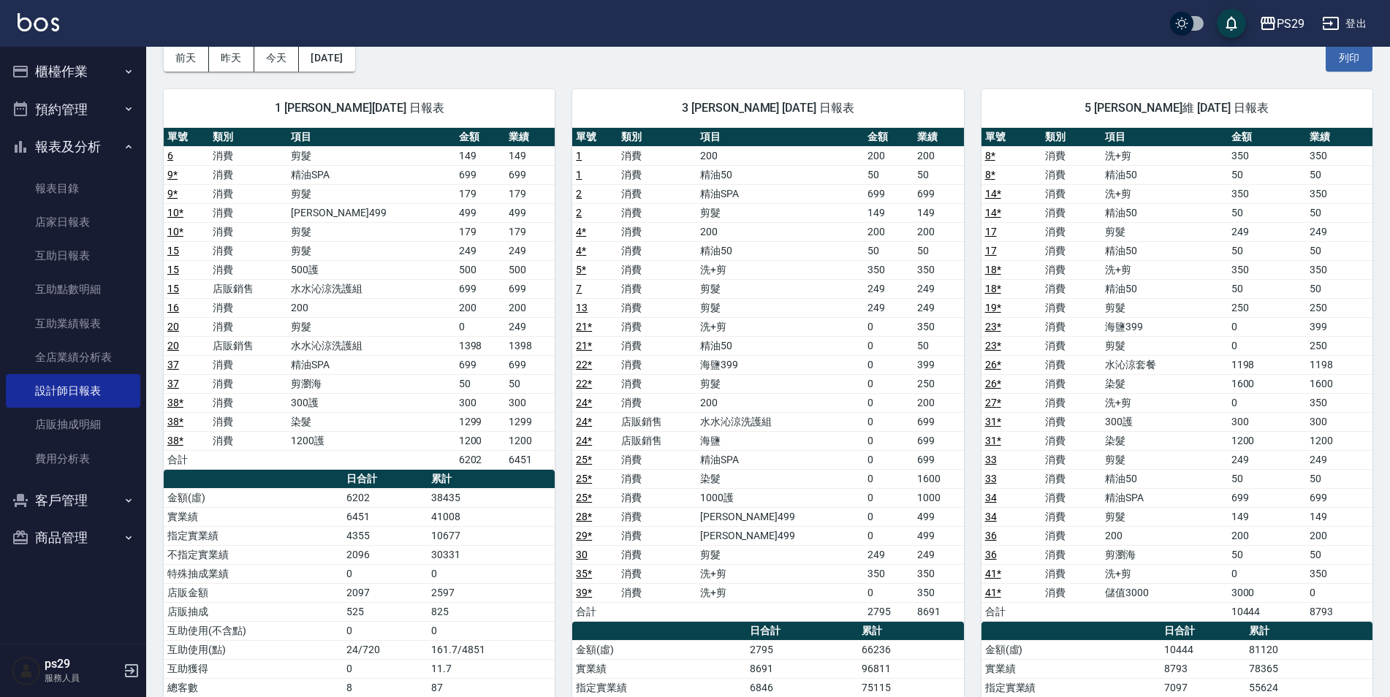
click at [18, 7] on div "PS29 登出" at bounding box center [695, 23] width 1390 height 47
click at [15, 17] on div "PS29 登出" at bounding box center [695, 23] width 1390 height 47
click at [33, 218] on link "店家日報表" at bounding box center [73, 222] width 134 height 34
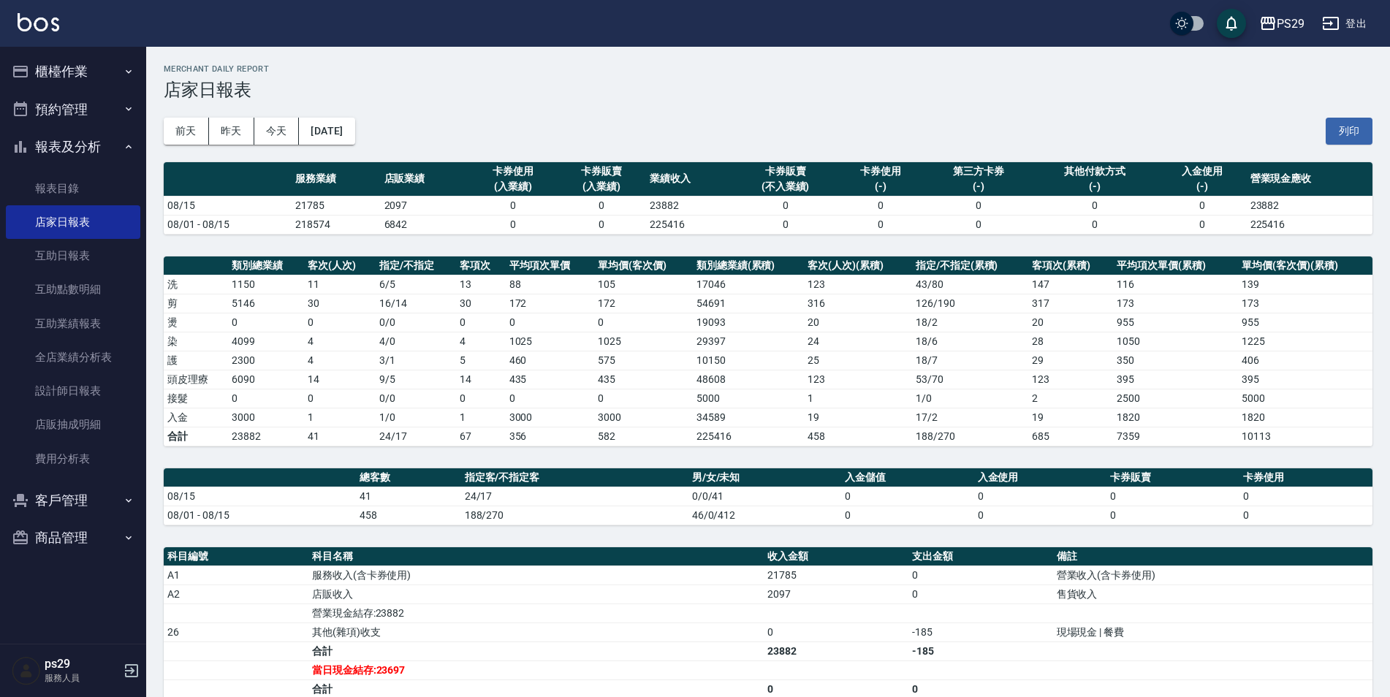
scroll to position [212, 0]
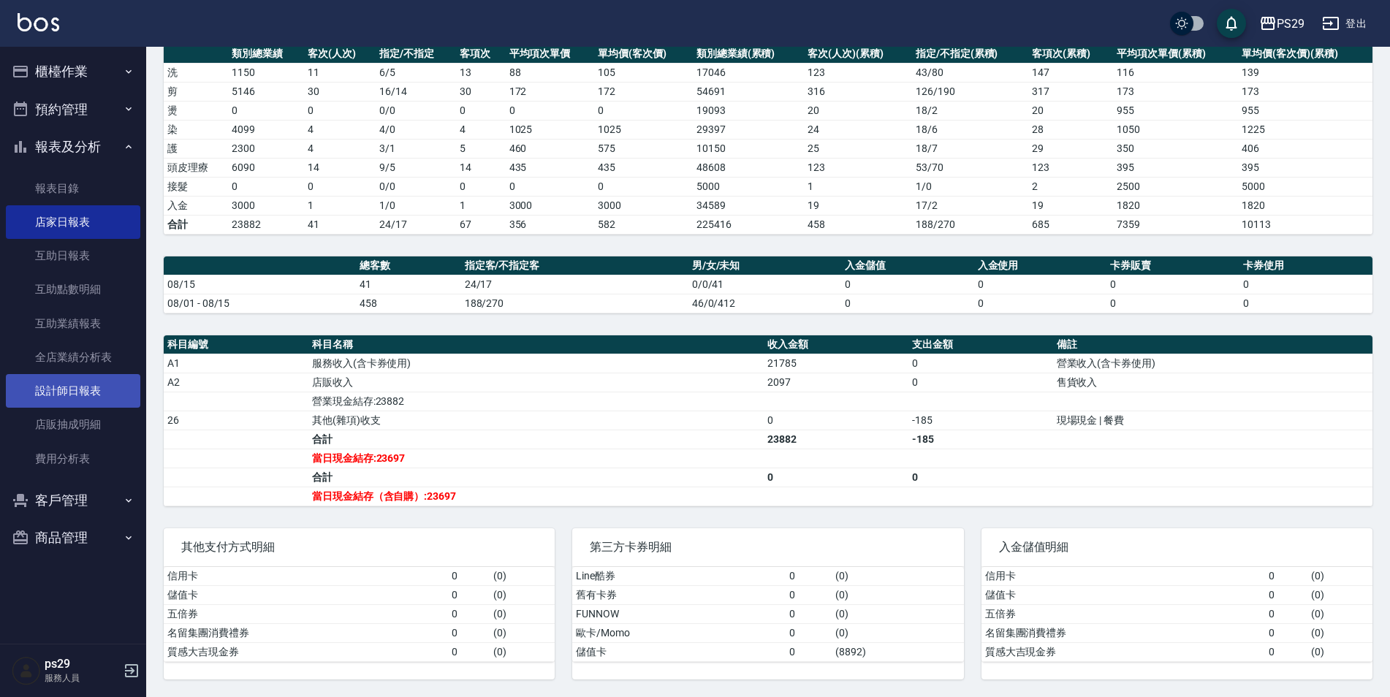
click at [88, 377] on link "設計師日報表" at bounding box center [73, 391] width 134 height 34
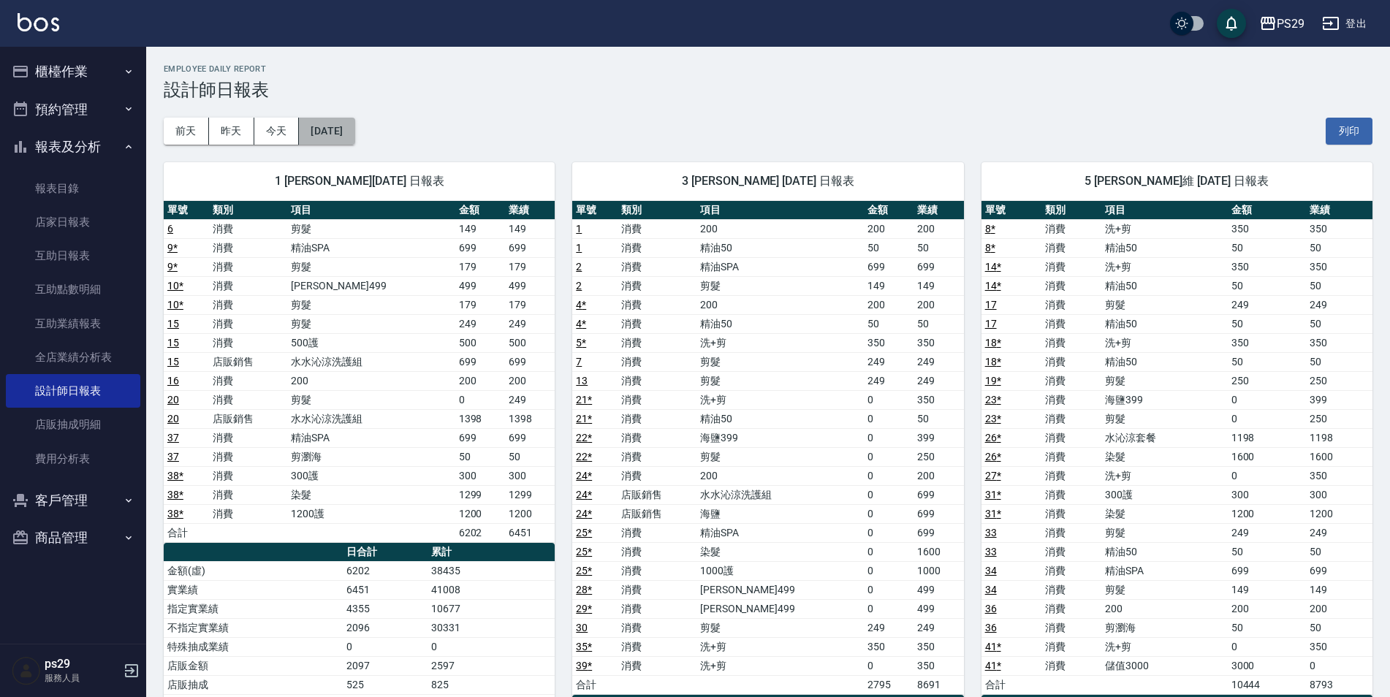
click at [354, 131] on button "[DATE]" at bounding box center [327, 131] width 56 height 27
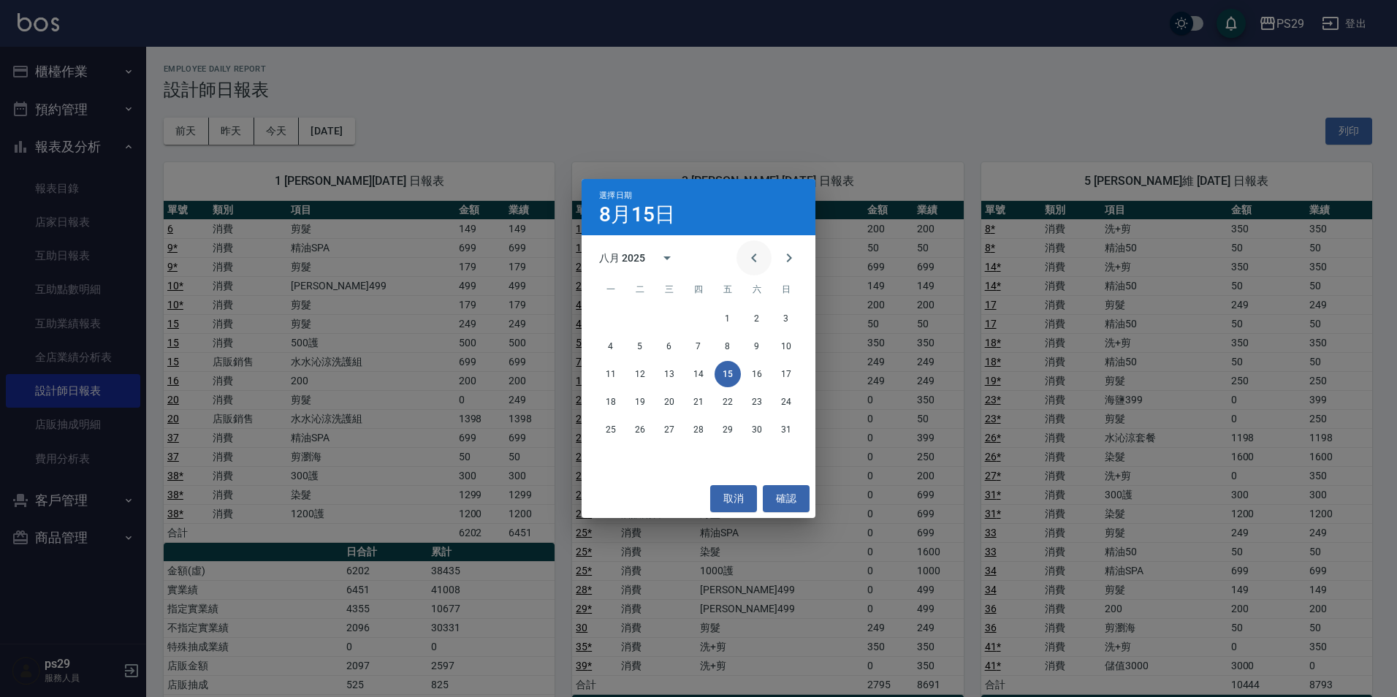
click at [752, 262] on icon "Previous month" at bounding box center [754, 258] width 18 height 18
click at [771, 267] on div at bounding box center [772, 257] width 18 height 35
click at [780, 270] on button "Next month" at bounding box center [788, 257] width 35 height 35
click at [758, 249] on icon "Previous month" at bounding box center [754, 258] width 18 height 18
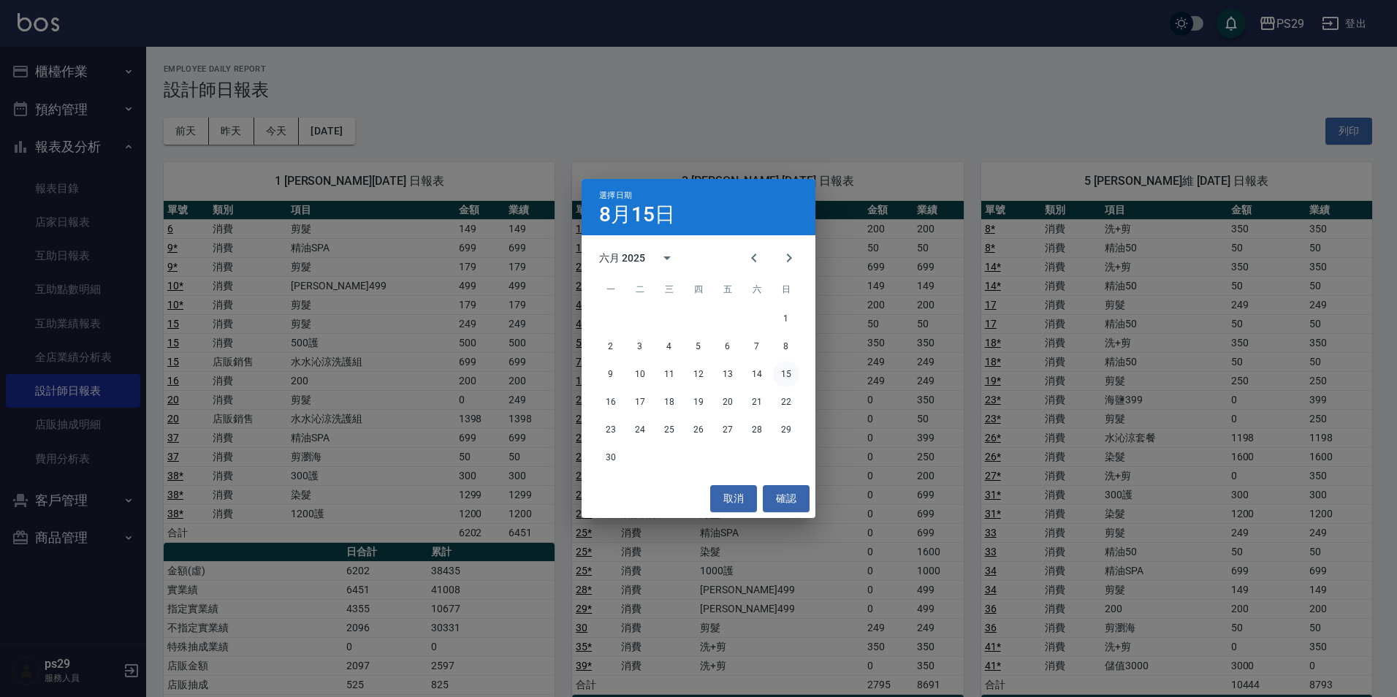
click at [793, 367] on button "15" at bounding box center [786, 374] width 26 height 26
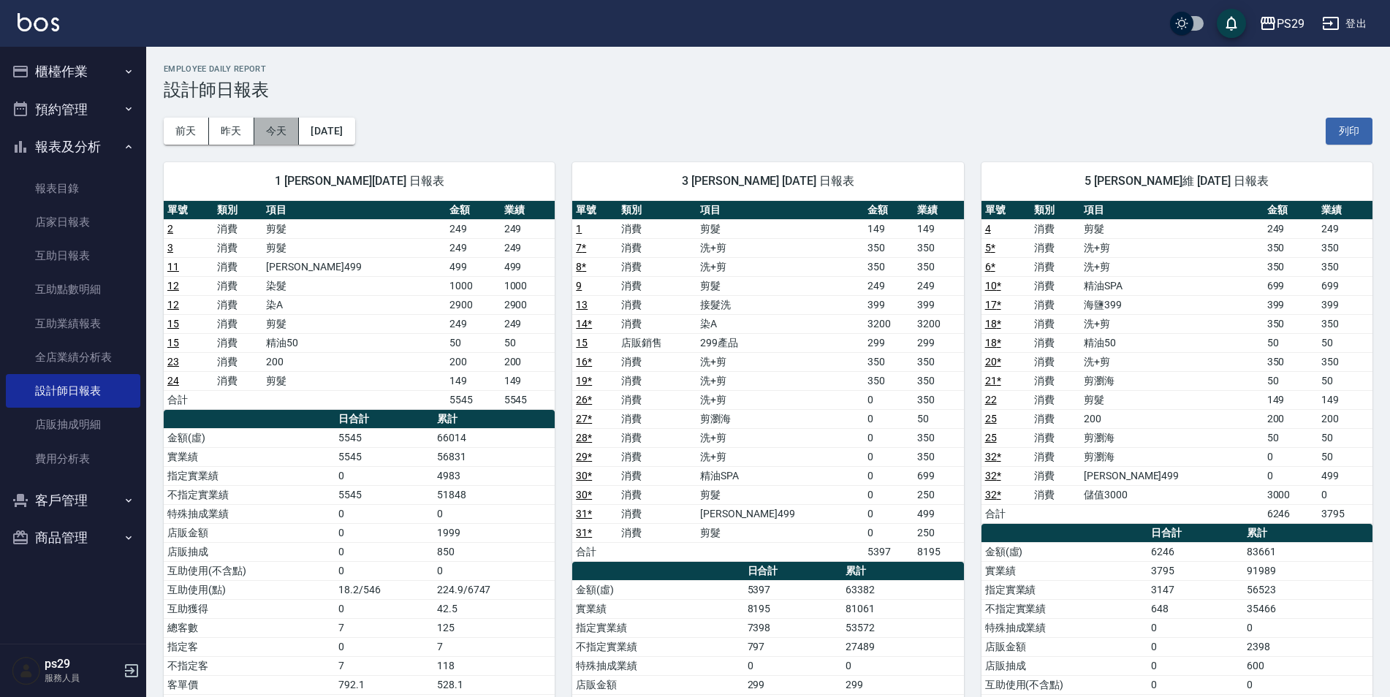
click at [284, 133] on button "今天" at bounding box center [276, 131] width 45 height 27
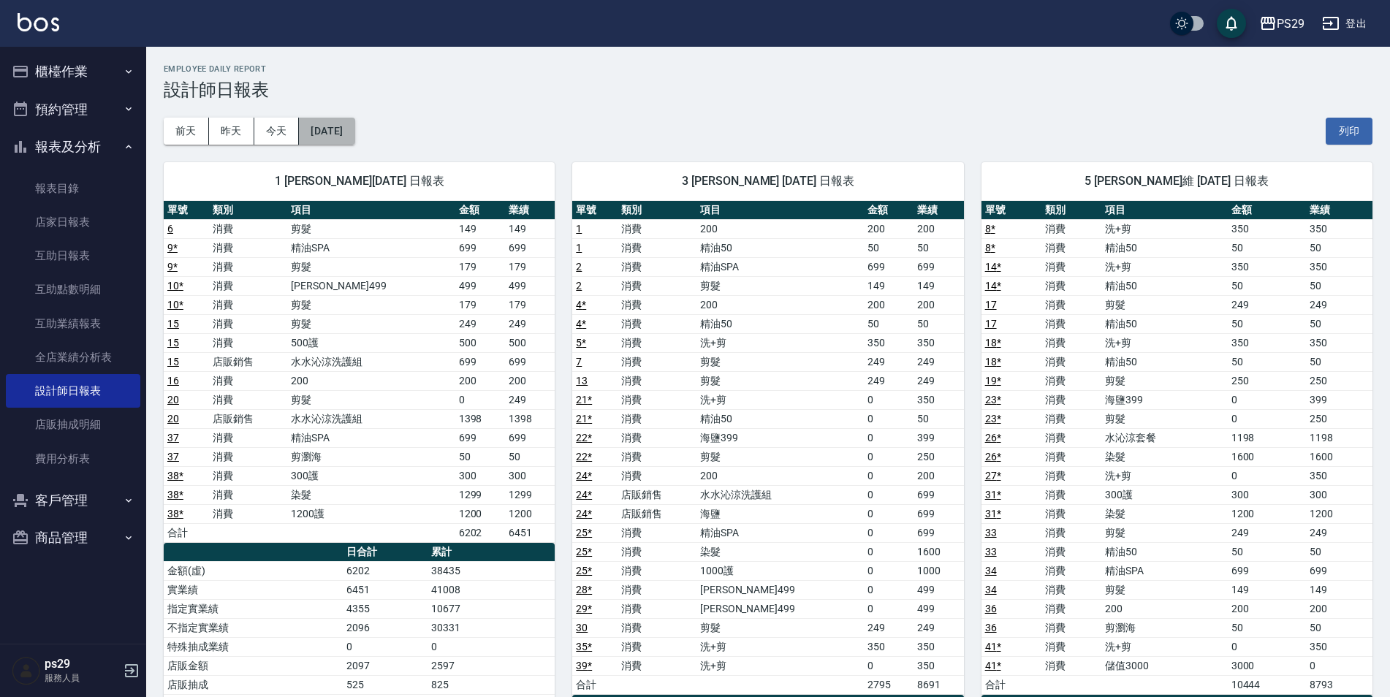
click at [329, 143] on button "[DATE]" at bounding box center [327, 131] width 56 height 27
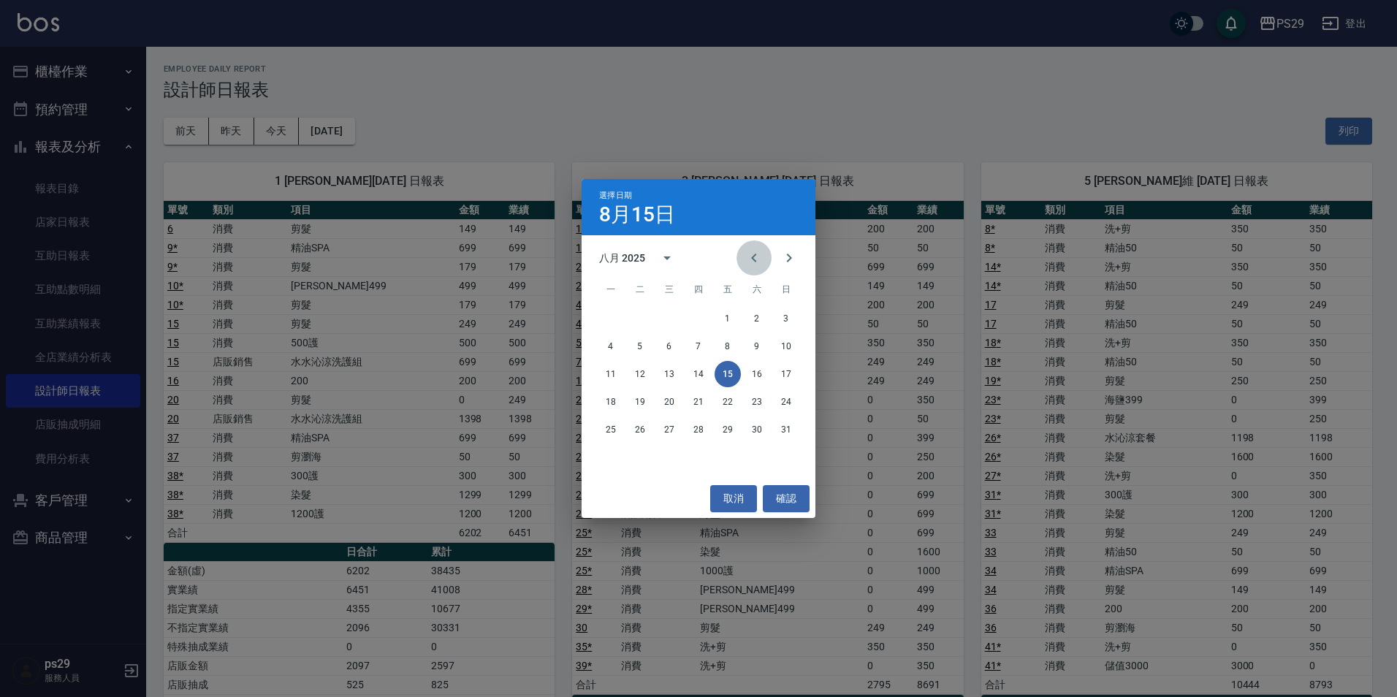
click at [747, 262] on icon "Previous month" at bounding box center [754, 258] width 18 height 18
click at [784, 363] on button "15" at bounding box center [786, 374] width 26 height 26
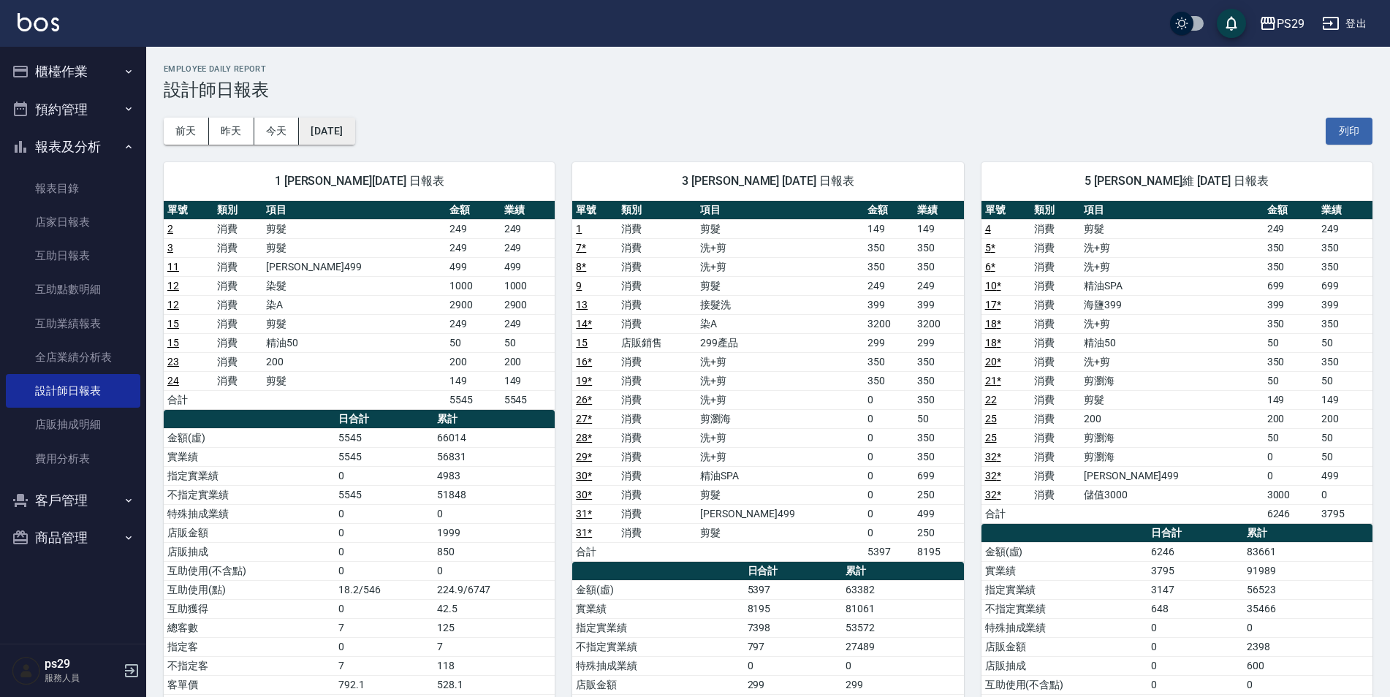
click at [327, 134] on button "[DATE]" at bounding box center [327, 131] width 56 height 27
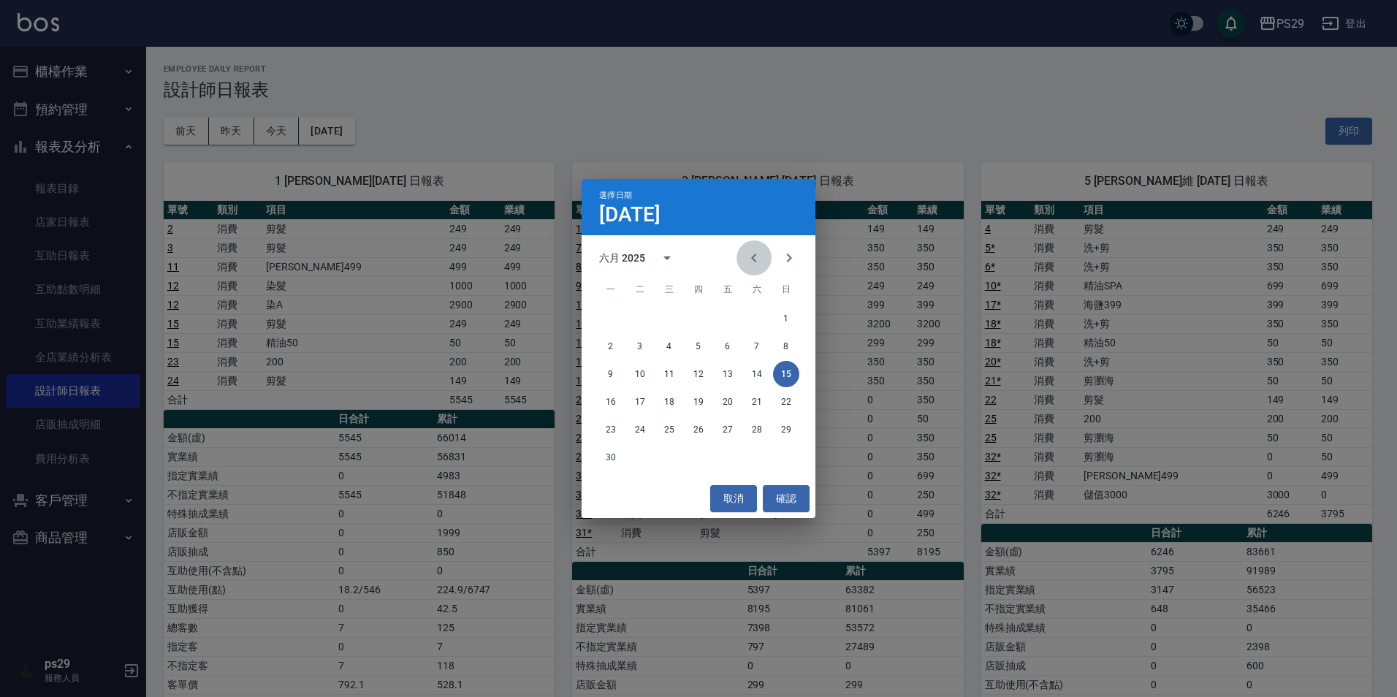
click at [761, 253] on icon "Previous month" at bounding box center [754, 258] width 18 height 18
click at [695, 378] on button "15" at bounding box center [698, 374] width 26 height 26
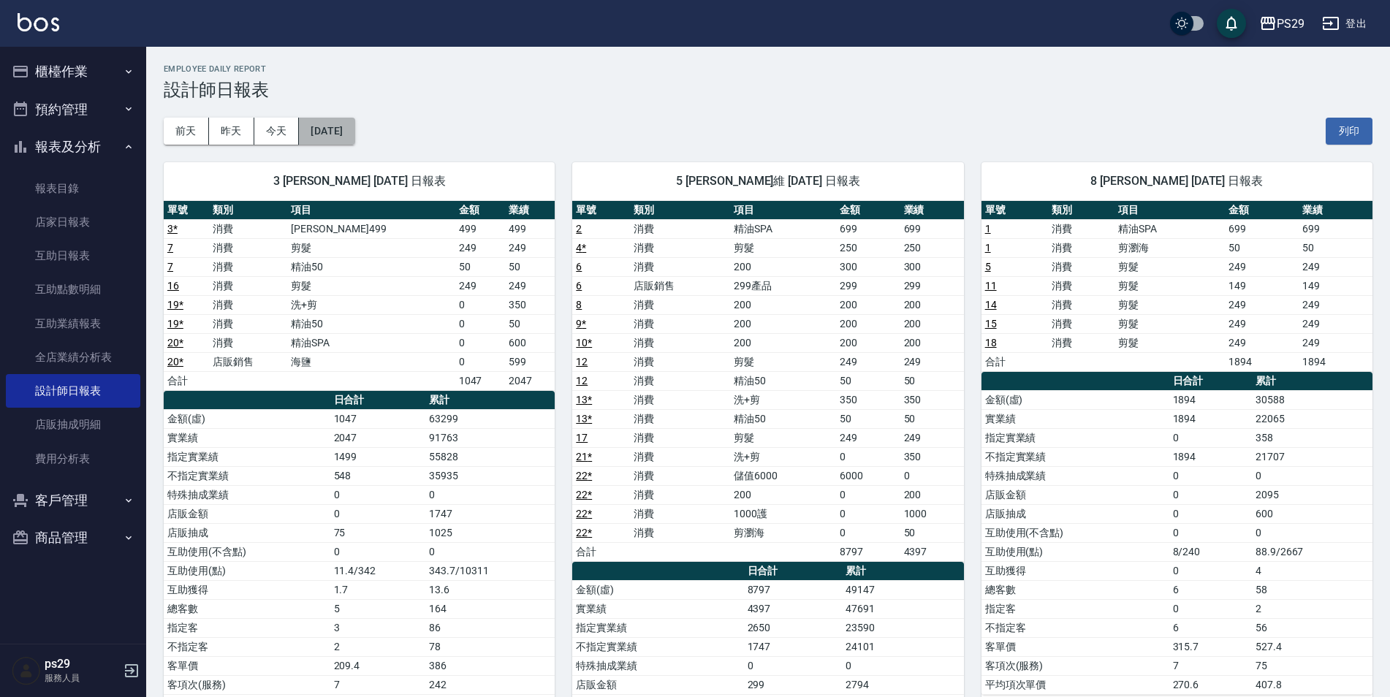
click at [329, 142] on button "[DATE]" at bounding box center [327, 131] width 56 height 27
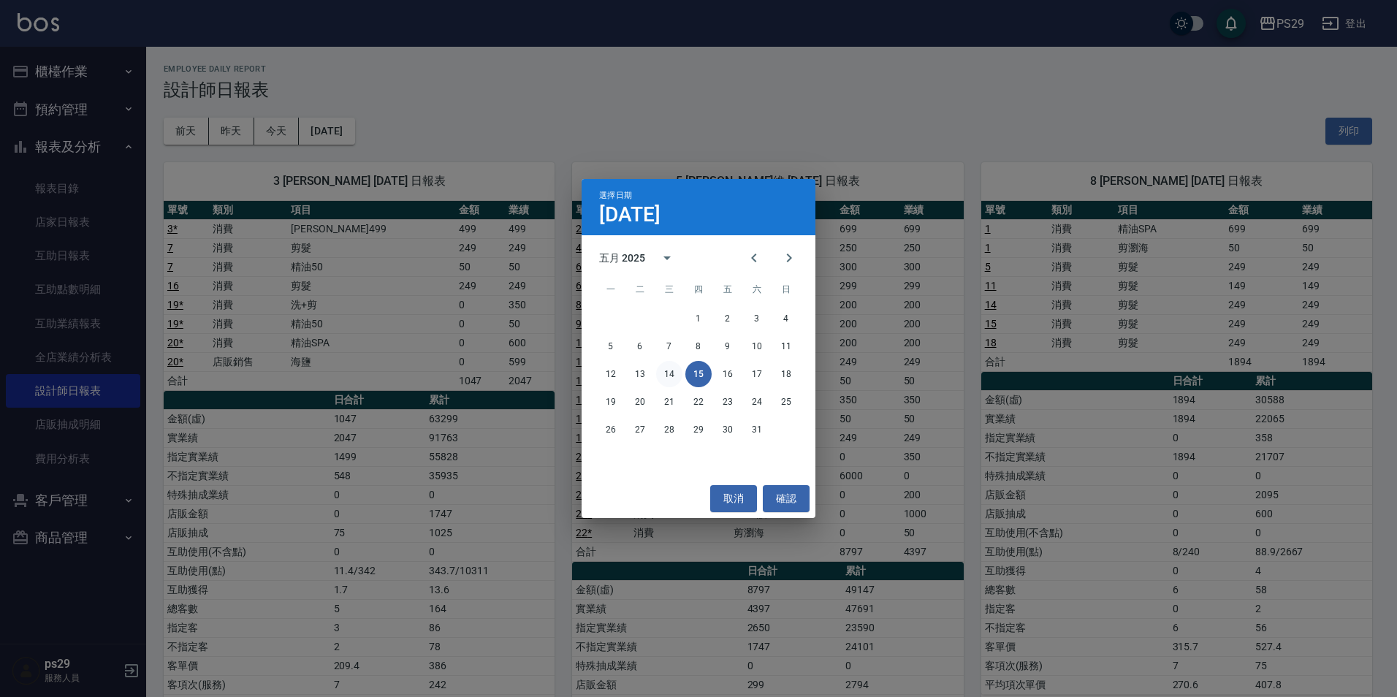
click at [670, 370] on button "14" at bounding box center [669, 374] width 26 height 26
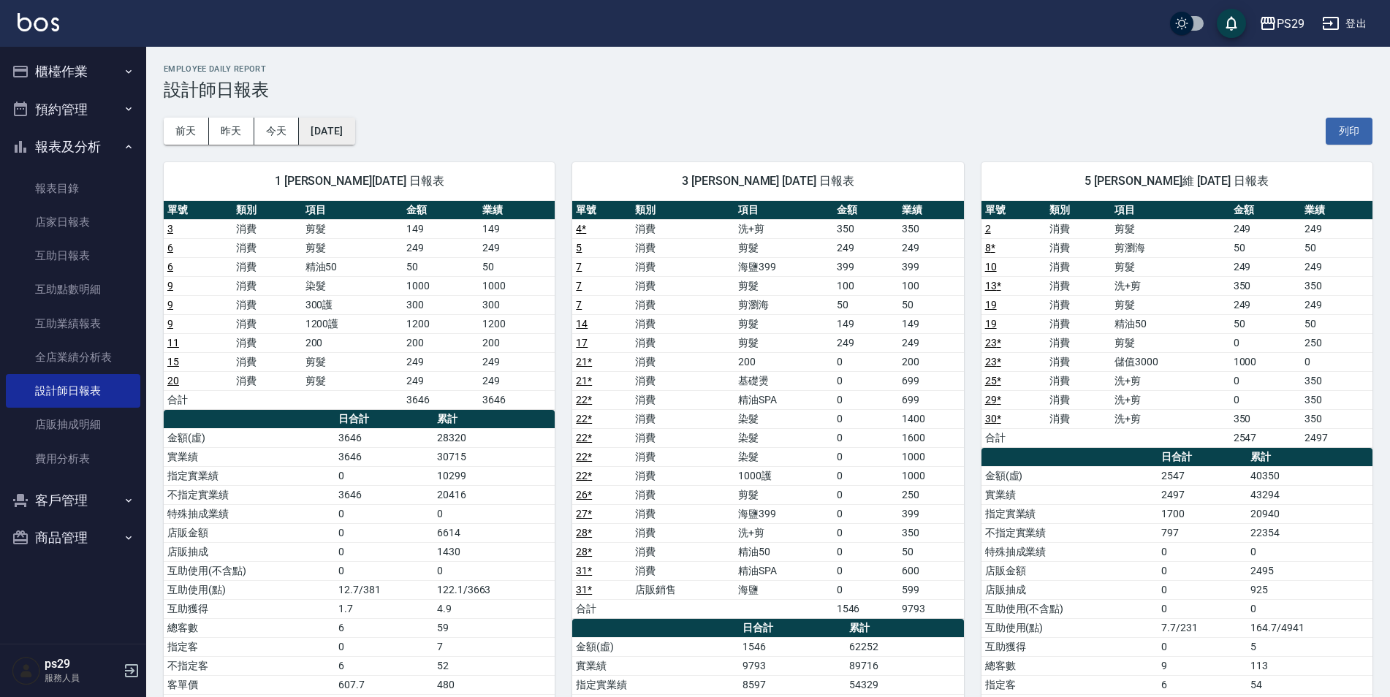
click at [348, 139] on button "[DATE]" at bounding box center [327, 131] width 56 height 27
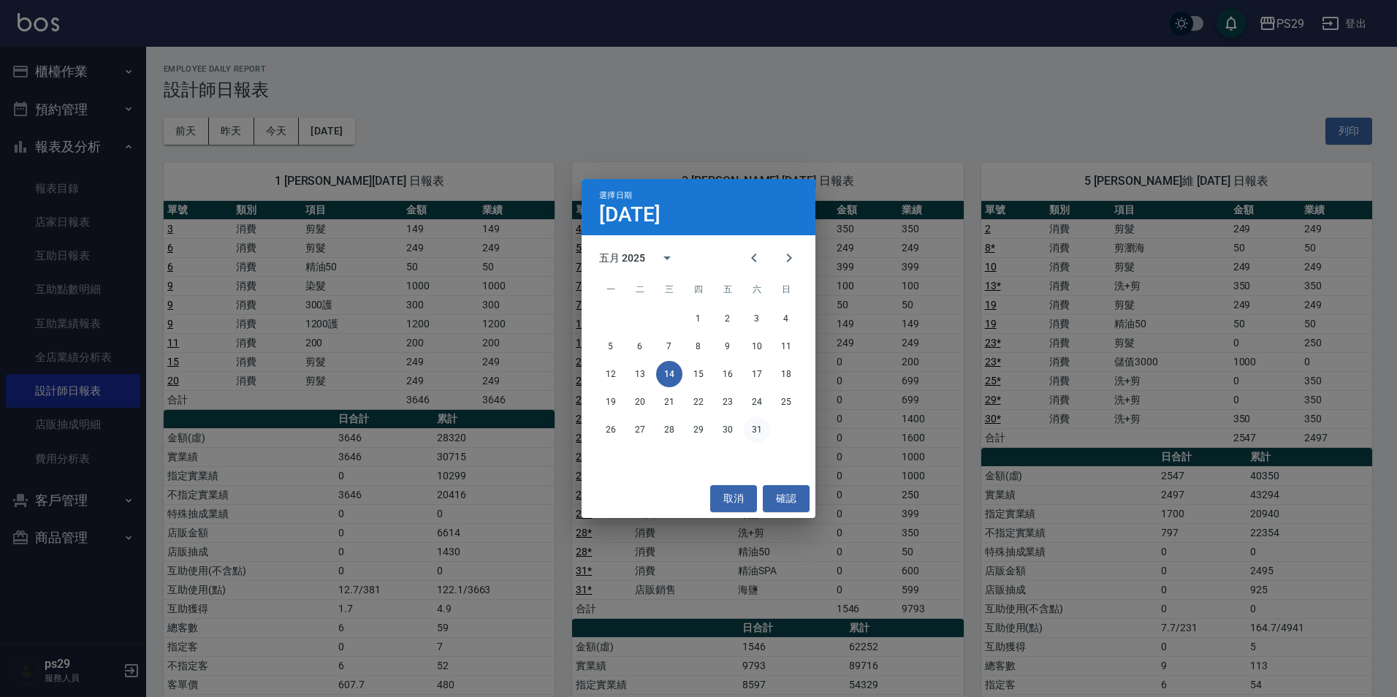
click at [744, 433] on button "31" at bounding box center [757, 429] width 26 height 26
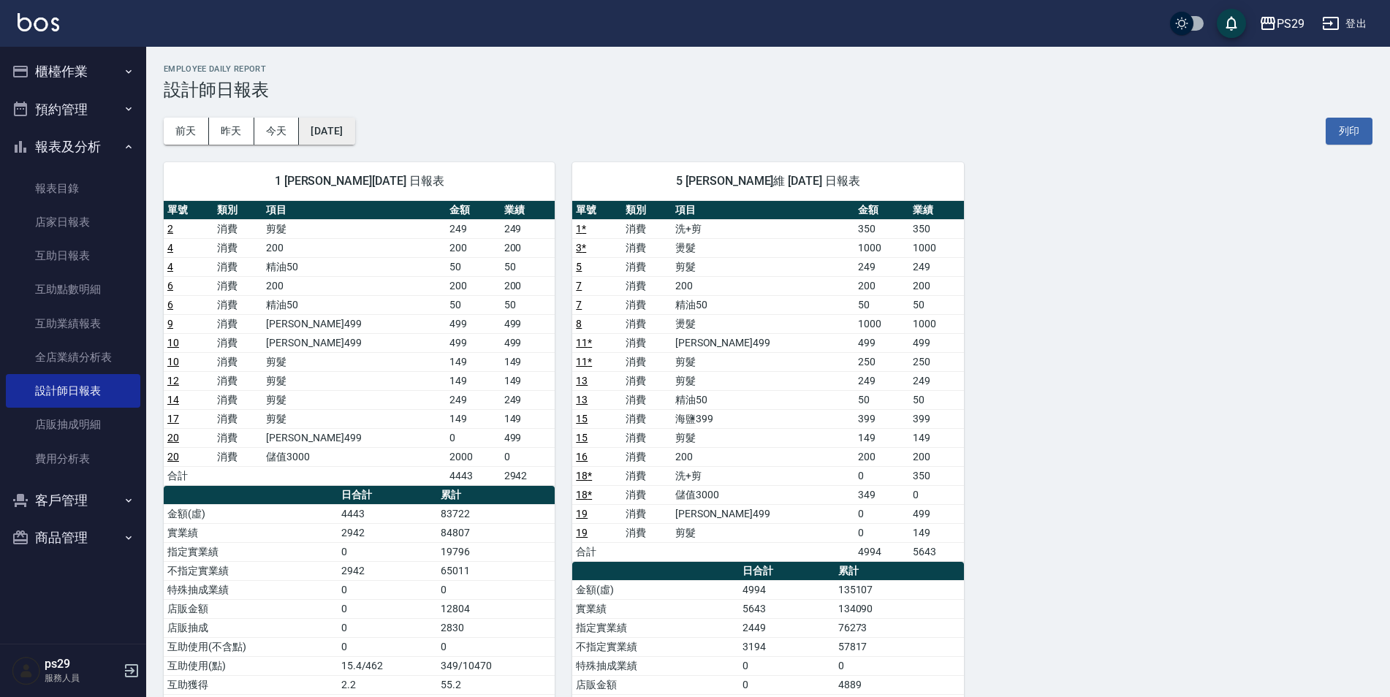
click at [351, 134] on button "[DATE]" at bounding box center [327, 131] width 56 height 27
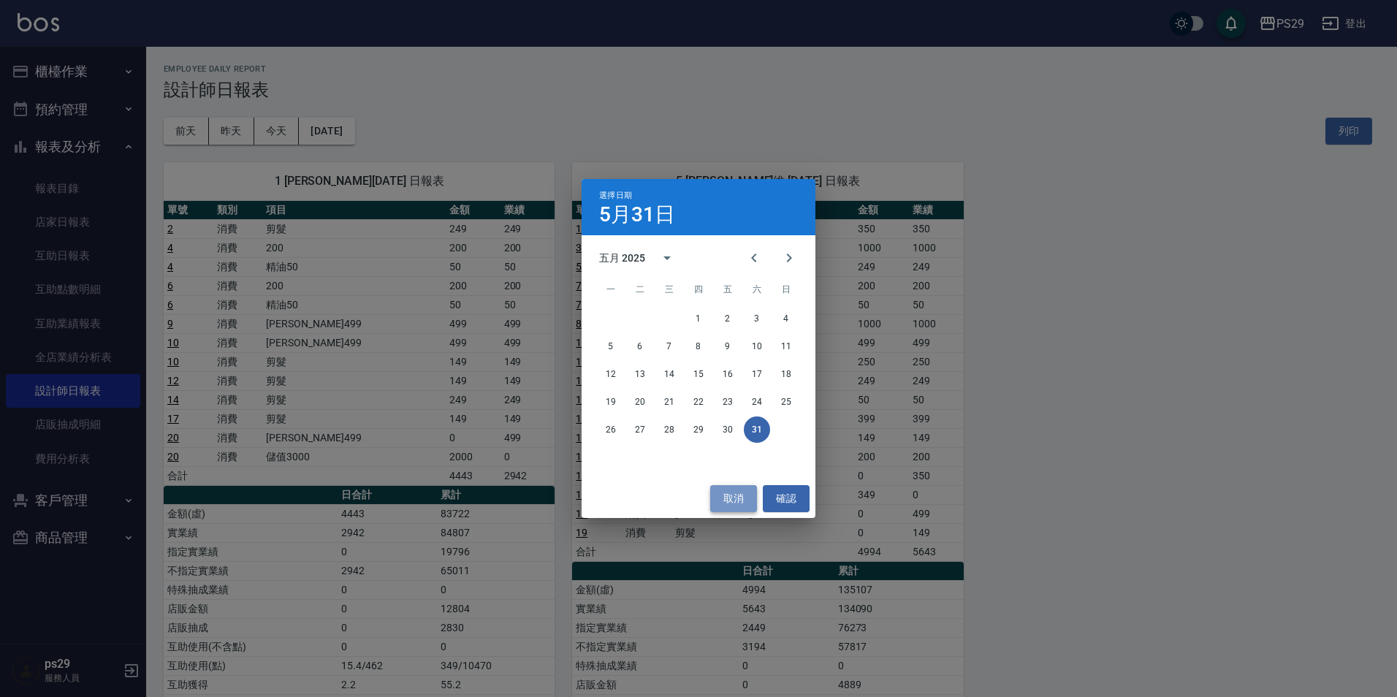
click at [726, 497] on button "取消" at bounding box center [733, 498] width 47 height 27
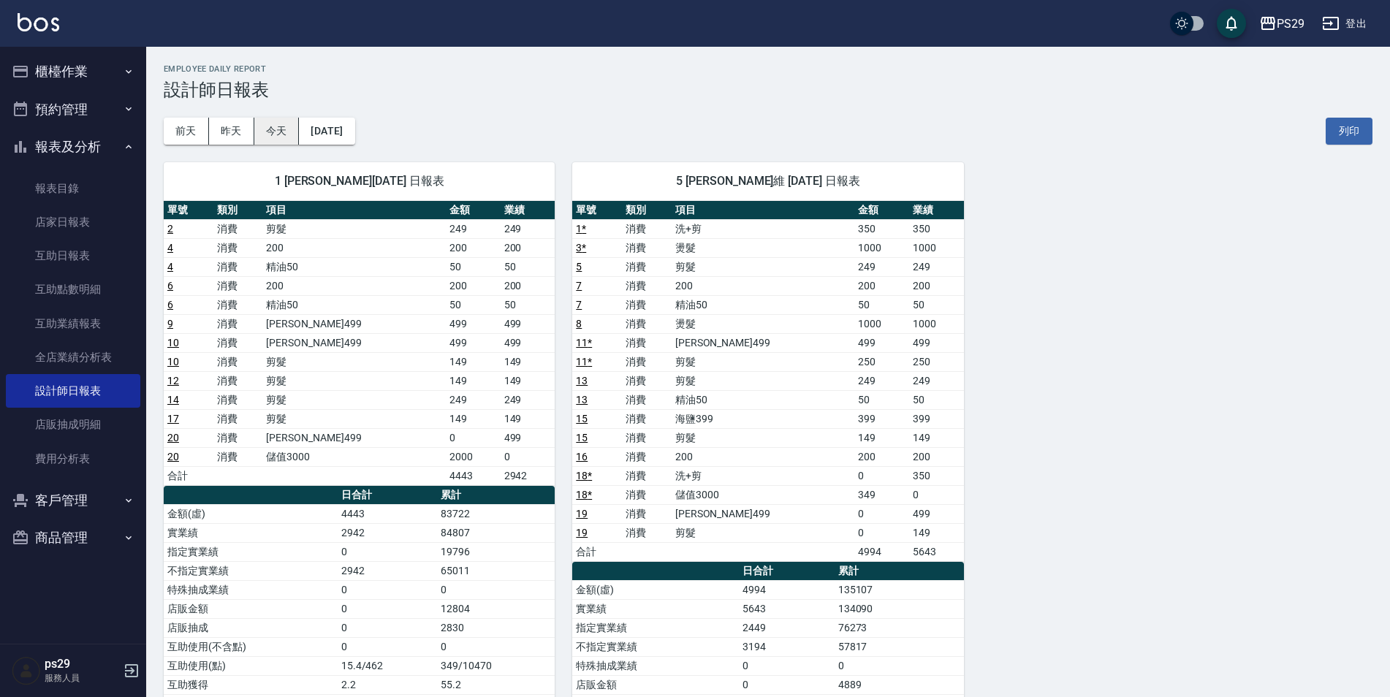
click at [288, 125] on button "今天" at bounding box center [276, 131] width 45 height 27
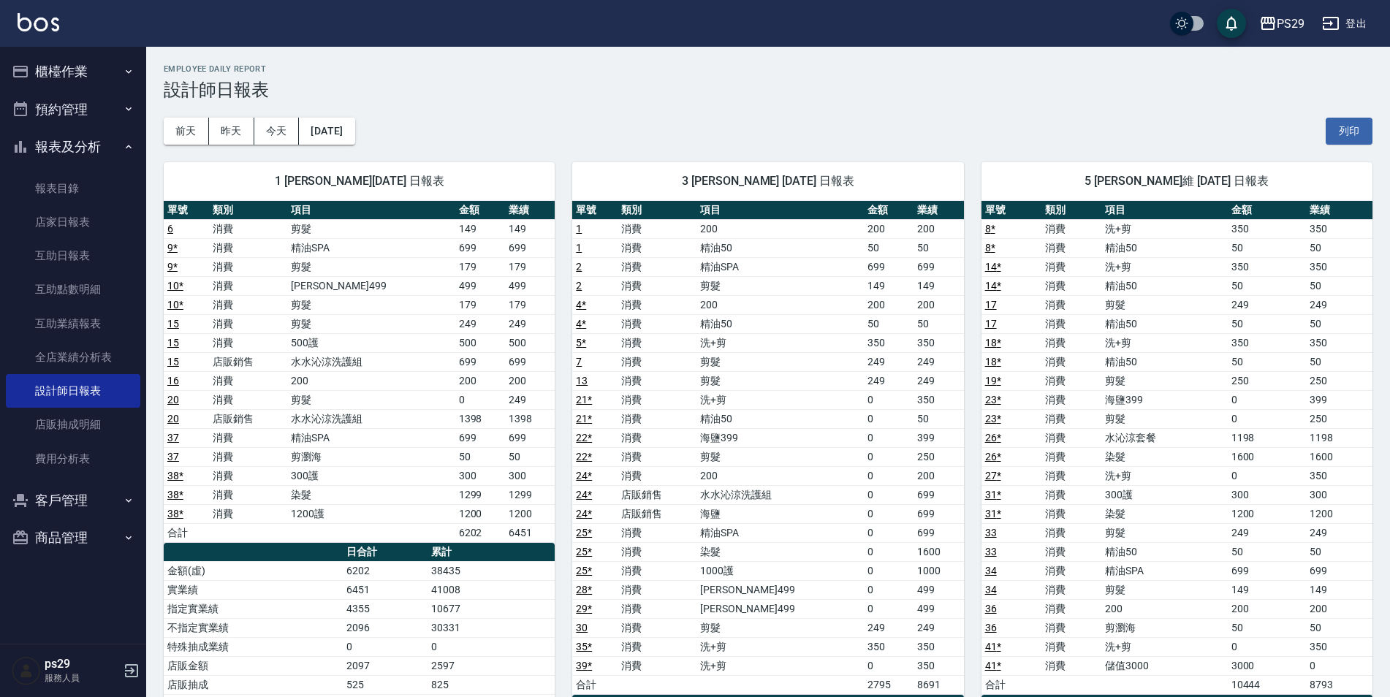
click at [65, 37] on div "PS29 登出" at bounding box center [695, 23] width 1390 height 47
click at [43, 21] on img at bounding box center [39, 22] width 42 height 18
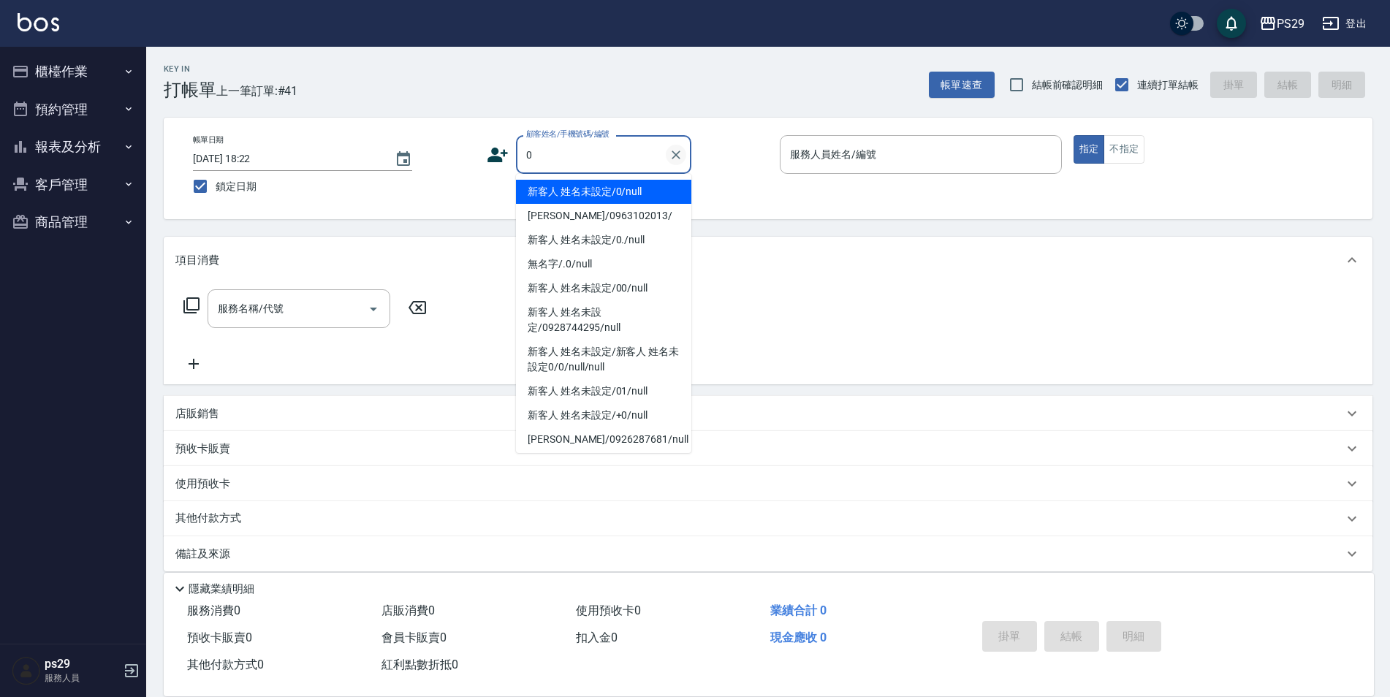
type input "新客人 姓名未設定/0/null"
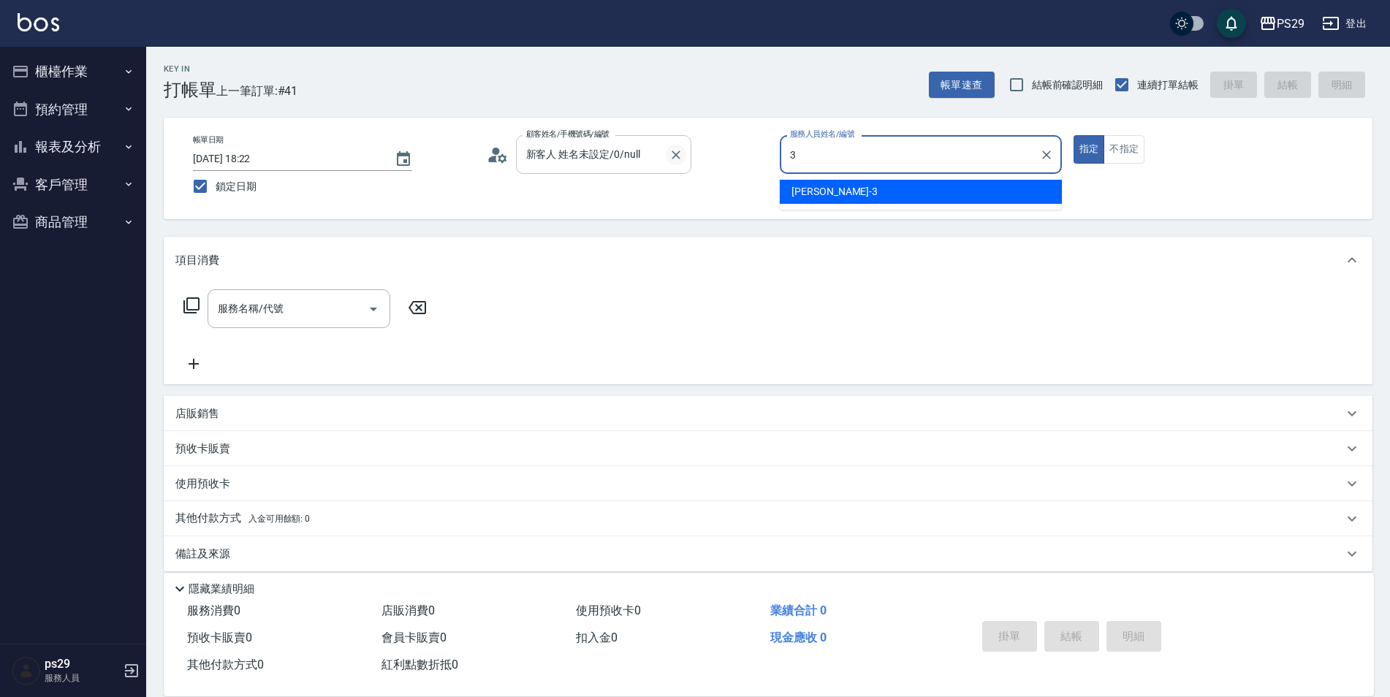
type input "[PERSON_NAME]-3"
type button "true"
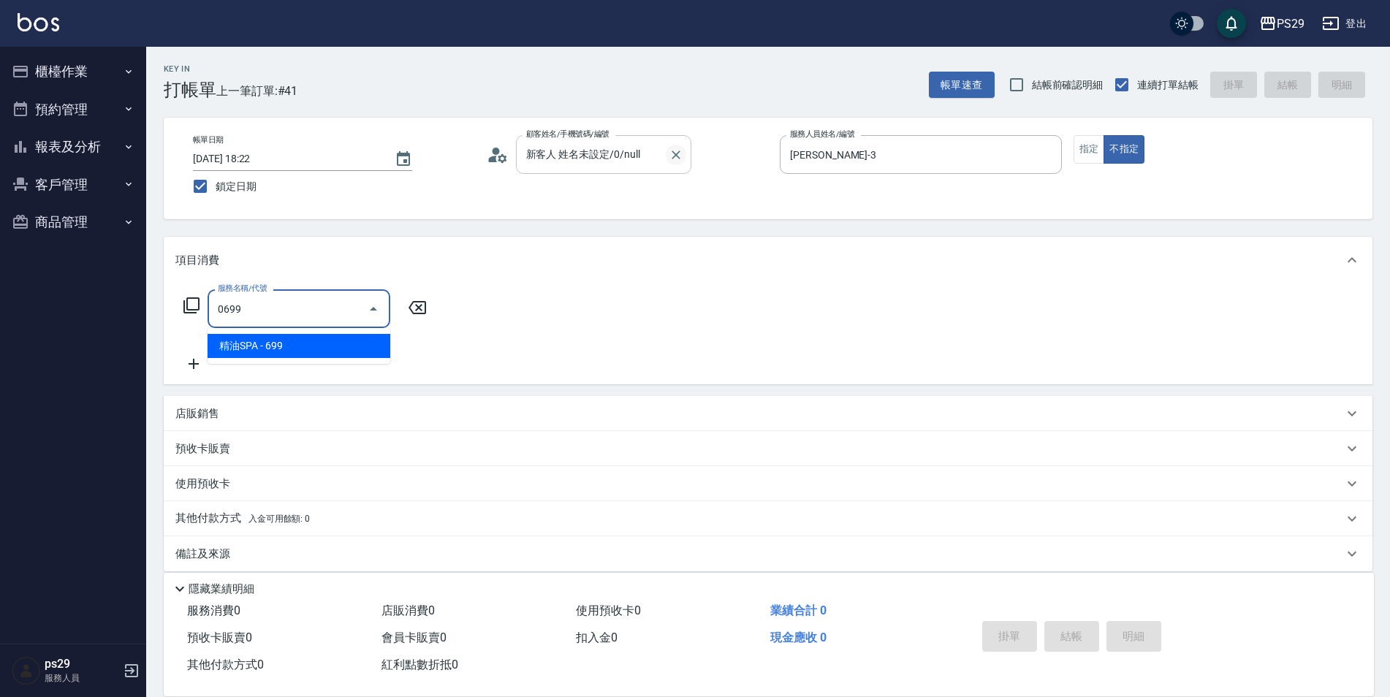
type input "精油SPA(0699)"
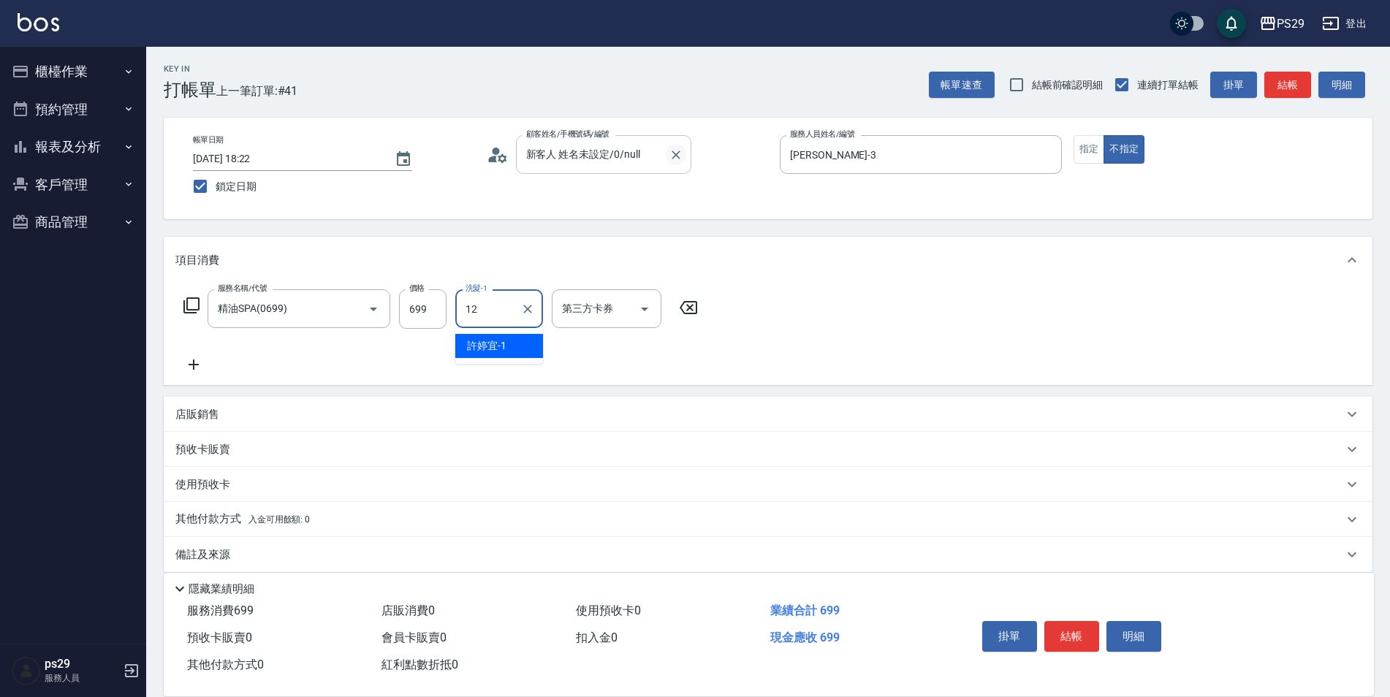
type input "[PERSON_NAME]-12"
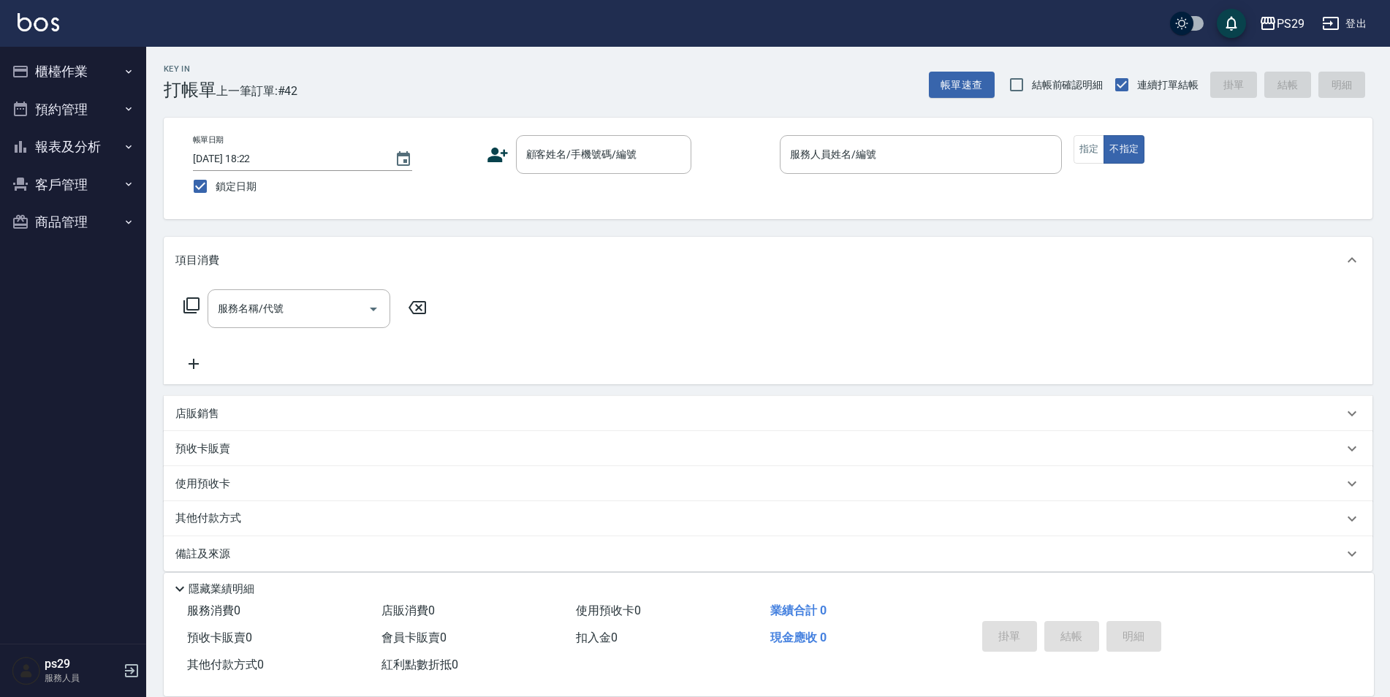
click at [23, 16] on img at bounding box center [39, 22] width 42 height 18
click at [45, 28] on img at bounding box center [39, 22] width 42 height 18
click at [113, 162] on button "報表及分析" at bounding box center [73, 147] width 134 height 38
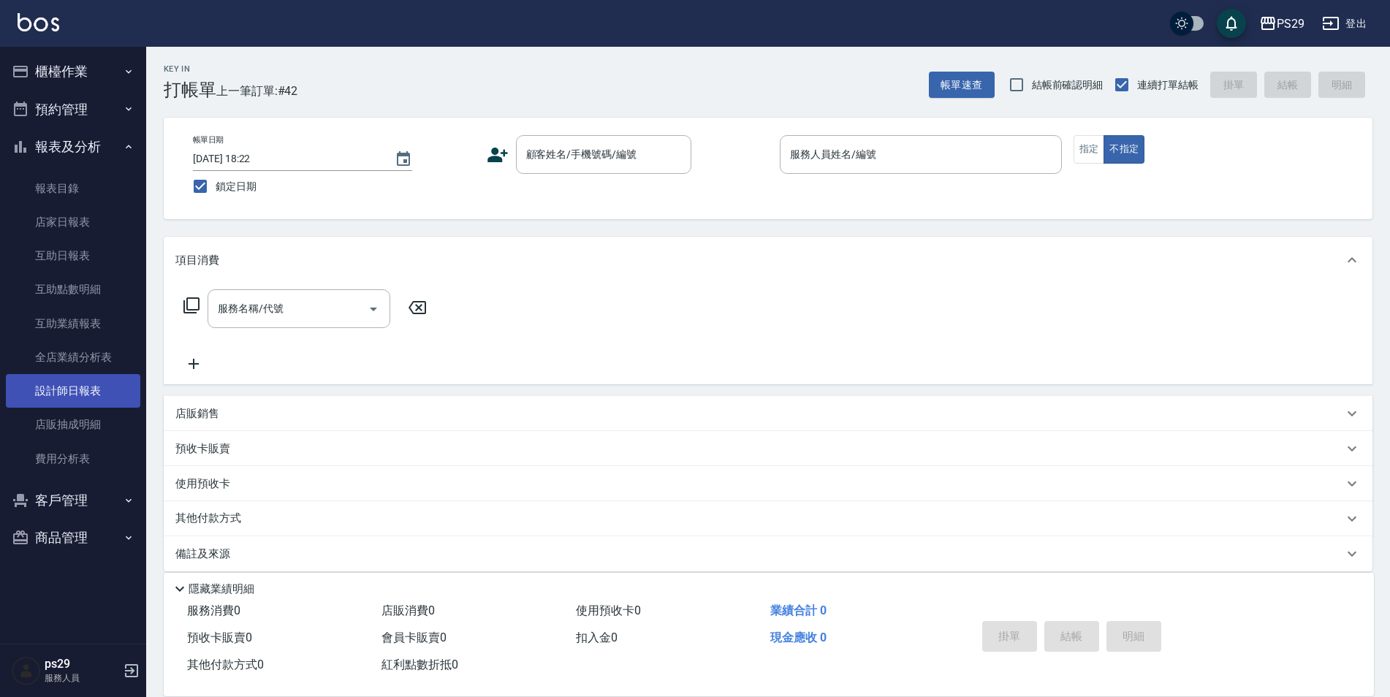
click at [79, 400] on link "設計師日報表" at bounding box center [73, 391] width 134 height 34
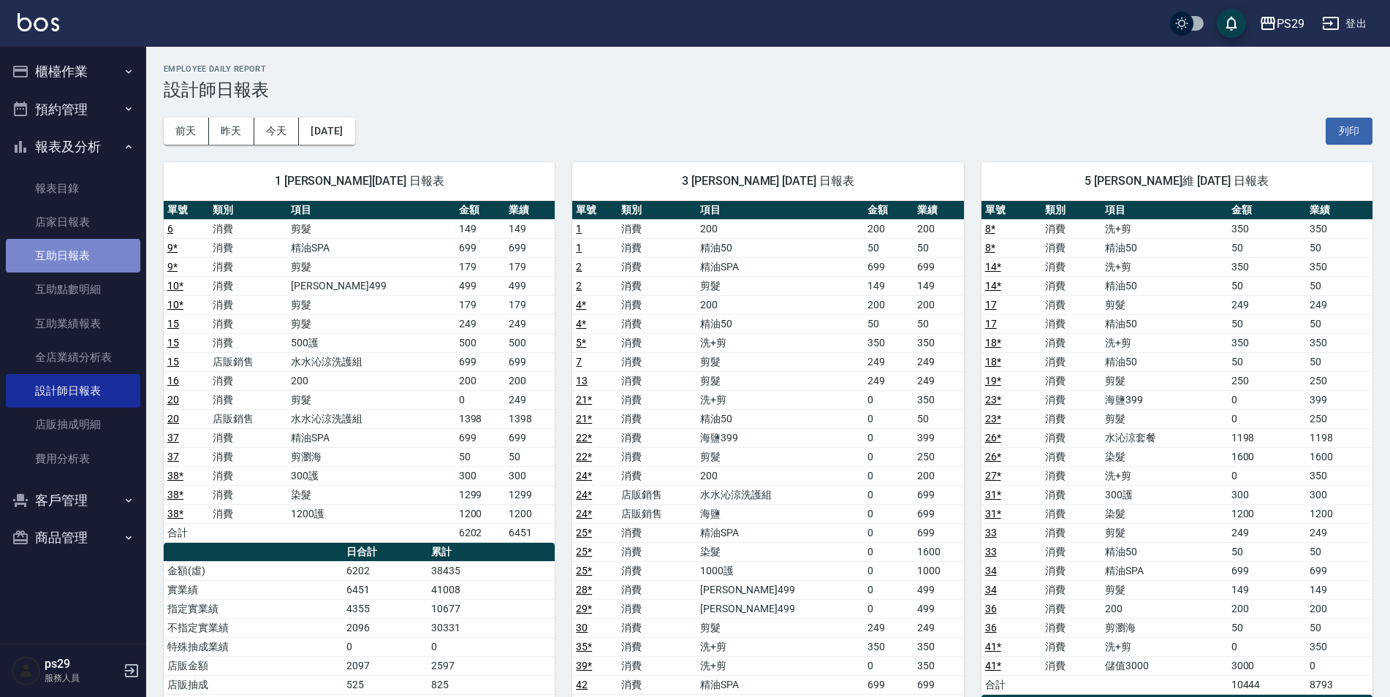
click at [39, 246] on link "互助日報表" at bounding box center [73, 256] width 134 height 34
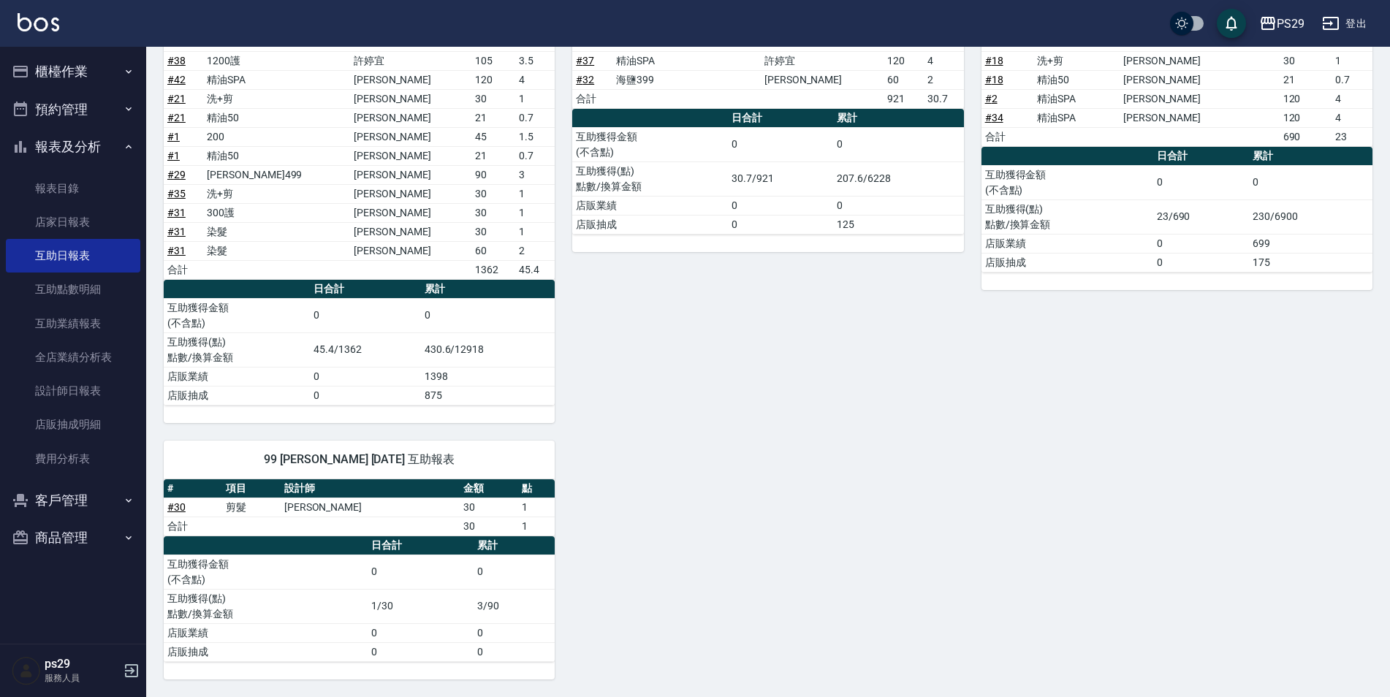
scroll to position [598, 0]
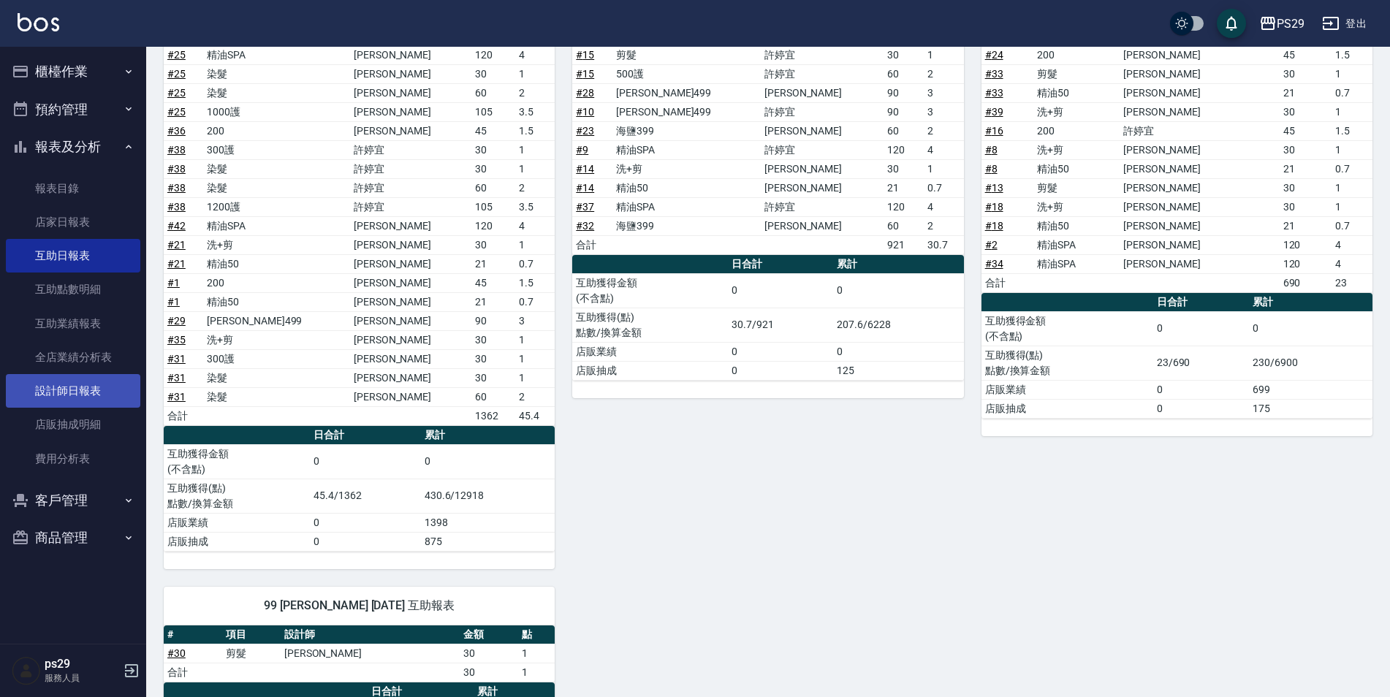
click at [64, 389] on link "設計師日報表" at bounding box center [73, 391] width 134 height 34
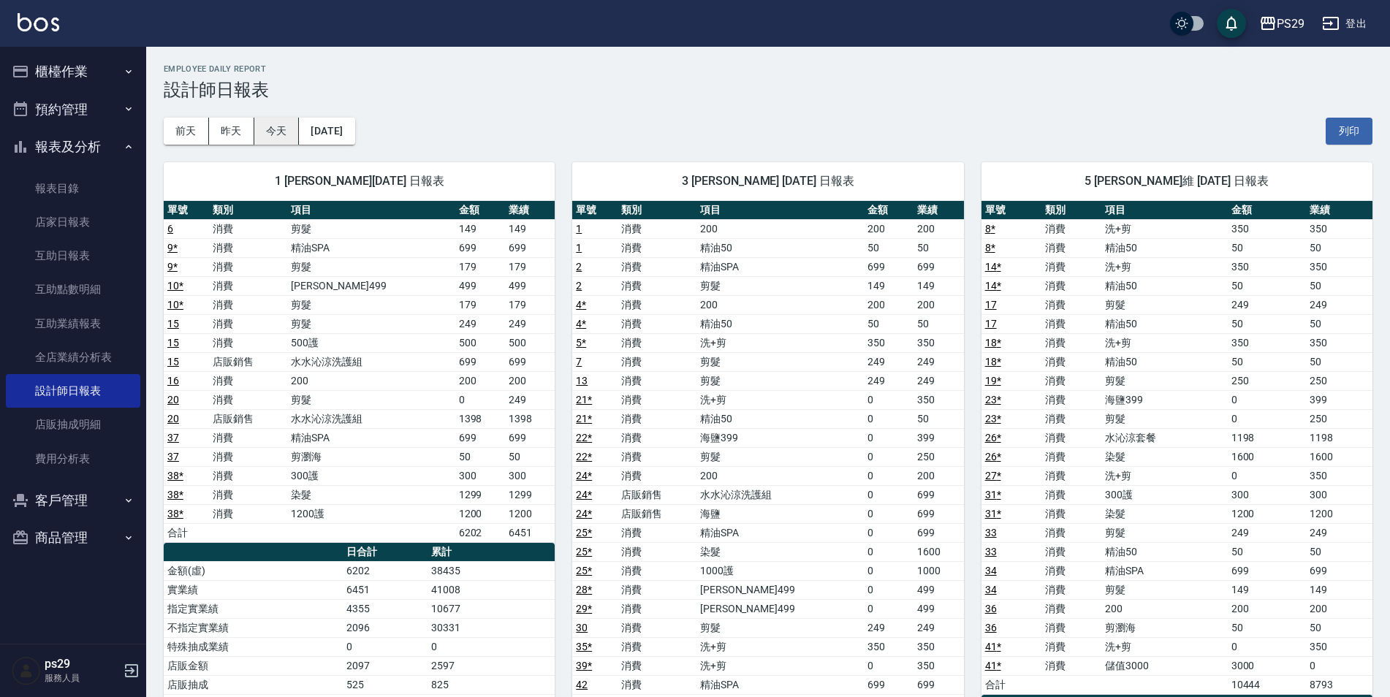
click at [291, 139] on button "今天" at bounding box center [276, 131] width 45 height 27
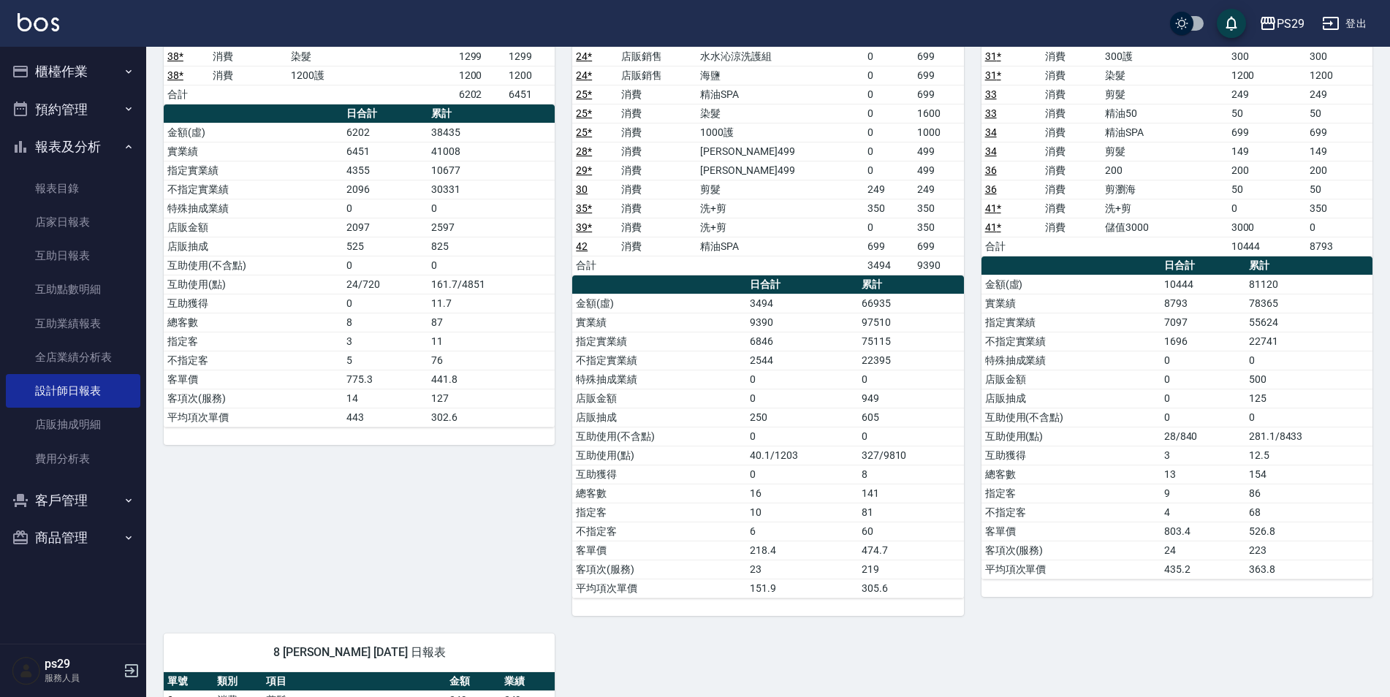
scroll to position [292, 0]
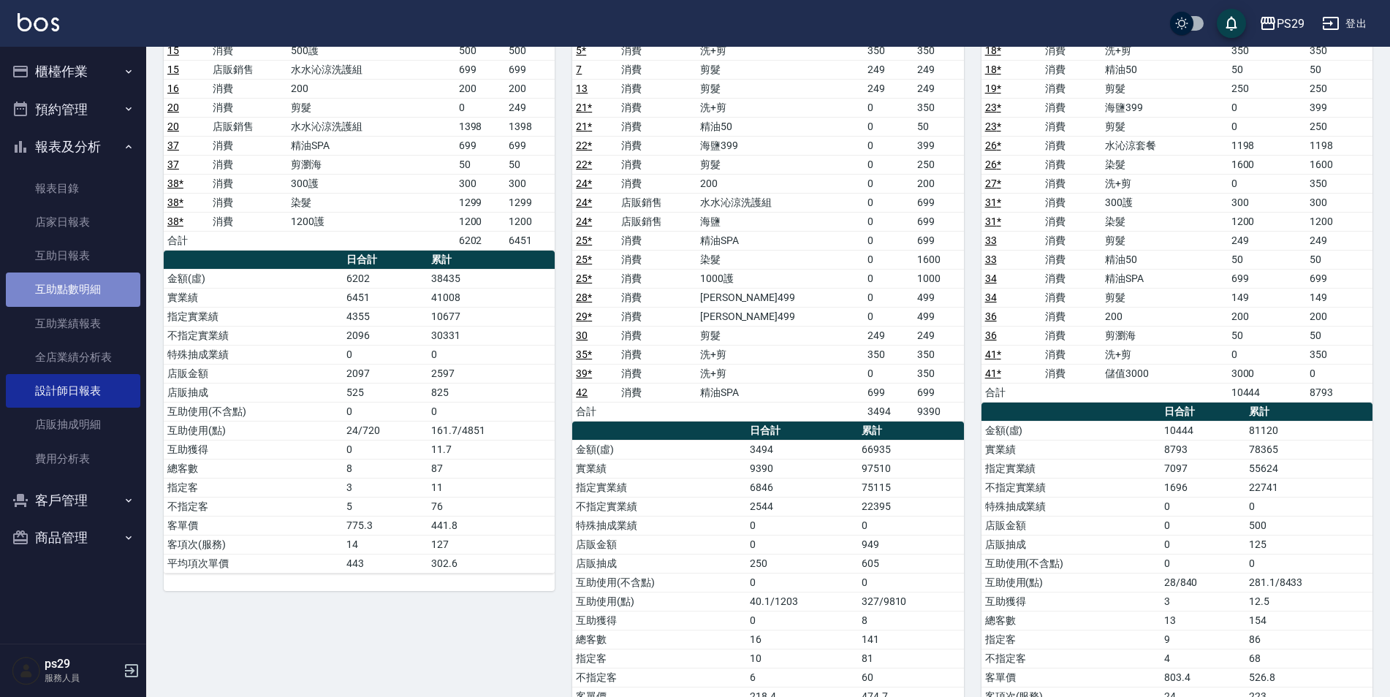
click at [81, 276] on link "互助點數明細" at bounding box center [73, 289] width 134 height 34
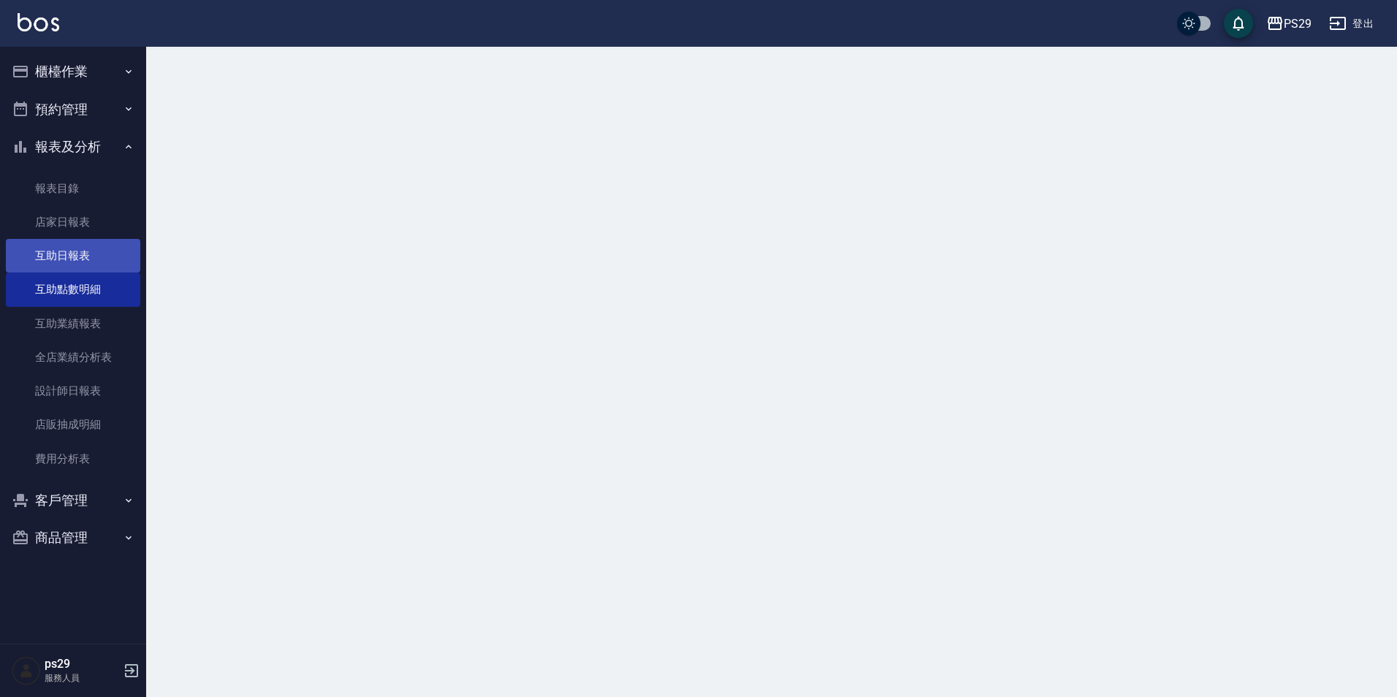
click at [83, 262] on link "互助日報表" at bounding box center [73, 256] width 134 height 34
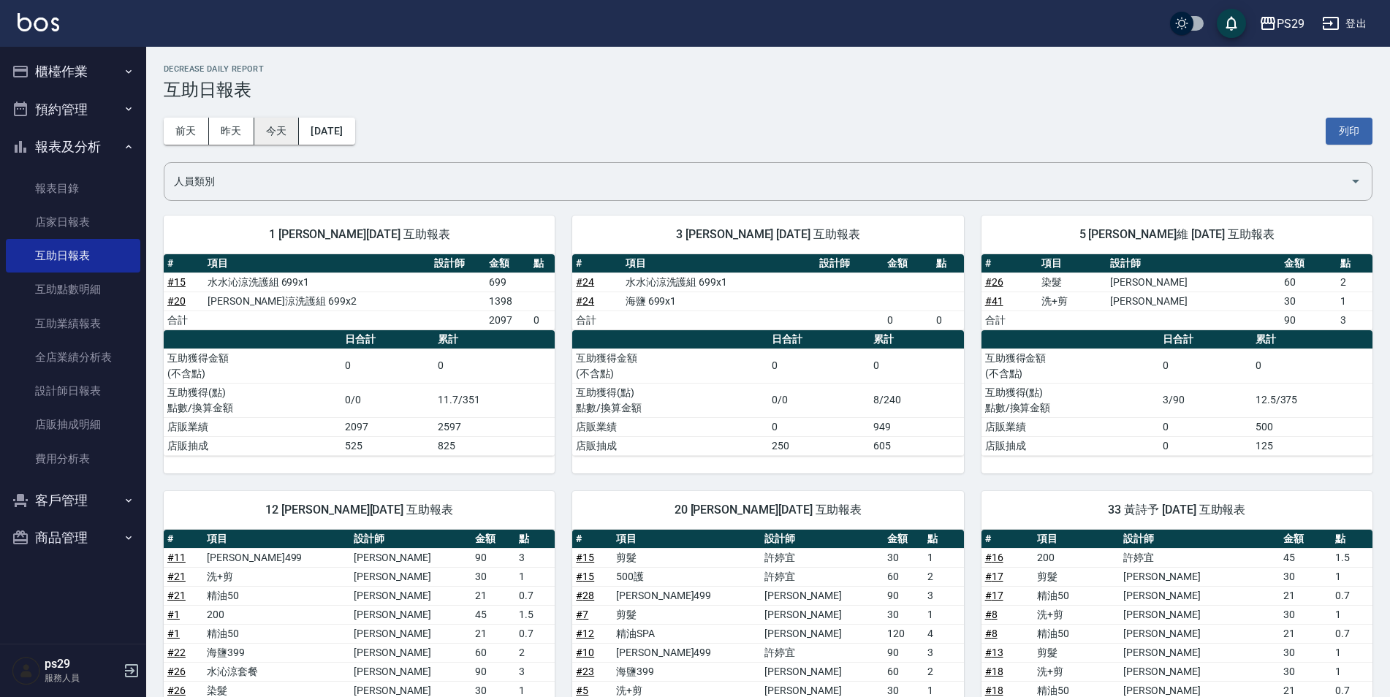
click at [293, 139] on button "今天" at bounding box center [276, 131] width 45 height 27
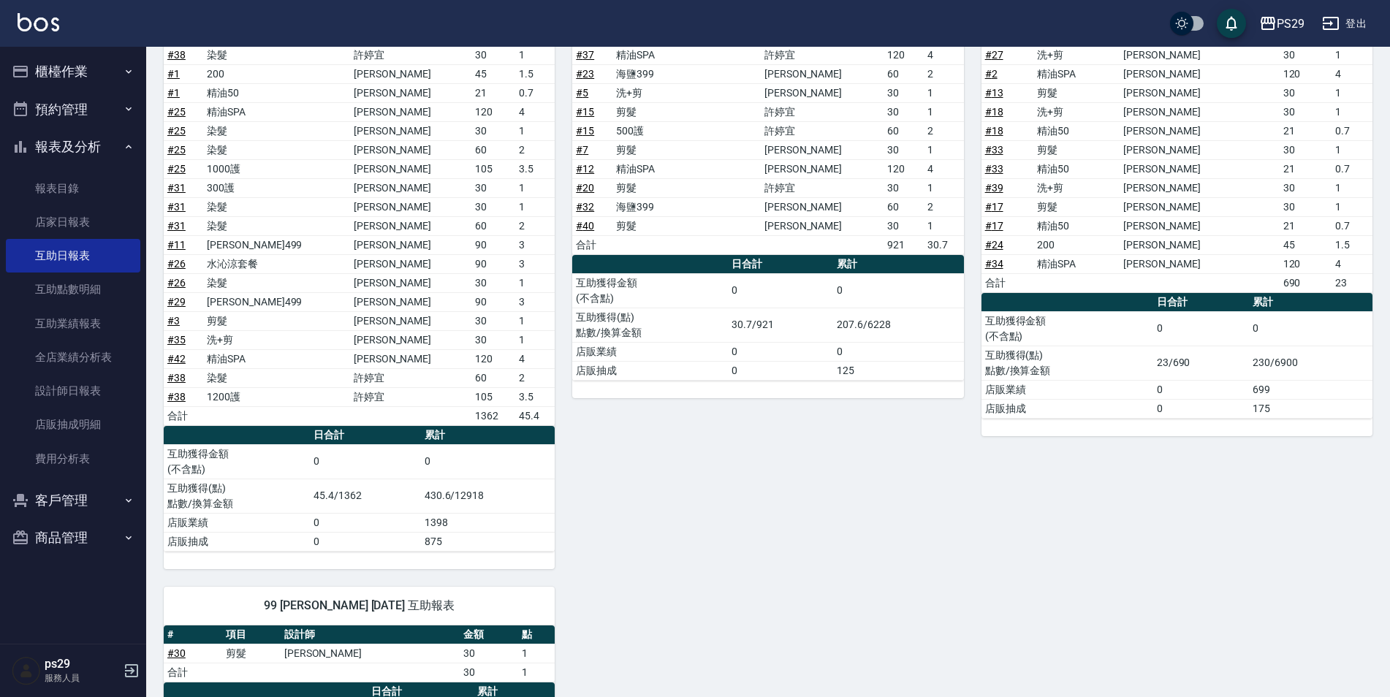
scroll to position [451, 0]
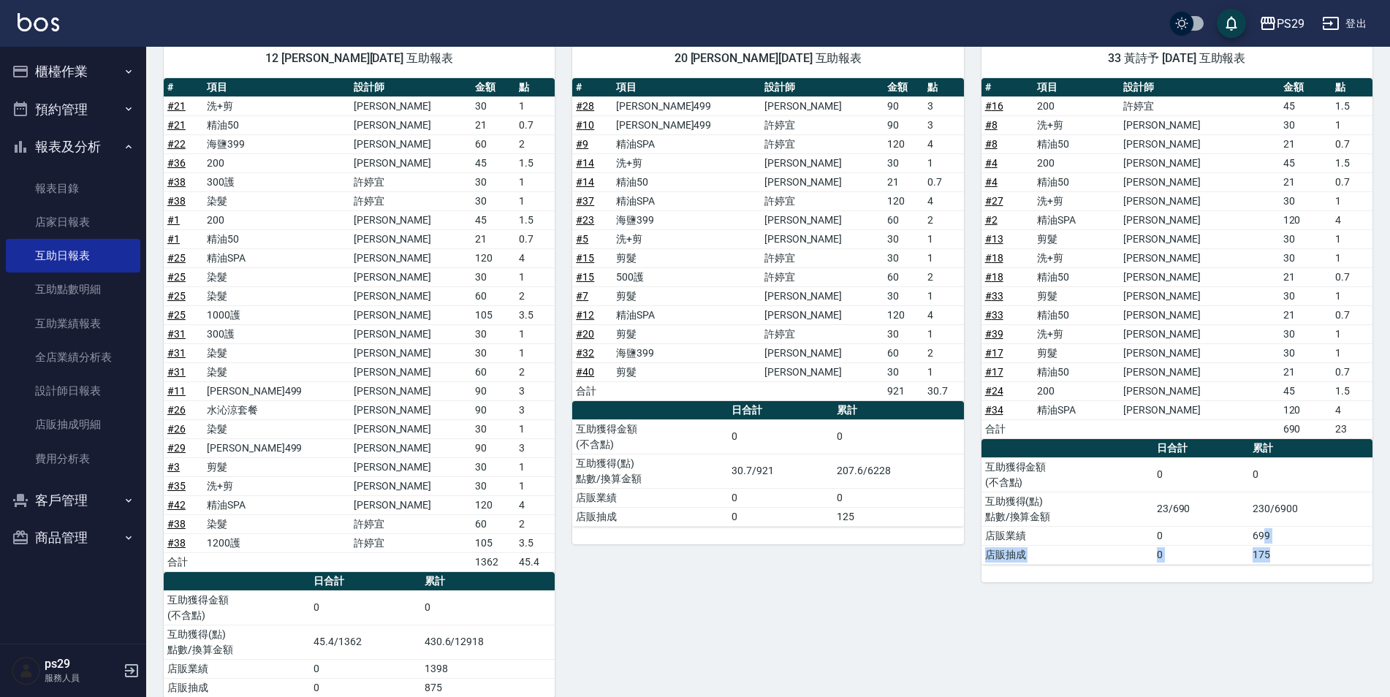
drag, startPoint x: 1263, startPoint y: 539, endPoint x: 1270, endPoint y: 550, distance: 12.8
click at [1270, 550] on tbody "互助獲得金額 (不含點) 0 0 互助獲得(點) 點數/換算金額 23/690 230/6900 店販業績 0 699 店販抽成 0 175" at bounding box center [1176, 510] width 391 height 107
drag, startPoint x: 1270, startPoint y: 550, endPoint x: 1278, endPoint y: 590, distance: 40.3
click at [1278, 590] on div "33 黃詩予 [DATE] 互助報表 # 項目 設計師 金額 點 # 16 200 [PERSON_NAME]45 1.5 # 8 洗+剪 [PERSON_N…" at bounding box center [1168, 368] width 408 height 693
drag, startPoint x: 437, startPoint y: 647, endPoint x: 459, endPoint y: 651, distance: 22.2
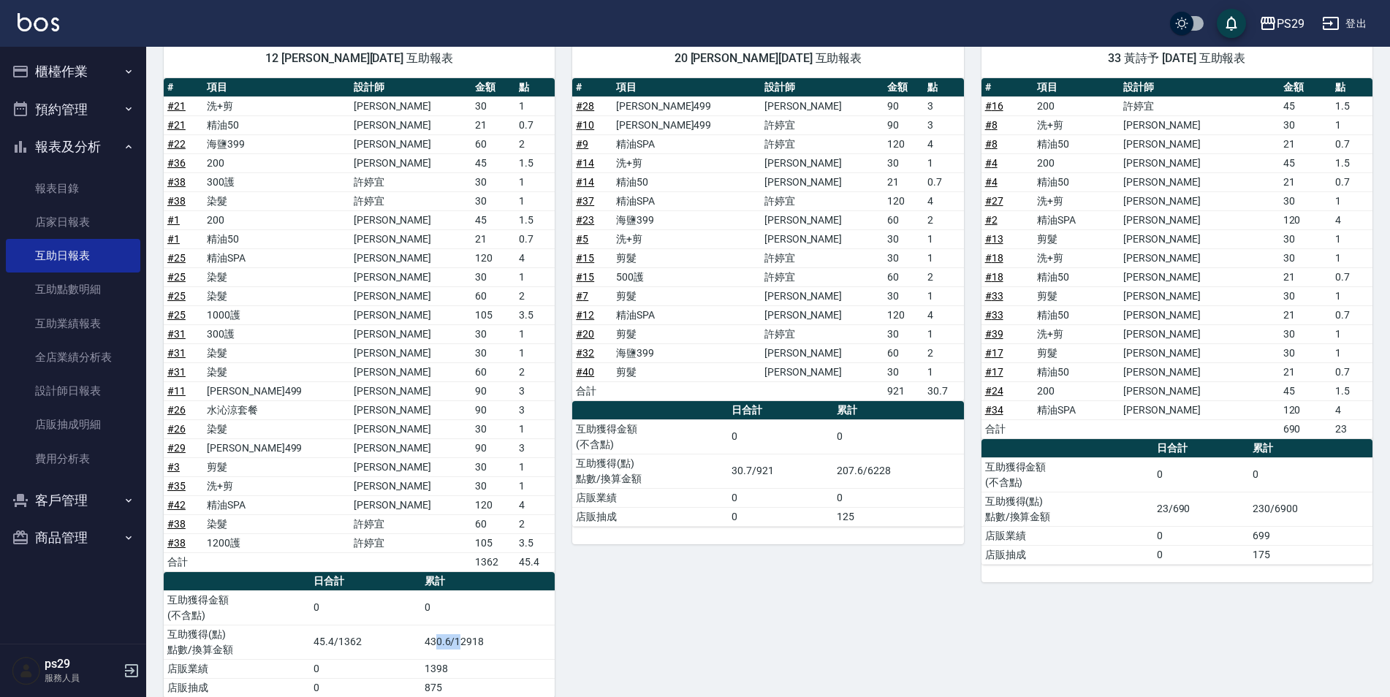
click at [459, 651] on td "430.6/12918" at bounding box center [488, 642] width 134 height 34
drag, startPoint x: 459, startPoint y: 651, endPoint x: 537, endPoint y: 652, distance: 78.2
click at [485, 660] on td "1398" at bounding box center [488, 668] width 134 height 19
drag, startPoint x: 1251, startPoint y: 506, endPoint x: 1271, endPoint y: 503, distance: 20.7
click at [1271, 503] on td "230/6900" at bounding box center [1310, 509] width 123 height 34
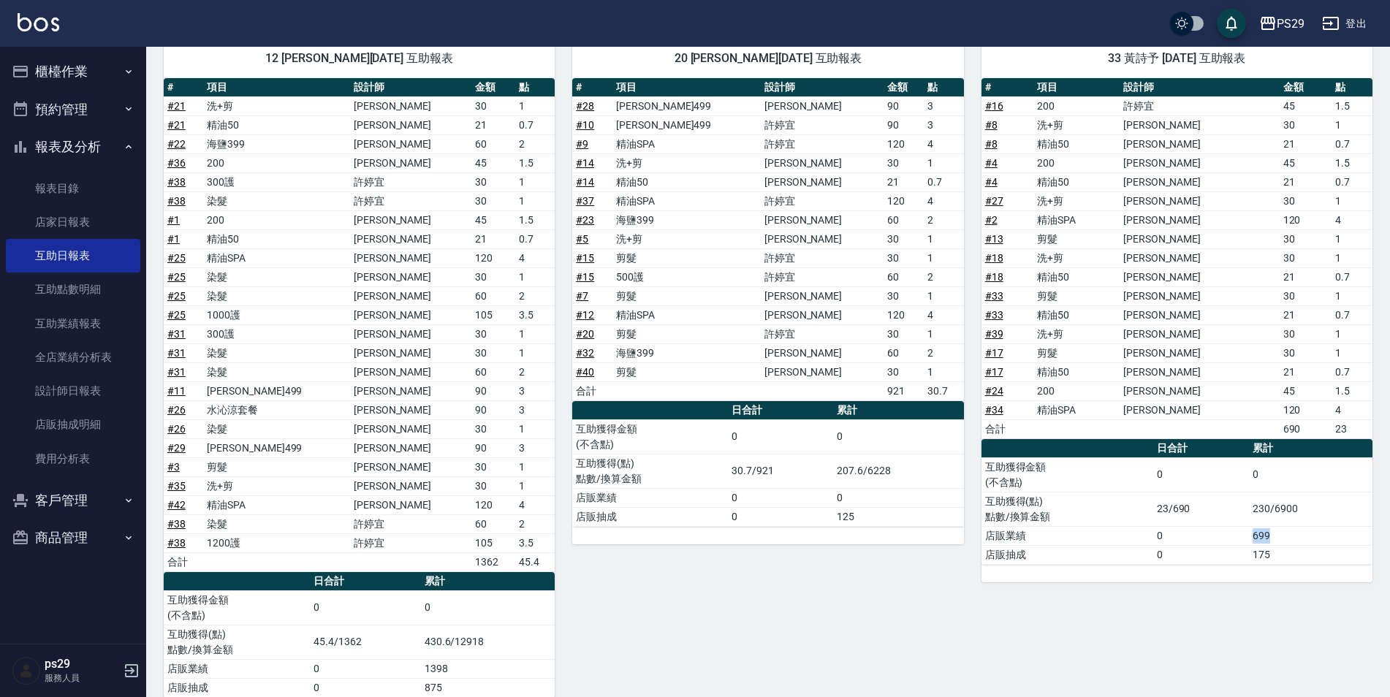
drag, startPoint x: 1271, startPoint y: 503, endPoint x: 1268, endPoint y: 534, distance: 31.6
click at [1268, 534] on td "699" at bounding box center [1310, 535] width 123 height 19
drag, startPoint x: 1268, startPoint y: 534, endPoint x: 1181, endPoint y: 623, distance: 124.0
click at [1186, 623] on div "33 黃詩予 [DATE] 互助報表 # 項目 設計師 金額 點 # 16 200 [PERSON_NAME]45 1.5 # 8 洗+剪 [PERSON_N…" at bounding box center [1168, 368] width 408 height 693
click at [115, 230] on link "店家日報表" at bounding box center [73, 222] width 134 height 34
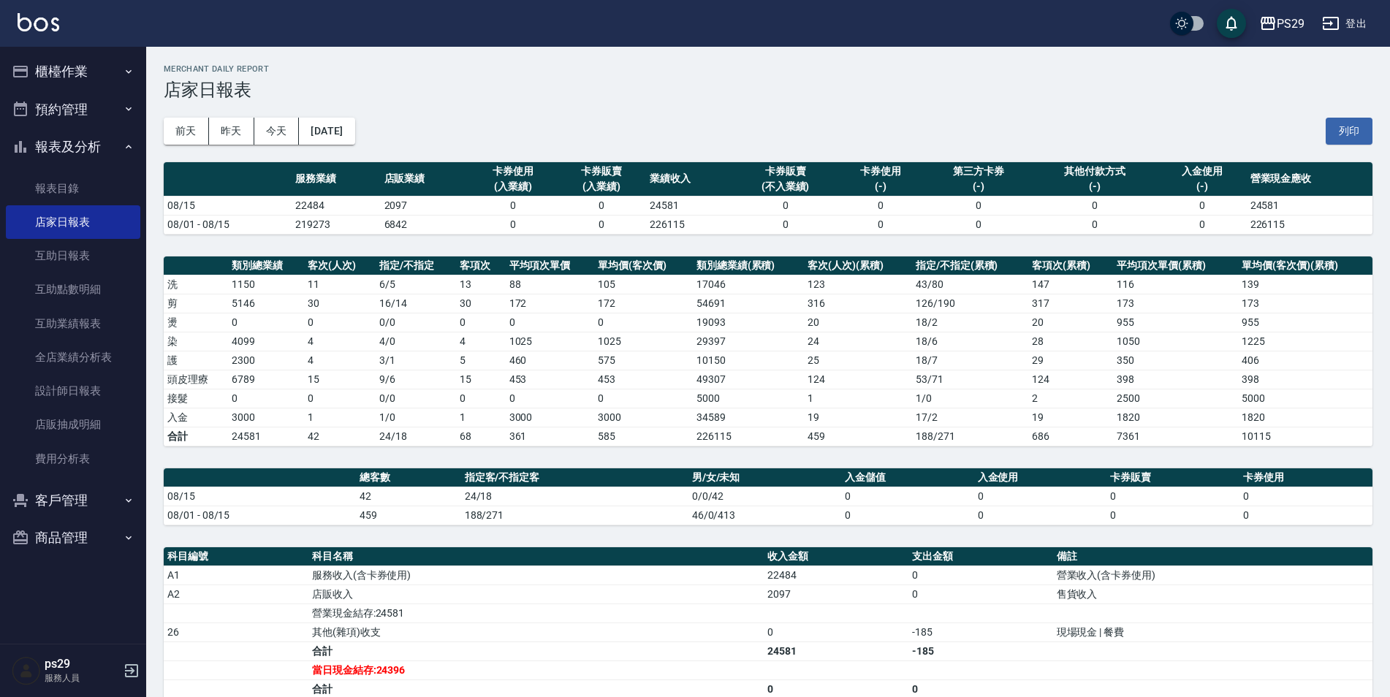
scroll to position [212, 0]
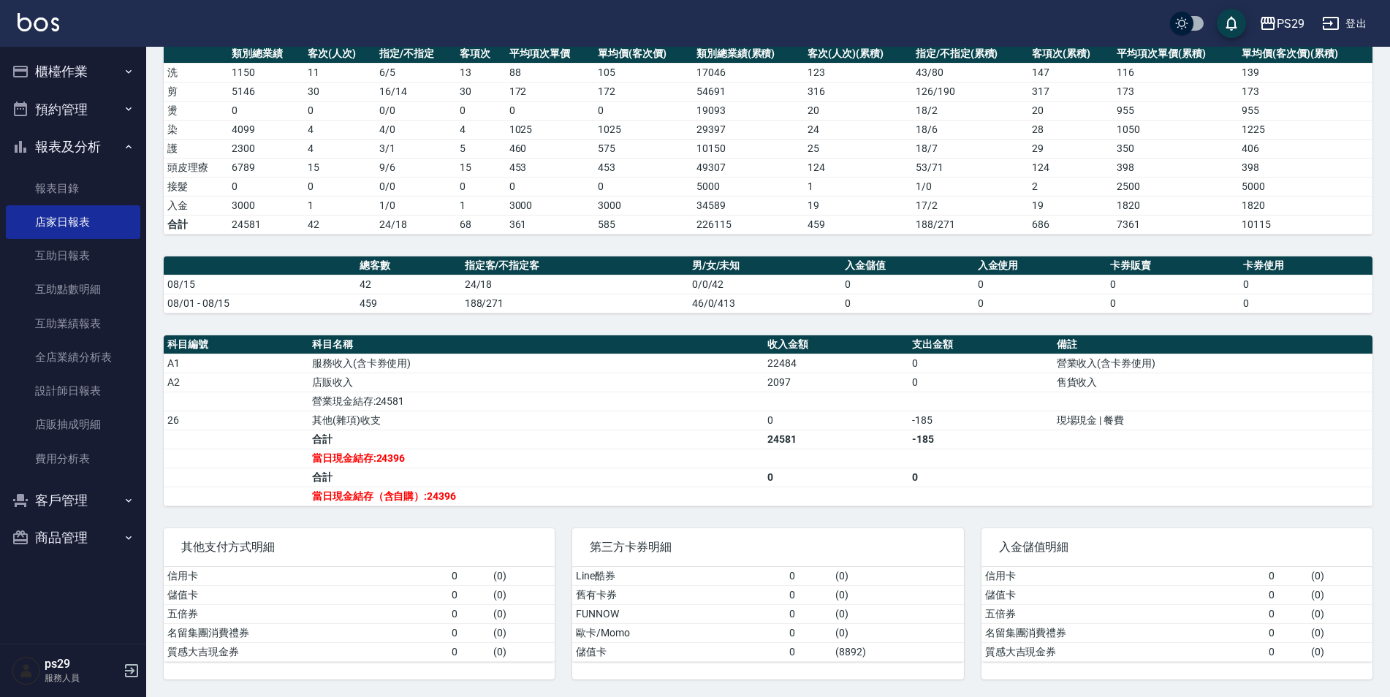
click at [37, 25] on img at bounding box center [39, 22] width 42 height 18
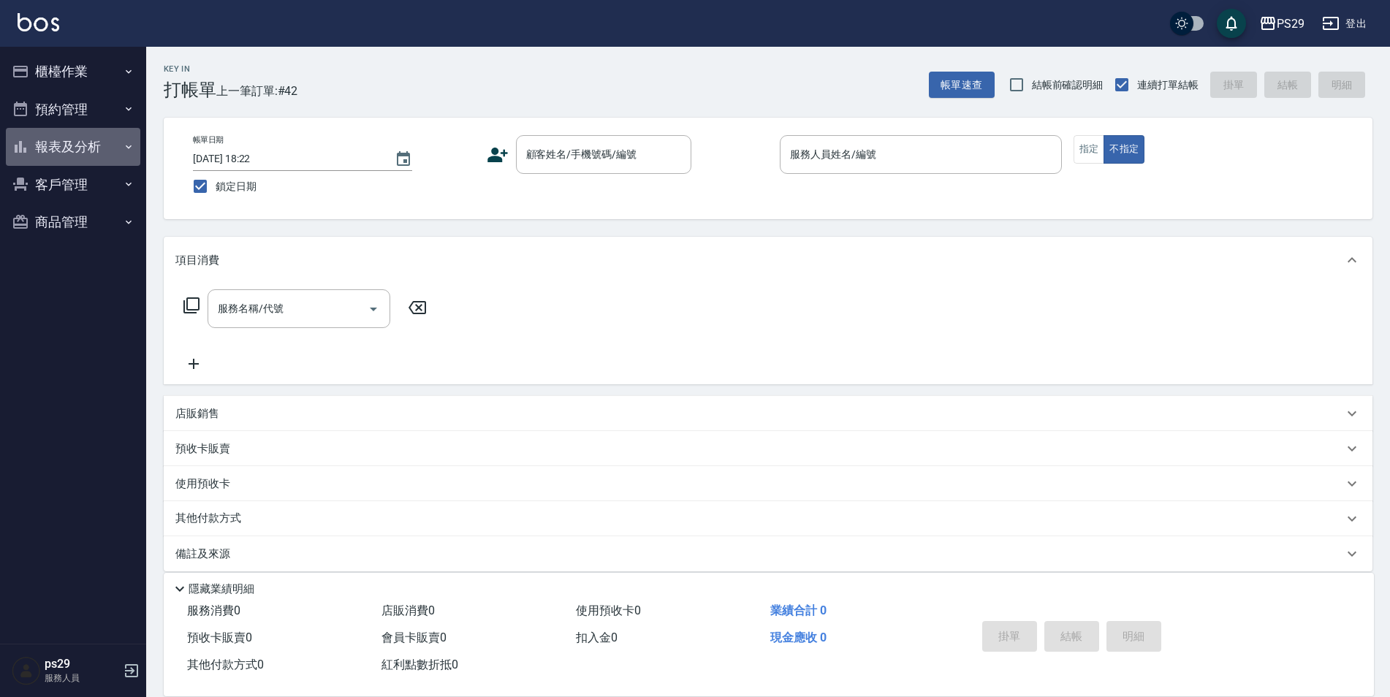
click at [107, 147] on button "報表及分析" at bounding box center [73, 147] width 134 height 38
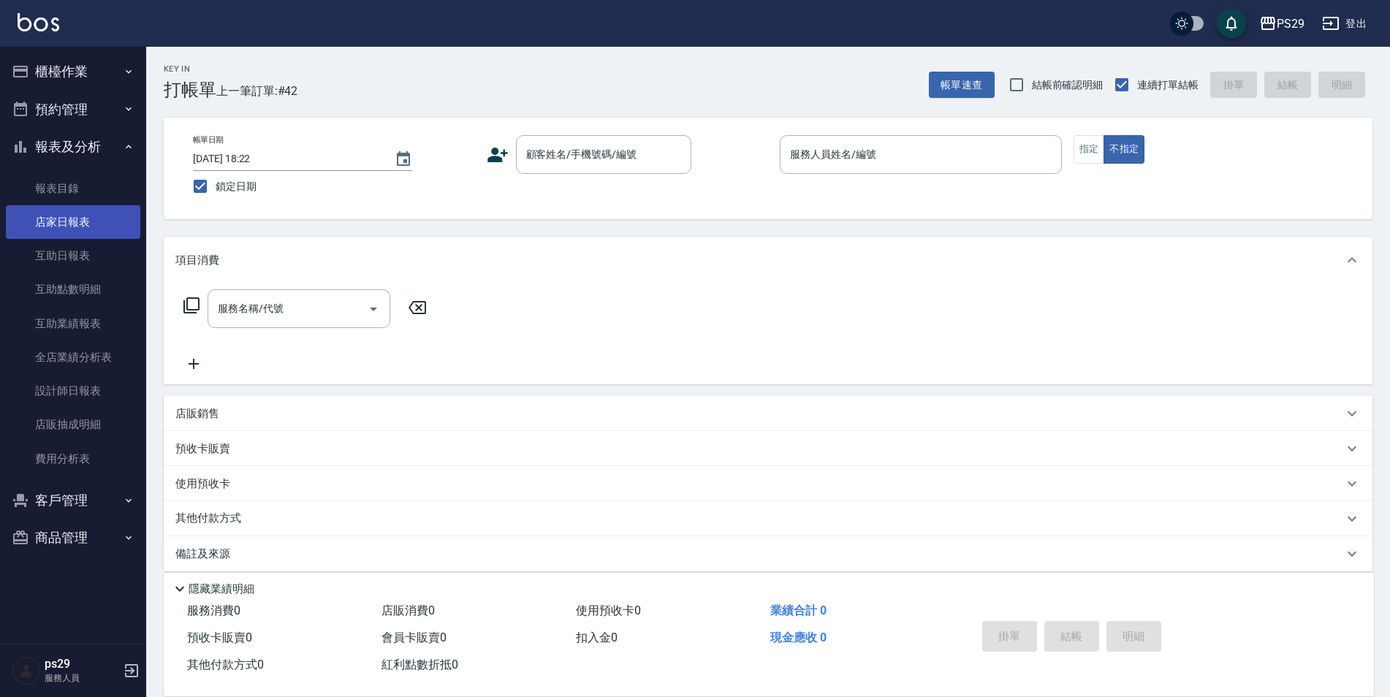
click at [58, 206] on link "店家日報表" at bounding box center [73, 222] width 134 height 34
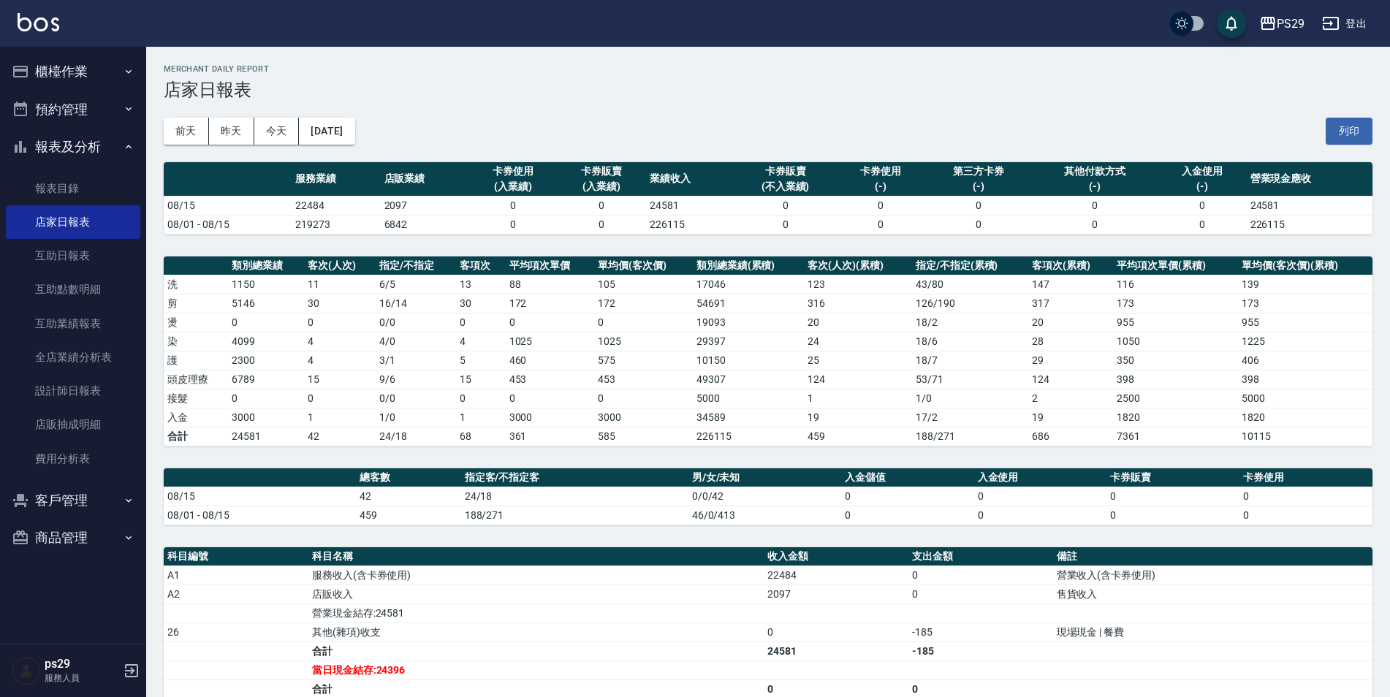
scroll to position [212, 0]
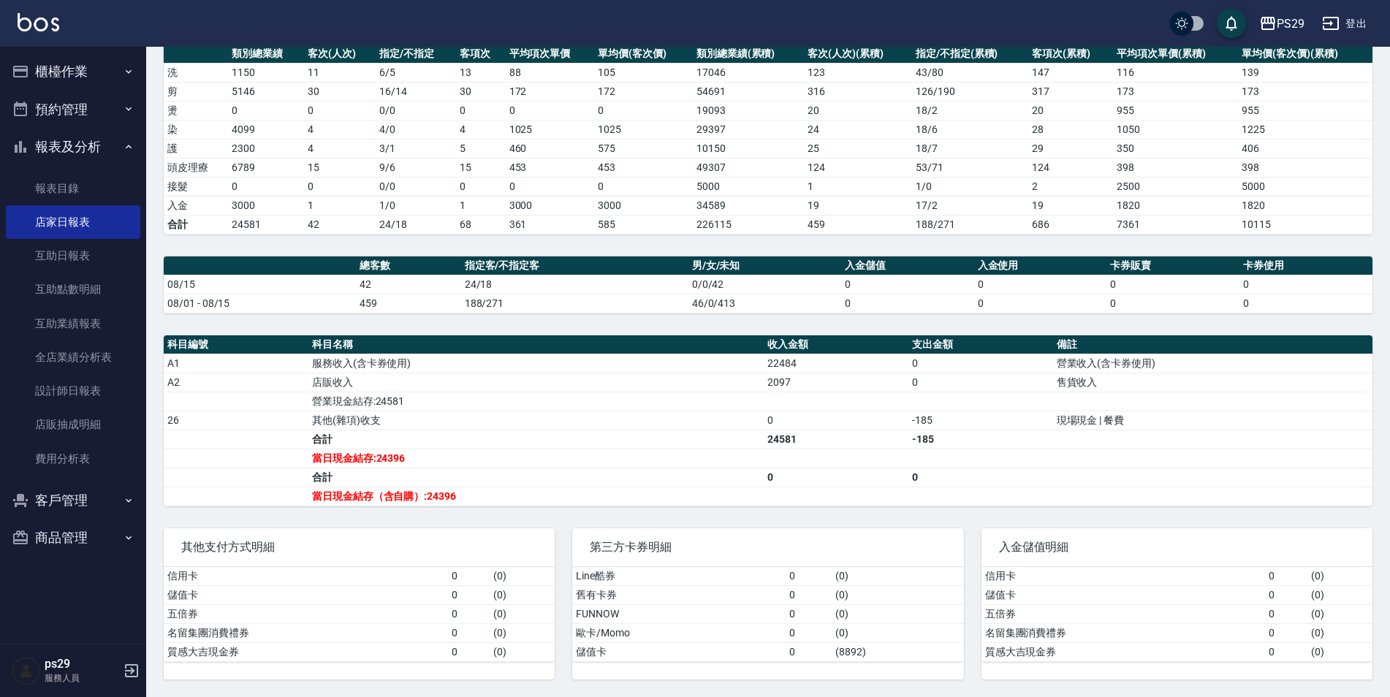
drag, startPoint x: 346, startPoint y: 297, endPoint x: 422, endPoint y: 305, distance: 75.6
click at [422, 305] on tr "08/01 - 08/15 459 188/271 46/0/413 0 0 0 0" at bounding box center [768, 303] width 1208 height 19
drag, startPoint x: 422, startPoint y: 305, endPoint x: 428, endPoint y: 351, distance: 47.2
click at [424, 332] on div "PS29 [DATE] 店家日報表 列印時間： [DATE][PHONE_NUMBER]:34 Merchant Daily Report 店家日報表 [DA…" at bounding box center [767, 266] width 1243 height 862
click at [495, 462] on td "當日現金結存:24396" at bounding box center [535, 458] width 455 height 19
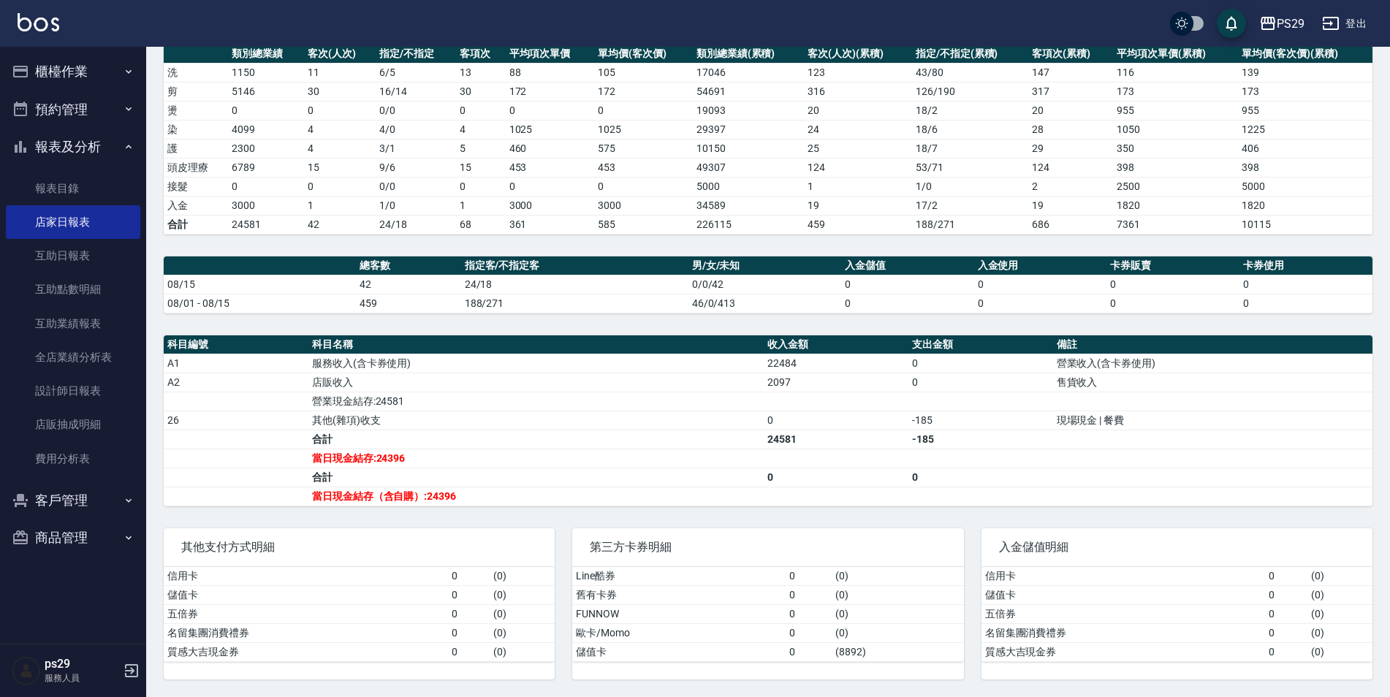
click at [445, 441] on td "合計" at bounding box center [535, 439] width 455 height 19
drag, startPoint x: 370, startPoint y: 402, endPoint x: 404, endPoint y: 403, distance: 34.4
click at [404, 403] on td "營業現金結存:24581" at bounding box center [535, 401] width 455 height 19
drag, startPoint x: 404, startPoint y: 403, endPoint x: 423, endPoint y: 408, distance: 19.5
click at [423, 408] on td "營業現金結存:24581" at bounding box center [535, 401] width 455 height 19
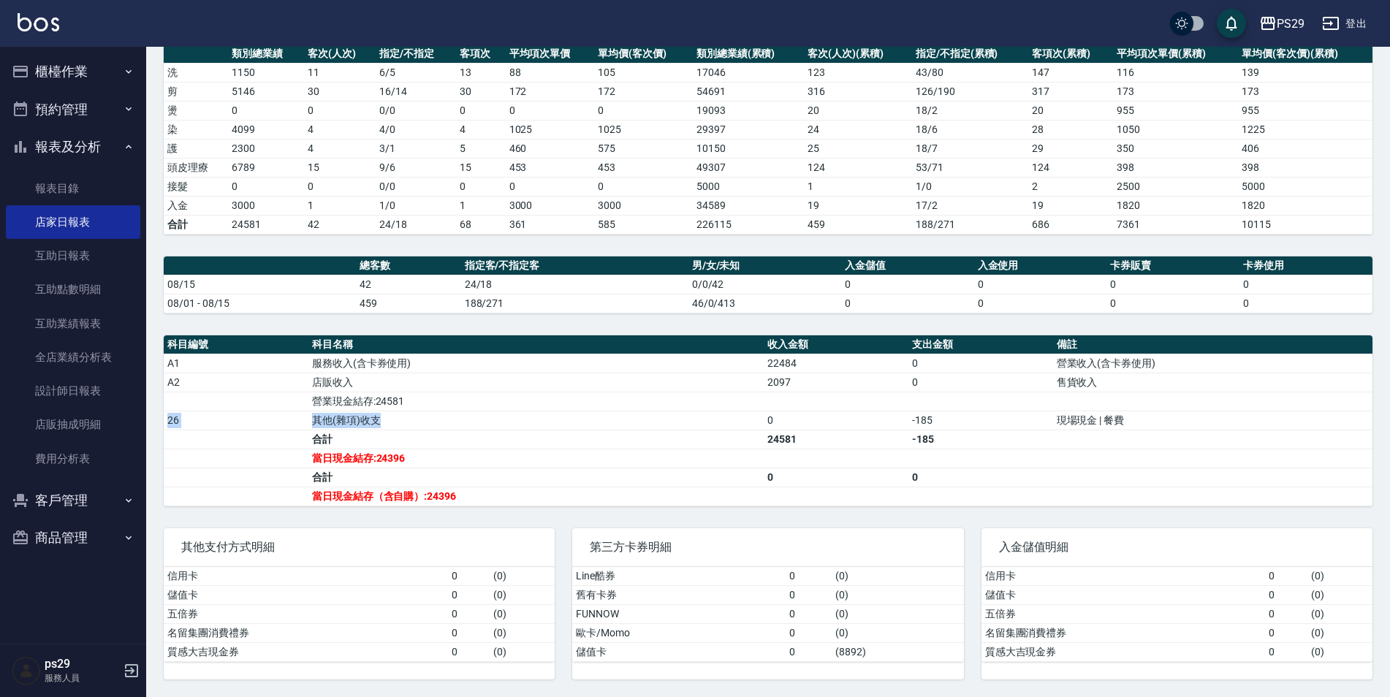
drag, startPoint x: 440, startPoint y: 410, endPoint x: 503, endPoint y: 410, distance: 62.8
click at [503, 410] on tbody "A1 服務收入(含卡券使用) 22484 0 營業收入(含卡券使用) A2 店販收入 2097 0 售貨收入 營業現金結存:24581 26 其他(雜項)收支…" at bounding box center [768, 430] width 1208 height 152
drag, startPoint x: 766, startPoint y: 383, endPoint x: 740, endPoint y: 381, distance: 26.4
click at [741, 381] on tr "A2 店販收入 2097 0 售貨收入" at bounding box center [768, 382] width 1208 height 19
click at [836, 392] on td "a dense table" at bounding box center [835, 401] width 145 height 19
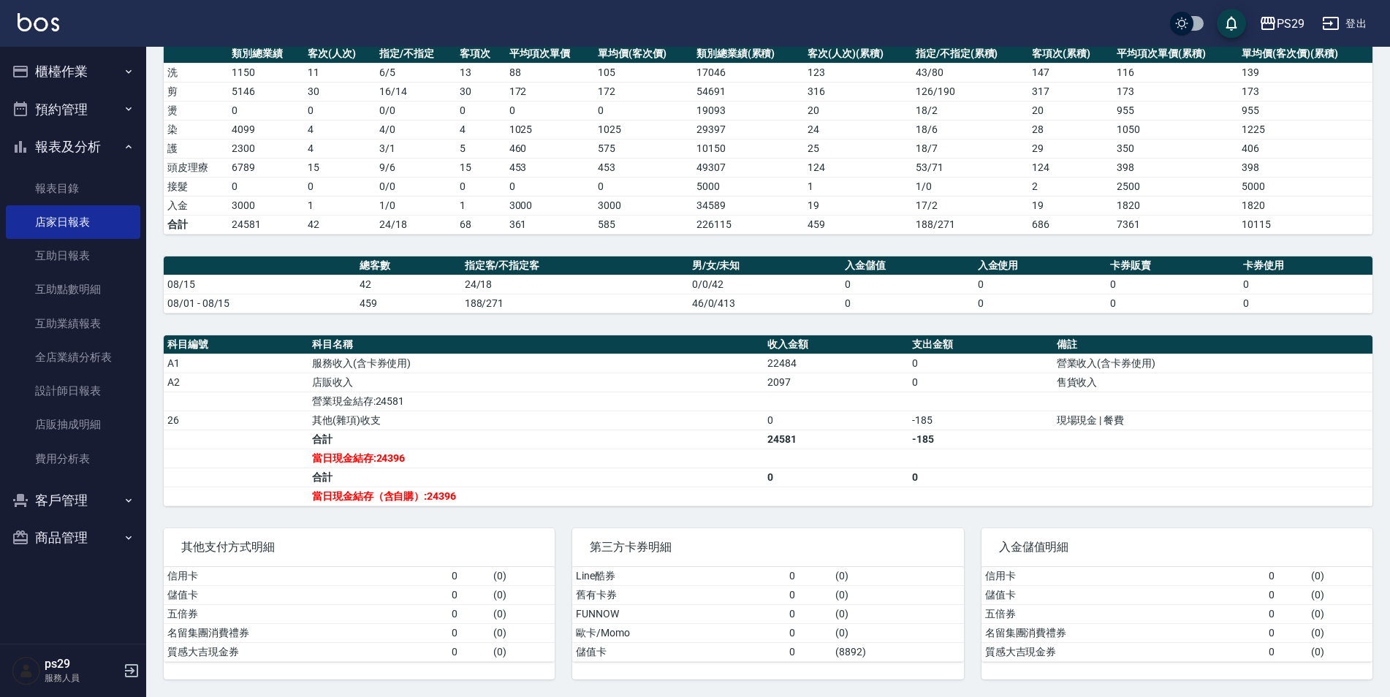
click at [770, 387] on td "2097" at bounding box center [835, 382] width 145 height 19
drag, startPoint x: 732, startPoint y: 384, endPoint x: 845, endPoint y: 387, distance: 112.5
click at [845, 387] on tr "A2 店販收入 2097 0 售貨收入" at bounding box center [768, 382] width 1208 height 19
drag, startPoint x: 845, startPoint y: 387, endPoint x: 796, endPoint y: 430, distance: 64.7
click at [844, 397] on td "a dense table" at bounding box center [835, 401] width 145 height 19
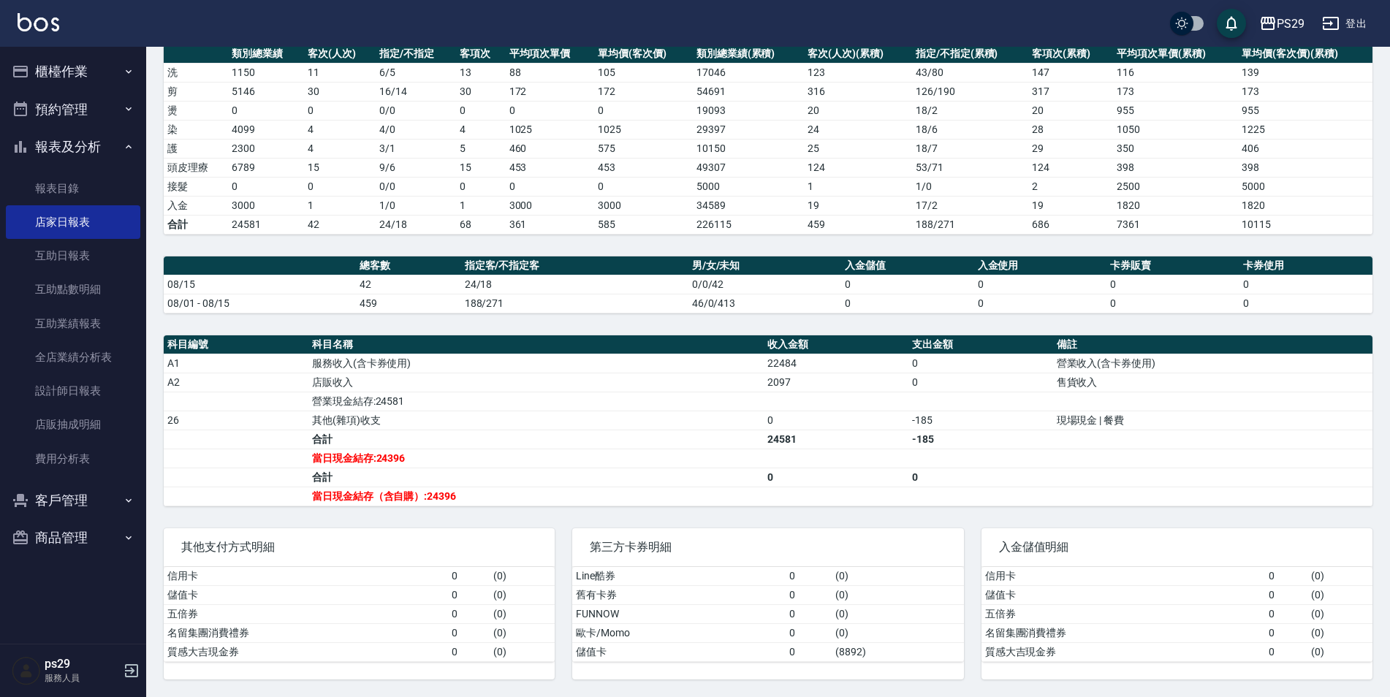
drag, startPoint x: 484, startPoint y: 337, endPoint x: 465, endPoint y: 312, distance: 30.8
click at [481, 337] on th "科目名稱" at bounding box center [535, 344] width 455 height 19
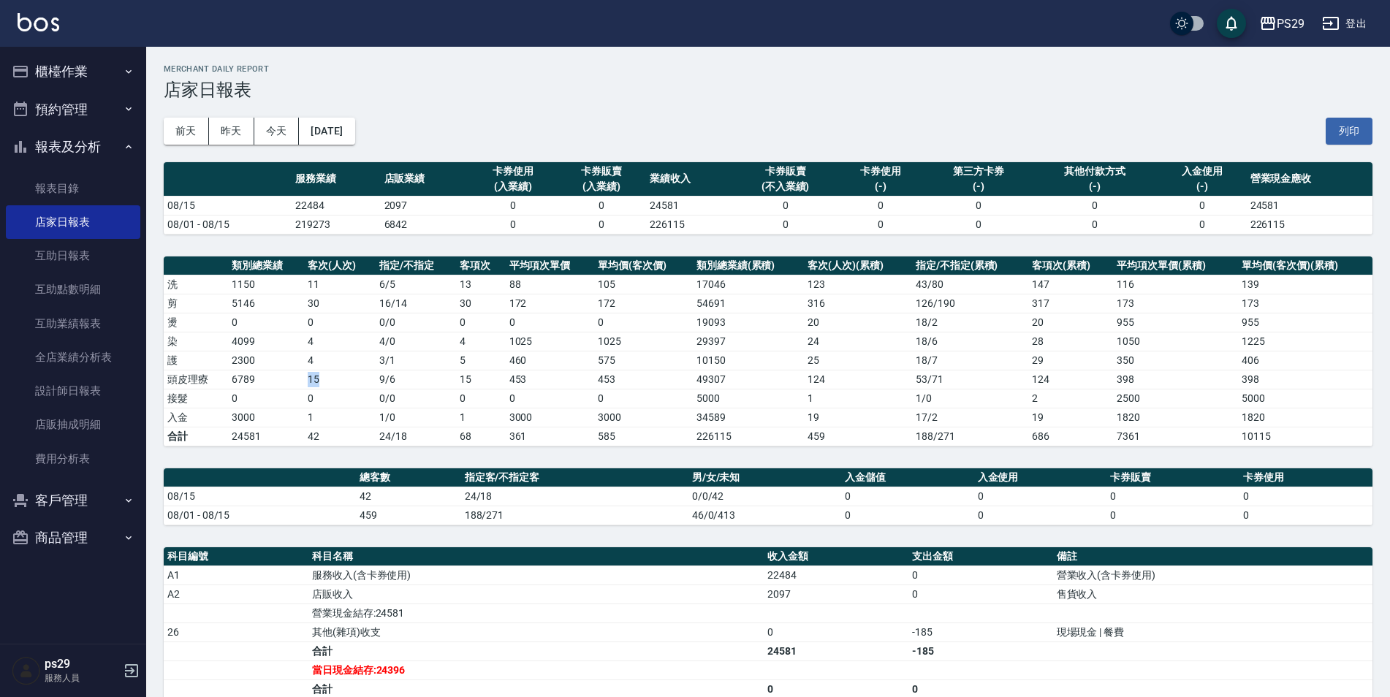
drag, startPoint x: 279, startPoint y: 381, endPoint x: 350, endPoint y: 381, distance: 70.9
click at [350, 381] on tr "頭皮理療 6789 15 9 / 6 15 453 453 49307 124 53 / 71 124 398 398" at bounding box center [768, 379] width 1208 height 19
drag, startPoint x: 350, startPoint y: 381, endPoint x: 282, endPoint y: 379, distance: 68.0
click at [334, 390] on td "0" at bounding box center [340, 398] width 72 height 19
drag, startPoint x: 273, startPoint y: 379, endPoint x: 350, endPoint y: 372, distance: 77.1
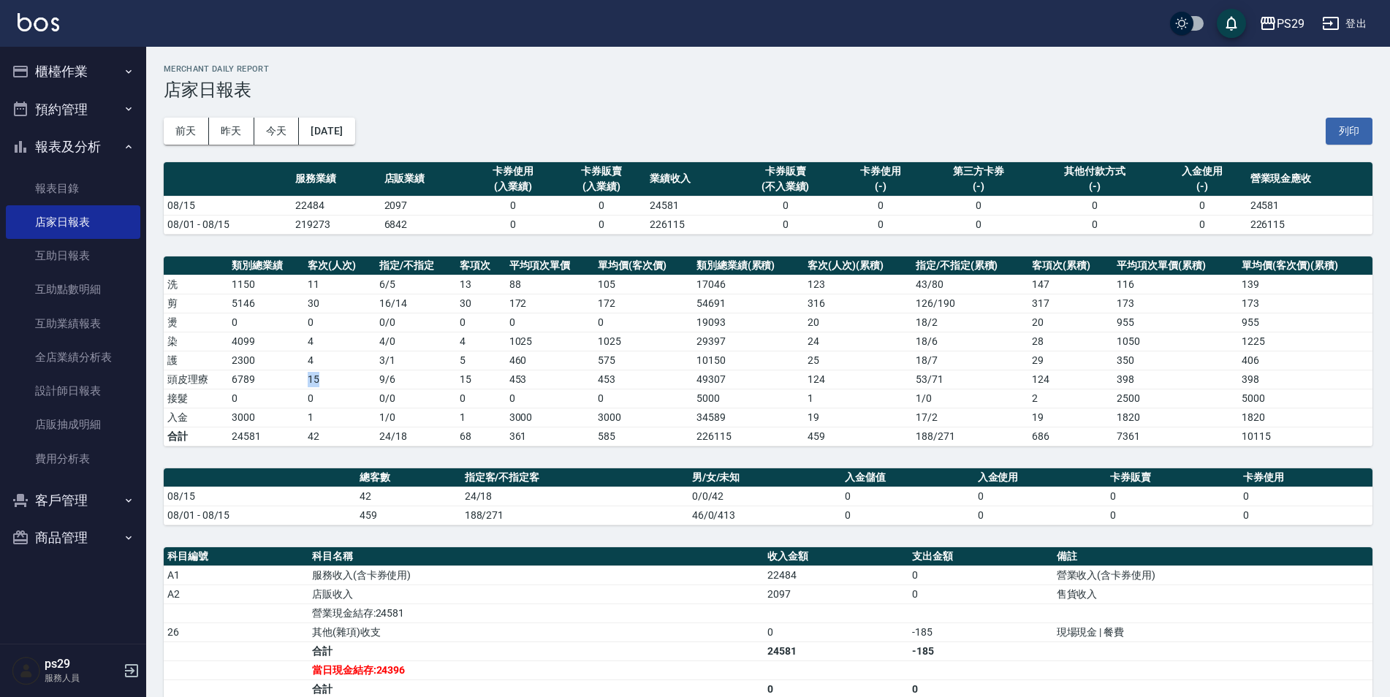
click at [350, 372] on tr "頭皮理療 6789 15 9 / 6 15 453 453 49307 124 53 / 71 124 398 398" at bounding box center [768, 379] width 1208 height 19
drag, startPoint x: 350, startPoint y: 372, endPoint x: 300, endPoint y: 412, distance: 63.9
click at [348, 412] on td "1" at bounding box center [340, 417] width 72 height 19
drag, startPoint x: 284, startPoint y: 415, endPoint x: 300, endPoint y: 416, distance: 16.1
click at [300, 416] on tr "入金 3000 1 1 / 0 1 3000 3000 34589 19 17 / [DATE] 1820" at bounding box center [768, 417] width 1208 height 19
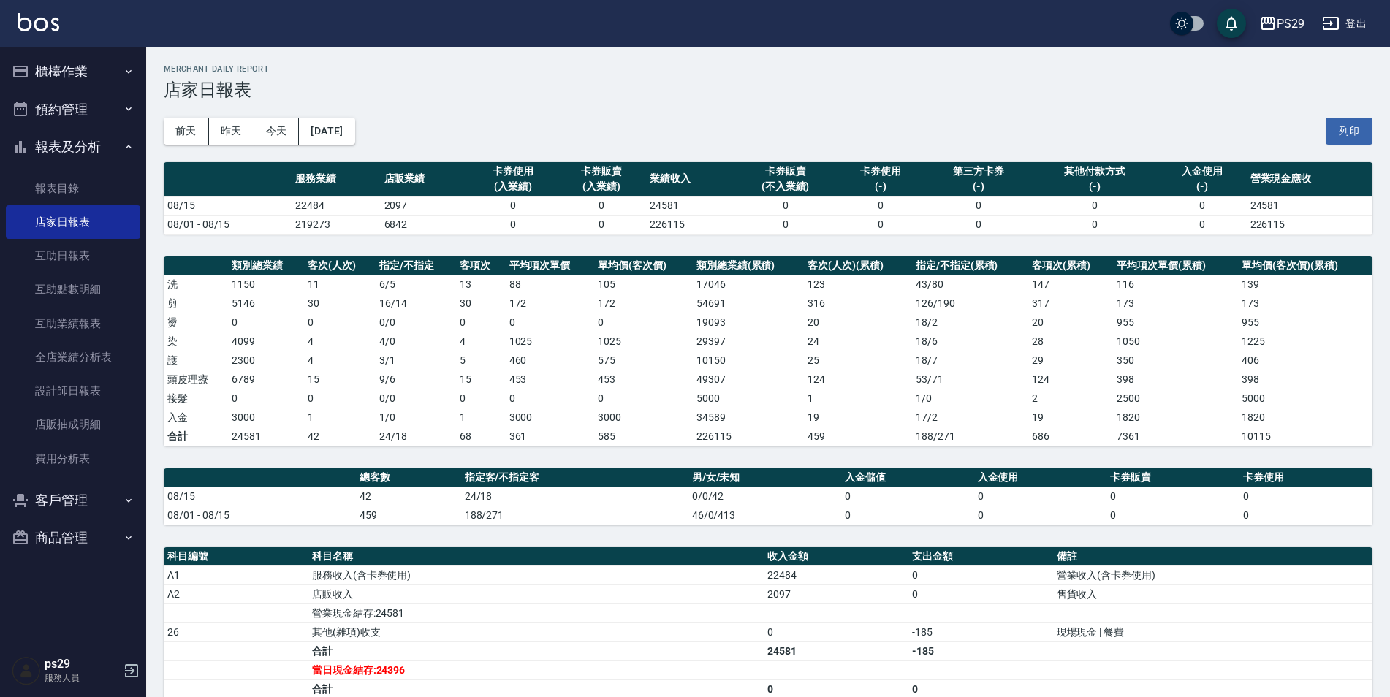
drag, startPoint x: 300, startPoint y: 416, endPoint x: 298, endPoint y: 354, distance: 62.1
click at [310, 417] on td "1" at bounding box center [340, 417] width 72 height 19
click at [41, 22] on img at bounding box center [39, 22] width 42 height 18
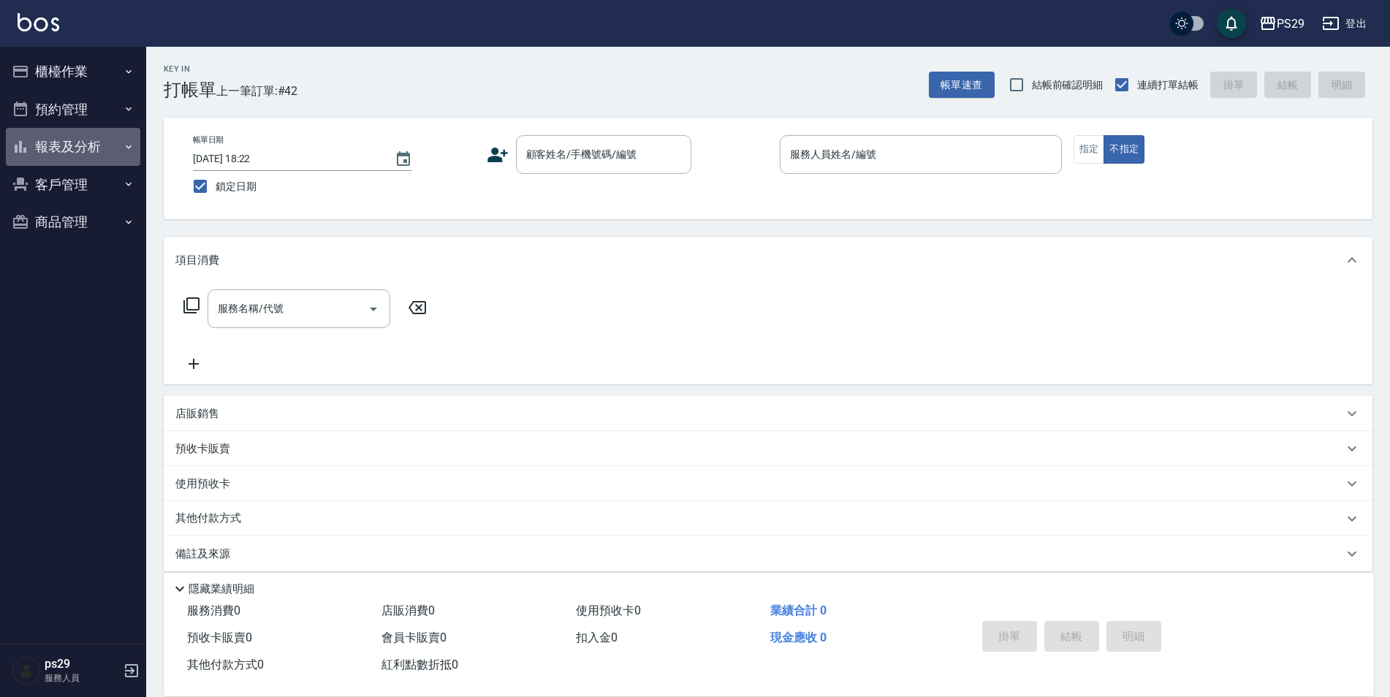
click at [111, 141] on button "報表及分析" at bounding box center [73, 147] width 134 height 38
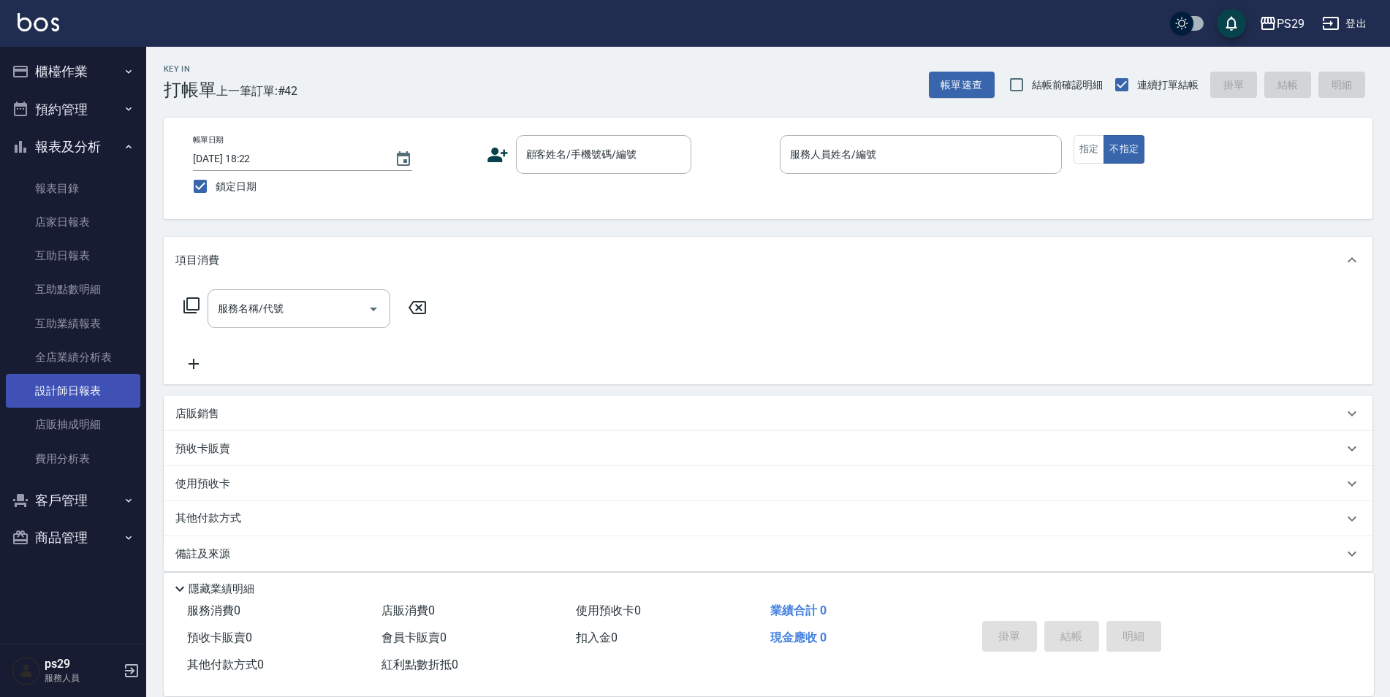
click at [72, 405] on link "設計師日報表" at bounding box center [73, 391] width 134 height 34
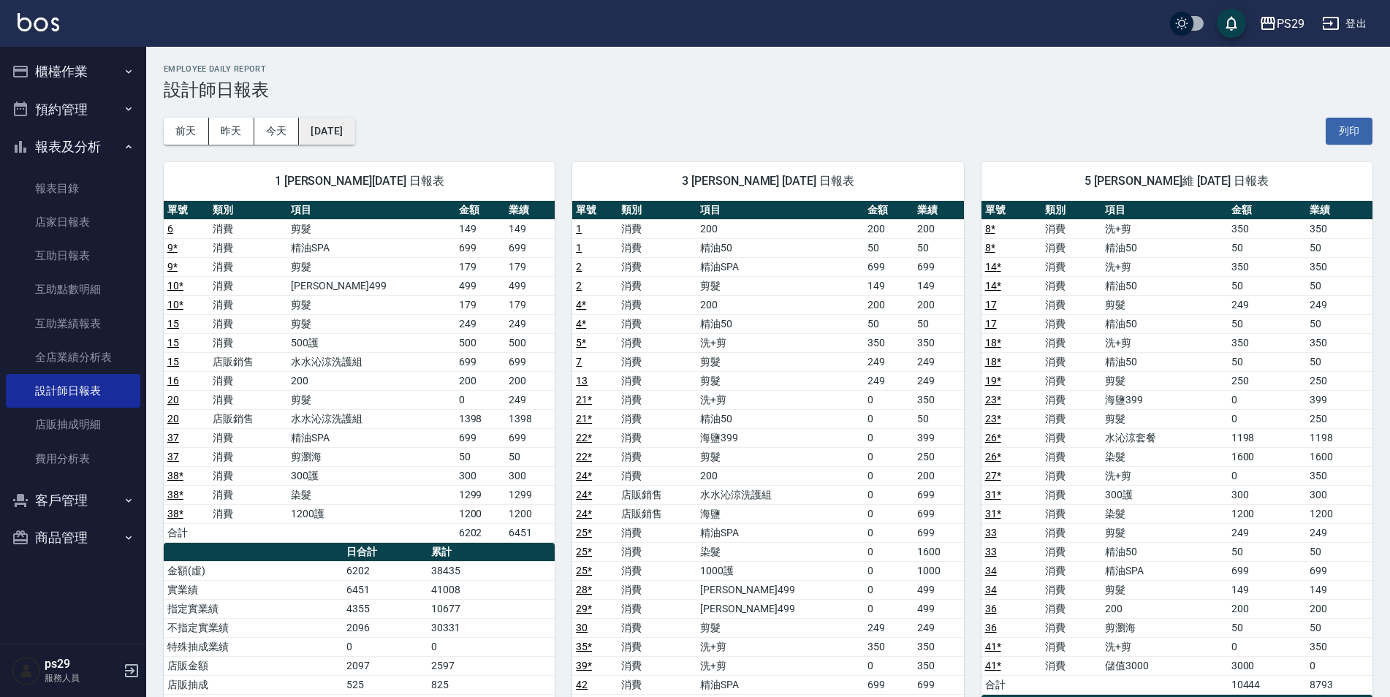
click at [346, 131] on button "[DATE]" at bounding box center [327, 131] width 56 height 27
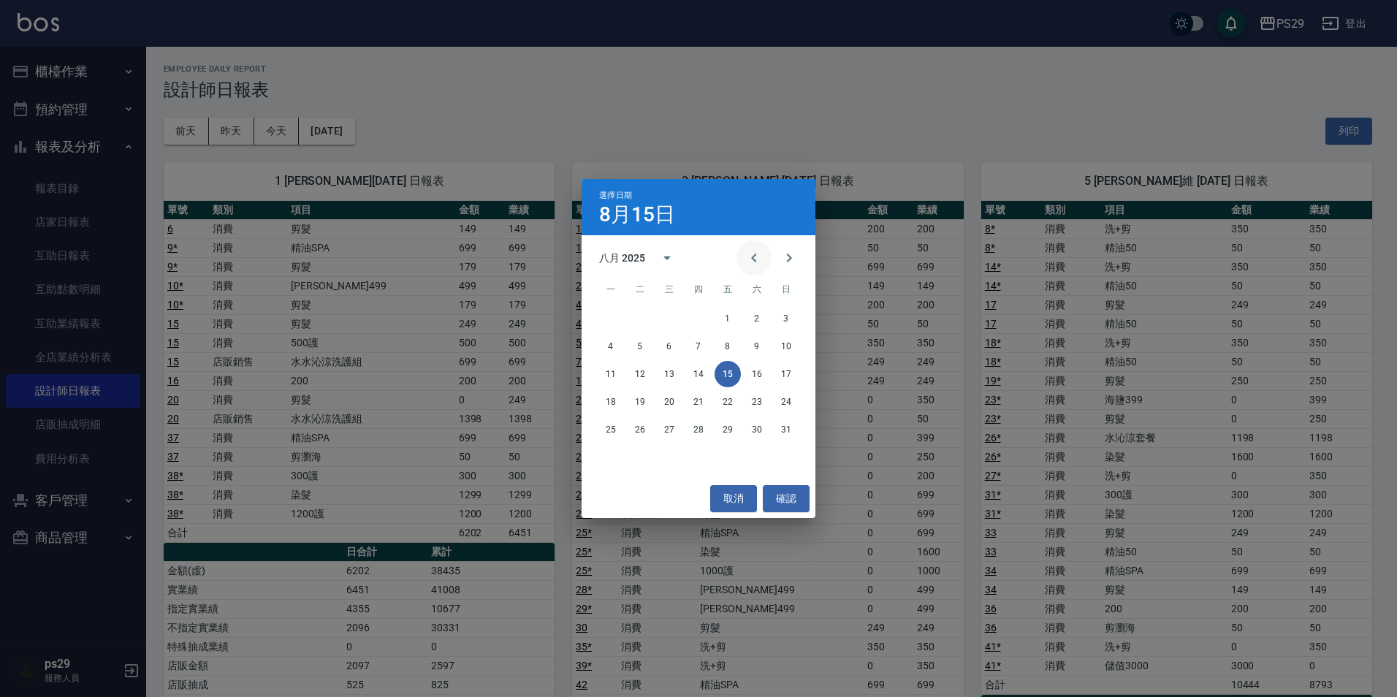
click at [761, 266] on icon "Previous month" at bounding box center [754, 258] width 18 height 18
click at [793, 259] on icon "Next month" at bounding box center [789, 258] width 18 height 18
click at [731, 500] on button "取消" at bounding box center [733, 498] width 47 height 27
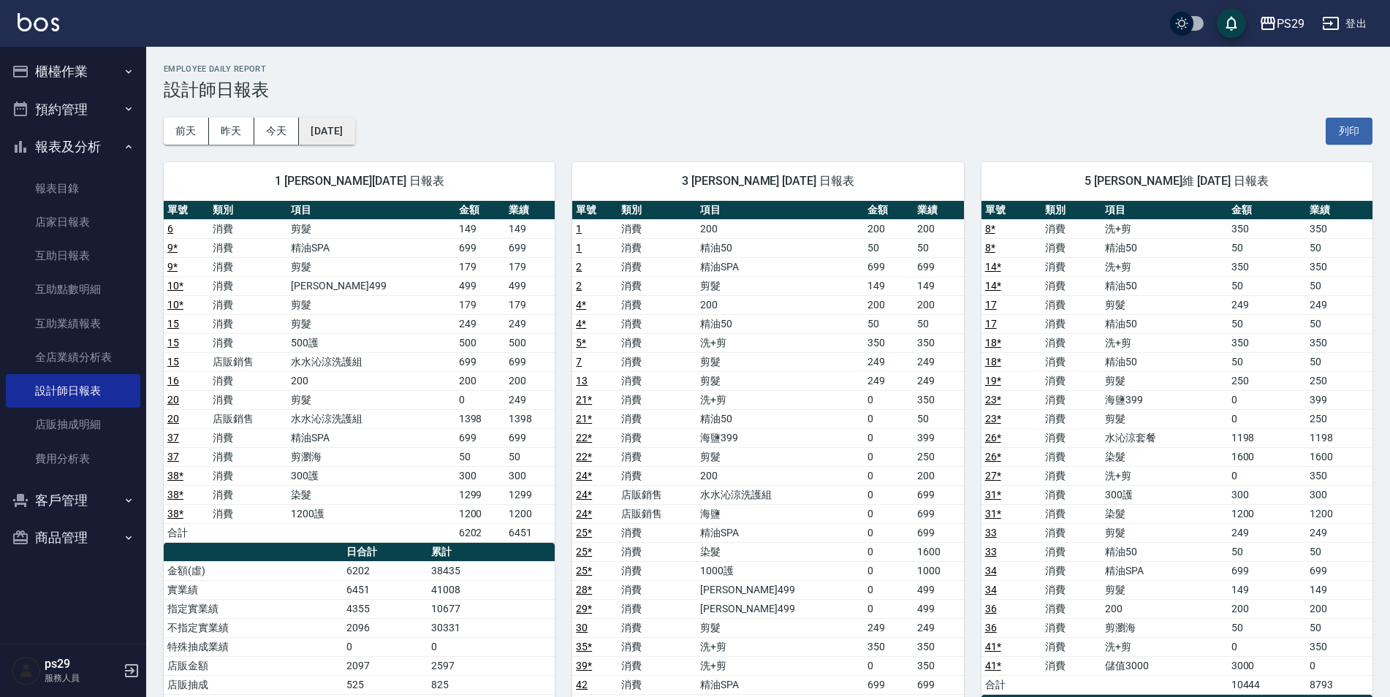
click at [332, 123] on button "[DATE]" at bounding box center [327, 131] width 56 height 27
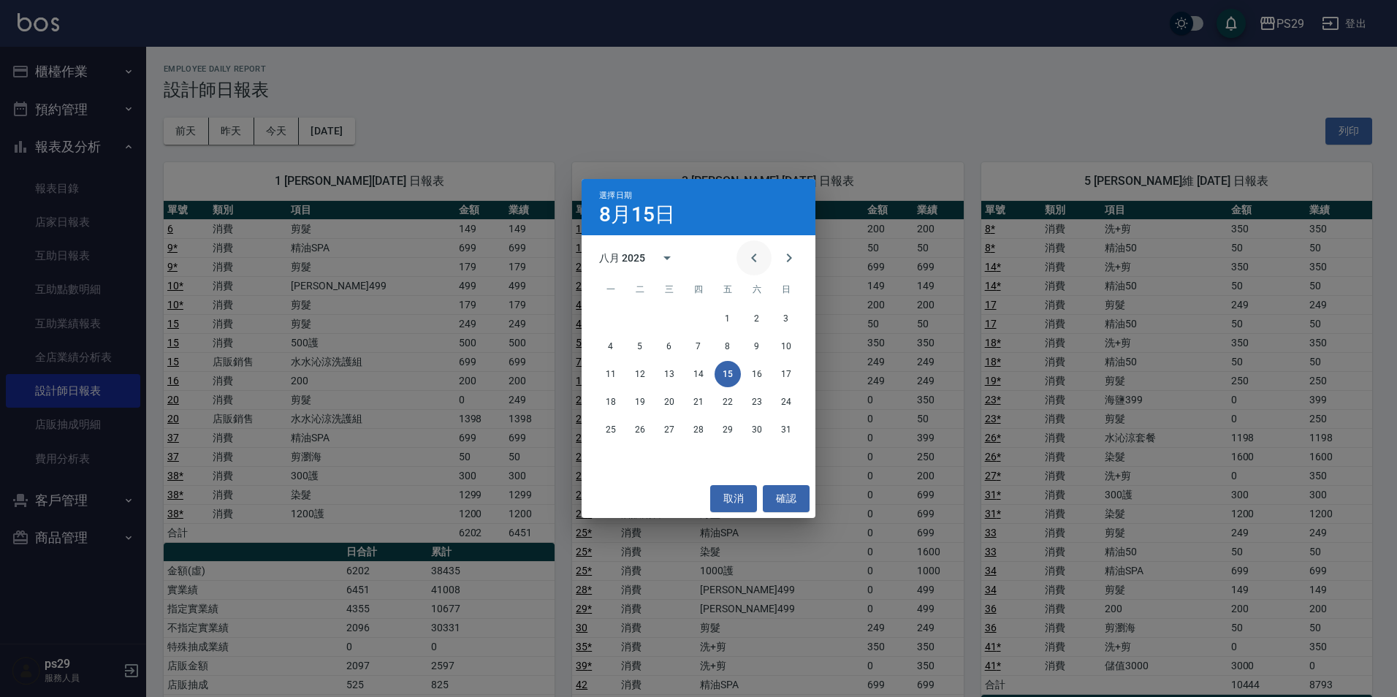
click at [758, 259] on icon "Previous month" at bounding box center [754, 258] width 18 height 18
click at [785, 262] on icon "Next month" at bounding box center [789, 258] width 18 height 18
click at [720, 491] on button "取消" at bounding box center [733, 498] width 47 height 27
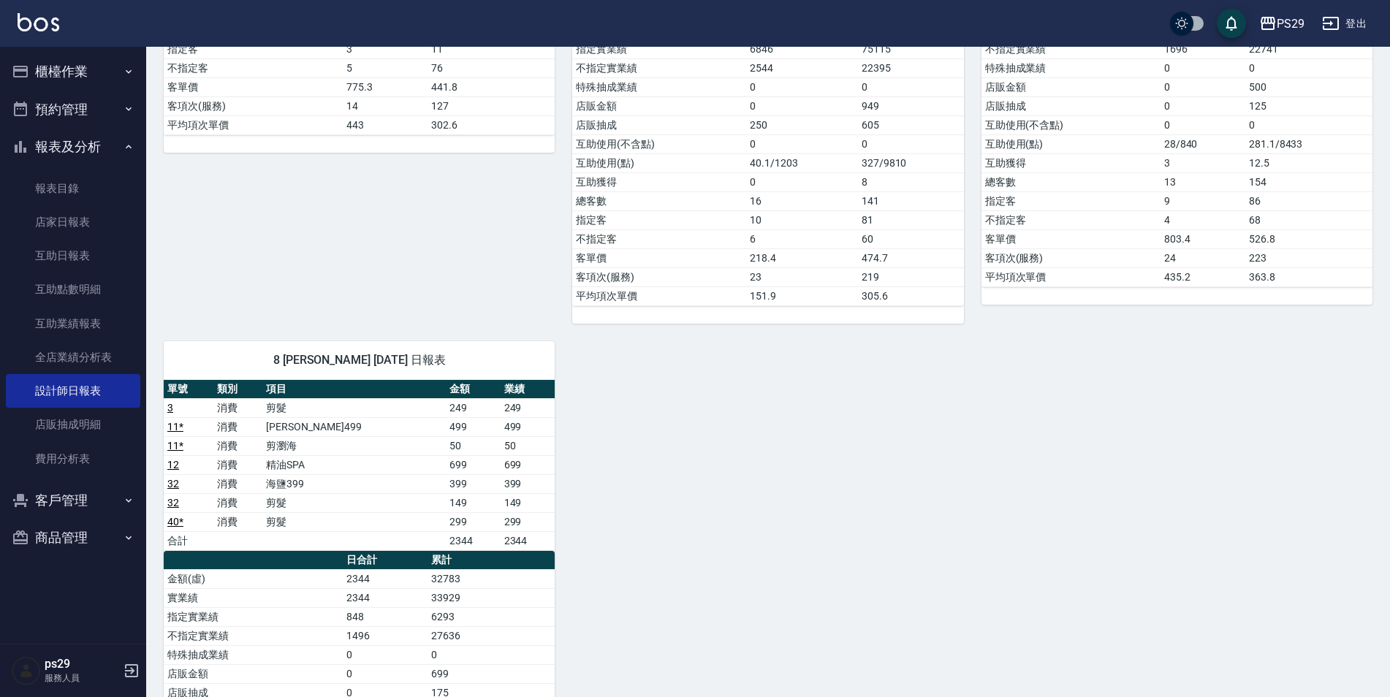
scroll to position [942, 0]
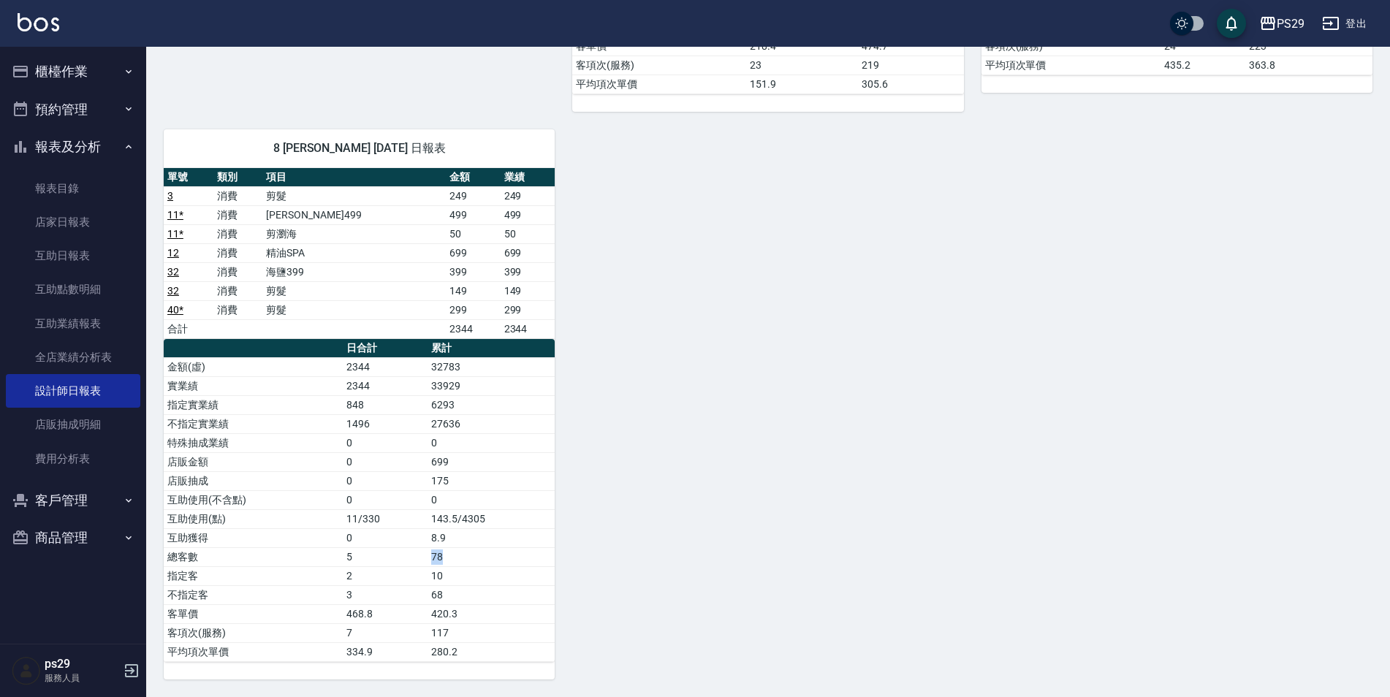
drag, startPoint x: 434, startPoint y: 560, endPoint x: 446, endPoint y: 561, distance: 12.5
click at [446, 561] on td "78" at bounding box center [490, 556] width 127 height 19
drag, startPoint x: 446, startPoint y: 561, endPoint x: 459, endPoint y: 568, distance: 14.1
click at [446, 561] on td "78" at bounding box center [490, 556] width 127 height 19
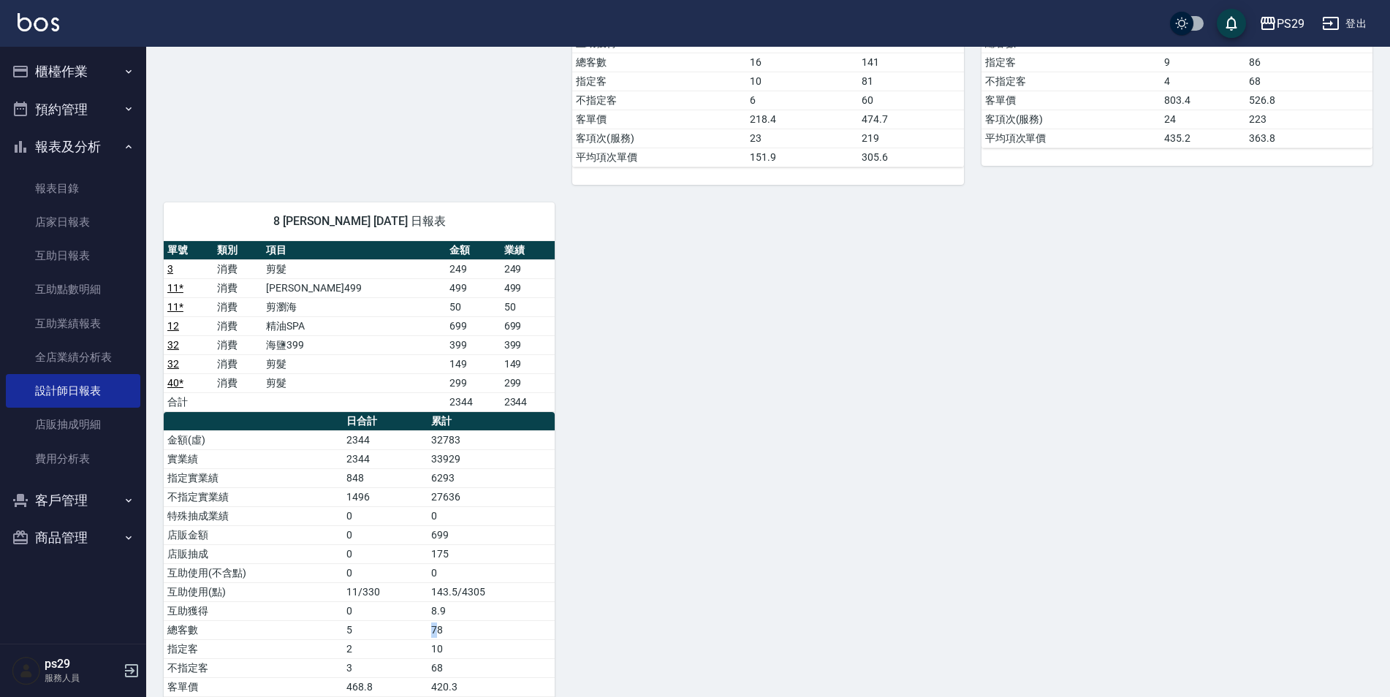
click at [438, 628] on td "78" at bounding box center [490, 629] width 127 height 19
drag, startPoint x: 438, startPoint y: 628, endPoint x: 478, endPoint y: 628, distance: 40.2
click at [478, 628] on td "78" at bounding box center [490, 629] width 127 height 19
drag, startPoint x: 465, startPoint y: 630, endPoint x: 451, endPoint y: 633, distance: 13.5
click at [456, 633] on td "78" at bounding box center [490, 629] width 127 height 19
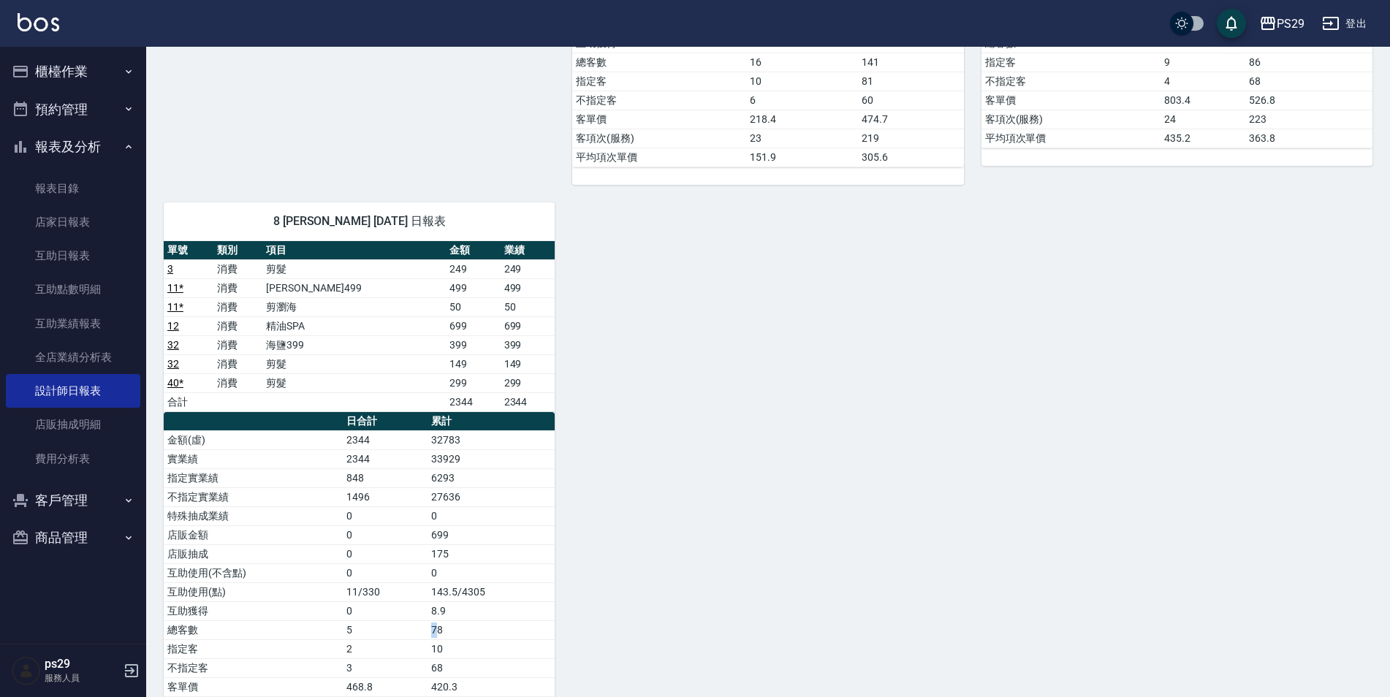
drag, startPoint x: 431, startPoint y: 633, endPoint x: 446, endPoint y: 631, distance: 14.7
click at [446, 631] on td "78" at bounding box center [490, 629] width 127 height 19
click at [446, 632] on td "78" at bounding box center [490, 629] width 127 height 19
drag, startPoint x: 448, startPoint y: 632, endPoint x: 432, endPoint y: 632, distance: 15.3
click at [432, 632] on td "78" at bounding box center [490, 629] width 127 height 19
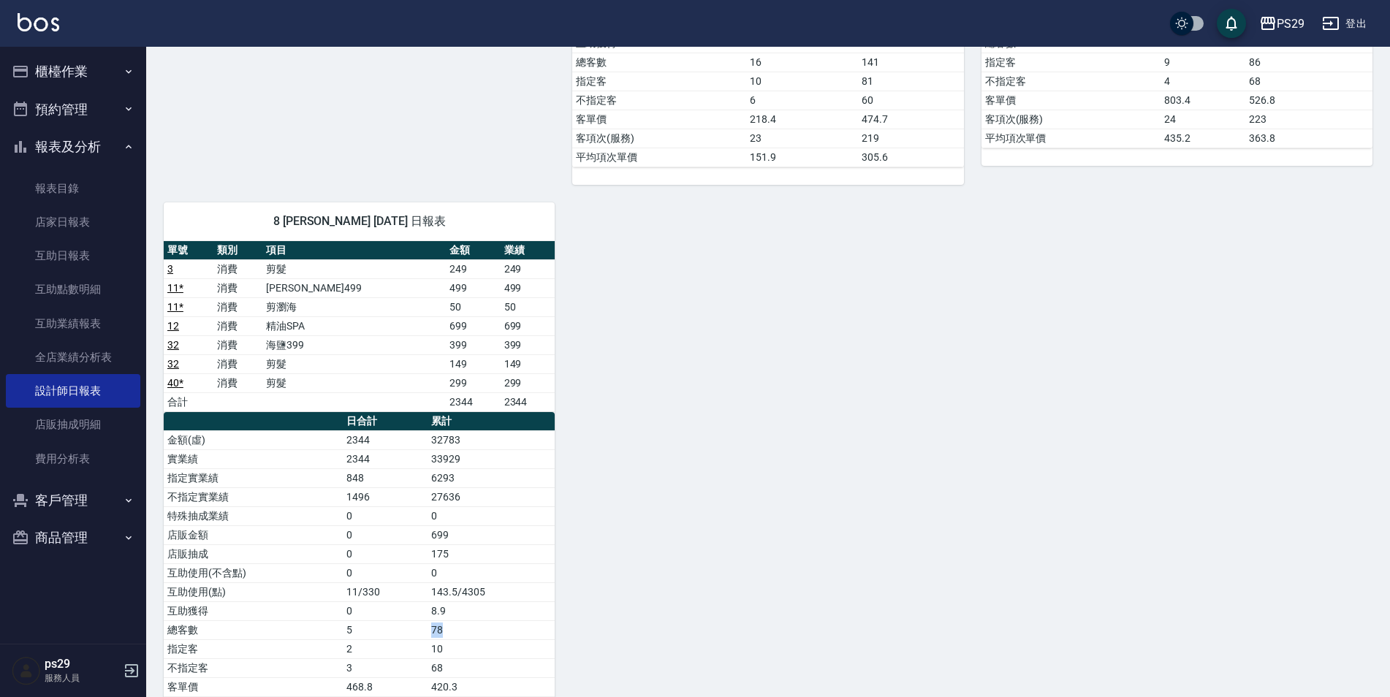
drag, startPoint x: 432, startPoint y: 632, endPoint x: 419, endPoint y: 632, distance: 13.9
click at [432, 632] on td "78" at bounding box center [490, 629] width 127 height 19
drag, startPoint x: 412, startPoint y: 631, endPoint x: 443, endPoint y: 633, distance: 30.8
click at [443, 633] on tr "總客數 5 78" at bounding box center [359, 629] width 391 height 19
click at [445, 636] on td "78" at bounding box center [490, 629] width 127 height 19
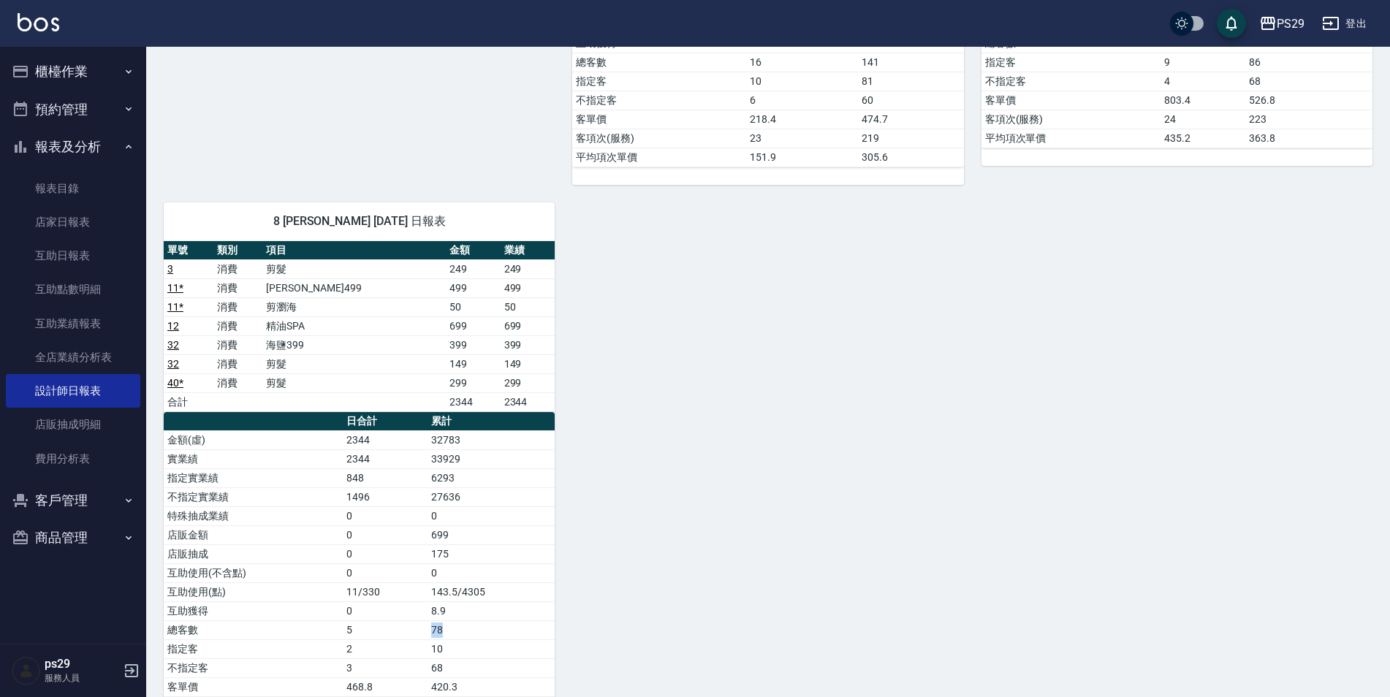
click at [422, 624] on td "5" at bounding box center [385, 629] width 85 height 19
click at [422, 625] on td "5" at bounding box center [385, 629] width 85 height 19
drag, startPoint x: 422, startPoint y: 625, endPoint x: 462, endPoint y: 637, distance: 41.1
click at [462, 637] on tr "總客數 5 78" at bounding box center [359, 629] width 391 height 19
click at [462, 639] on td "10" at bounding box center [490, 648] width 127 height 19
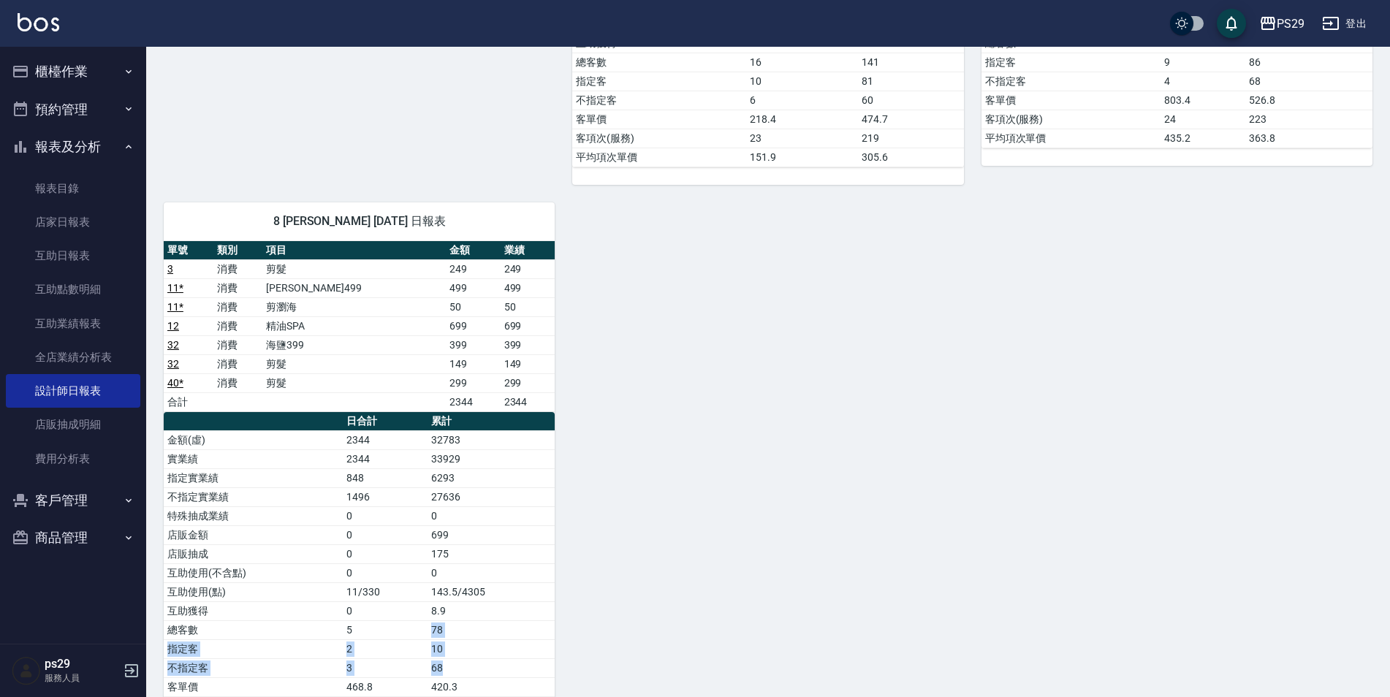
drag, startPoint x: 427, startPoint y: 630, endPoint x: 449, endPoint y: 668, distance: 43.6
click at [449, 668] on tbody "金額(虛) 2344 32783 實業績 2344 33929 指定實業績 848 6293 不指定實業績 1496 27636 特殊抽成業績 0 0 店販金…" at bounding box center [359, 582] width 391 height 304
drag, startPoint x: 449, startPoint y: 668, endPoint x: 462, endPoint y: 670, distance: 13.3
click at [462, 671] on td "68" at bounding box center [490, 667] width 127 height 19
drag, startPoint x: 425, startPoint y: 630, endPoint x: 447, endPoint y: 667, distance: 42.6
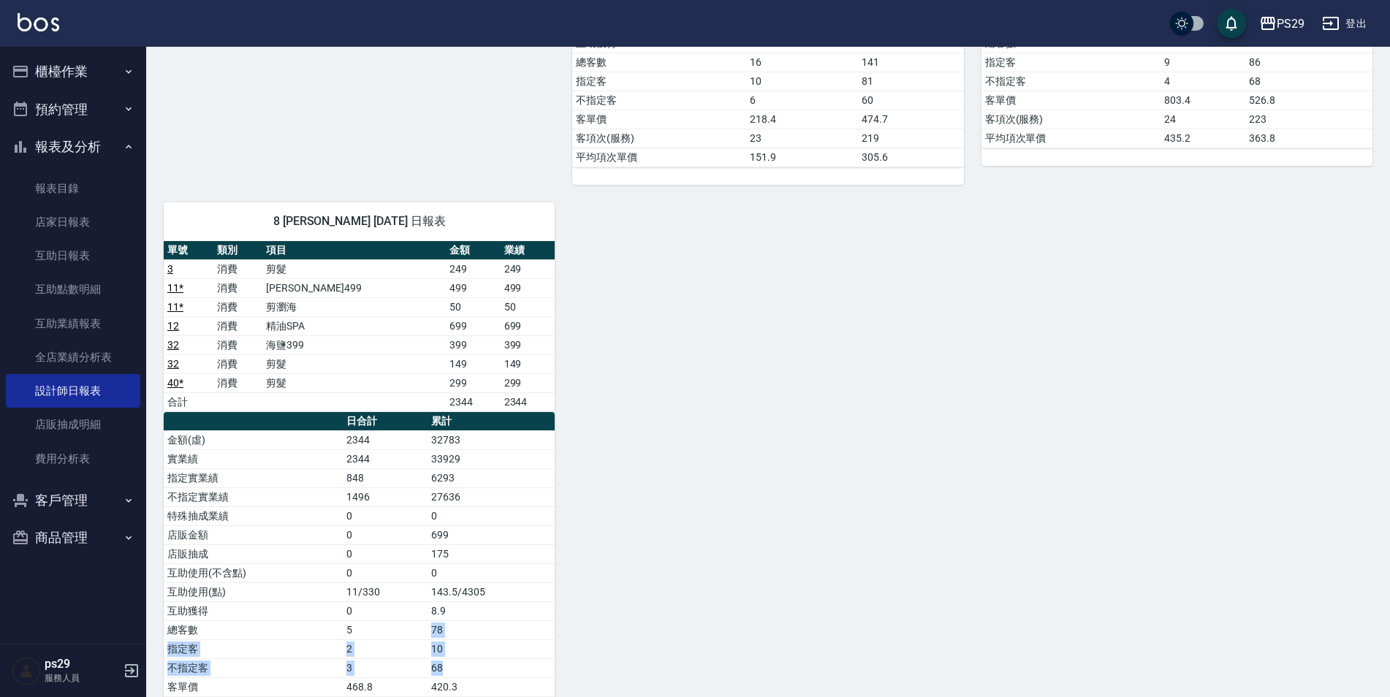
click at [447, 667] on tbody "金額(虛) 2344 32783 實業績 2344 33929 指定實業績 848 6293 不指定實業績 1496 27636 特殊抽成業績 0 0 店販金…" at bounding box center [359, 582] width 391 height 304
click at [447, 667] on td "68" at bounding box center [490, 667] width 127 height 19
drag, startPoint x: 447, startPoint y: 667, endPoint x: 415, endPoint y: 613, distance: 62.9
click at [415, 613] on tbody "金額(虛) 2344 32783 實業績 2344 33929 指定實業績 848 6293 不指定實業績 1496 27636 特殊抽成業績 0 0 店販金…" at bounding box center [359, 582] width 391 height 304
drag, startPoint x: 415, startPoint y: 613, endPoint x: 416, endPoint y: 622, distance: 9.5
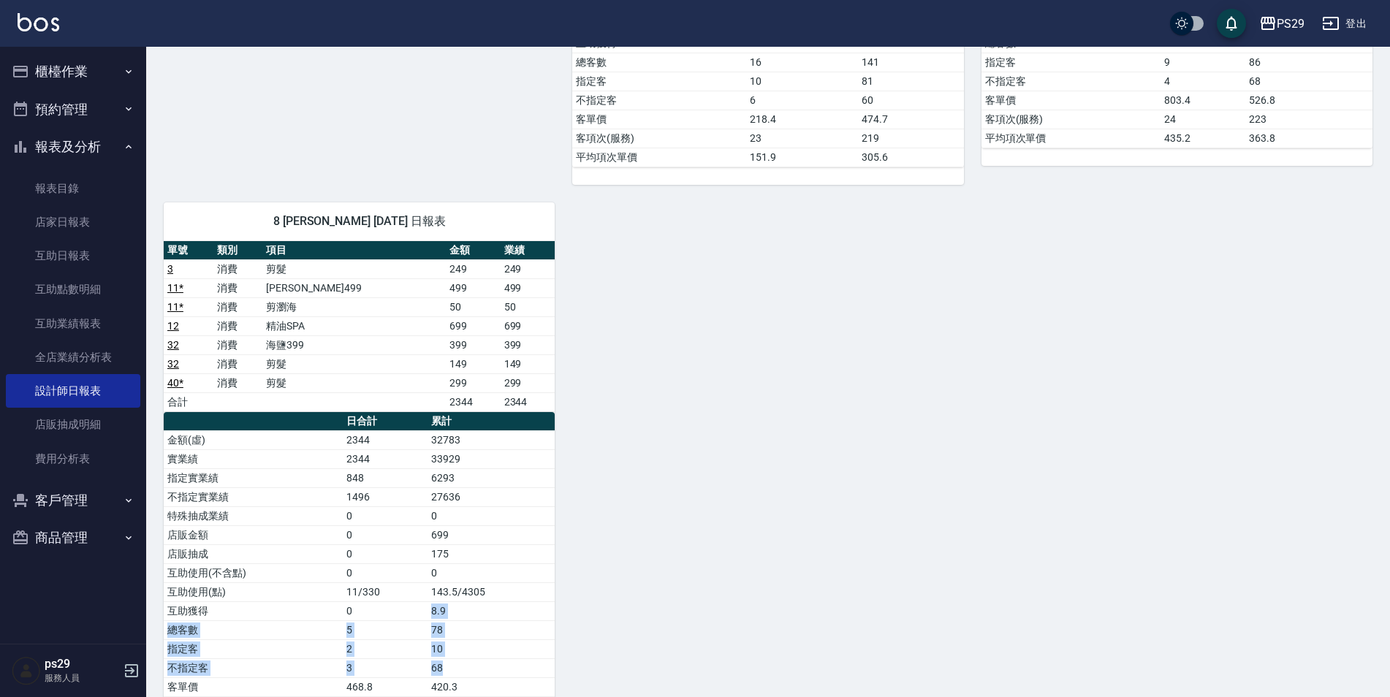
click at [416, 622] on td "5" at bounding box center [385, 629] width 85 height 19
drag, startPoint x: 416, startPoint y: 622, endPoint x: 467, endPoint y: 674, distance: 72.3
click at [467, 674] on tbody "金額(虛) 2344 32783 實業績 2344 33929 指定實業績 848 6293 不指定實業績 1496 27636 特殊抽成業績 0 0 店販金…" at bounding box center [359, 582] width 391 height 304
click at [468, 673] on td "68" at bounding box center [490, 667] width 127 height 19
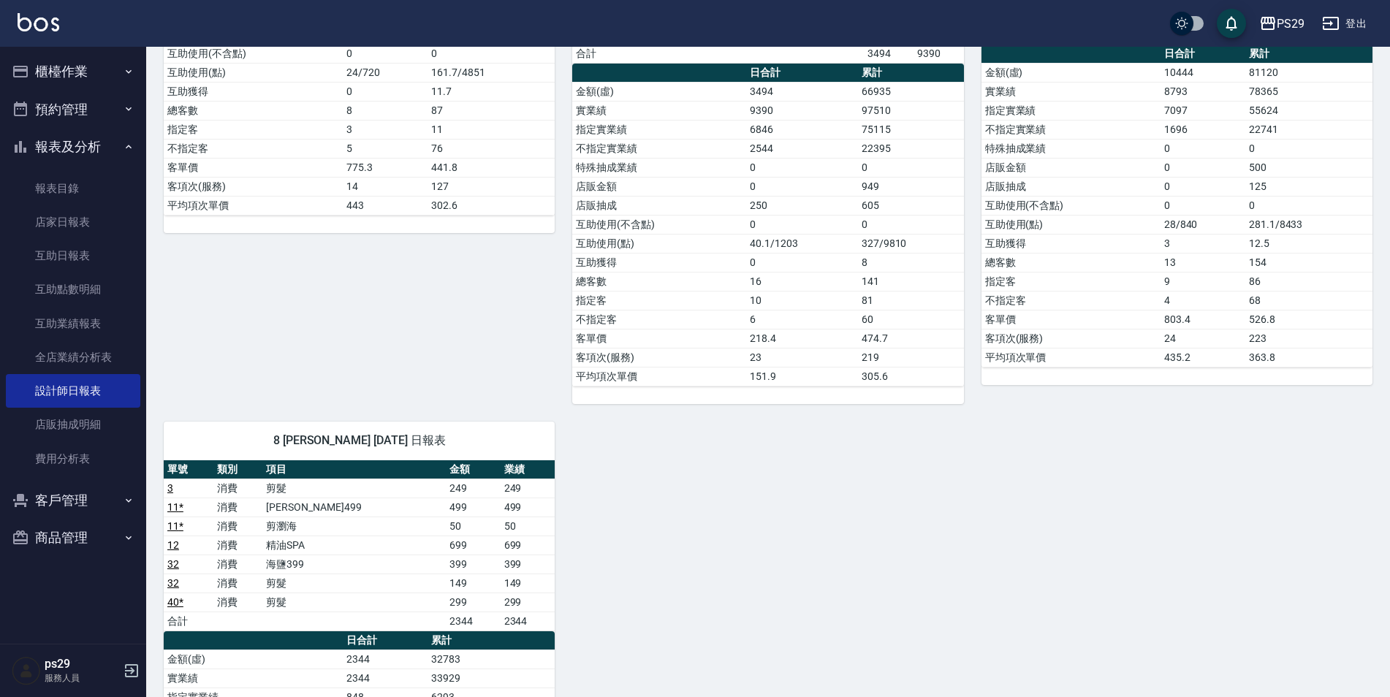
scroll to position [358, 0]
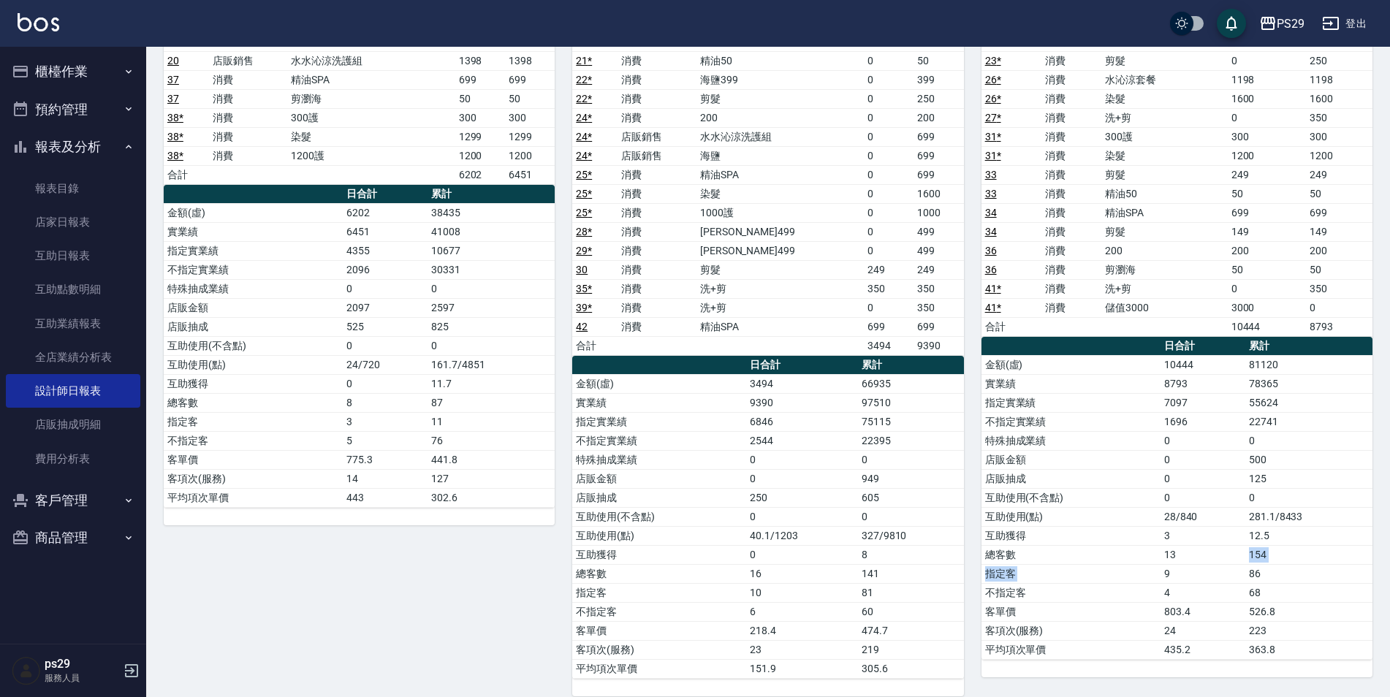
drag, startPoint x: 1170, startPoint y: 564, endPoint x: 1258, endPoint y: 557, distance: 88.7
click at [1258, 557] on tbody "金額(虛) 10444 81120 實業績 8793 78365 指定實業績 7097 55624 不指定實業績 1696 22741 特殊抽成業績 0 0 …" at bounding box center [1176, 507] width 391 height 304
drag, startPoint x: 1258, startPoint y: 557, endPoint x: 1257, endPoint y: 567, distance: 10.3
click at [1259, 568] on td "86" at bounding box center [1308, 573] width 127 height 19
drag, startPoint x: 857, startPoint y: 569, endPoint x: 907, endPoint y: 626, distance: 75.6
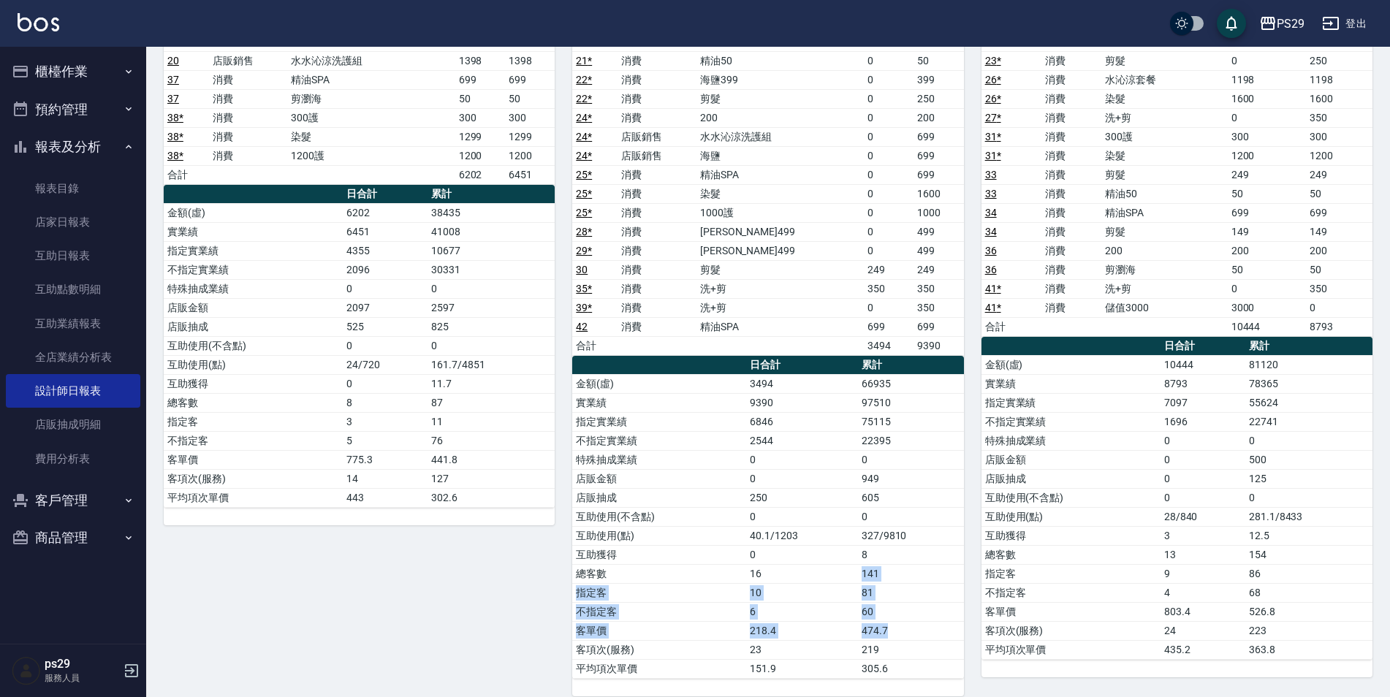
click at [907, 626] on tbody "金額(虛) 3494 66935 實業績 9390 97510 指定實業績 6846 75115 不指定實業績 2544 22395 特殊抽成業績 0 0 店…" at bounding box center [767, 526] width 391 height 304
click at [907, 626] on td "474.7" at bounding box center [911, 630] width 106 height 19
drag, startPoint x: 901, startPoint y: 619, endPoint x: 844, endPoint y: 574, distance: 72.3
click at [844, 574] on tbody "金額(虛) 3494 66935 實業績 9390 97510 指定實業績 6846 75115 不指定實業績 2544 22395 特殊抽成業績 0 0 店…" at bounding box center [767, 526] width 391 height 304
click at [844, 574] on td "16" at bounding box center [802, 573] width 112 height 19
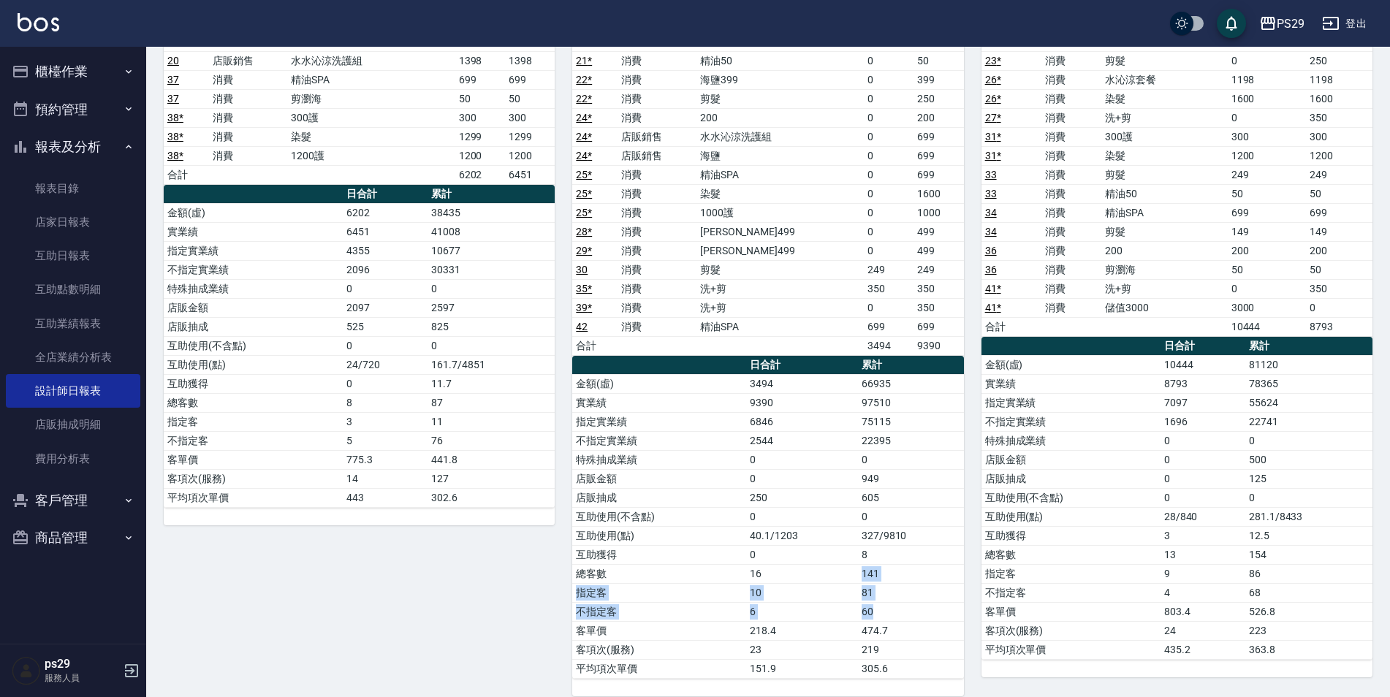
drag, startPoint x: 847, startPoint y: 567, endPoint x: 883, endPoint y: 612, distance: 58.2
click at [883, 612] on tbody "金額(虛) 3494 66935 實業績 9390 97510 指定實業績 6846 75115 不指定實業績 2544 22395 特殊抽成業績 0 0 店…" at bounding box center [767, 526] width 391 height 304
click at [883, 612] on td "60" at bounding box center [911, 611] width 106 height 19
drag, startPoint x: 883, startPoint y: 612, endPoint x: 847, endPoint y: 568, distance: 57.6
click at [847, 568] on tbody "金額(虛) 3494 66935 實業績 9390 97510 指定實業績 6846 75115 不指定實業績 2544 22395 特殊抽成業績 0 0 店…" at bounding box center [767, 526] width 391 height 304
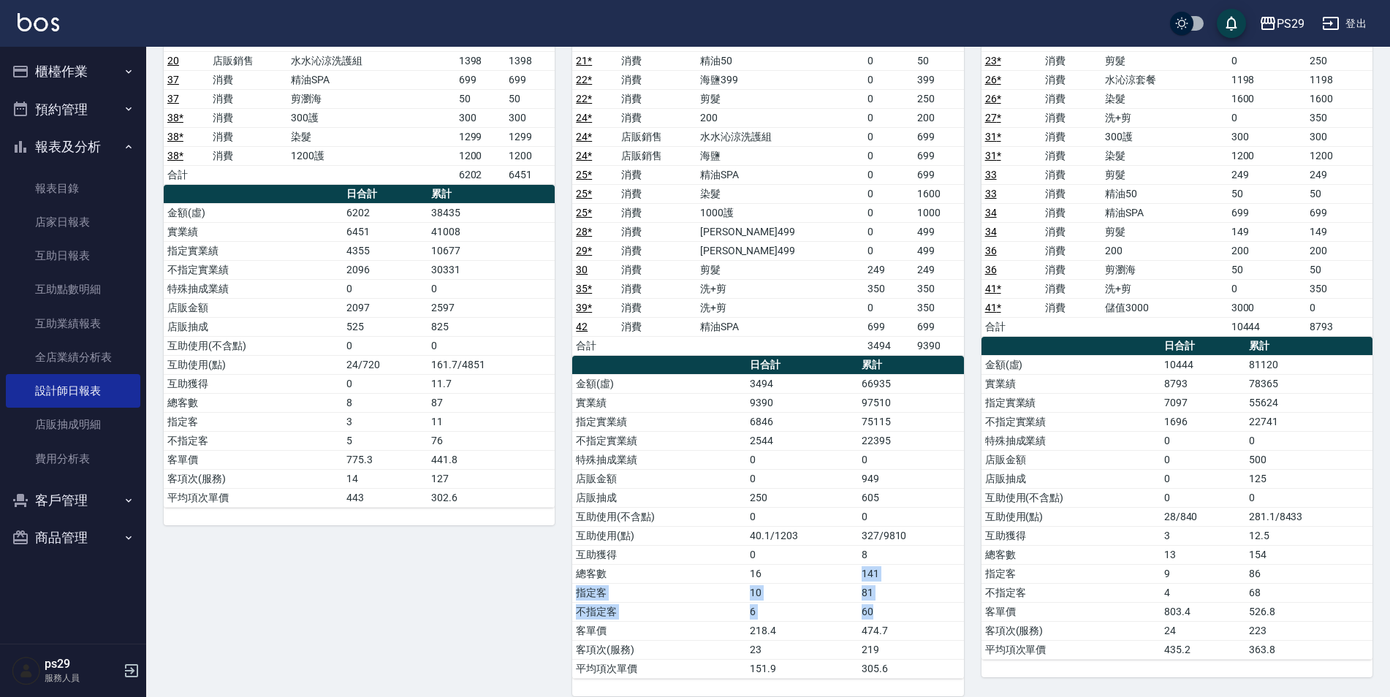
click at [847, 568] on td "16" at bounding box center [802, 573] width 112 height 19
drag, startPoint x: 863, startPoint y: 570, endPoint x: 880, endPoint y: 609, distance: 42.2
click at [880, 609] on tbody "金額(虛) 3494 66935 實業績 9390 97510 指定實業績 6846 75115 不指定實業績 2544 22395 特殊抽成業績 0 0 店…" at bounding box center [767, 526] width 391 height 304
click at [880, 609] on td "60" at bounding box center [911, 611] width 106 height 19
drag, startPoint x: 875, startPoint y: 611, endPoint x: 861, endPoint y: 575, distance: 38.4
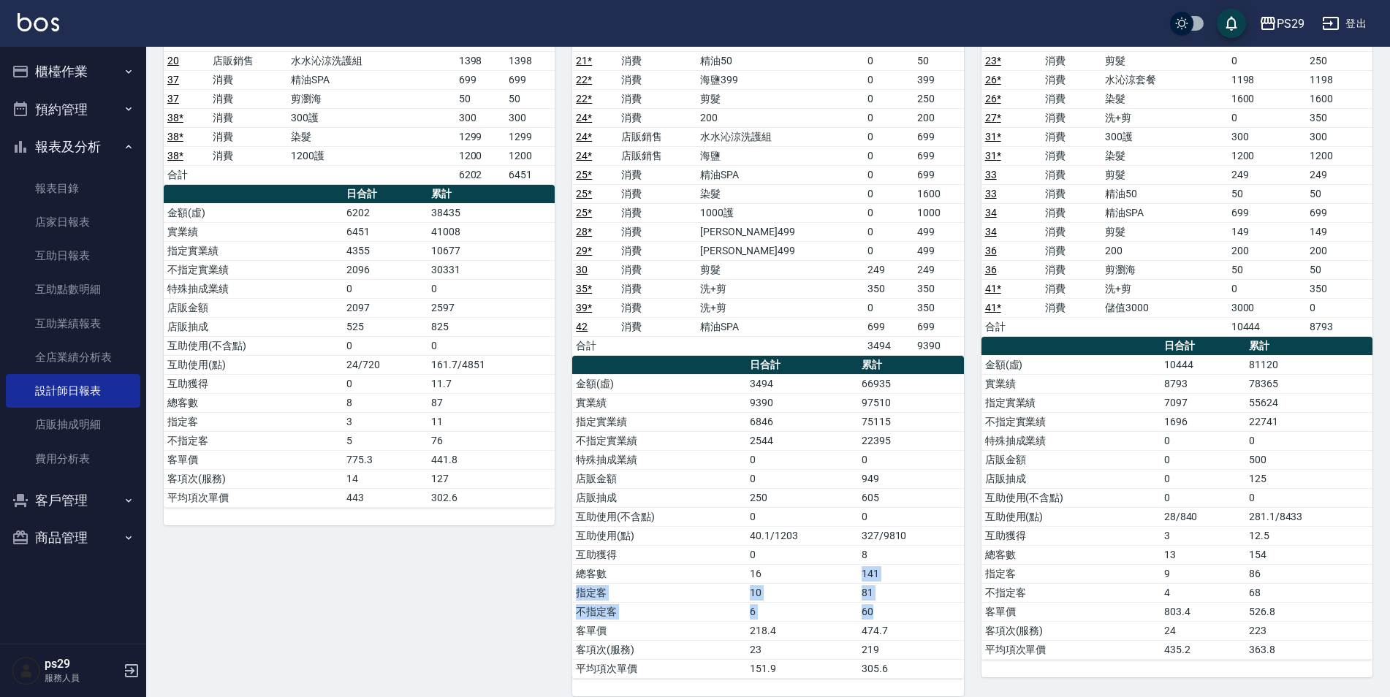
click at [861, 575] on tbody "金額(虛) 3494 66935 實業績 9390 97510 指定實業績 6846 75115 不指定實業績 2544 22395 特殊抽成業績 0 0 店…" at bounding box center [767, 526] width 391 height 304
click at [861, 575] on td "141" at bounding box center [911, 573] width 106 height 19
drag, startPoint x: 861, startPoint y: 571, endPoint x: 877, endPoint y: 605, distance: 36.9
click at [877, 605] on tbody "金額(虛) 3494 66935 實業績 9390 97510 指定實業績 6846 75115 不指定實業績 2544 22395 特殊抽成業績 0 0 店…" at bounding box center [767, 526] width 391 height 304
click at [874, 609] on td "60" at bounding box center [911, 611] width 106 height 19
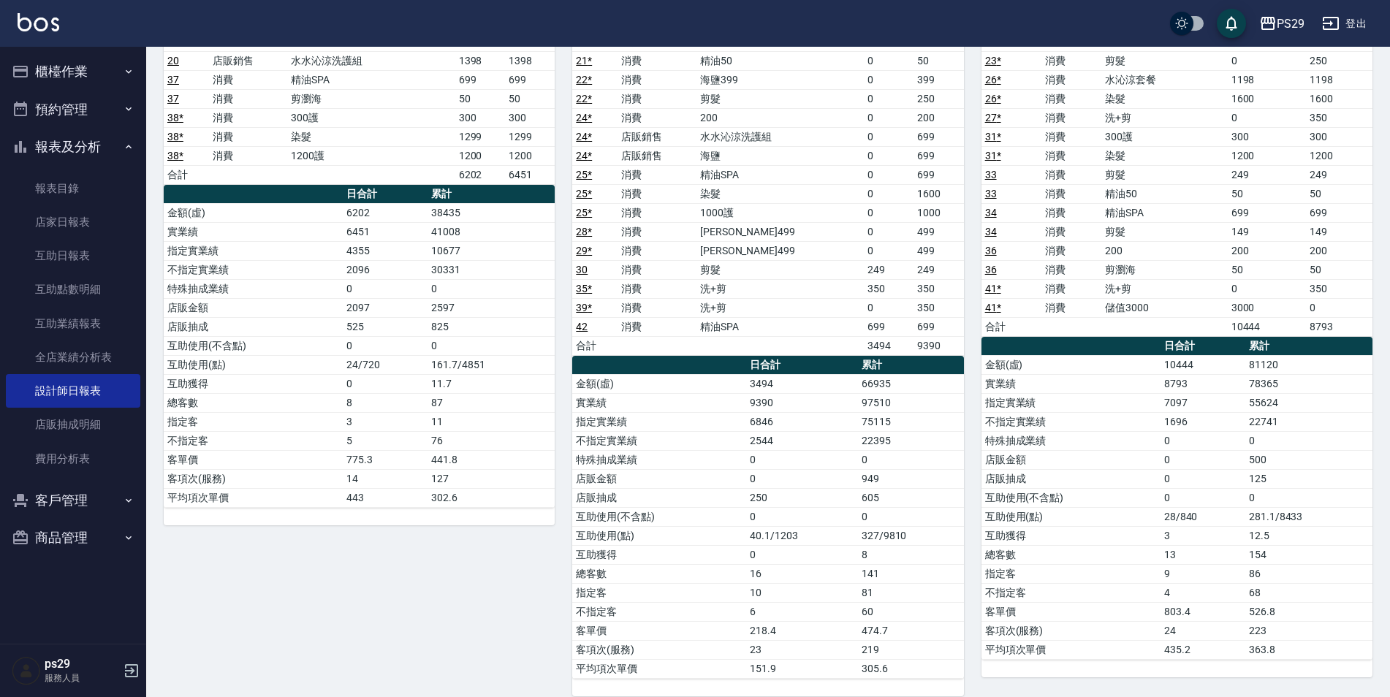
click at [874, 609] on td "60" at bounding box center [911, 611] width 106 height 19
drag, startPoint x: 874, startPoint y: 609, endPoint x: 869, endPoint y: 571, distance: 39.0
click at [869, 571] on tbody "金額(虛) 3494 66935 實業績 9390 97510 指定實業績 6846 75115 不指定實業績 2544 22395 特殊抽成業績 0 0 店…" at bounding box center [767, 526] width 391 height 304
drag, startPoint x: 869, startPoint y: 571, endPoint x: 857, endPoint y: 571, distance: 12.4
click at [855, 571] on td "16" at bounding box center [802, 573] width 112 height 19
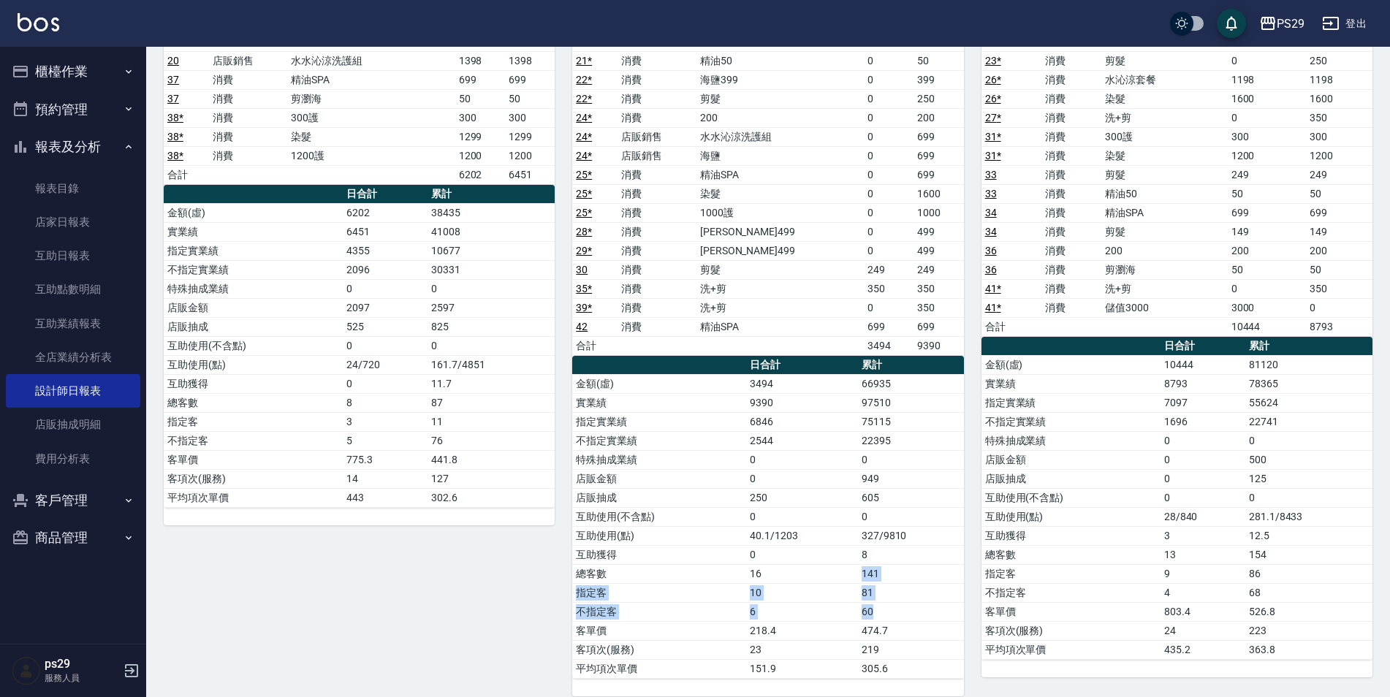
drag, startPoint x: 862, startPoint y: 571, endPoint x: 875, endPoint y: 606, distance: 36.8
click at [875, 606] on tbody "金額(虛) 3494 66935 實業績 9390 97510 指定實業績 6846 75115 不指定實業績 2544 22395 特殊抽成業績 0 0 店…" at bounding box center [767, 526] width 391 height 304
click at [872, 611] on td "60" at bounding box center [911, 611] width 106 height 19
click at [871, 612] on td "60" at bounding box center [911, 611] width 106 height 19
drag, startPoint x: 871, startPoint y: 612, endPoint x: 857, endPoint y: 576, distance: 39.1
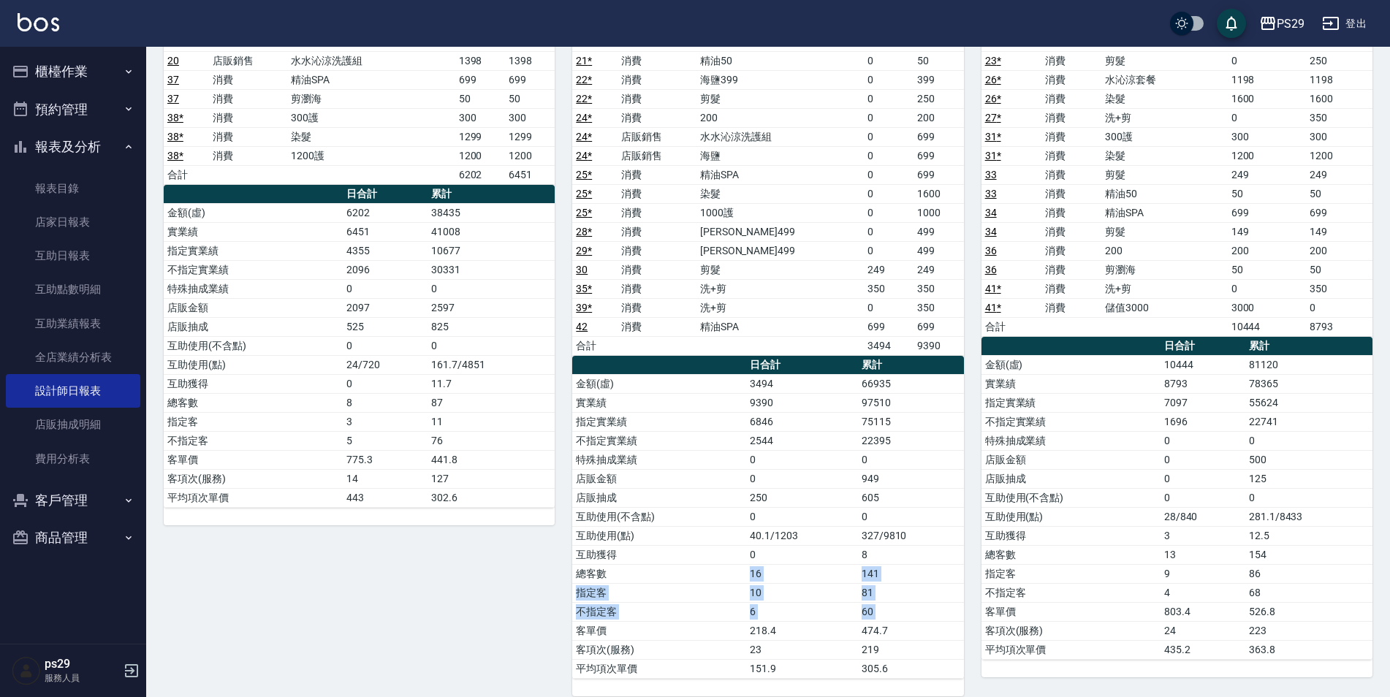
click at [857, 576] on tbody "金額(虛) 3494 66935 實業績 9390 97510 指定實業績 6846 75115 不指定實業績 2544 22395 特殊抽成業績 0 0 店…" at bounding box center [767, 526] width 391 height 304
click at [857, 576] on td "16" at bounding box center [802, 573] width 112 height 19
drag, startPoint x: 860, startPoint y: 570, endPoint x: 873, endPoint y: 605, distance: 37.5
click at [873, 605] on tbody "金額(虛) 3494 66935 實業績 9390 97510 指定實業績 6846 75115 不指定實業績 2544 22395 特殊抽成業績 0 0 店…" at bounding box center [767, 526] width 391 height 304
click at [873, 606] on td "60" at bounding box center [911, 611] width 106 height 19
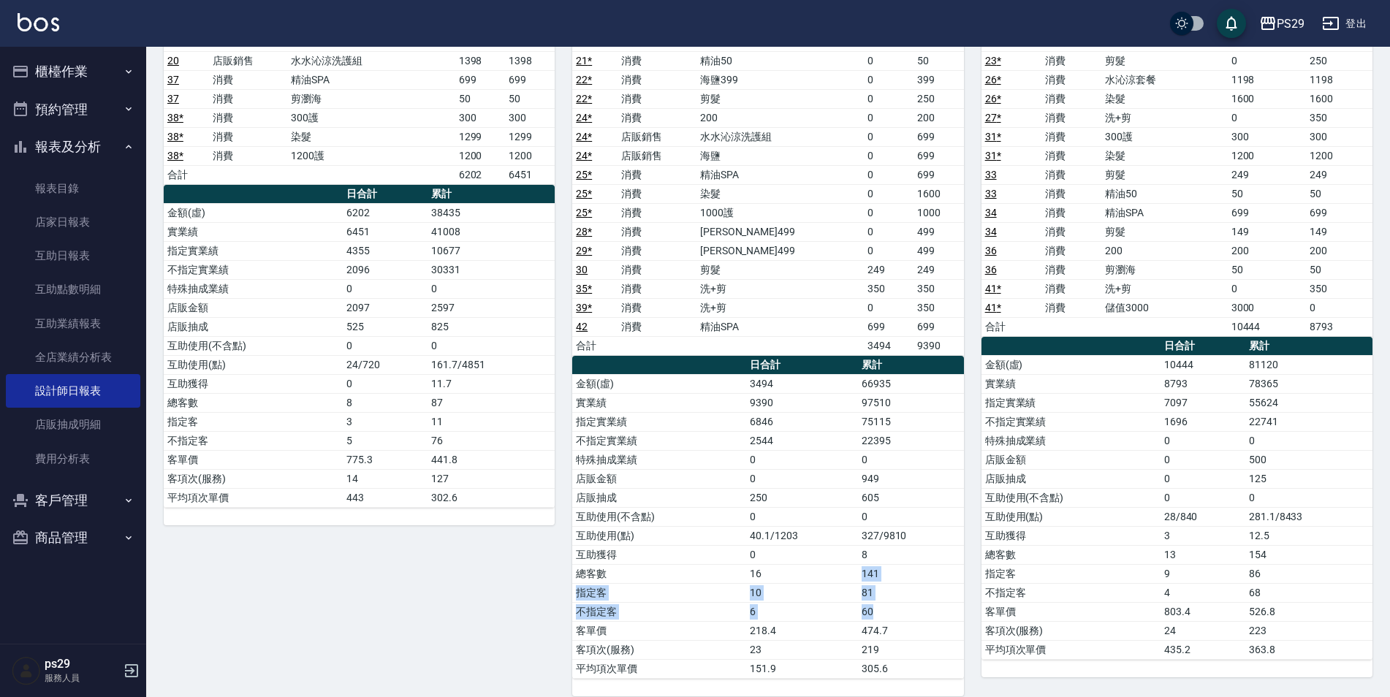
drag, startPoint x: 873, startPoint y: 609, endPoint x: 861, endPoint y: 573, distance: 37.0
click at [861, 573] on tbody "金額(虛) 3494 66935 實業績 9390 97510 指定實業績 6846 75115 不指定實業績 2544 22395 特殊抽成業績 0 0 店…" at bounding box center [767, 526] width 391 height 304
click at [861, 573] on td "141" at bounding box center [911, 573] width 106 height 19
drag
click at [872, 609] on tbody "金額(虛) 3494 66935 實業績 9390 97510 指定實業績 6846 75115 不指定實業績 2544 22395 特殊抽成業績 0 0 店…" at bounding box center [767, 526] width 391 height 304
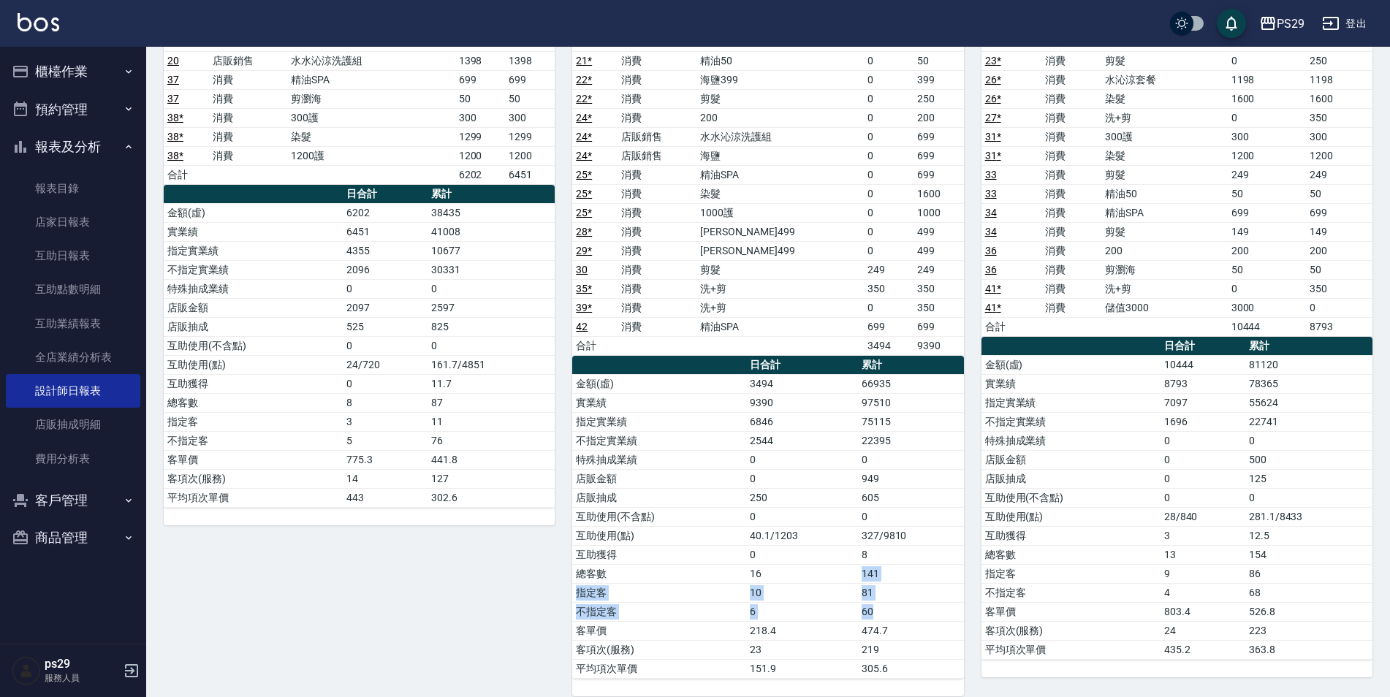
click at [874, 615] on td "60" at bounding box center [911, 611] width 106 height 19
click at [853, 562] on tbody "金額(虛) 3494 66935 實業績 9390 97510 指定實業績 6846 75115 不指定實業績 2544 22395 特殊抽成業績 0 0 店…" at bounding box center [767, 526] width 391 height 304
click at [855, 571] on td "16" at bounding box center [802, 573] width 112 height 19
click at [874, 614] on tbody "金額(虛) 3494 66935 實業績 9390 97510 指定實業績 6846 75115 不指定實業績 2544 22395 特殊抽成業績 0 0 店…" at bounding box center [767, 526] width 391 height 304
click at [880, 618] on td "60" at bounding box center [911, 611] width 106 height 19
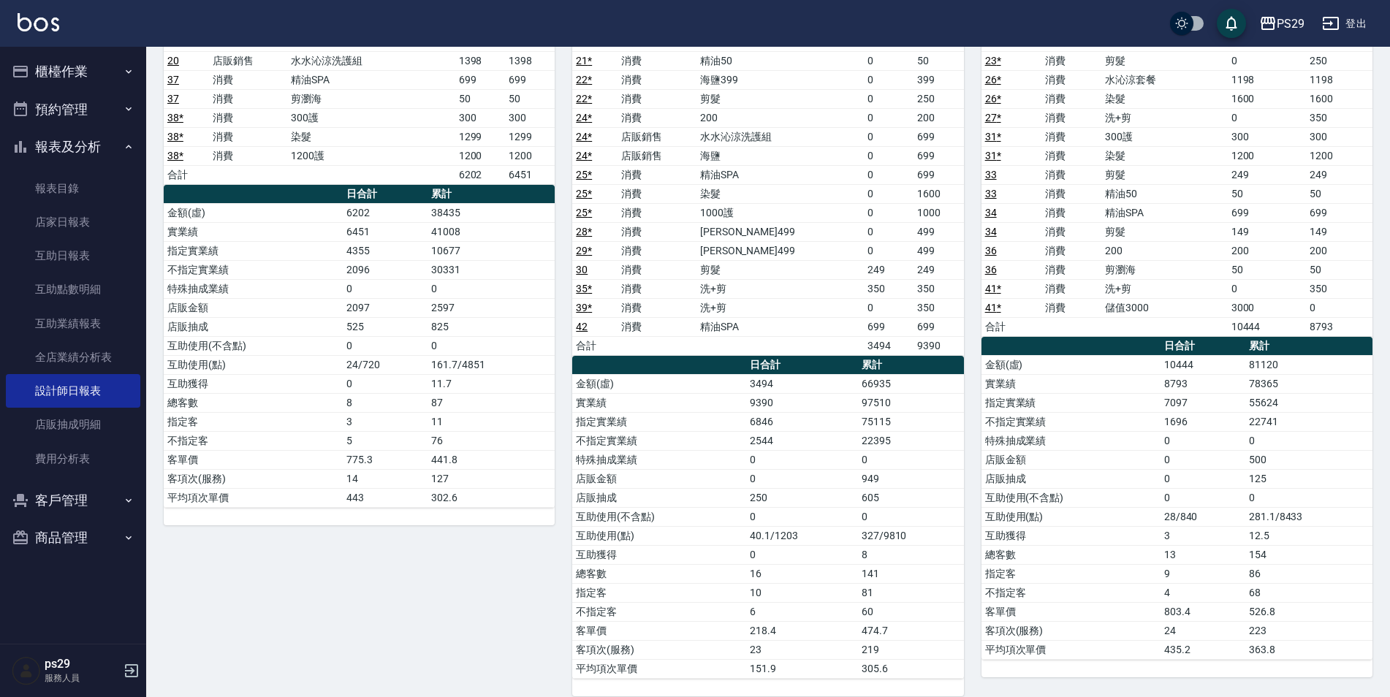
click at [880, 617] on td "60" at bounding box center [911, 611] width 106 height 19
click at [579, 568] on tbody "金額(虛) 3494 66935 實業績 9390 97510 指定實業績 6846 75115 不指定實業績 2544 22395 特殊抽成業績 0 0 店…" at bounding box center [767, 526] width 391 height 304
click at [568, 561] on div "3 [PERSON_NAME] [DATE] 日報表 單號 類別 項目 金額 業績 1 消費 200 200 200 1 消費 精油50 50 50 2 消費…" at bounding box center [758, 242] width 408 height 910
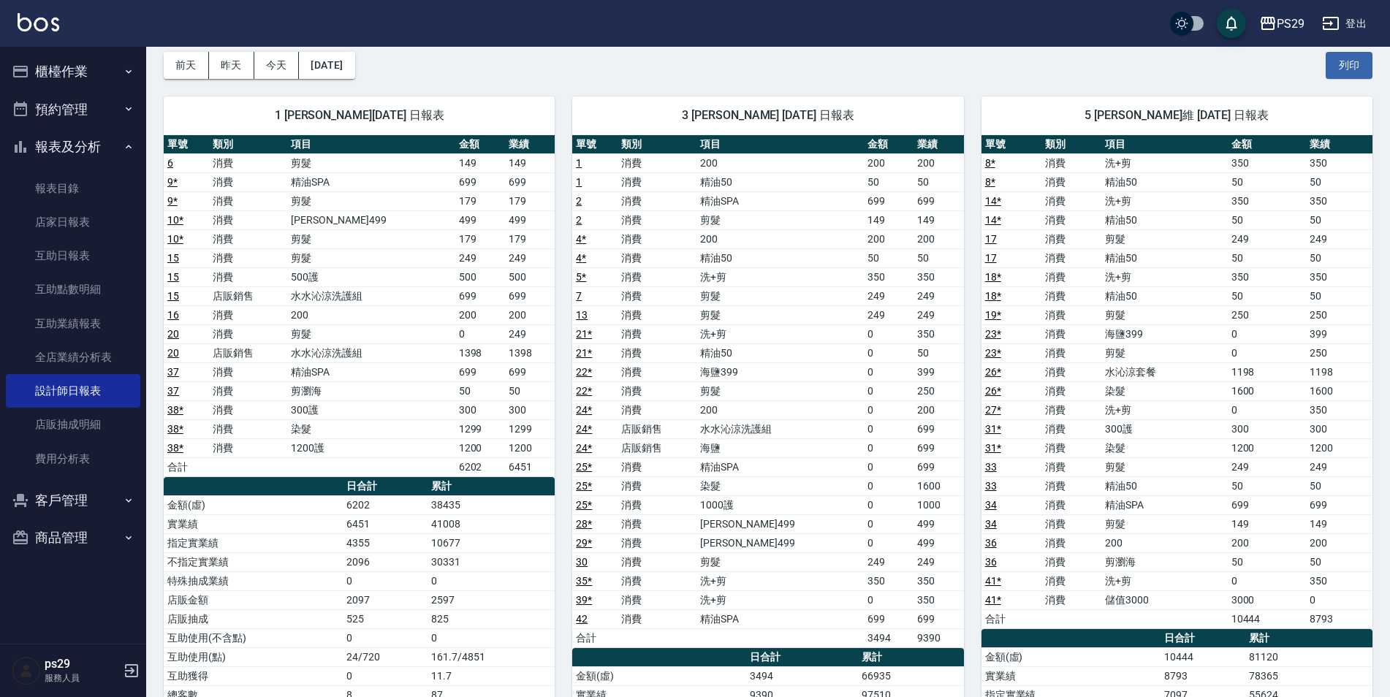
scroll to position [0, 0]
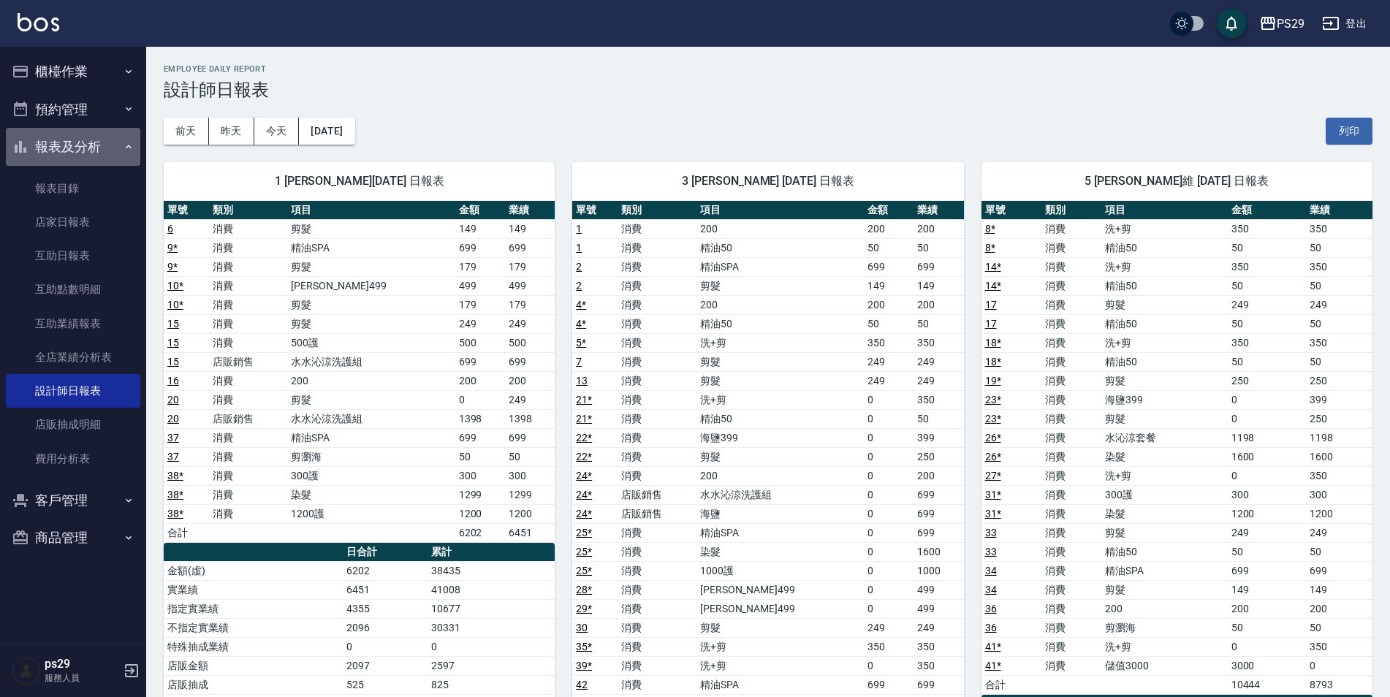
click at [21, 138] on icon "button" at bounding box center [21, 147] width 18 height 18
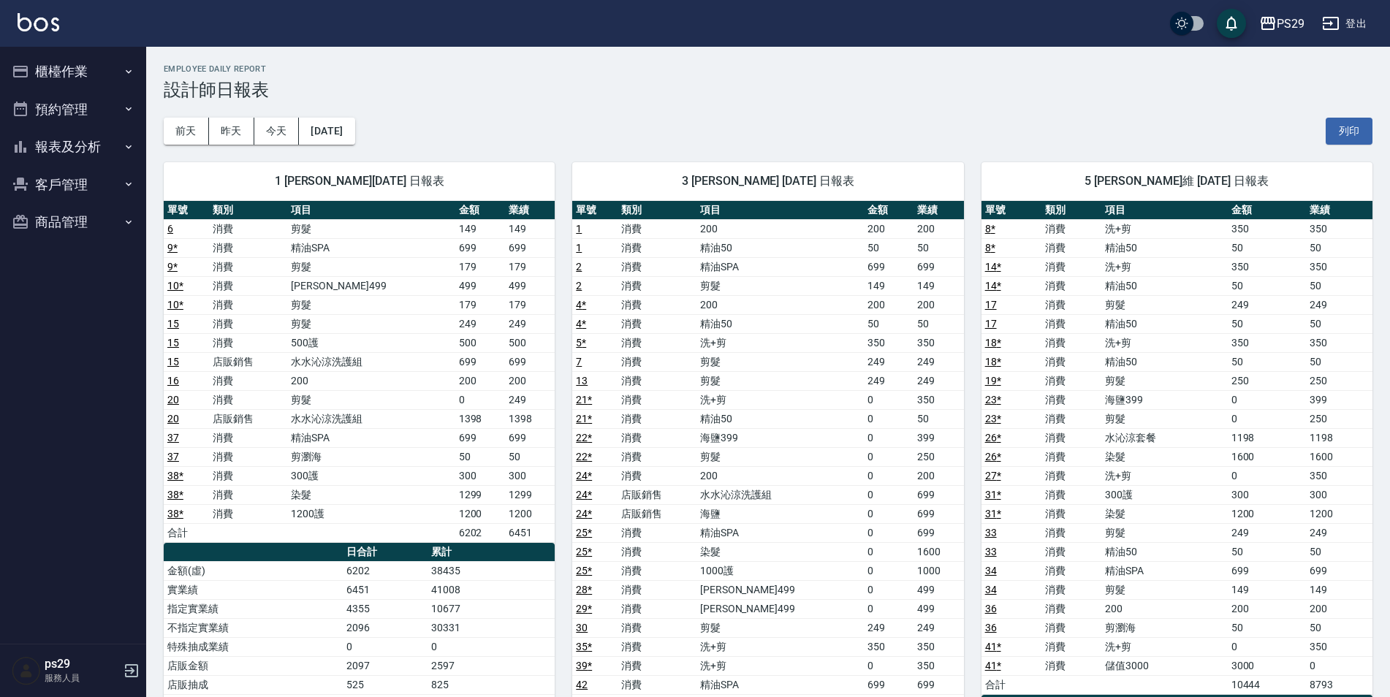
click at [80, 69] on button "櫃檯作業" at bounding box center [73, 72] width 134 height 38
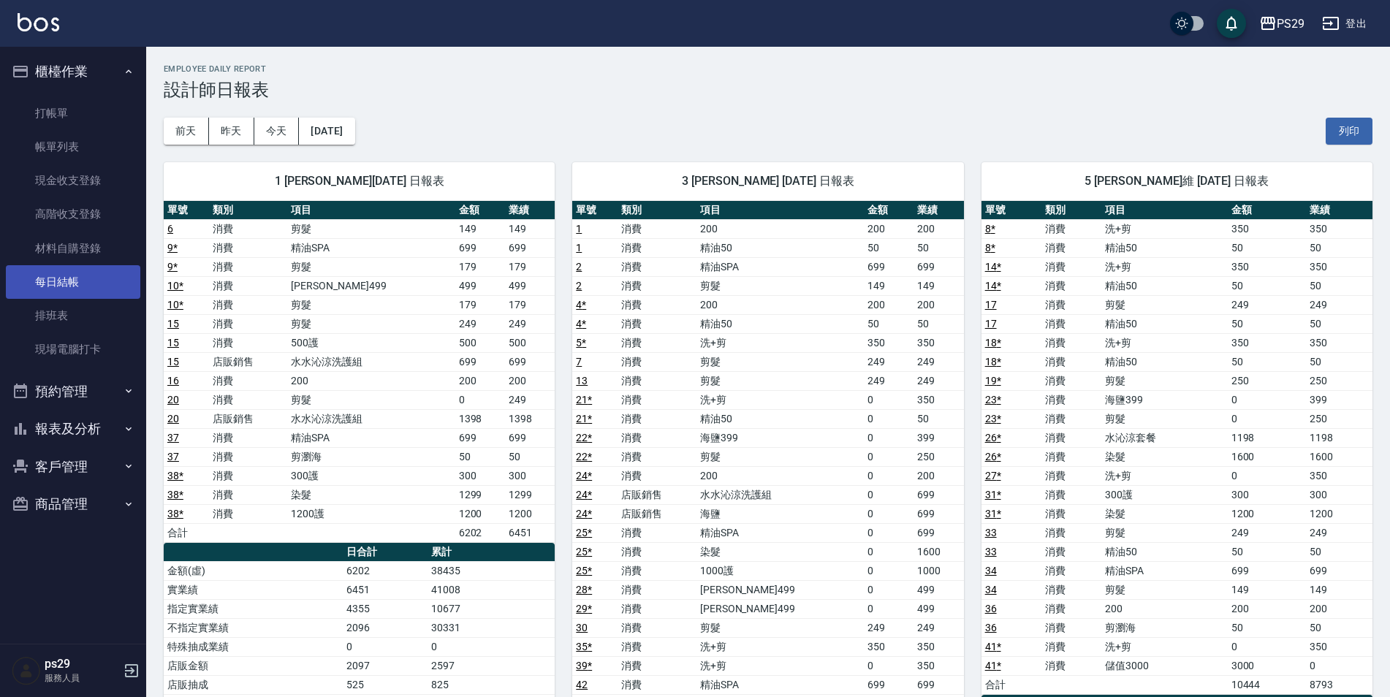
click at [62, 281] on link "每日結帳" at bounding box center [73, 282] width 134 height 34
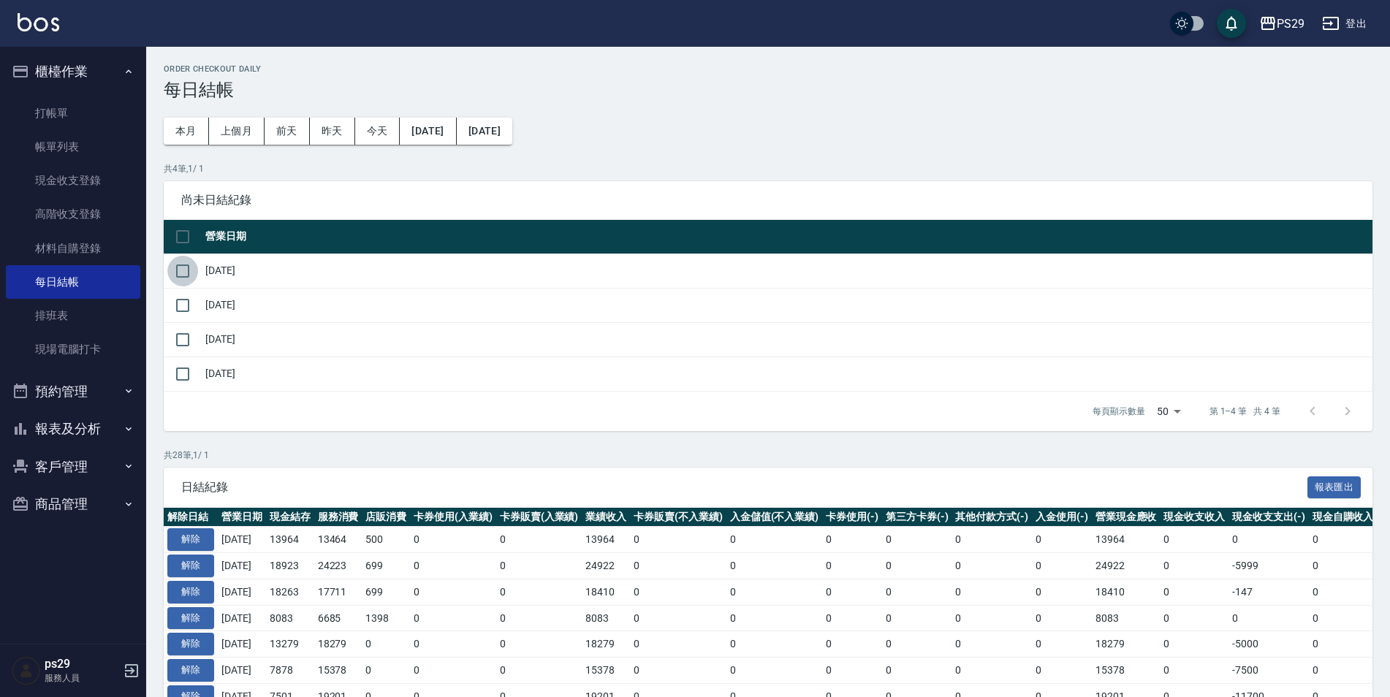
click at [178, 283] on input "checkbox" at bounding box center [182, 271] width 31 height 31
checkbox input "true"
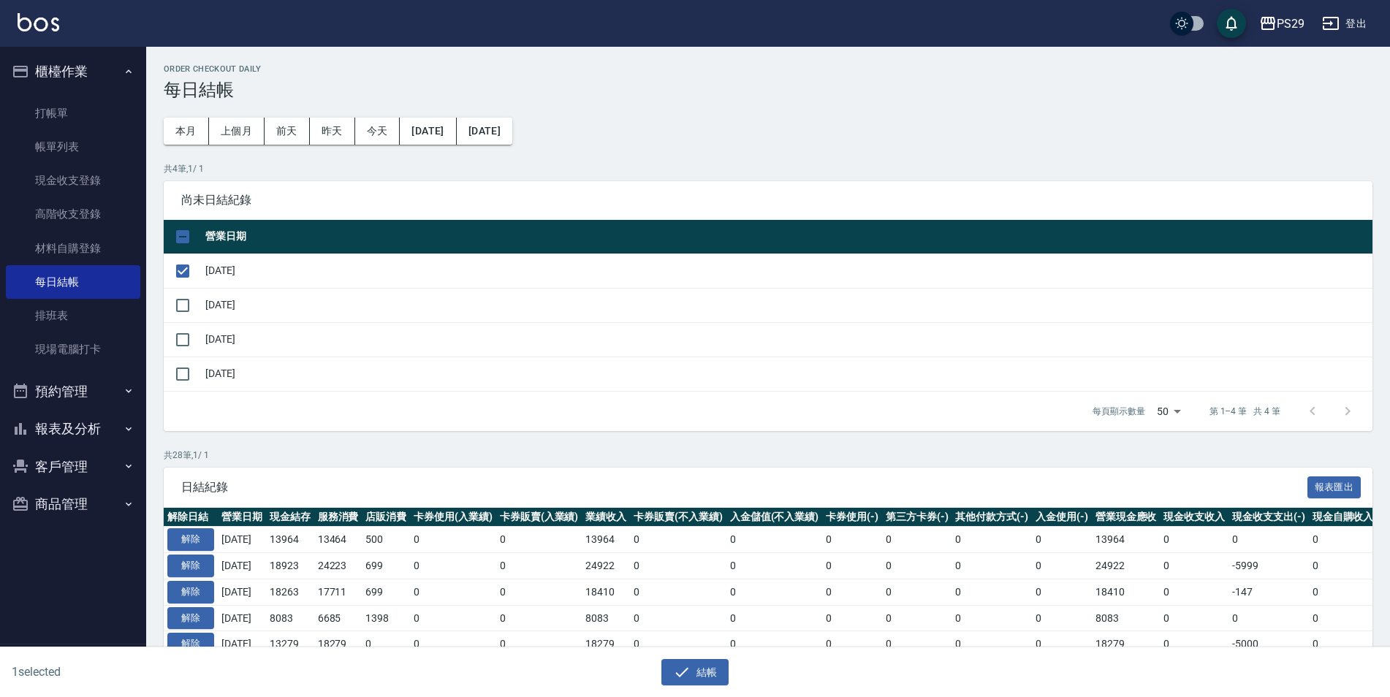
click at [178, 321] on td at bounding box center [183, 305] width 38 height 34
click at [174, 335] on input "checkbox" at bounding box center [182, 339] width 31 height 31
checkbox input "true"
click at [191, 297] on input "checkbox" at bounding box center [182, 305] width 31 height 31
checkbox input "true"
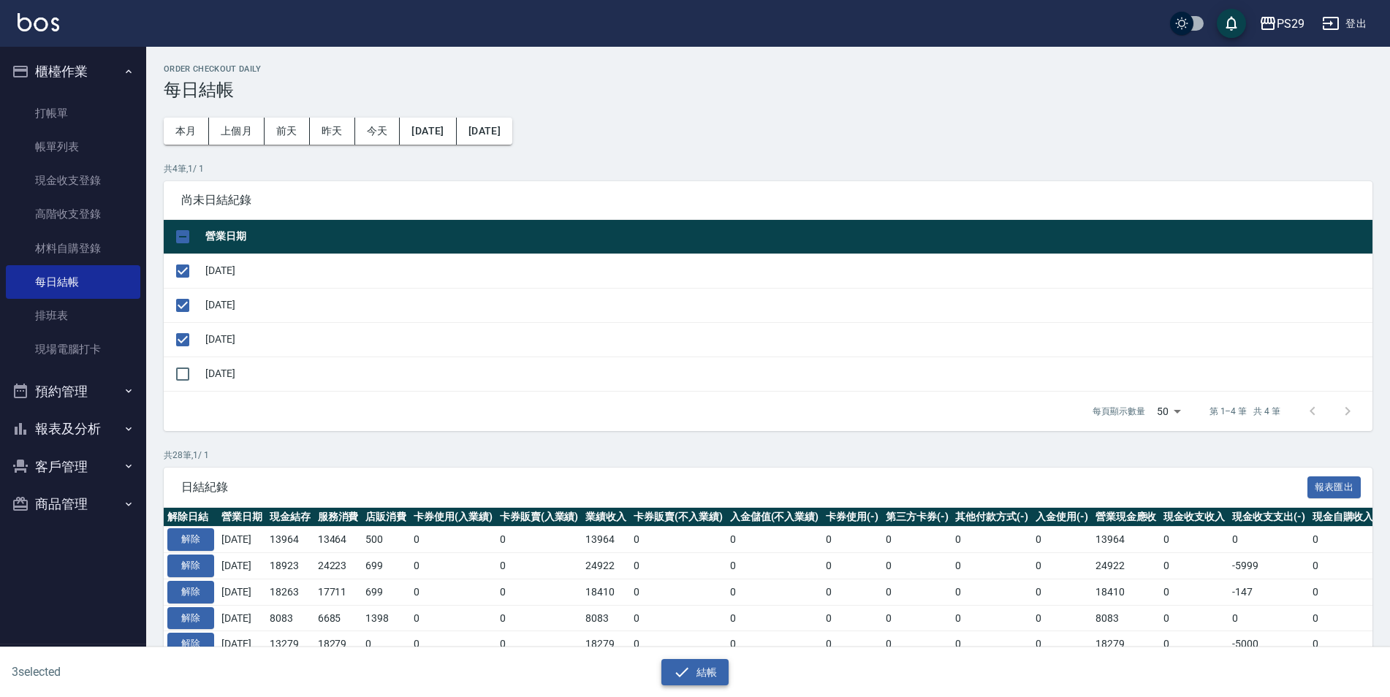
click at [723, 671] on button "結帳" at bounding box center [695, 672] width 68 height 27
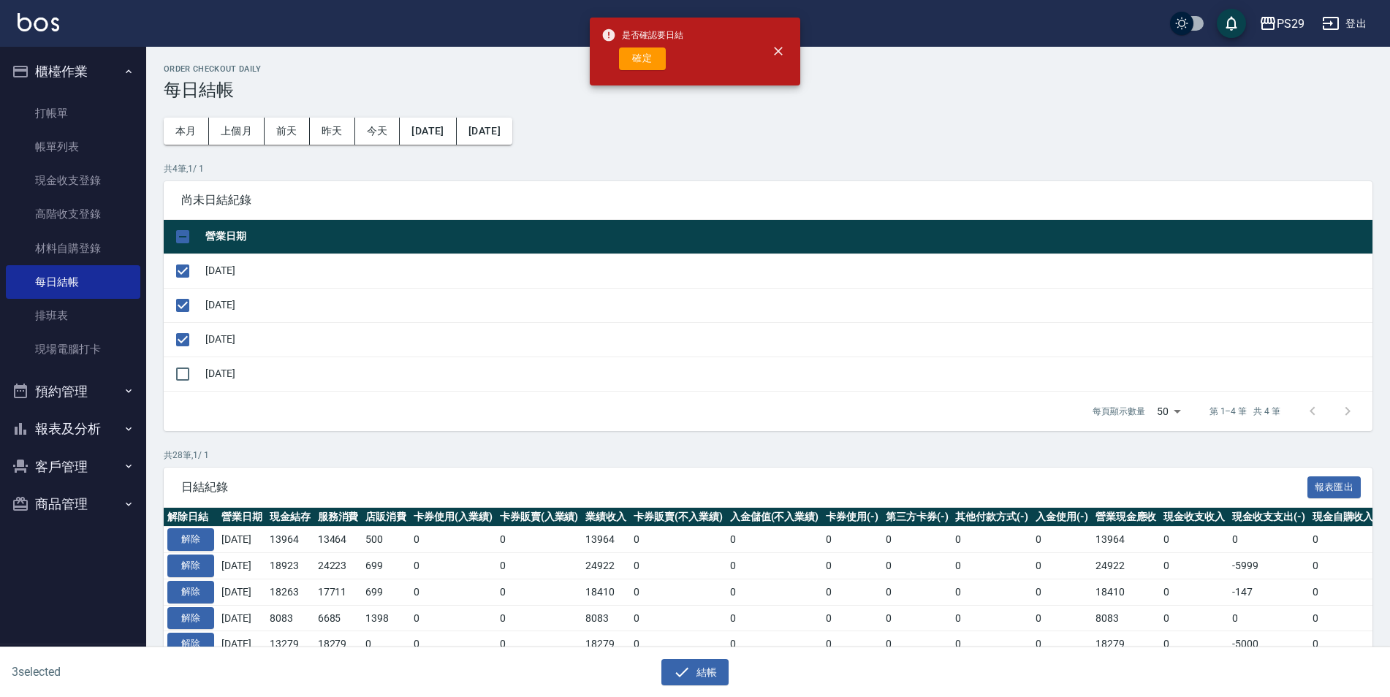
click at [625, 45] on div "是否確認要日結 確定" at bounding box center [642, 51] width 82 height 59
click at [629, 57] on button "確定" at bounding box center [642, 58] width 47 height 23
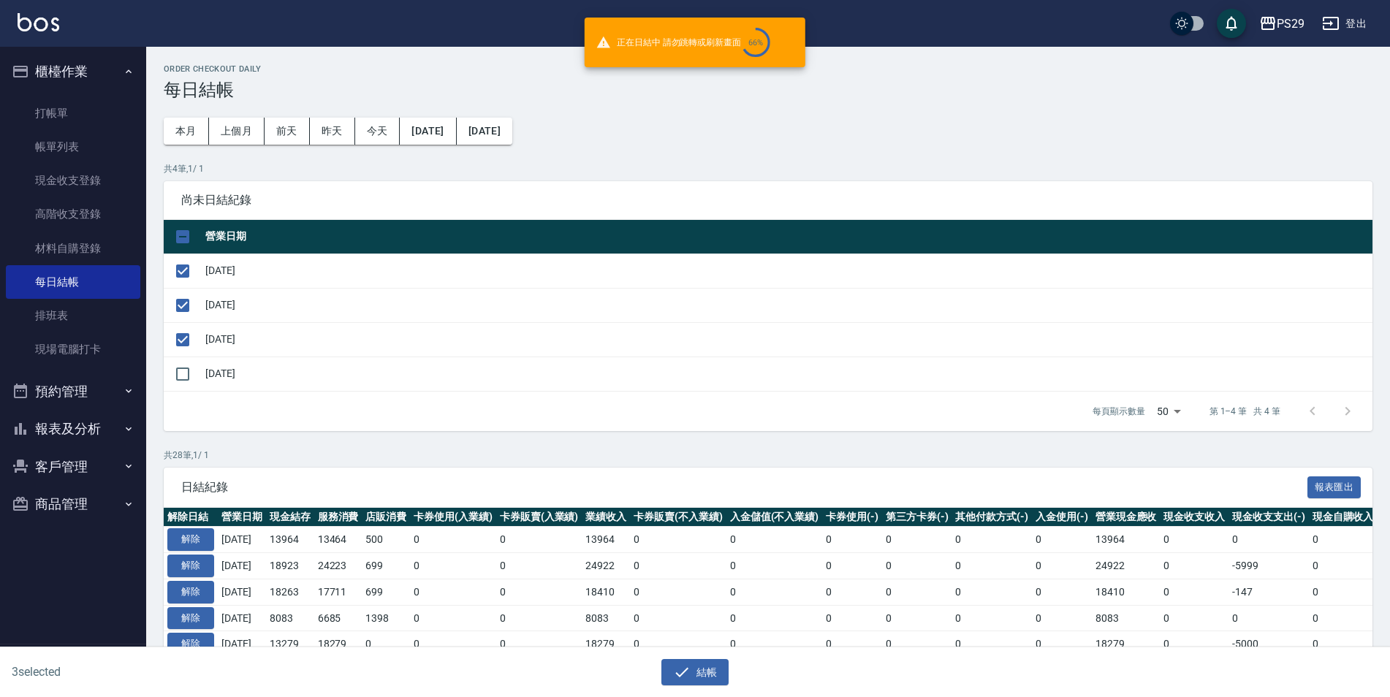
checkbox input "false"
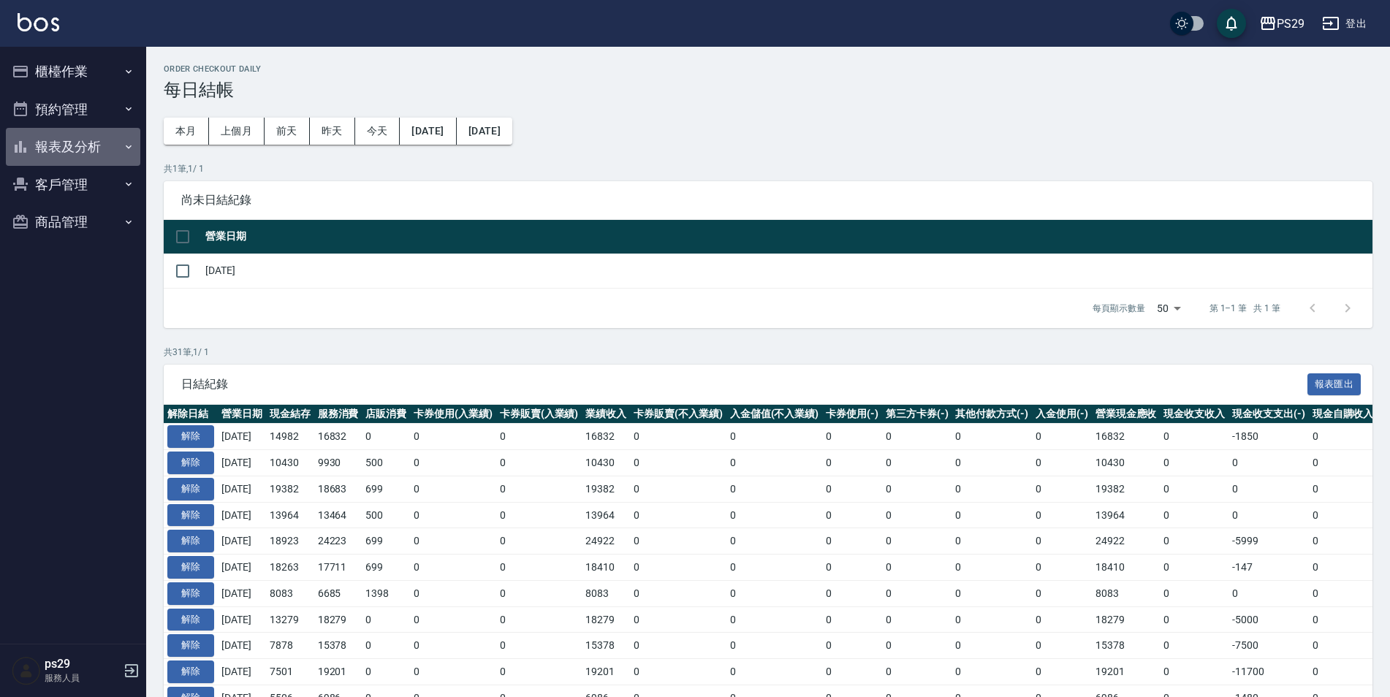
click at [110, 156] on button "報表及分析" at bounding box center [73, 147] width 134 height 38
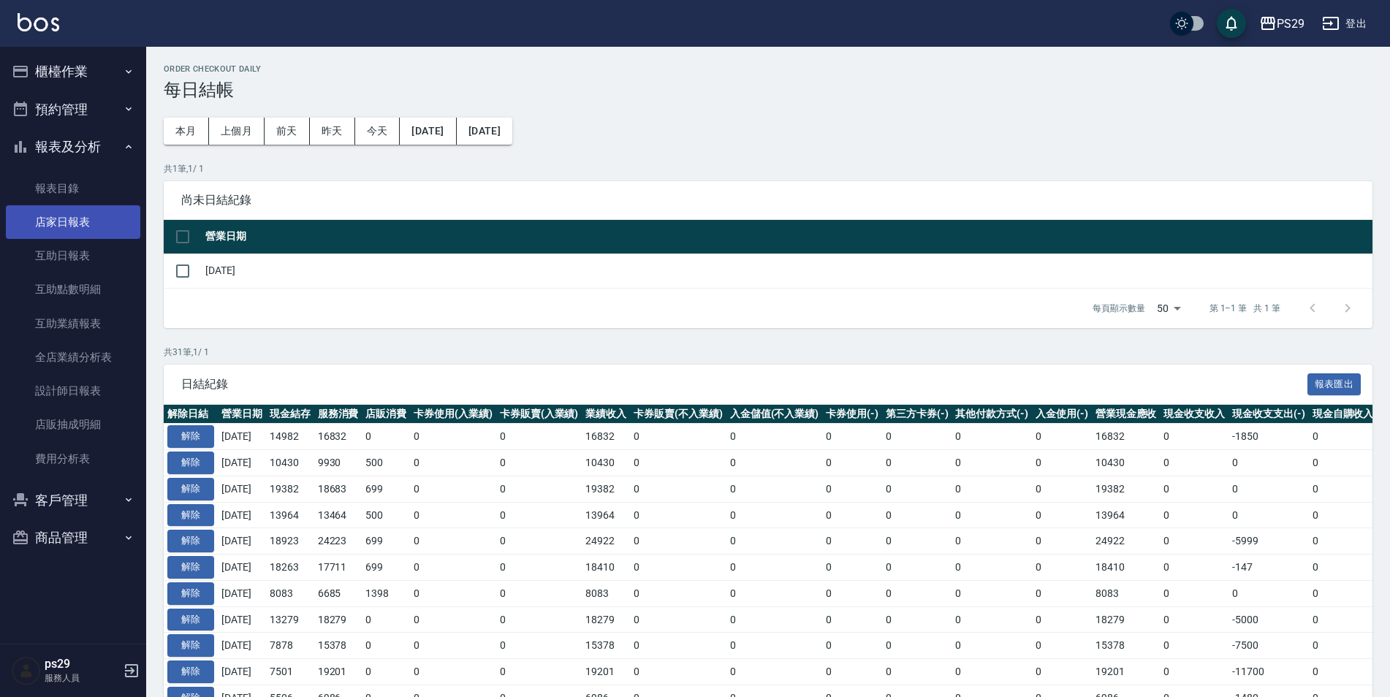
click at [80, 218] on link "店家日報表" at bounding box center [73, 222] width 134 height 34
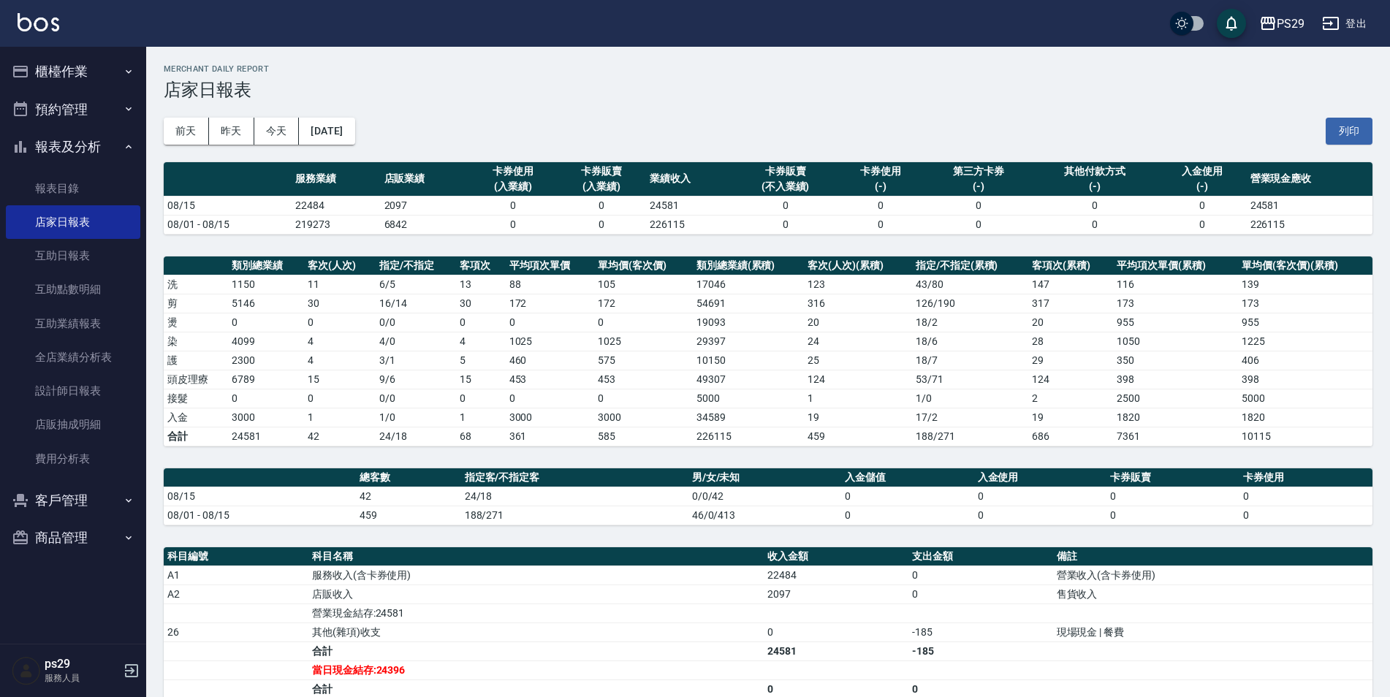
scroll to position [212, 0]
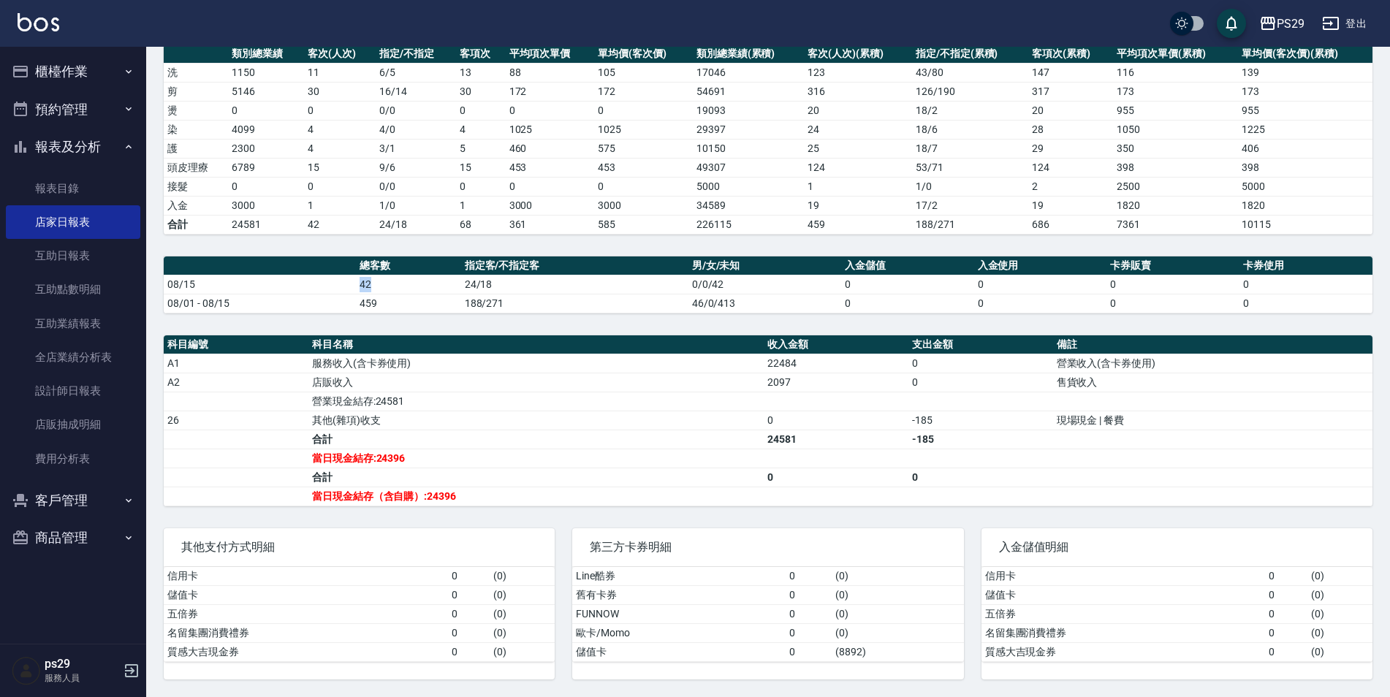
drag, startPoint x: 348, startPoint y: 288, endPoint x: 395, endPoint y: 292, distance: 46.2
click at [395, 292] on tr "08/15 42 24/18 0/0/42 0 0 0 0" at bounding box center [768, 284] width 1208 height 19
drag, startPoint x: 395, startPoint y: 292, endPoint x: 408, endPoint y: 381, distance: 89.4
click at [403, 377] on td "店販收入" at bounding box center [535, 382] width 455 height 19
drag, startPoint x: 348, startPoint y: 286, endPoint x: 366, endPoint y: 289, distance: 17.9
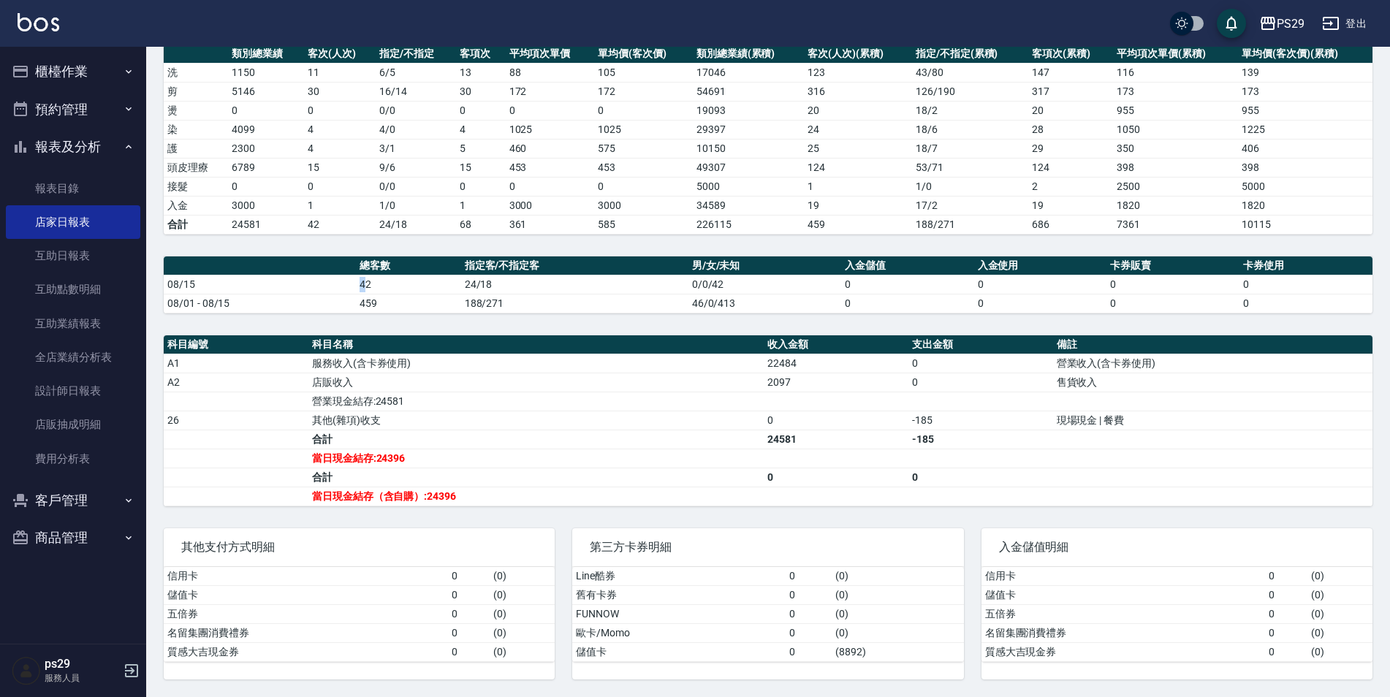
click at [366, 289] on tr "08/15 42 24/18 0/0/42 0 0 0 0" at bounding box center [768, 284] width 1208 height 19
drag, startPoint x: 366, startPoint y: 289, endPoint x: 378, endPoint y: 321, distance: 34.2
click at [375, 320] on div "PS29 2025-08-15 店家日報表 列印時間： 2025-08-15-21:36 Merchant Daily Report 店家日報表 前天 昨天 …" at bounding box center [767, 266] width 1243 height 862
drag, startPoint x: 722, startPoint y: 449, endPoint x: 755, endPoint y: 448, distance: 32.9
click at [755, 448] on tbody "A1 服務收入(含卡券使用) 22484 0 營業收入(含卡券使用) A2 店販收入 2097 0 售貨收入 營業現金結存:24581 26 其他(雜項)收支…" at bounding box center [768, 430] width 1208 height 152
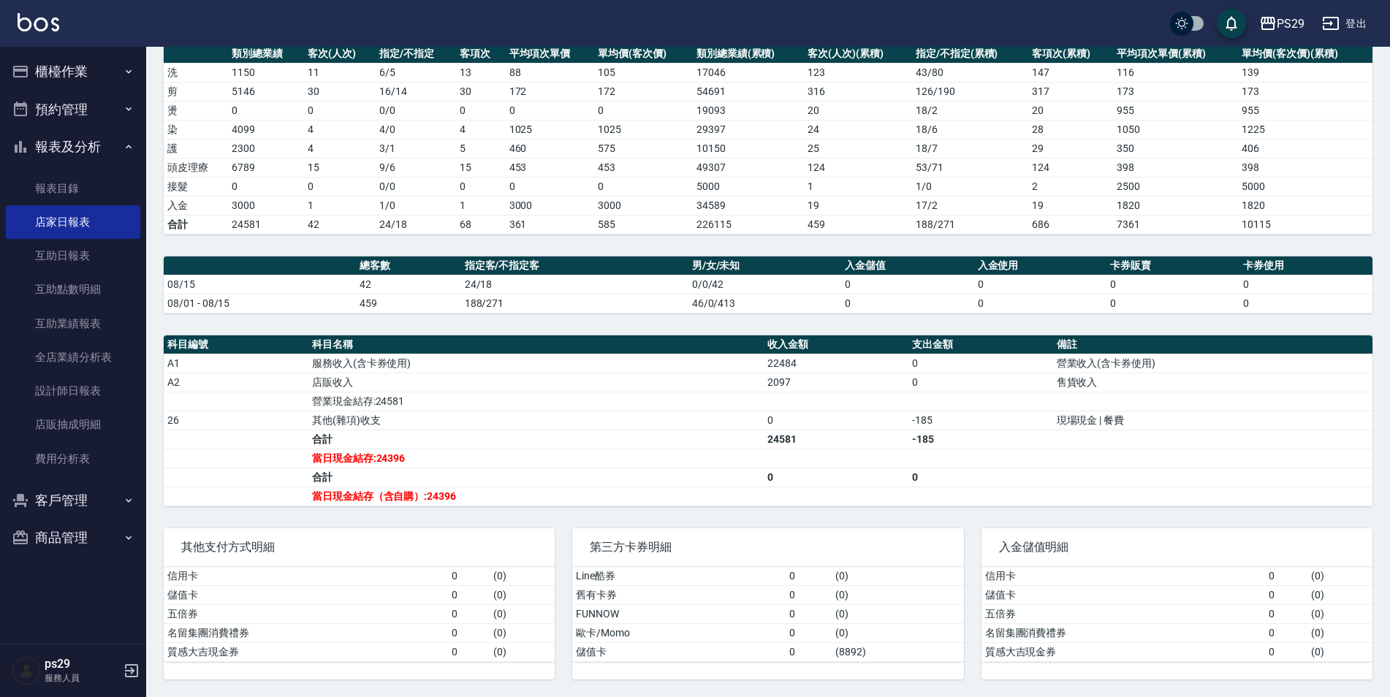
drag, startPoint x: 755, startPoint y: 448, endPoint x: 780, endPoint y: 453, distance: 25.4
click at [780, 453] on td "a dense table" at bounding box center [835, 458] width 145 height 19
click at [611, 411] on tbody "A1 服務收入(含卡券使用) 22484 0 營業收入(含卡券使用) A2 店販收入 2097 0 售貨收入 營業現金結存:24581 26 其他(雜項)收支…" at bounding box center [768, 430] width 1208 height 152
drag, startPoint x: 376, startPoint y: 462, endPoint x: 384, endPoint y: 448, distance: 16.7
click at [376, 462] on td "當日現金結存:24396" at bounding box center [535, 458] width 455 height 19
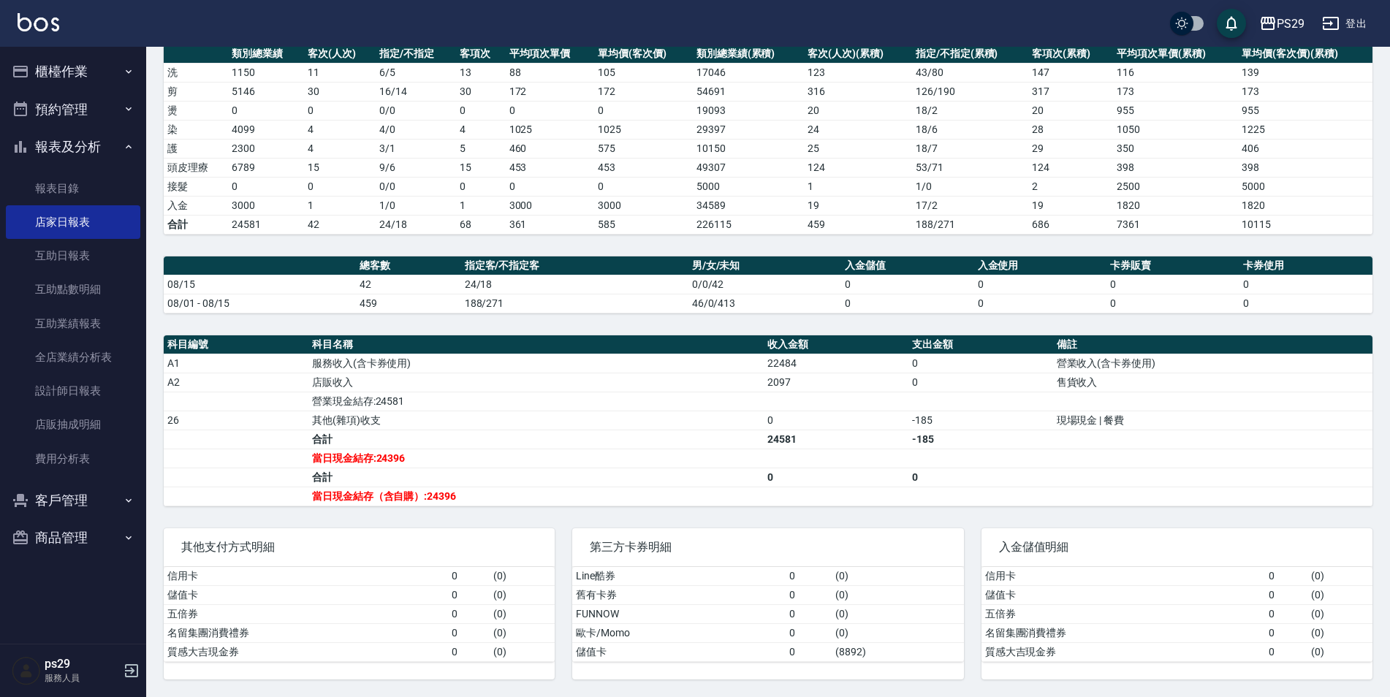
click at [380, 411] on td "其他(雜項)收支" at bounding box center [535, 420] width 455 height 19
drag, startPoint x: 379, startPoint y: 398, endPoint x: 405, endPoint y: 402, distance: 25.8
click at [405, 402] on td "營業現金結存:24581" at bounding box center [535, 401] width 455 height 19
drag, startPoint x: 405, startPoint y: 402, endPoint x: 492, endPoint y: 432, distance: 92.0
click at [409, 462] on td "當日現金結存:24396" at bounding box center [535, 458] width 455 height 19
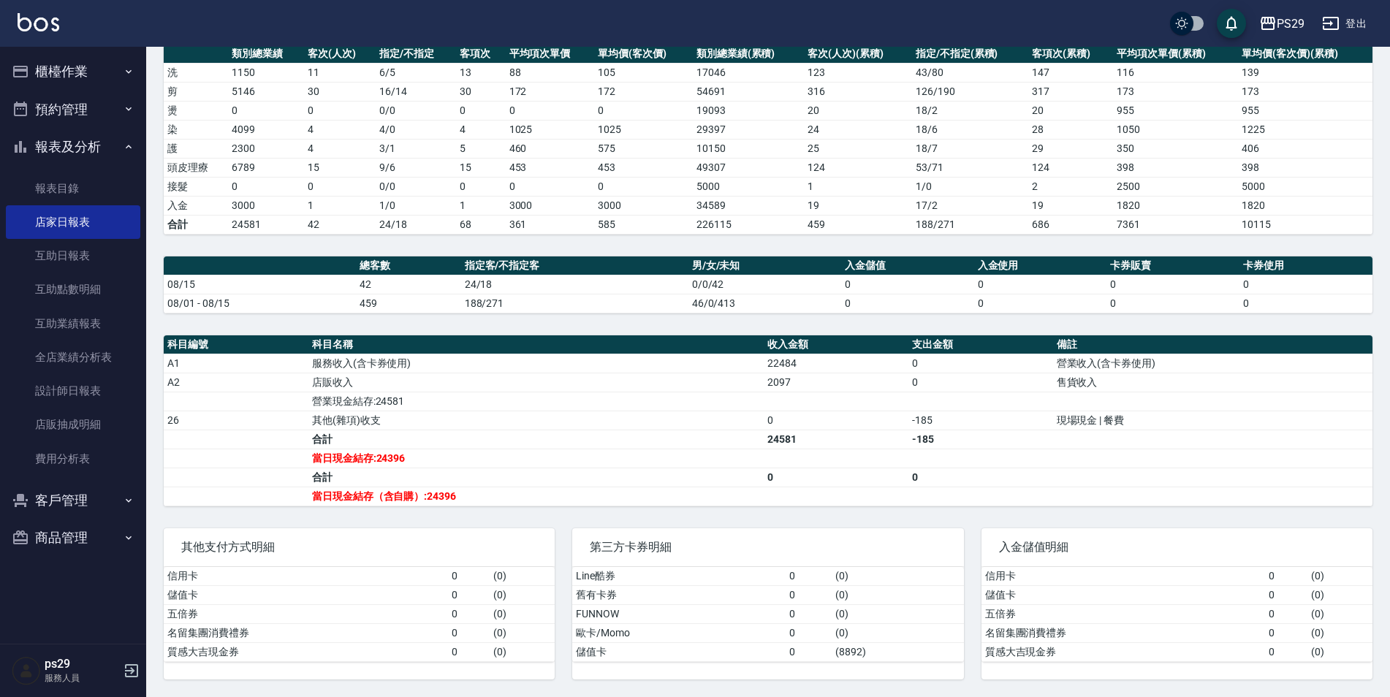
click at [812, 388] on td "2097" at bounding box center [835, 382] width 145 height 19
drag, startPoint x: 723, startPoint y: 387, endPoint x: 784, endPoint y: 386, distance: 60.6
click at [766, 387] on tr "A2 店販收入 2097 0 售貨收入" at bounding box center [768, 382] width 1208 height 19
click at [787, 394] on td "a dense table" at bounding box center [835, 401] width 145 height 19
drag, startPoint x: 732, startPoint y: 386, endPoint x: 775, endPoint y: 379, distance: 43.6
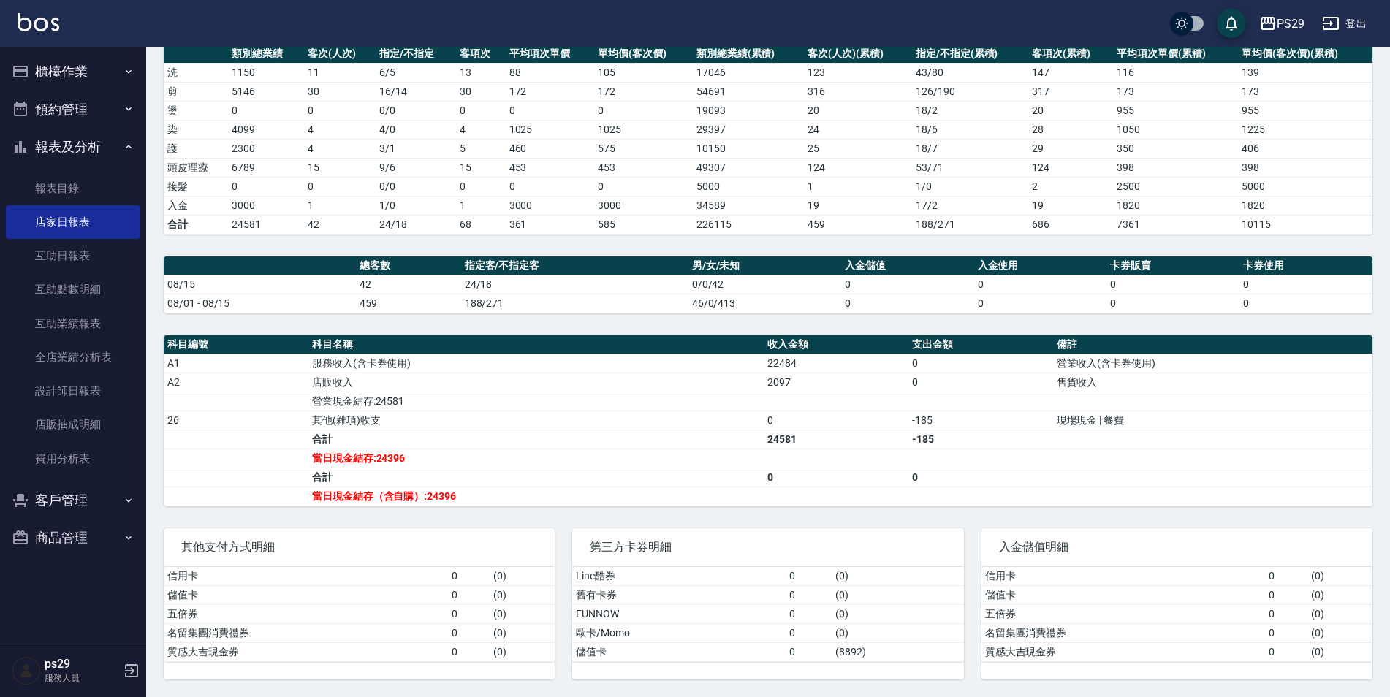
click at [775, 379] on tr "A2 店販收入 2097 0 售貨收入" at bounding box center [768, 382] width 1208 height 19
drag, startPoint x: 775, startPoint y: 379, endPoint x: 793, endPoint y: 448, distance: 71.1
click at [791, 451] on td "a dense table" at bounding box center [835, 458] width 145 height 19
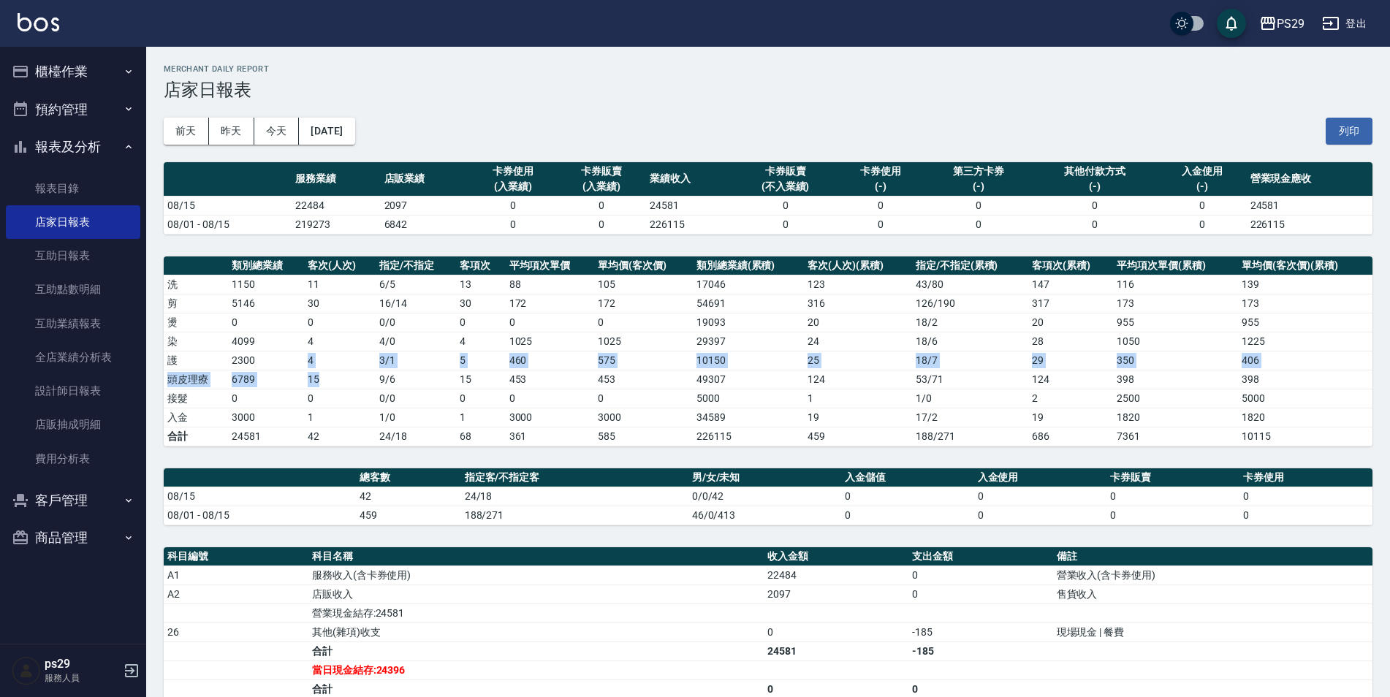
drag, startPoint x: 297, startPoint y: 367, endPoint x: 345, endPoint y: 376, distance: 49.0
click at [345, 376] on tbody "洗 1150 11 6 / 5 13 88 105 17046 123 43 / 80 147 116 139 剪 5146 30 16 / 14 30 17…" at bounding box center [768, 360] width 1208 height 171
drag, startPoint x: 345, startPoint y: 376, endPoint x: 332, endPoint y: 386, distance: 16.7
click at [346, 377] on td "15" at bounding box center [340, 379] width 72 height 19
drag, startPoint x: 287, startPoint y: 378, endPoint x: 355, endPoint y: 387, distance: 68.5
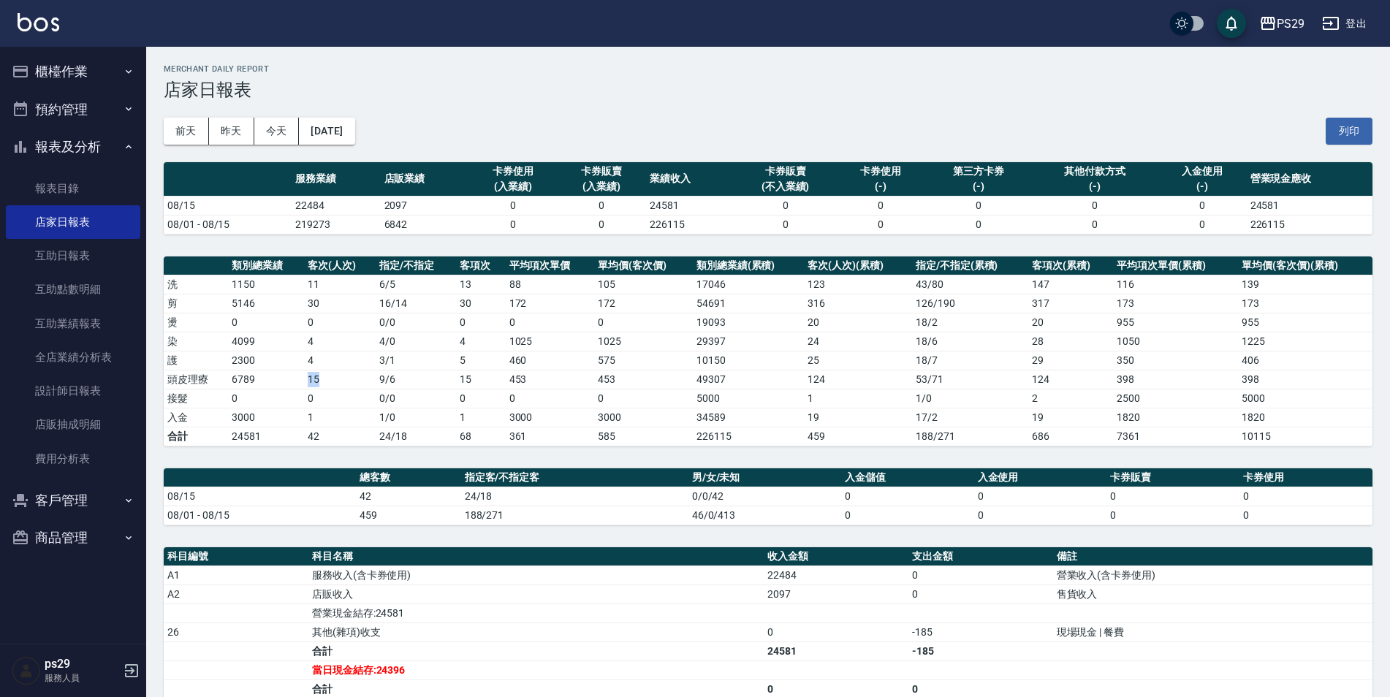
click at [355, 387] on tr "頭皮理療 6789 15 9 / 6 15 453 453 49307 124 53 / 71 124 398 398" at bounding box center [768, 379] width 1208 height 19
drag, startPoint x: 355, startPoint y: 387, endPoint x: 247, endPoint y: 432, distance: 117.2
click at [335, 413] on td "1" at bounding box center [340, 417] width 72 height 19
drag, startPoint x: 244, startPoint y: 420, endPoint x: 272, endPoint y: 416, distance: 28.1
click at [272, 416] on tbody "洗 1150 11 6 / 5 13 88 105 17046 123 43 / 80 147 116 139 剪 5146 30 16 / 14 30 17…" at bounding box center [768, 360] width 1208 height 171
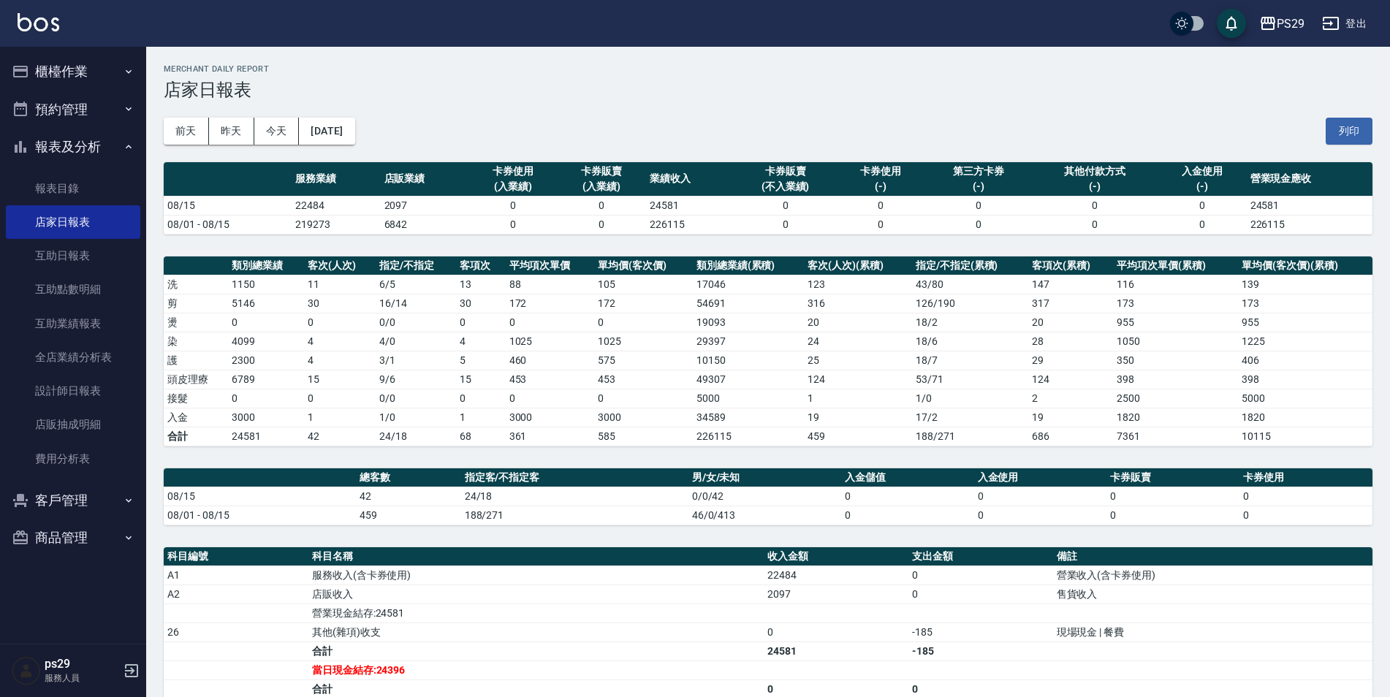
drag, startPoint x: 272, startPoint y: 416, endPoint x: 294, endPoint y: 420, distance: 23.1
click at [294, 449] on div "PS29 2025-08-15 店家日報表 列印時間： 2025-08-15-21:36 Merchant Daily Report 店家日報表 前天 昨天 …" at bounding box center [767, 478] width 1243 height 862
click at [28, 18] on img at bounding box center [39, 22] width 42 height 18
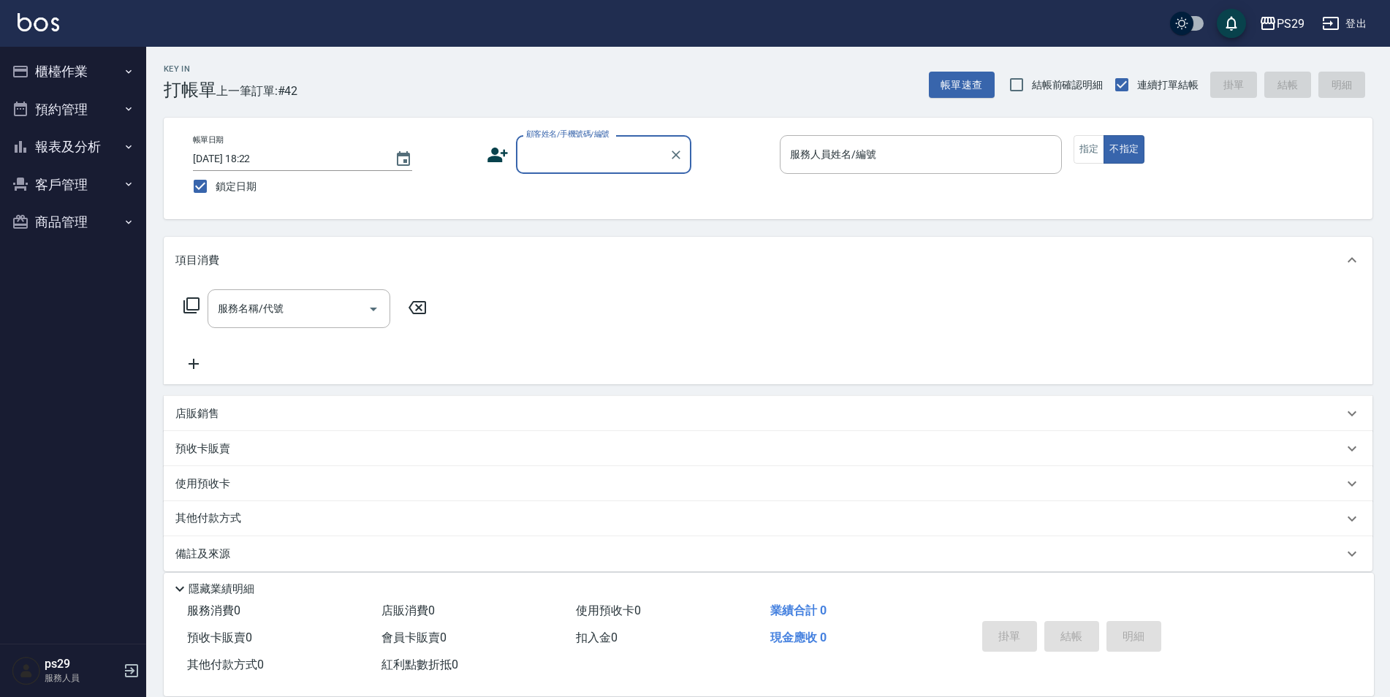
drag, startPoint x: 59, startPoint y: 2, endPoint x: 52, endPoint y: 19, distance: 18.3
click at [58, 12] on div "PS29 登出" at bounding box center [695, 23] width 1390 height 47
click at [51, 19] on img at bounding box center [39, 22] width 42 height 18
click at [71, 31] on div "PS29 登出" at bounding box center [695, 23] width 1390 height 47
click at [111, 156] on button "報表及分析" at bounding box center [73, 147] width 134 height 38
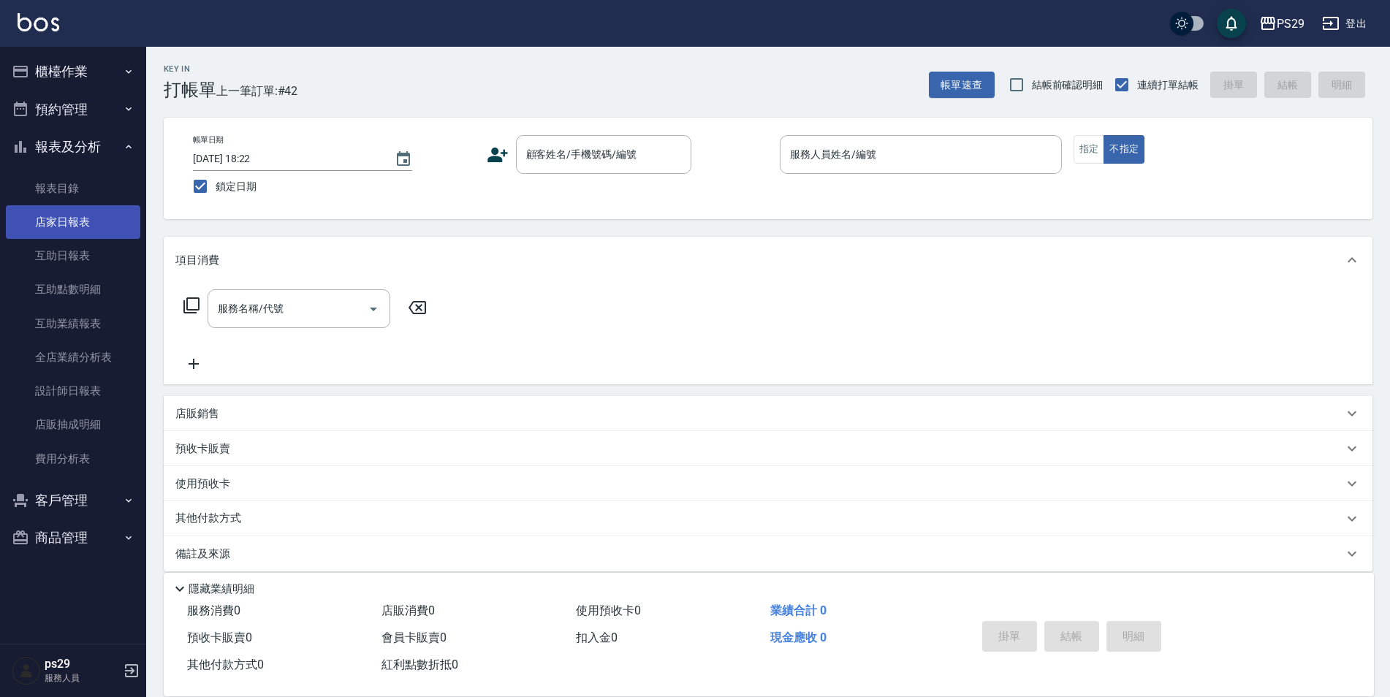
click at [89, 238] on link "店家日報表" at bounding box center [73, 222] width 134 height 34
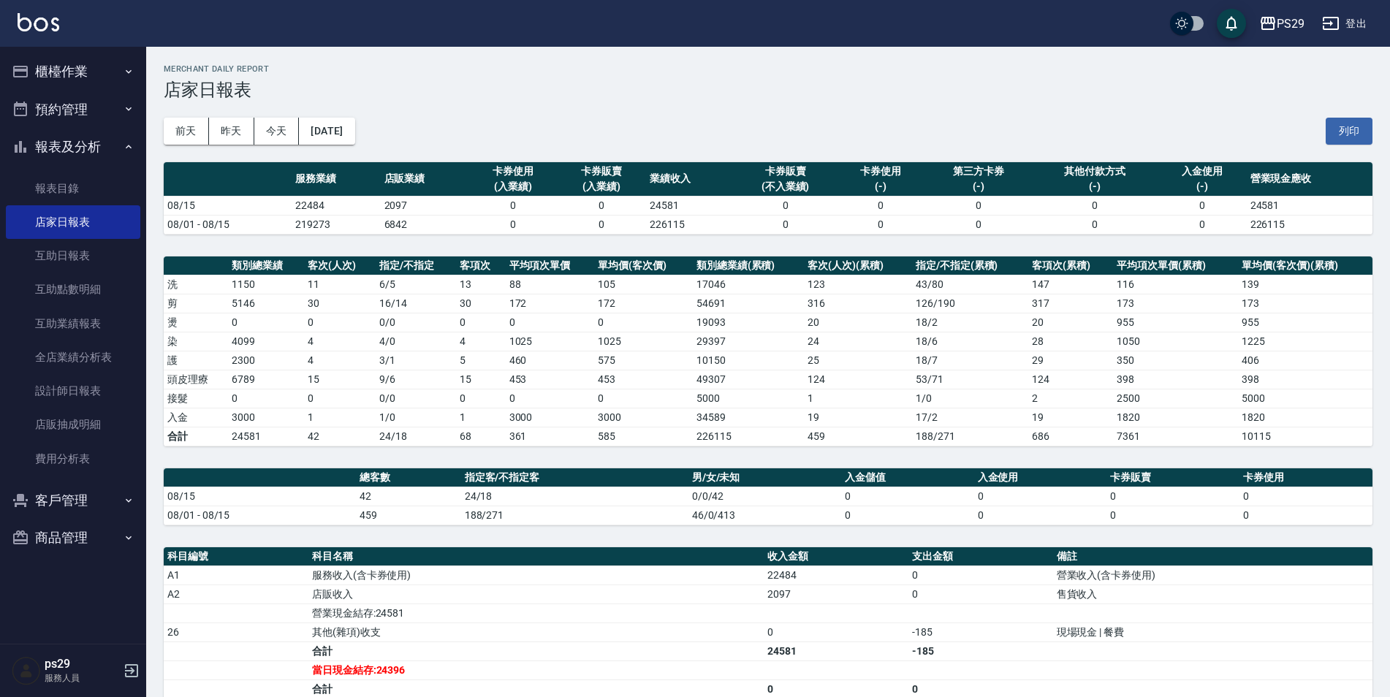
scroll to position [212, 0]
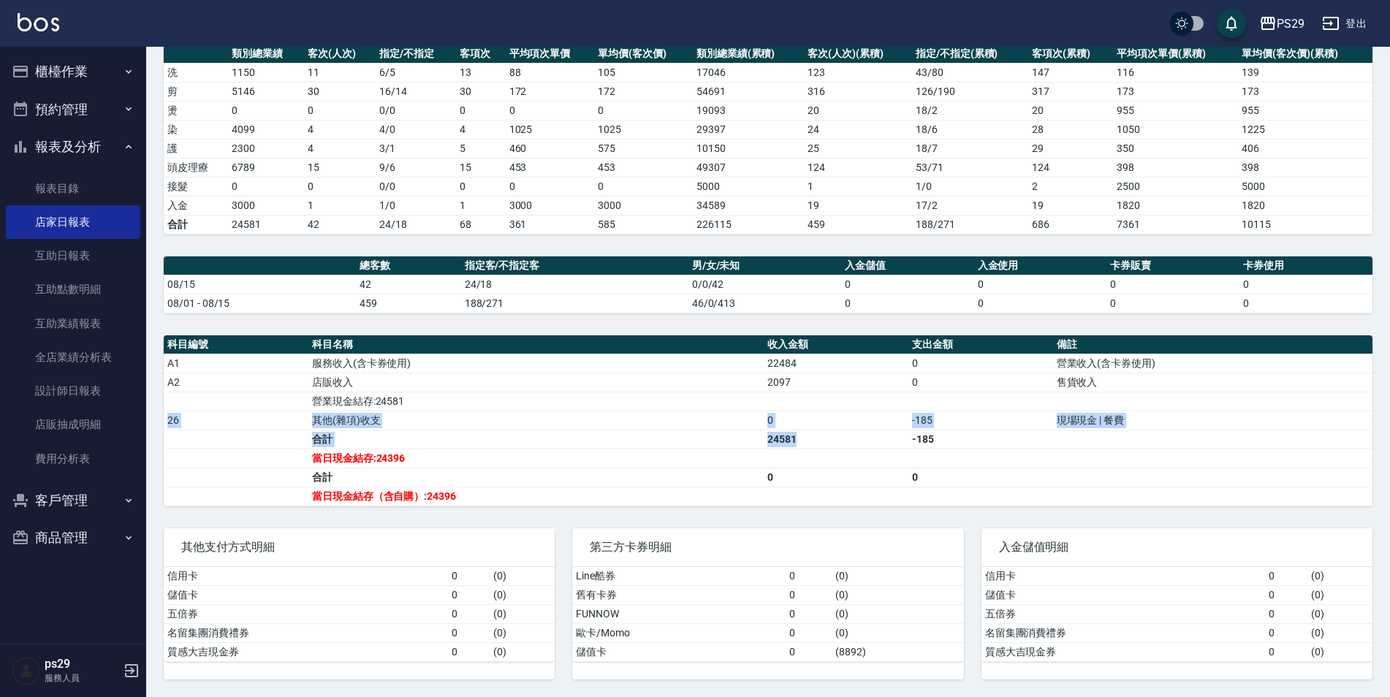
drag, startPoint x: 760, startPoint y: 406, endPoint x: 742, endPoint y: 400, distance: 19.4
click at [742, 400] on tbody "A1 服務收入(含卡券使用) 22484 0 營業收入(含卡券使用) A2 店販收入 2097 0 售貨收入 營業現金結存:24581 26 其他(雜項)收支…" at bounding box center [768, 430] width 1208 height 152
click at [784, 446] on td "24581" at bounding box center [835, 439] width 145 height 19
click at [858, 462] on td "a dense table" at bounding box center [835, 458] width 145 height 19
click at [858, 457] on td "a dense table" at bounding box center [835, 458] width 145 height 19
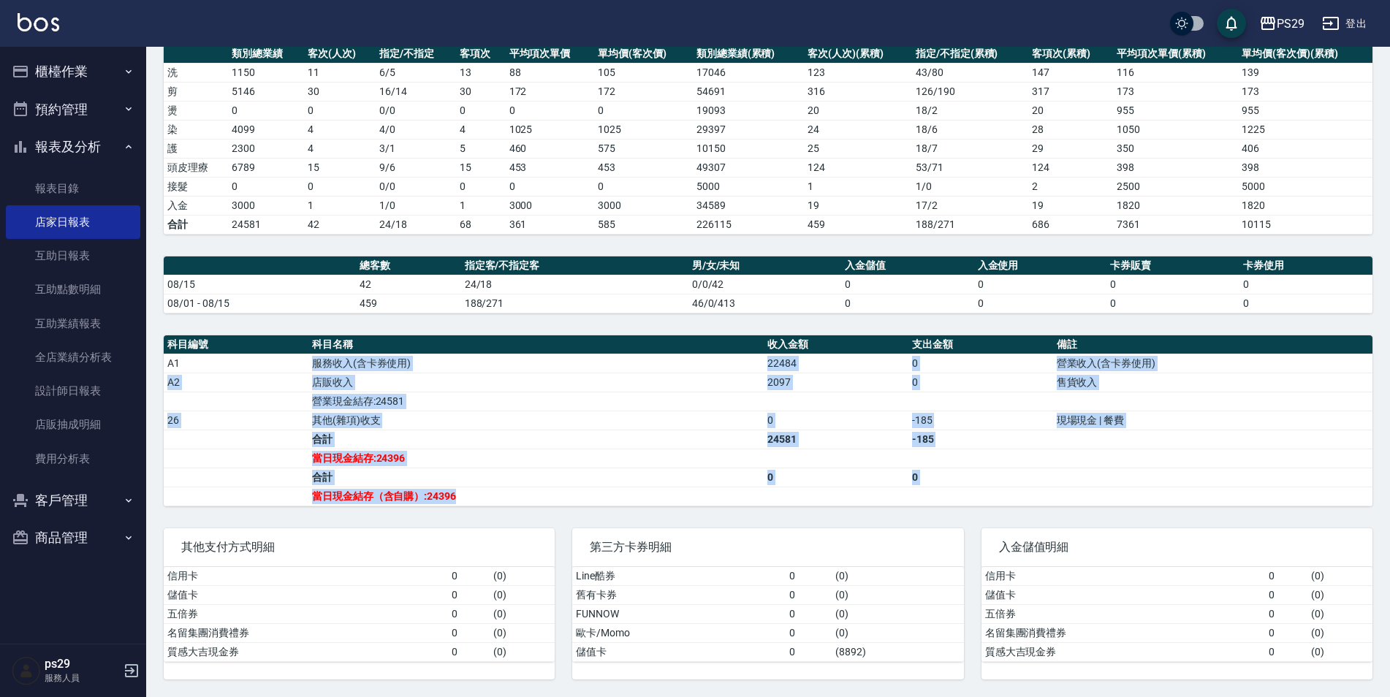
drag, startPoint x: 347, startPoint y: 381, endPoint x: 508, endPoint y: 501, distance: 200.9
click at [508, 501] on tbody "A1 服務收入(含卡券使用) 22484 0 營業收入(含卡券使用) A2 店販收入 2097 0 售貨收入 營業現金結存:24581 26 其他(雜項)收支…" at bounding box center [768, 430] width 1208 height 152
click at [508, 502] on td "當日現金結存（含自購）:24396" at bounding box center [535, 496] width 455 height 19
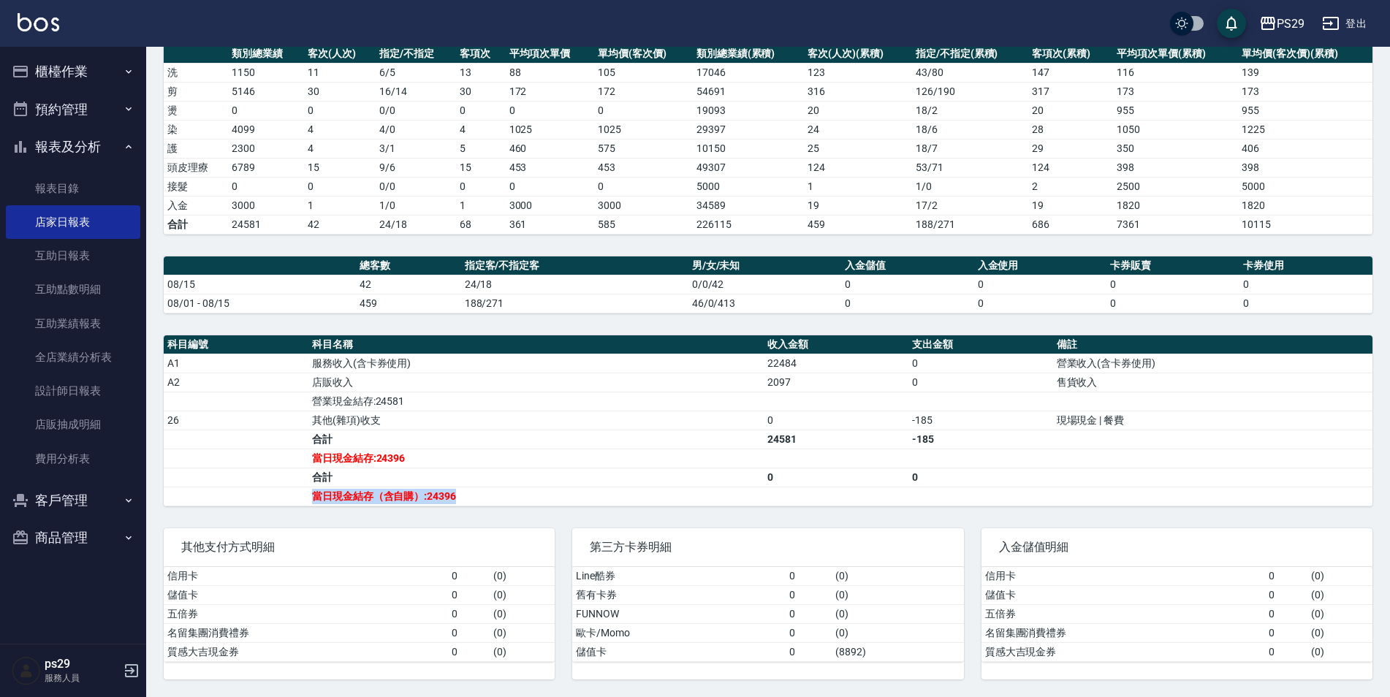
click at [508, 502] on td "當日現金結存（含自購）:24396" at bounding box center [535, 496] width 455 height 19
drag, startPoint x: 508, startPoint y: 502, endPoint x: 492, endPoint y: 500, distance: 15.5
click at [506, 501] on td "當日現金結存（含自購）:24396" at bounding box center [535, 496] width 455 height 19
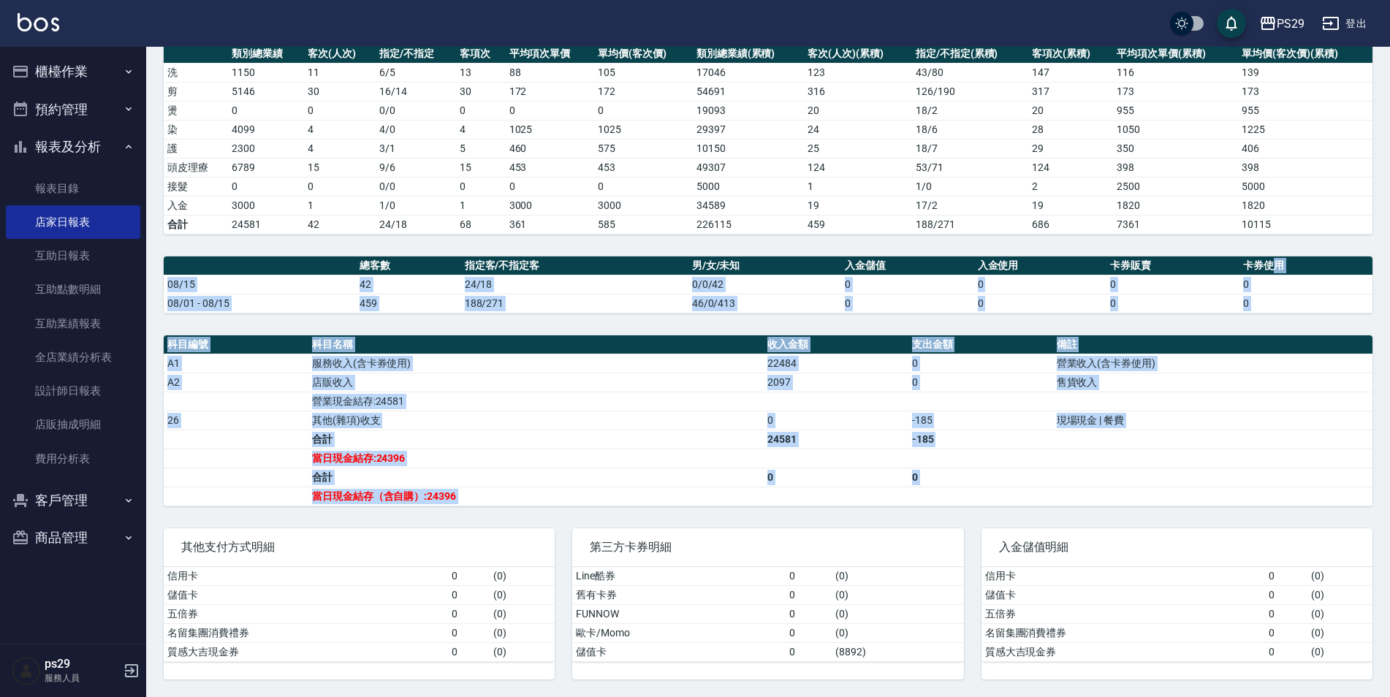
drag, startPoint x: 156, startPoint y: 512, endPoint x: 1270, endPoint y: 257, distance: 1142.9
click at [1270, 257] on div "PS29 2025-08-15 店家日報表 列印時間： 2025-08-15-21:36 Merchant Daily Report 店家日報表 前天 昨天 …" at bounding box center [767, 266] width 1243 height 862
drag, startPoint x: 1270, startPoint y: 257, endPoint x: 1362, endPoint y: 248, distance: 91.7
click at [1357, 248] on div "PS29 2025-08-15 店家日報表 列印時間： 2025-08-15-21:36 Merchant Daily Report 店家日報表 前天 昨天 …" at bounding box center [767, 266] width 1243 height 862
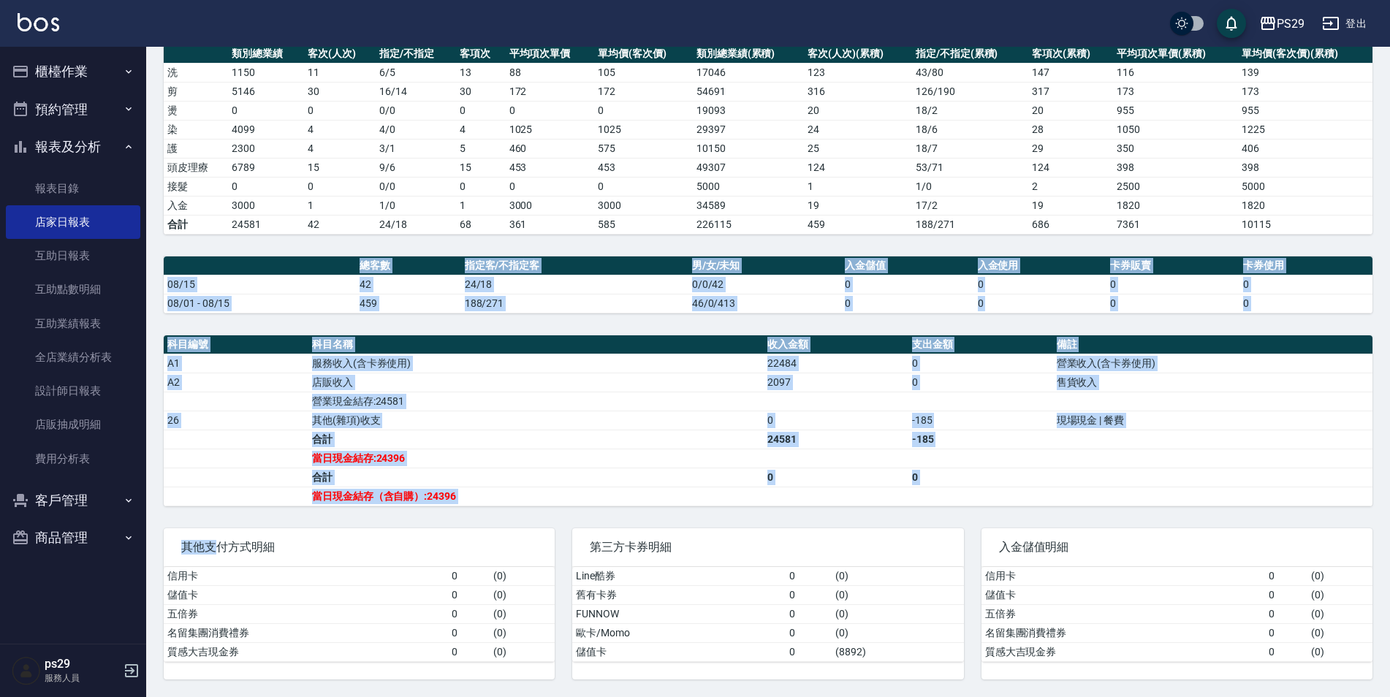
drag, startPoint x: 1366, startPoint y: 247, endPoint x: 210, endPoint y: 511, distance: 1186.3
click at [210, 511] on div "PS29 2025-08-15 店家日報表 列印時間： 2025-08-15-21:36 Merchant Daily Report 店家日報表 前天 昨天 …" at bounding box center [767, 266] width 1243 height 862
drag, startPoint x: 210, startPoint y: 511, endPoint x: 156, endPoint y: 534, distance: 57.9
click at [156, 534] on div "其他支付方式明細 信用卡 0 ( 0 ) 儲值卡 0 ( 0 ) 五倍券 0 ( 0 ) 名留集團消費禮券 0 ( 0 ) 質感大吉現金券 0 ( 0 )" at bounding box center [350, 595] width 408 height 169
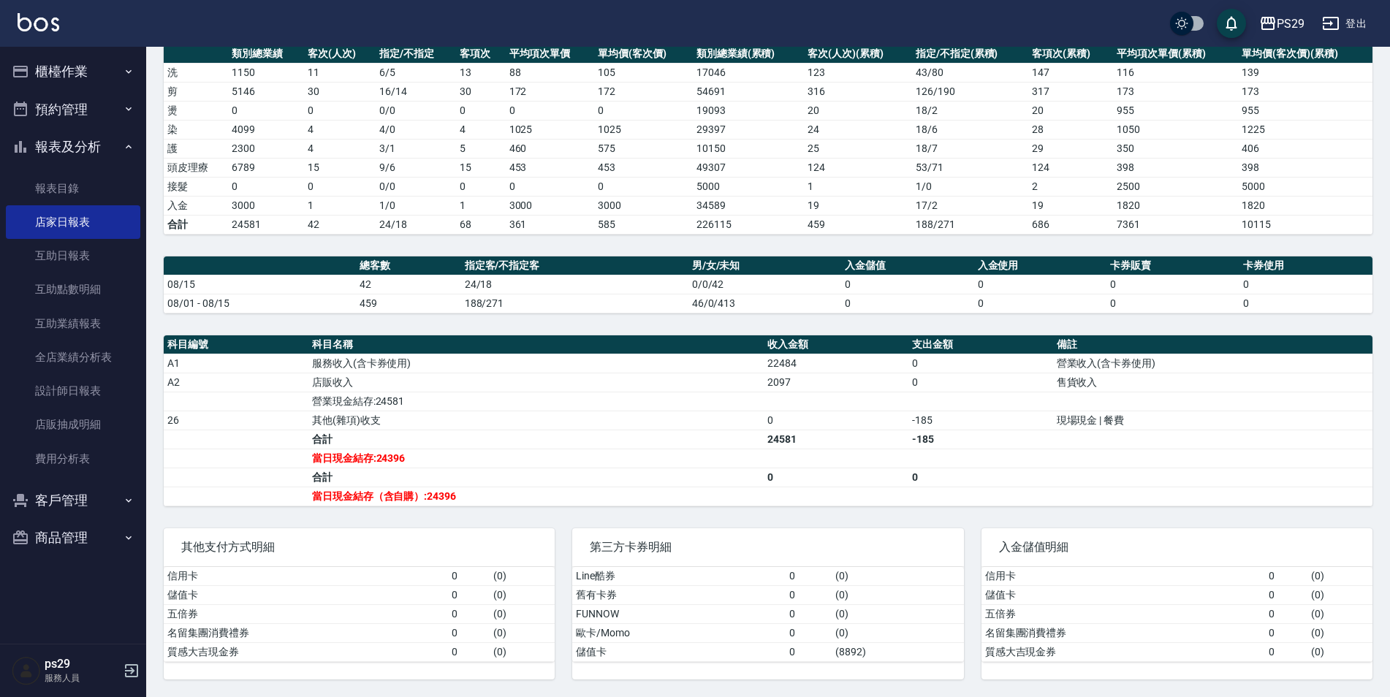
click at [166, 522] on div "其他支付方式明細 信用卡 0 ( 0 ) 儲值卡 0 ( 0 ) 五倍券 0 ( 0 ) 名留集團消費禮券 0 ( 0 ) 質感大吉現金券 0 ( 0 )" at bounding box center [350, 595] width 408 height 169
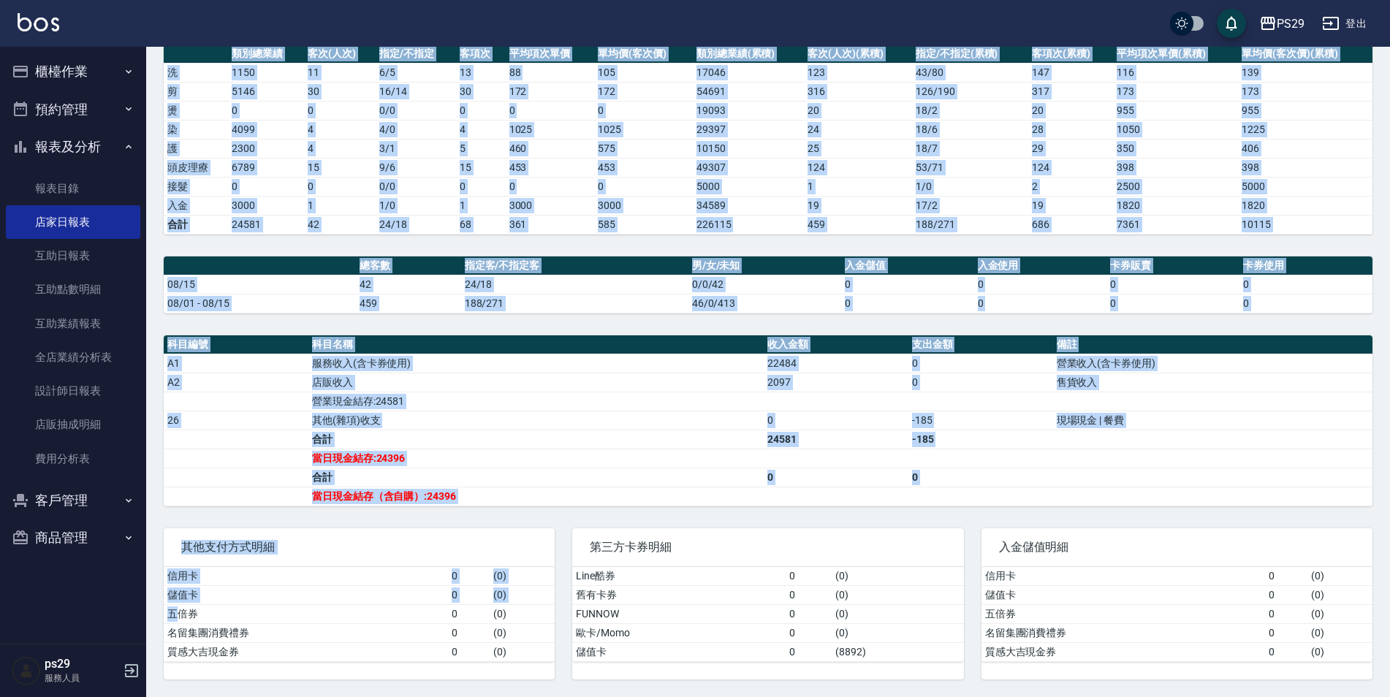
drag, startPoint x: 1379, startPoint y: 72, endPoint x: 180, endPoint y: 613, distance: 1314.4
click at [180, 613] on div "PS29 2025-08-15 店家日報表 列印時間： 2025-08-15-21:36 Merchant Daily Report 店家日報表 前天 昨天 …" at bounding box center [767, 266] width 1243 height 862
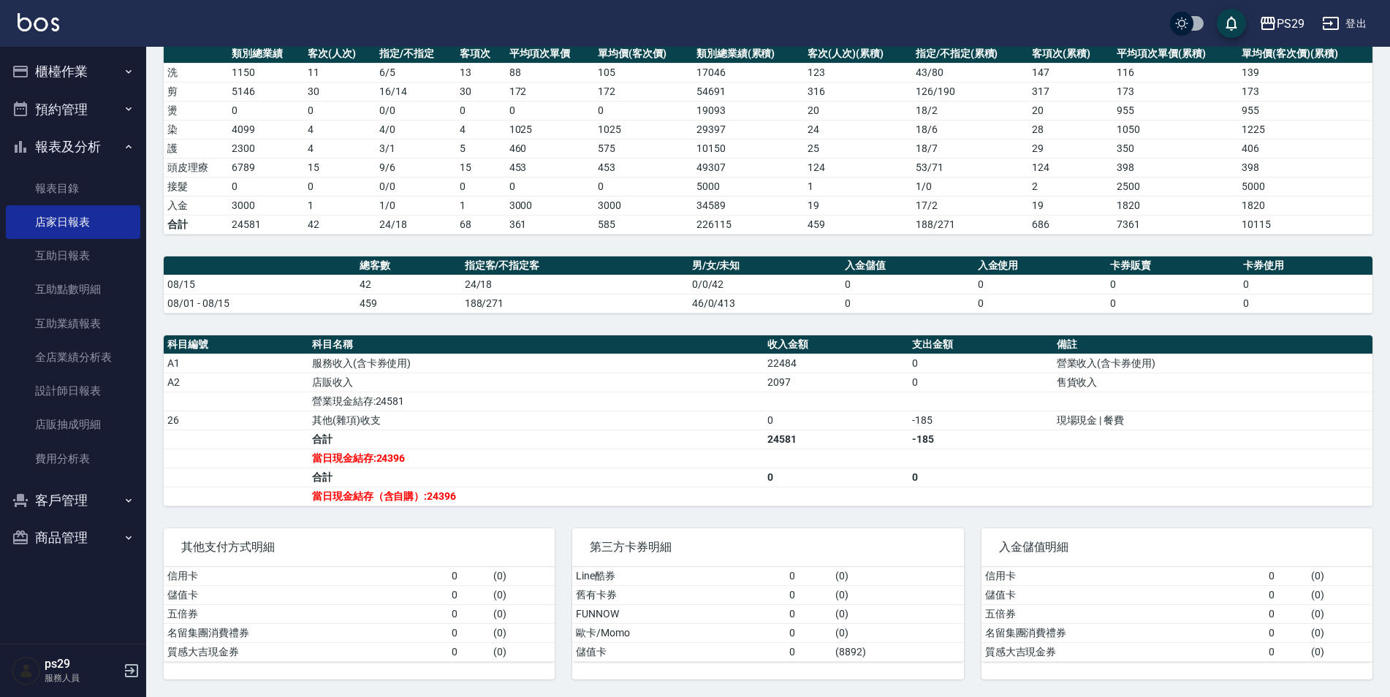
drag, startPoint x: 180, startPoint y: 613, endPoint x: 140, endPoint y: 512, distance: 108.5
click at [140, 512] on nav "櫃檯作業 打帳單 帳單列表 現金收支登錄 高階收支登錄 材料自購登錄 每日結帳 排班表 現場電腦打卡 預約管理 預約管理 單日預約紀錄 單週預約紀錄 報表及分…" at bounding box center [73, 345] width 146 height 597
click at [39, 15] on img at bounding box center [39, 22] width 42 height 18
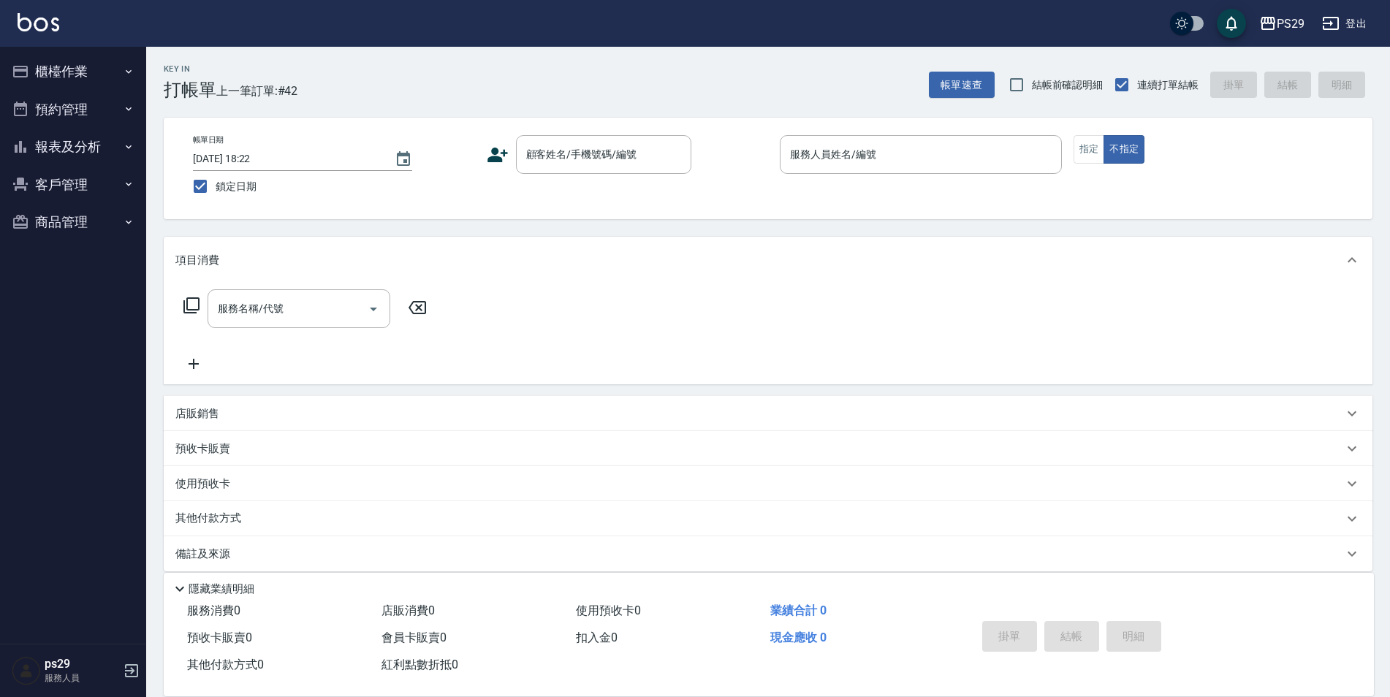
drag, startPoint x: 46, startPoint y: 9, endPoint x: 45, endPoint y: 18, distance: 8.9
click at [46, 11] on div "PS29 登出" at bounding box center [695, 23] width 1390 height 47
click at [45, 18] on img at bounding box center [39, 22] width 42 height 18
click at [62, 27] on div "PS29 登出" at bounding box center [695, 23] width 1390 height 47
click at [33, 28] on img at bounding box center [39, 22] width 42 height 18
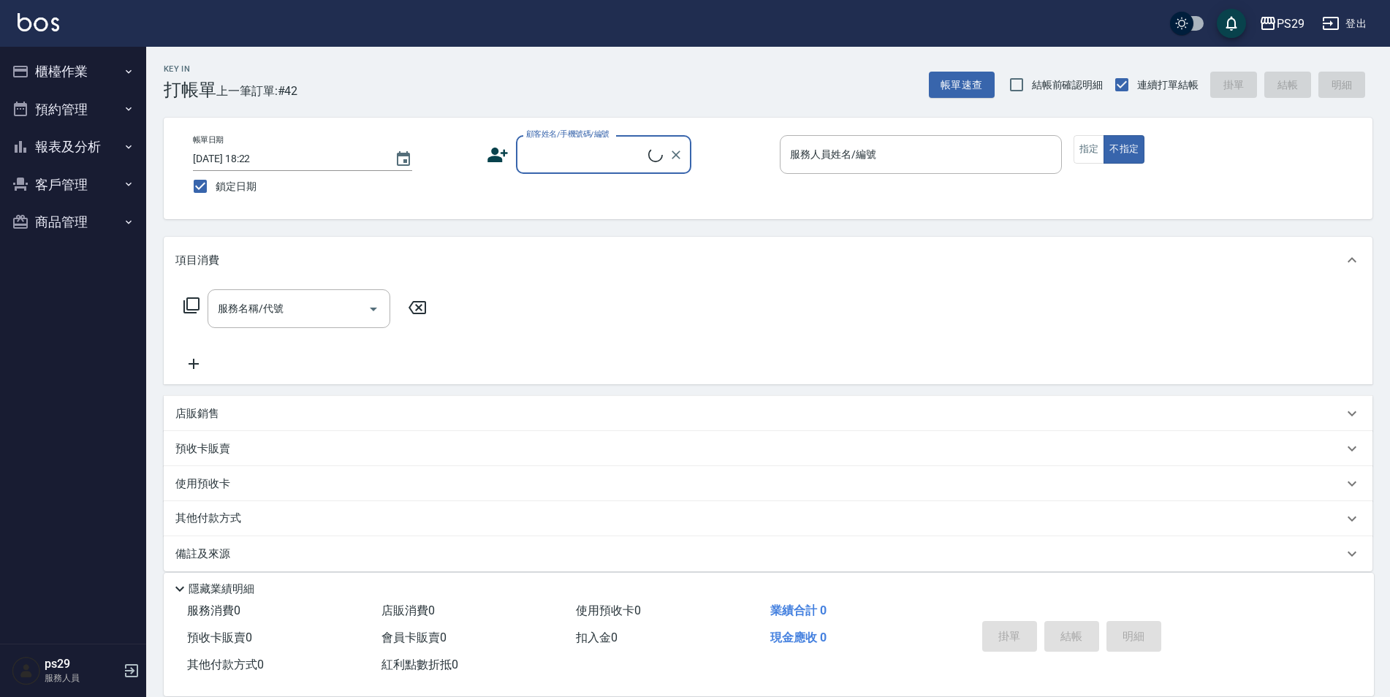
click at [87, 156] on button "報表及分析" at bounding box center [73, 147] width 134 height 38
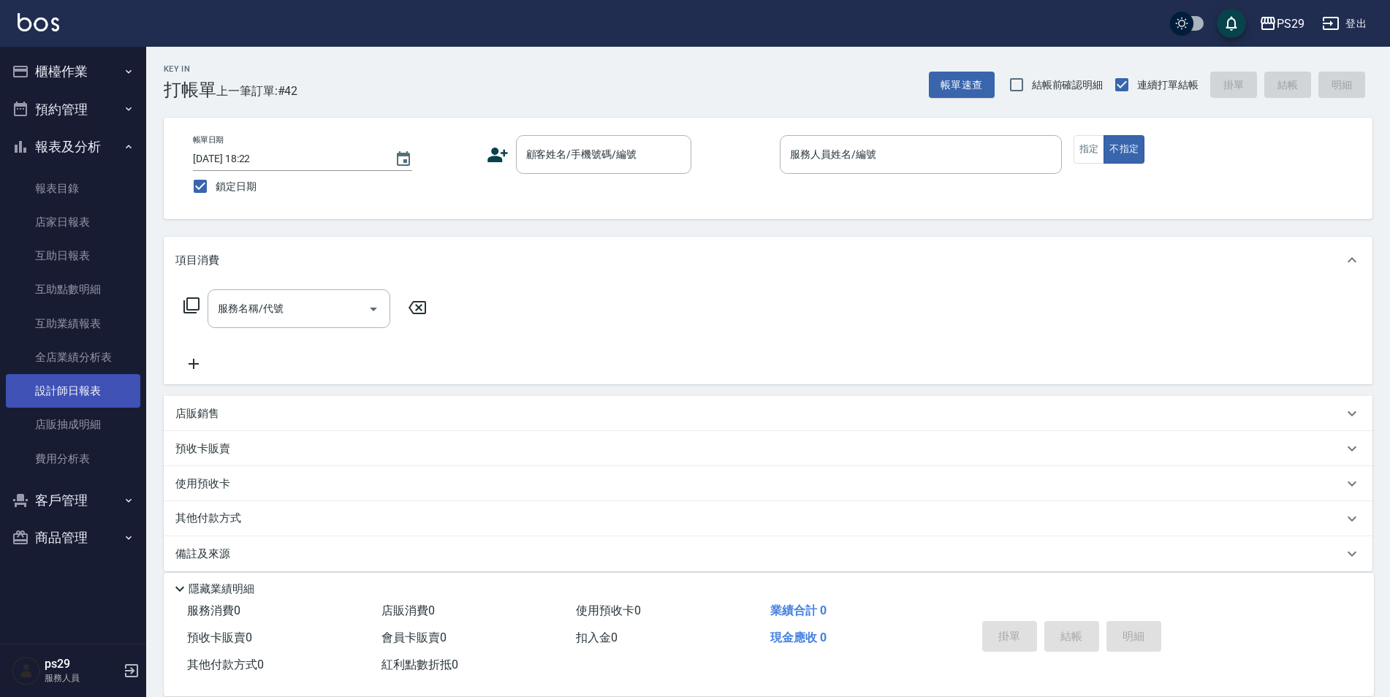
click at [67, 388] on link "設計師日報表" at bounding box center [73, 391] width 134 height 34
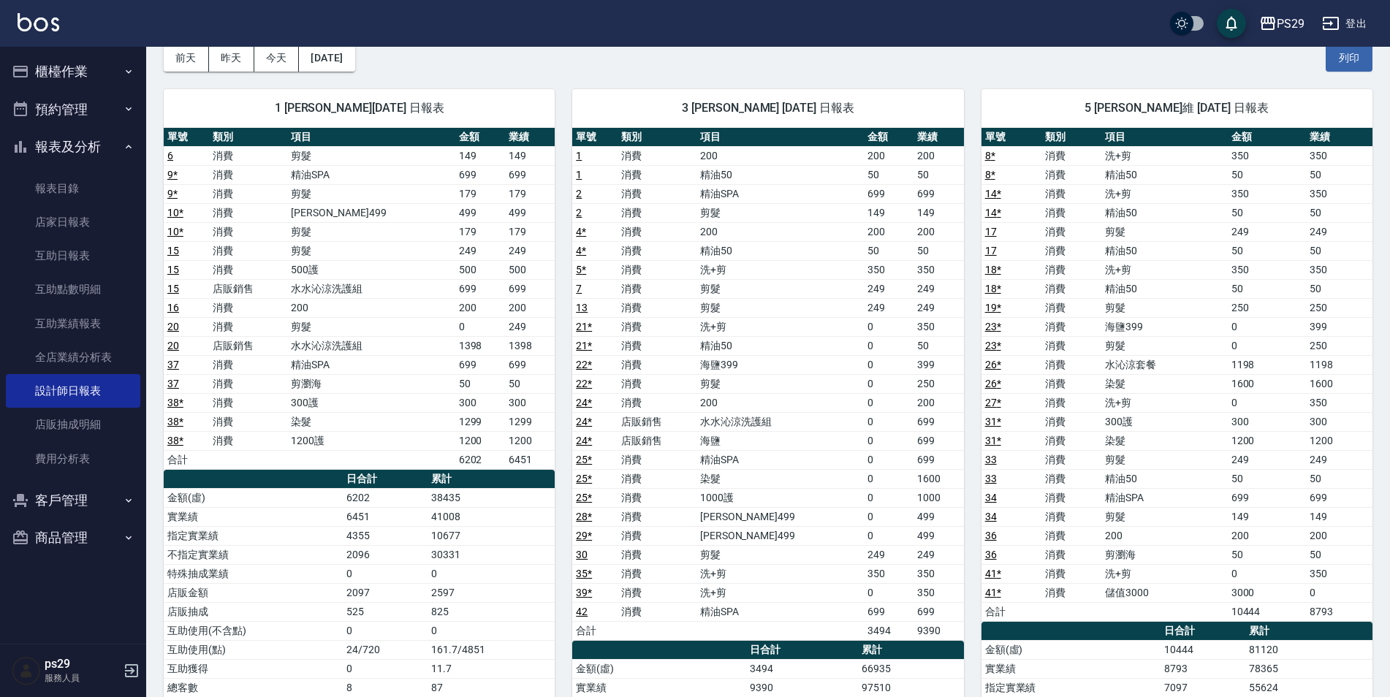
scroll to position [292, 0]
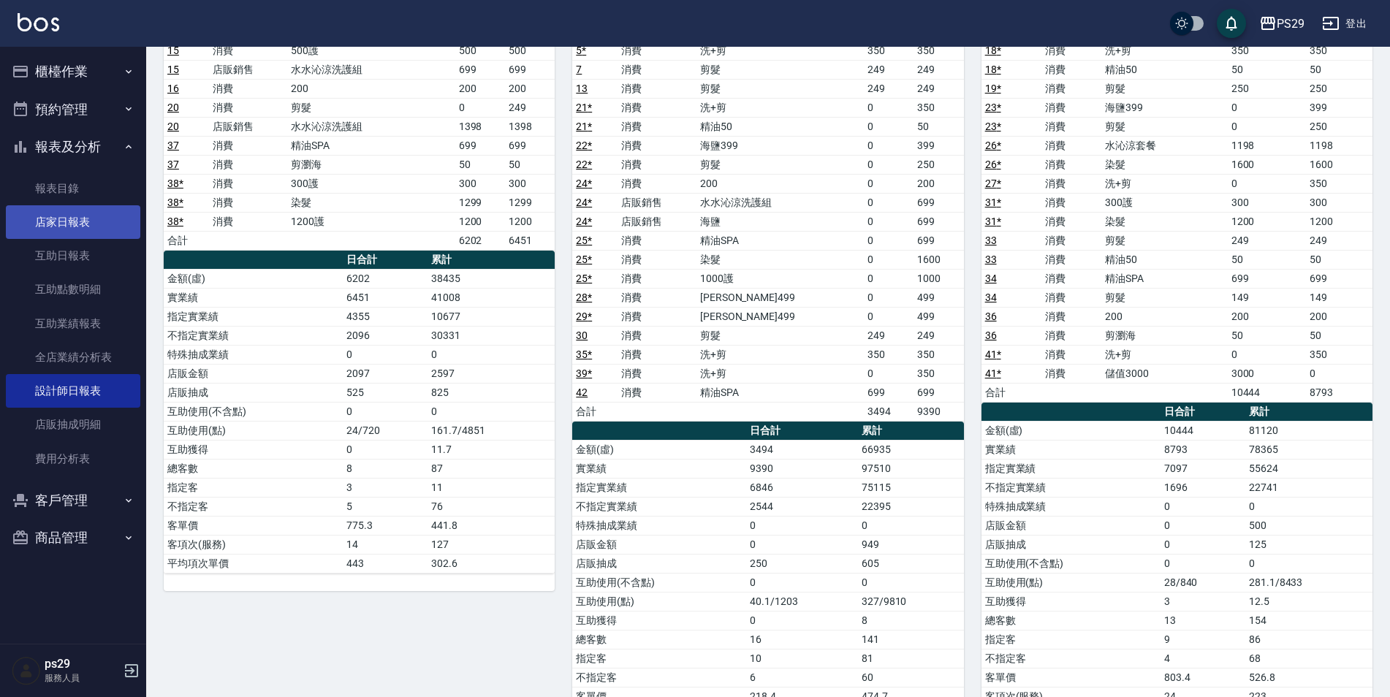
click at [94, 238] on link "店家日報表" at bounding box center [73, 222] width 134 height 34
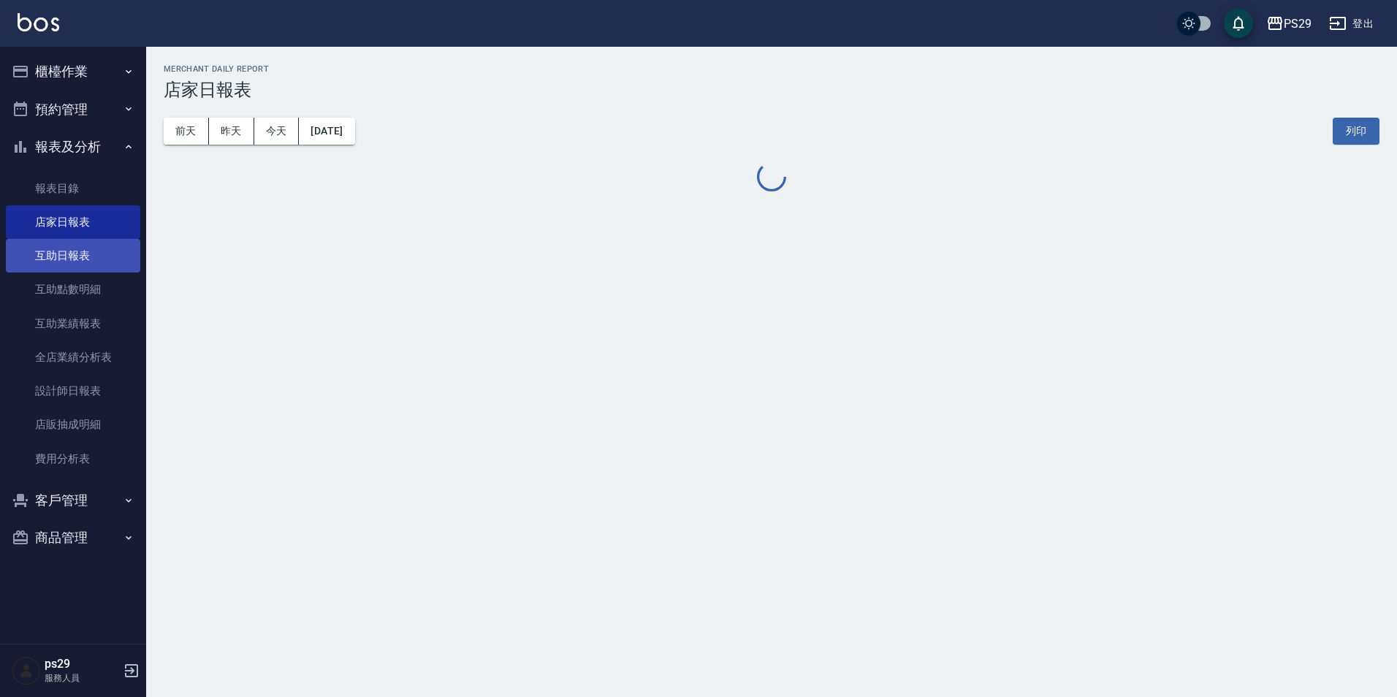
click at [85, 251] on link "互助日報表" at bounding box center [73, 256] width 134 height 34
click at [85, 137] on button "報表及分析" at bounding box center [73, 147] width 134 height 38
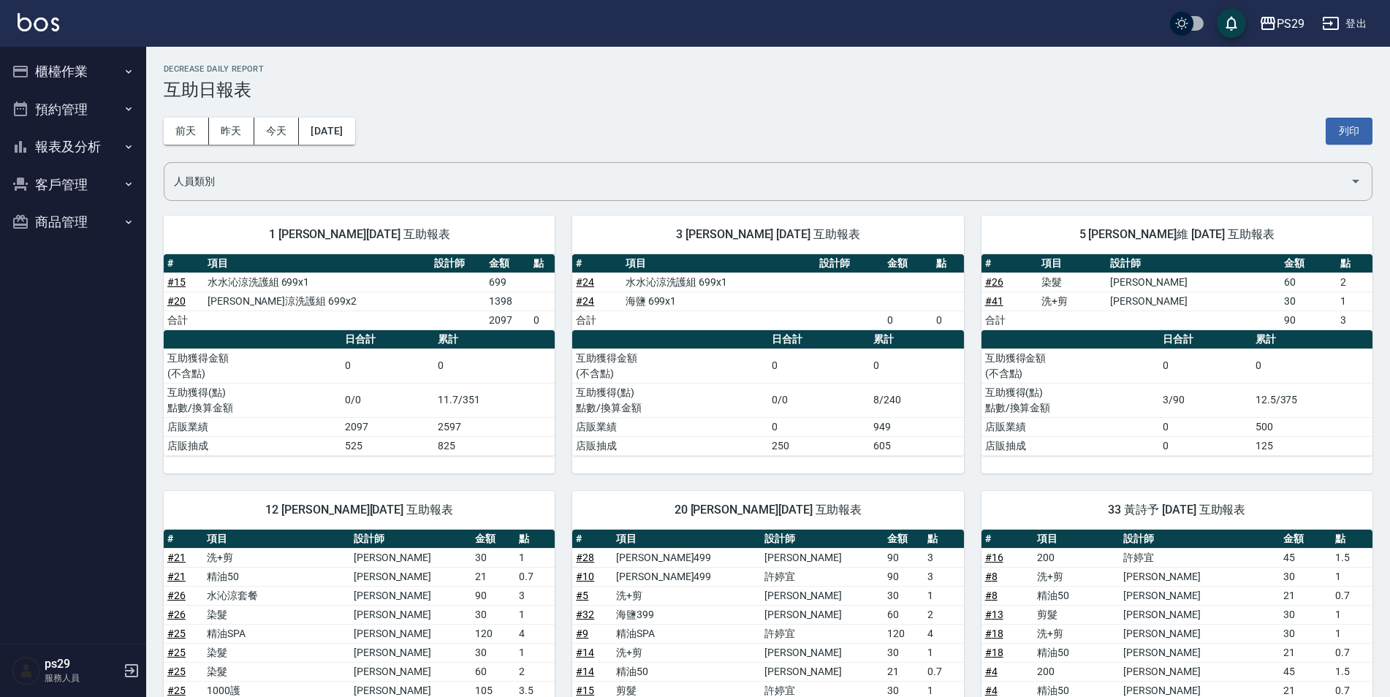
click at [105, 163] on button "報表及分析" at bounding box center [73, 147] width 134 height 38
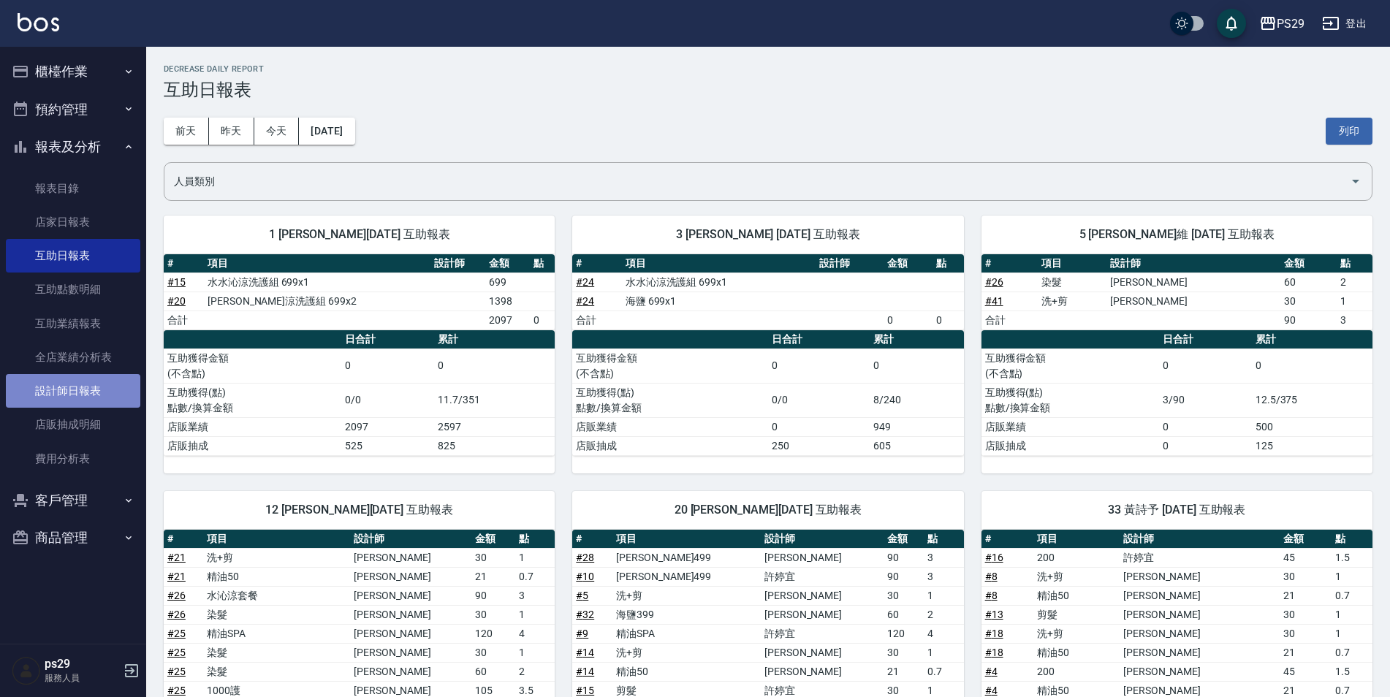
click at [69, 389] on link "設計師日報表" at bounding box center [73, 391] width 134 height 34
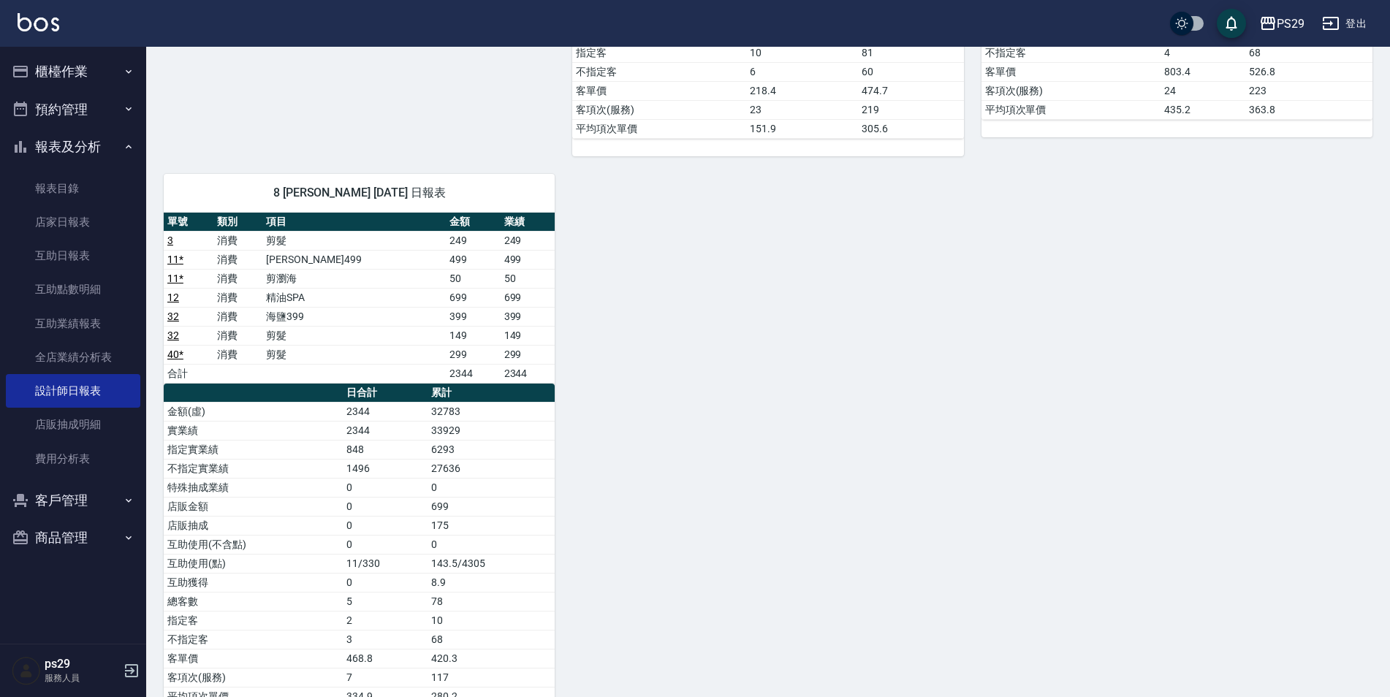
scroll to position [908, 0]
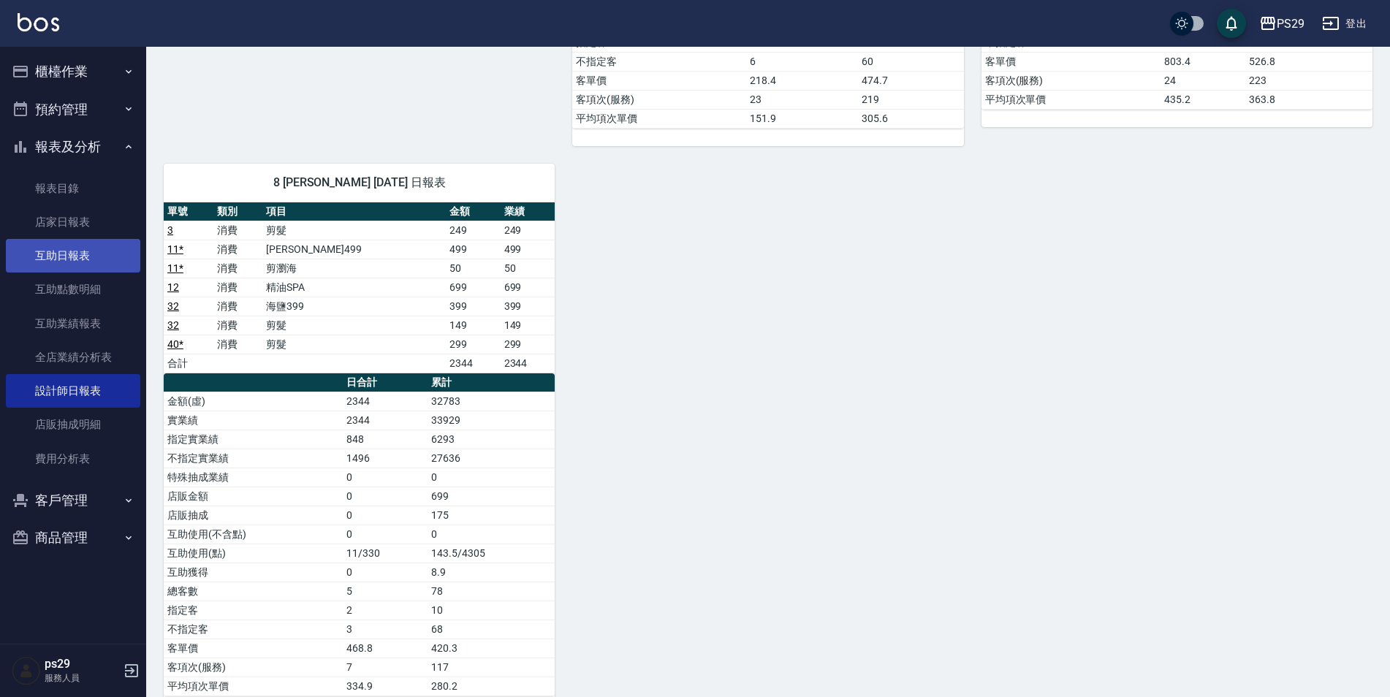
click at [58, 244] on link "互助日報表" at bounding box center [73, 256] width 134 height 34
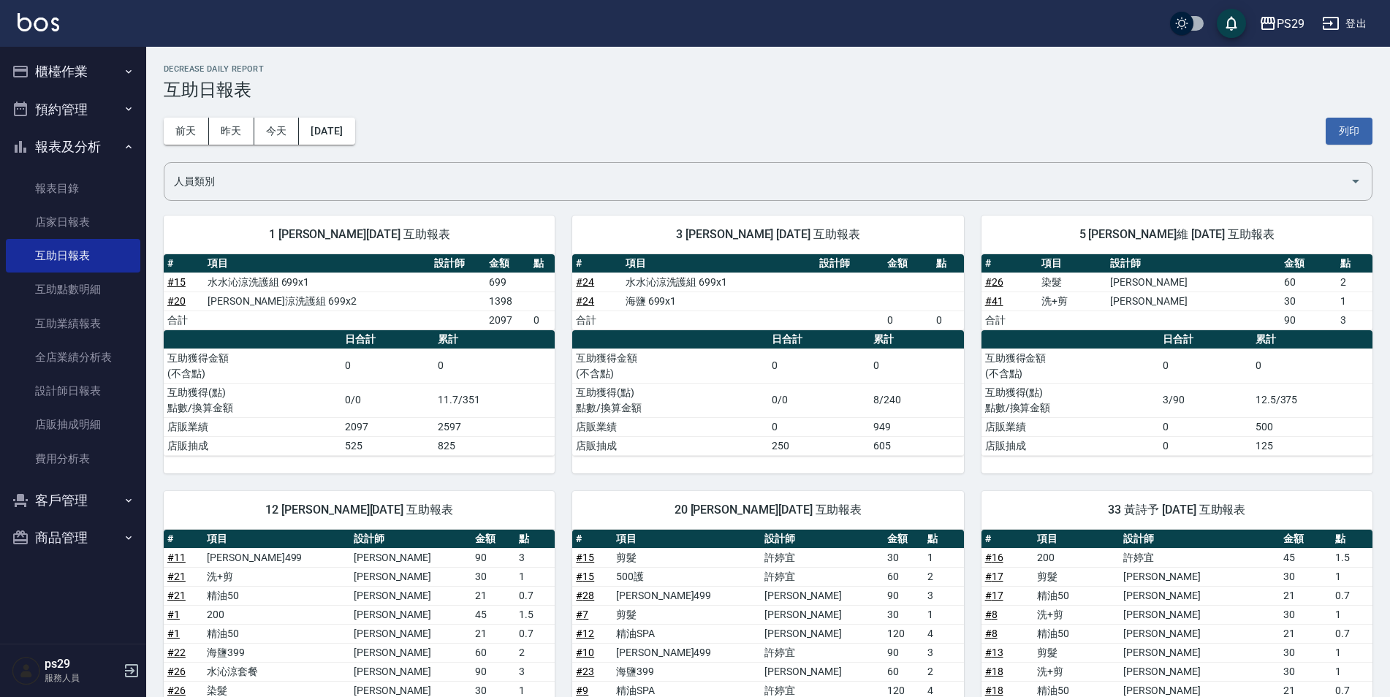
click at [41, 18] on img at bounding box center [39, 22] width 42 height 18
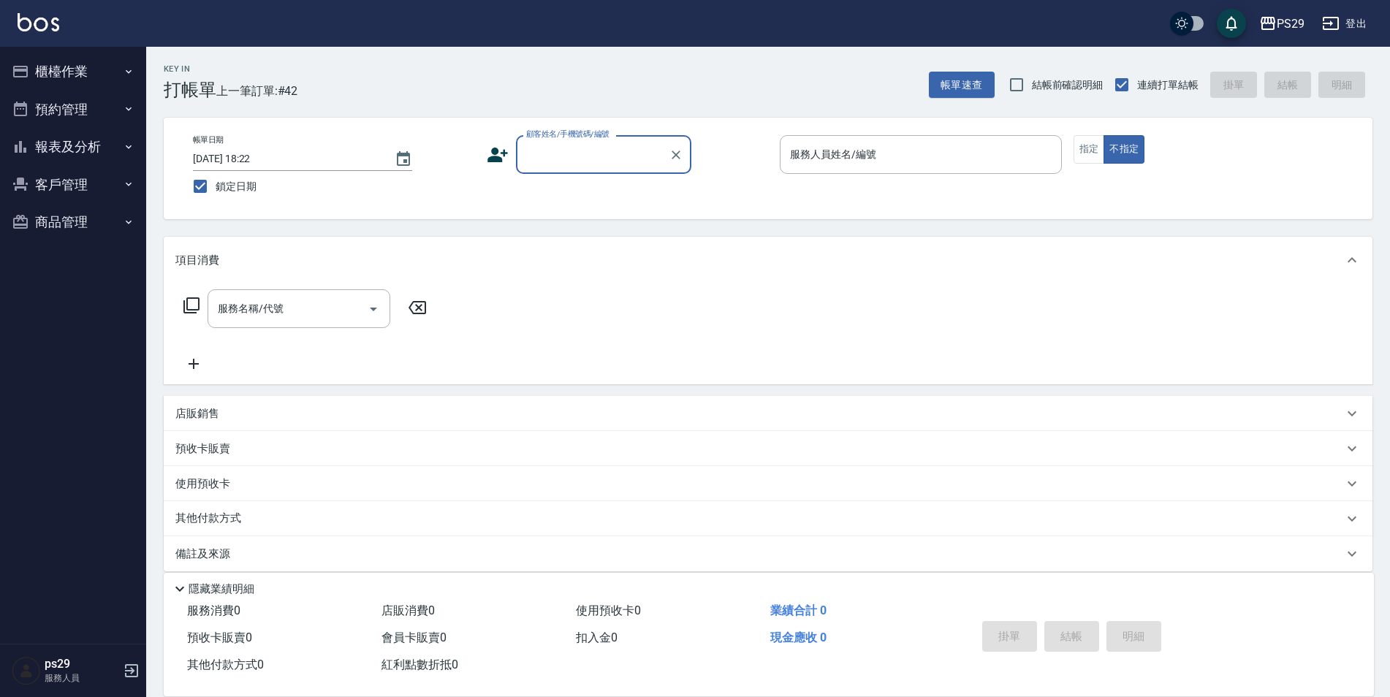
drag, startPoint x: 94, startPoint y: 150, endPoint x: 107, endPoint y: 145, distance: 14.1
click at [99, 149] on button "報表及分析" at bounding box center [73, 147] width 134 height 38
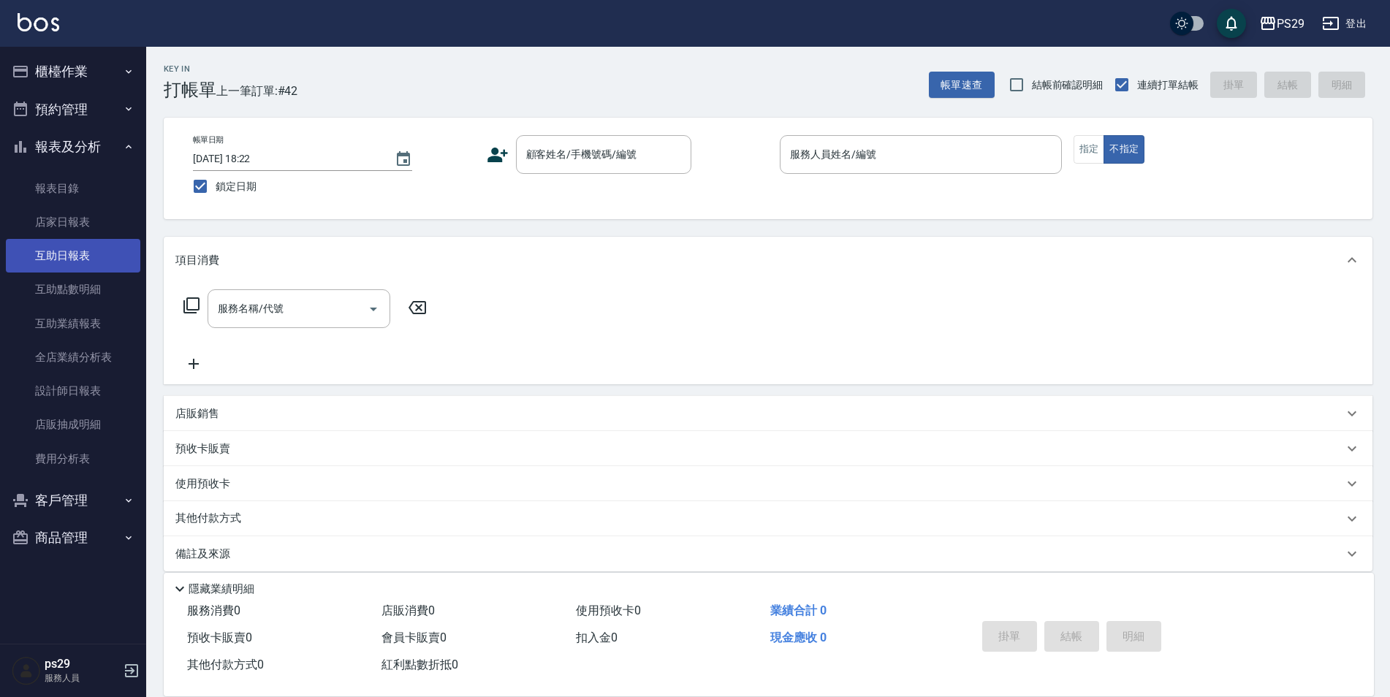
click at [102, 240] on link "互助日報表" at bounding box center [73, 256] width 134 height 34
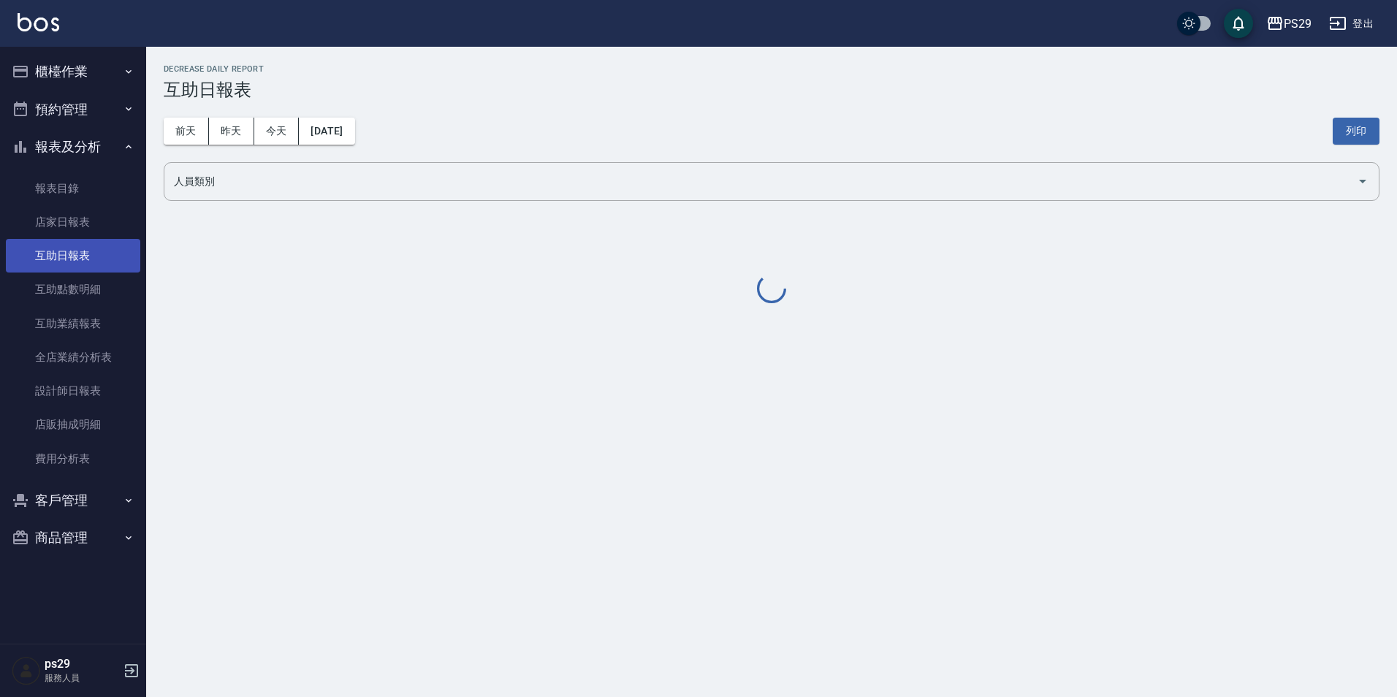
click at [102, 240] on link "互助日報表" at bounding box center [73, 256] width 134 height 34
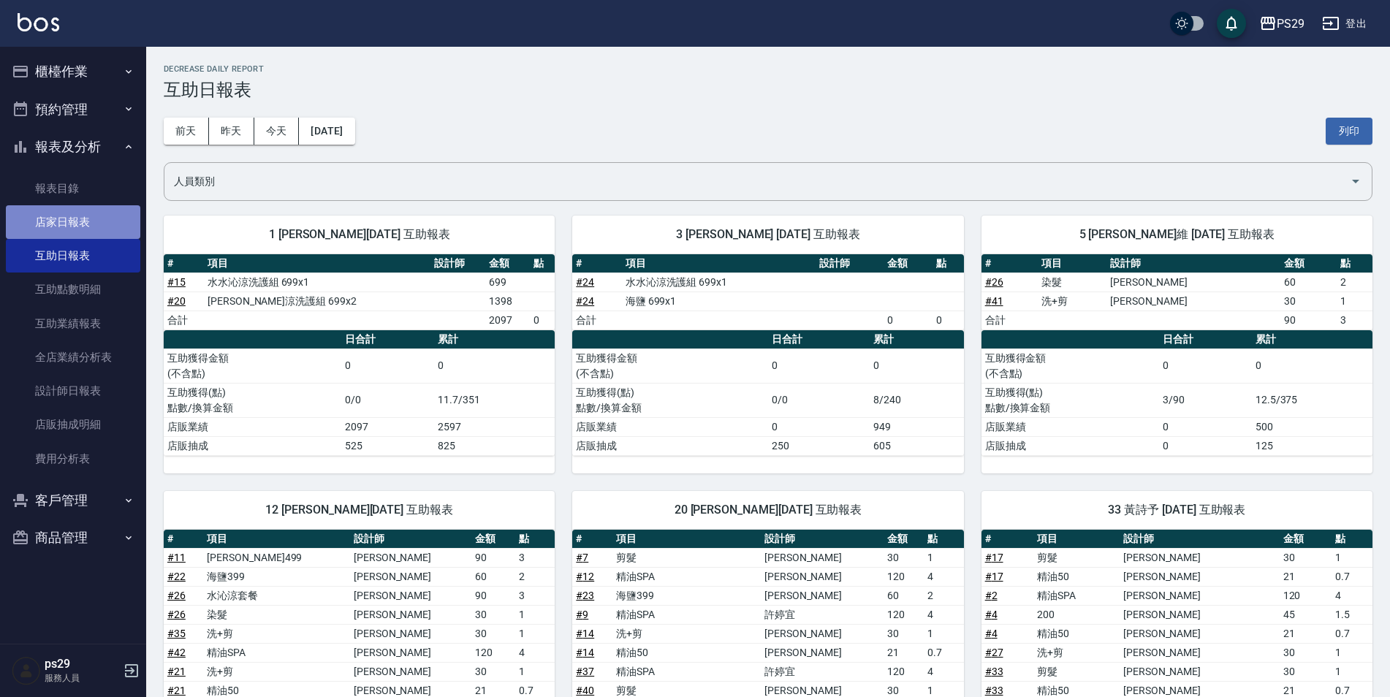
click at [90, 224] on link "店家日報表" at bounding box center [73, 222] width 134 height 34
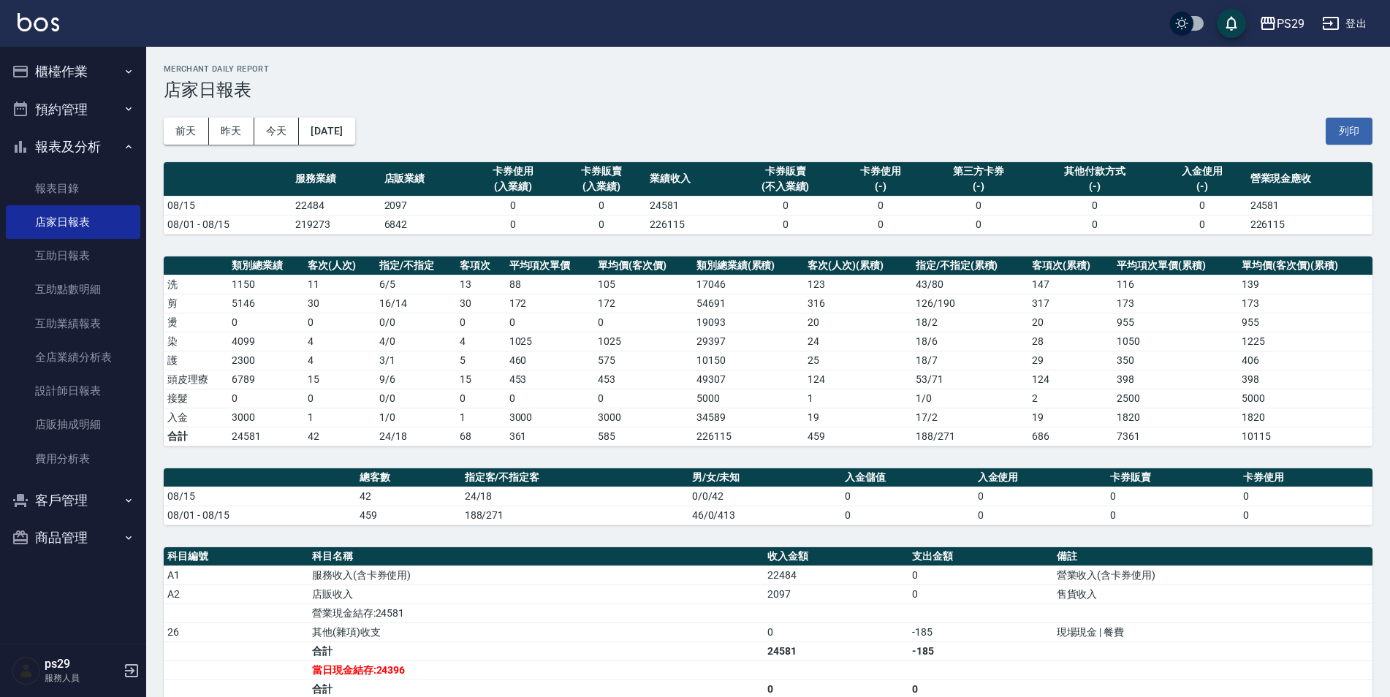
click at [55, 30] on img at bounding box center [39, 22] width 42 height 18
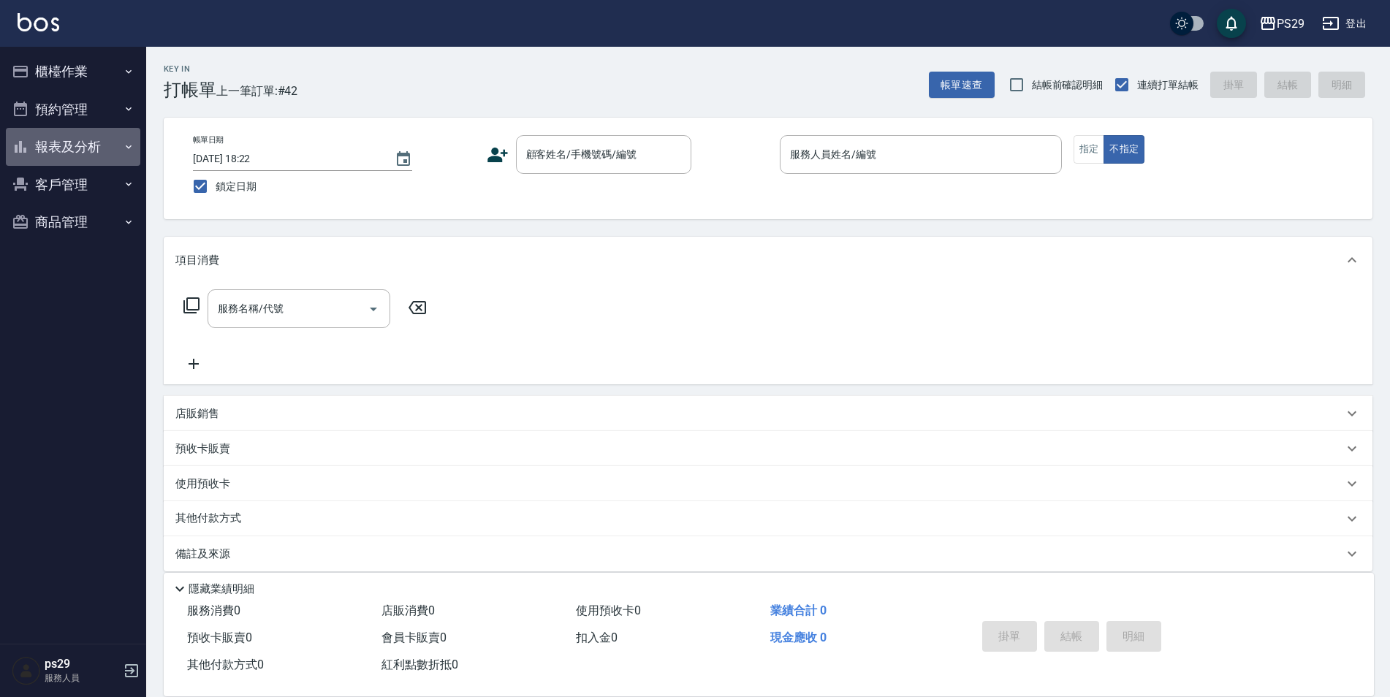
click at [84, 133] on button "報表及分析" at bounding box center [73, 147] width 134 height 38
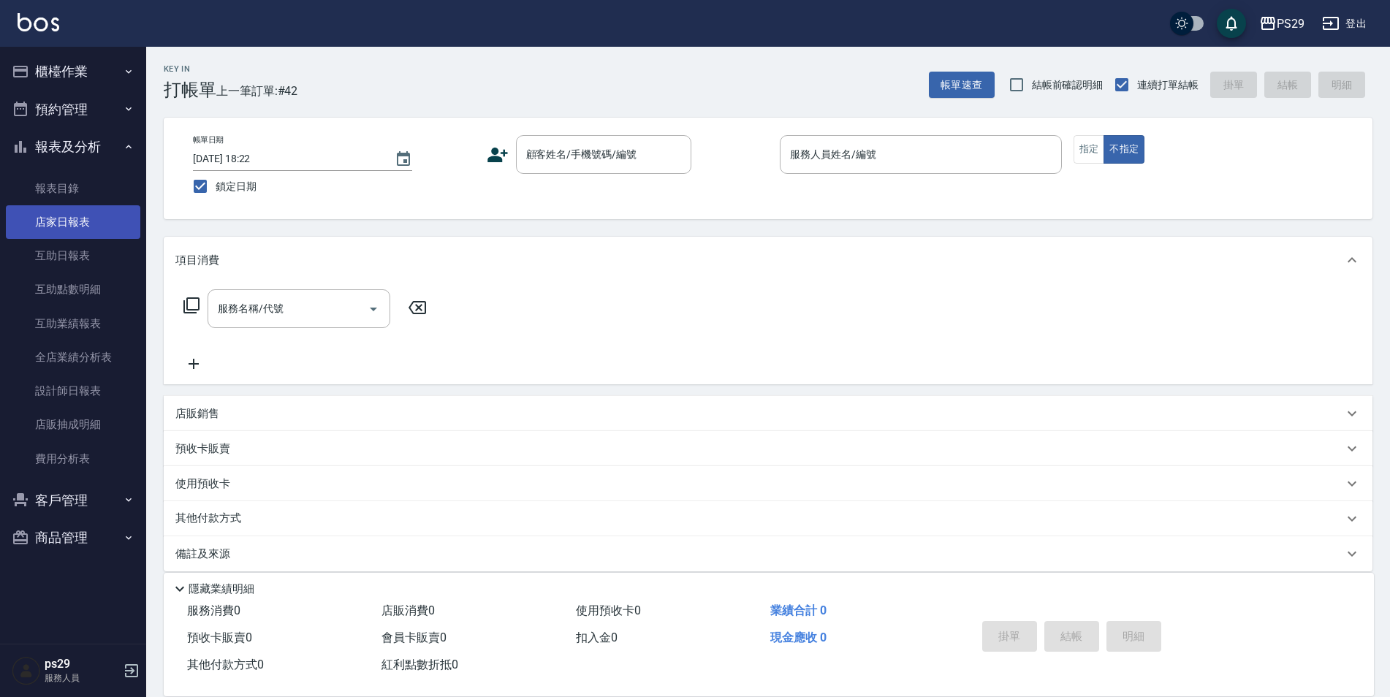
click at [85, 229] on link "店家日報表" at bounding box center [73, 222] width 134 height 34
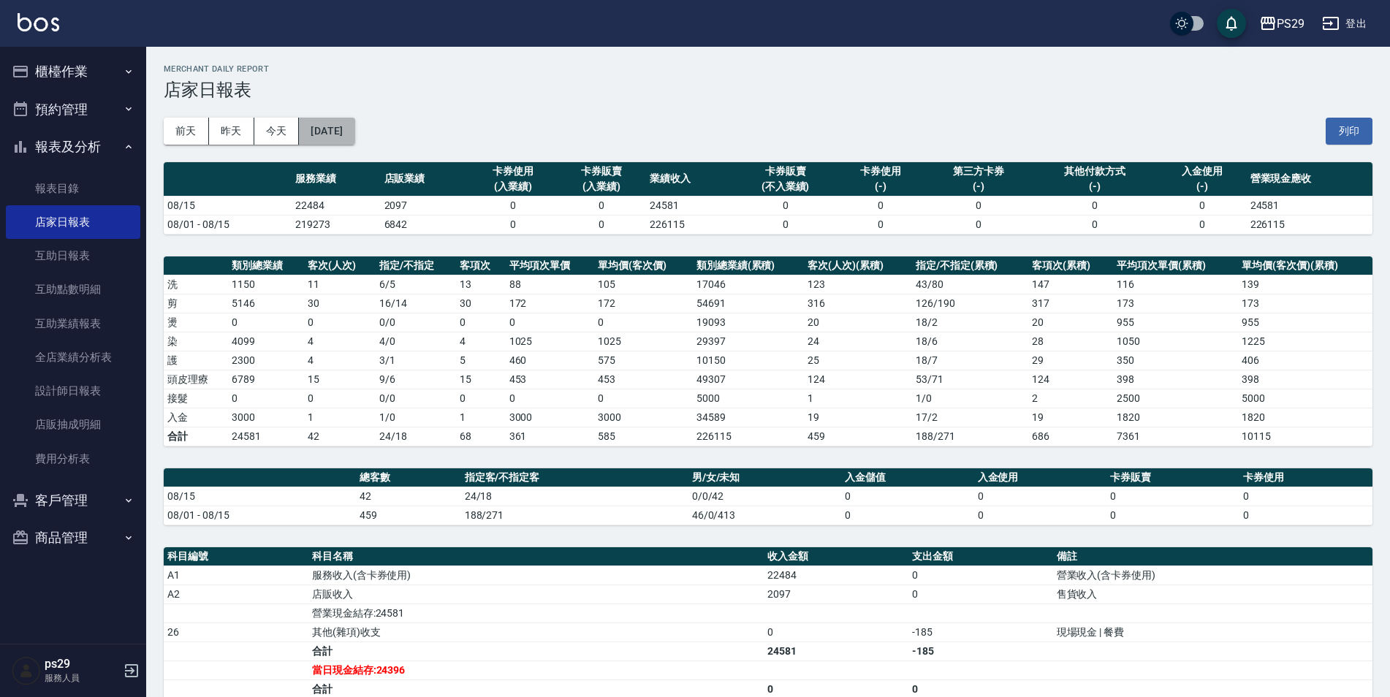
click at [352, 121] on button "[DATE]" at bounding box center [327, 131] width 56 height 27
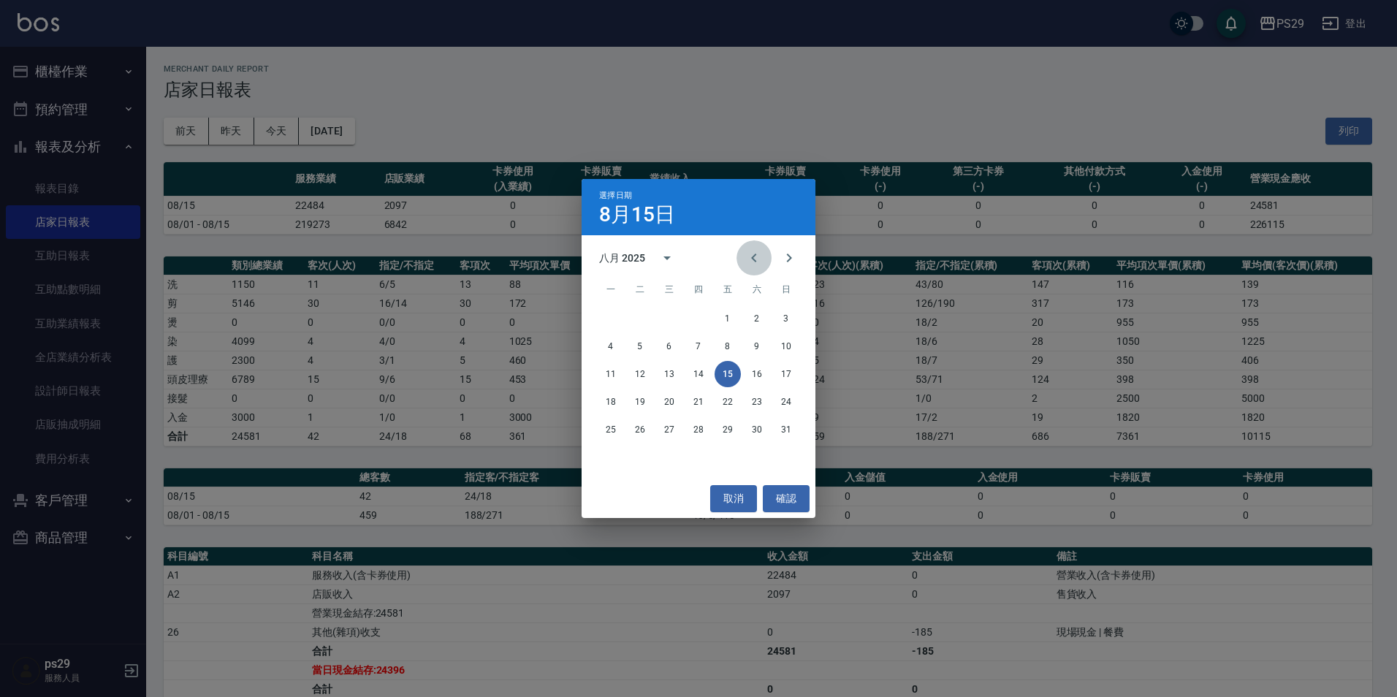
click at [759, 261] on icon "Previous month" at bounding box center [754, 258] width 18 height 18
click at [639, 370] on button "15" at bounding box center [640, 374] width 26 height 26
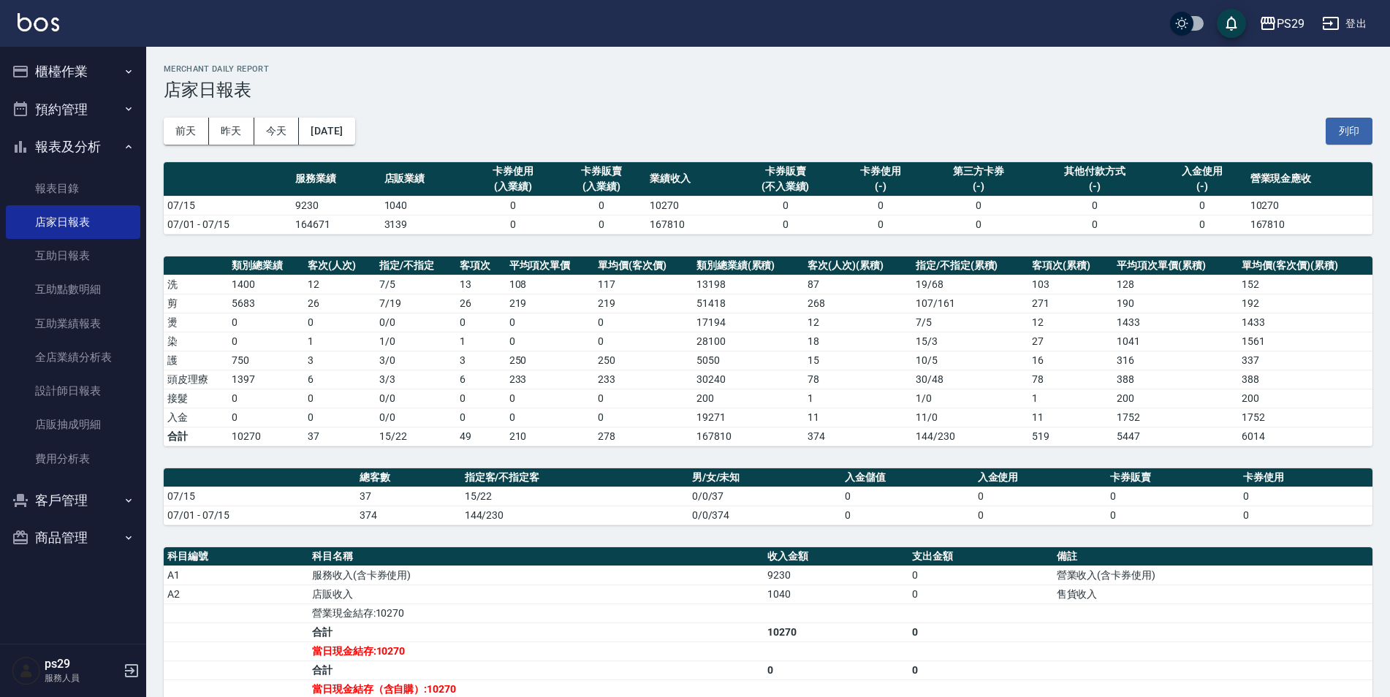
click at [48, 15] on img at bounding box center [39, 22] width 42 height 18
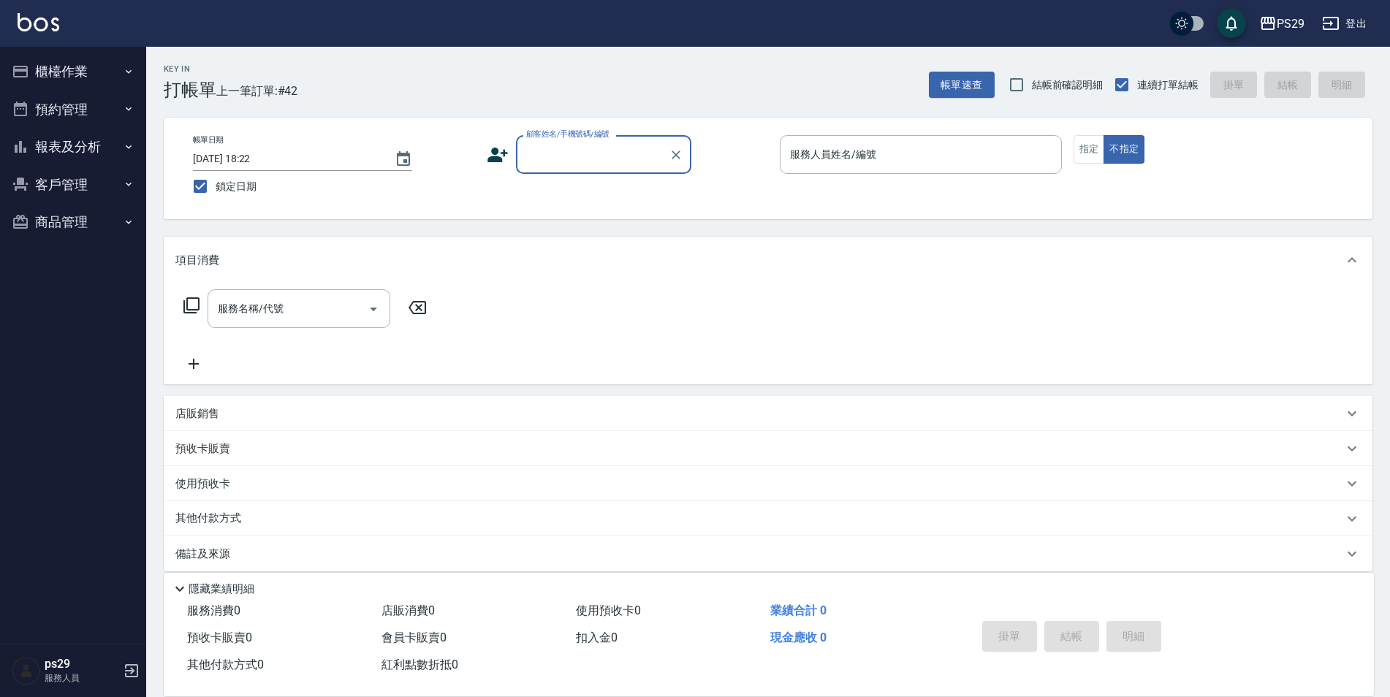
click at [43, 33] on link at bounding box center [39, 23] width 42 height 21
click at [97, 152] on button "報表及分析" at bounding box center [73, 147] width 134 height 38
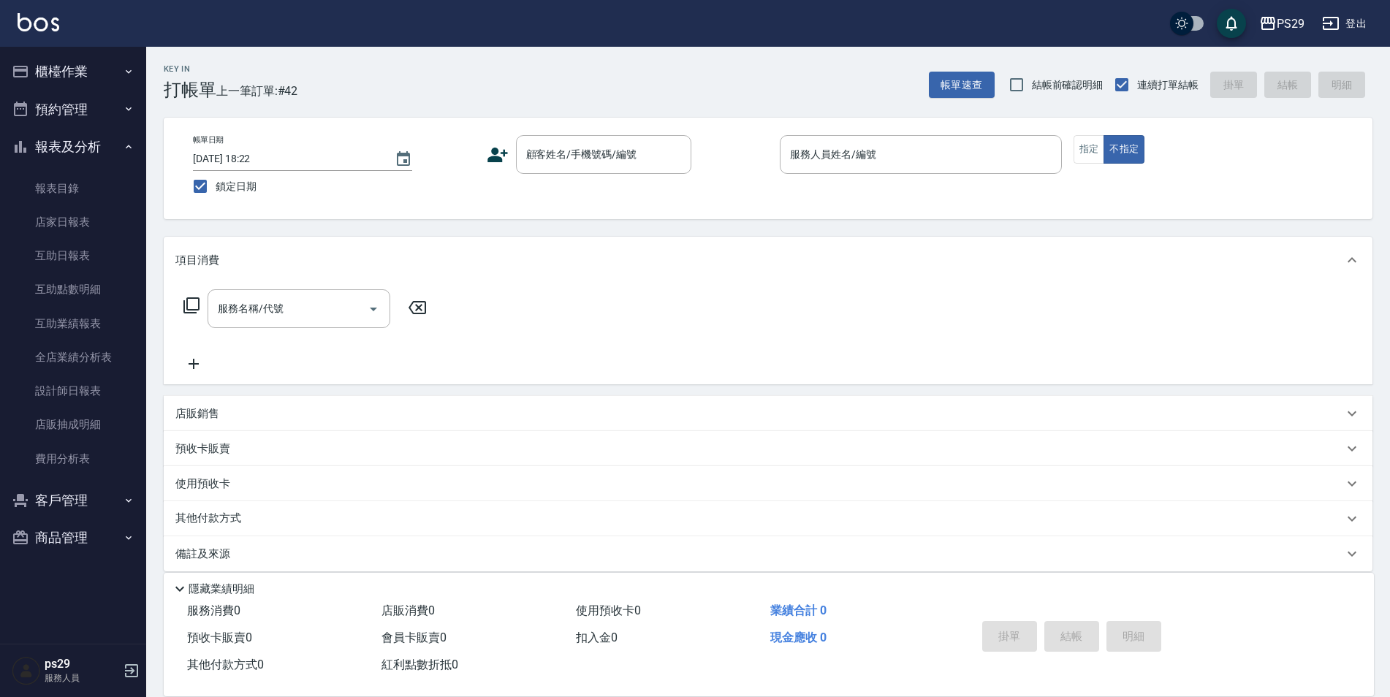
click at [106, 148] on button "報表及分析" at bounding box center [73, 147] width 134 height 38
